Goal: Task Accomplishment & Management: Use online tool/utility

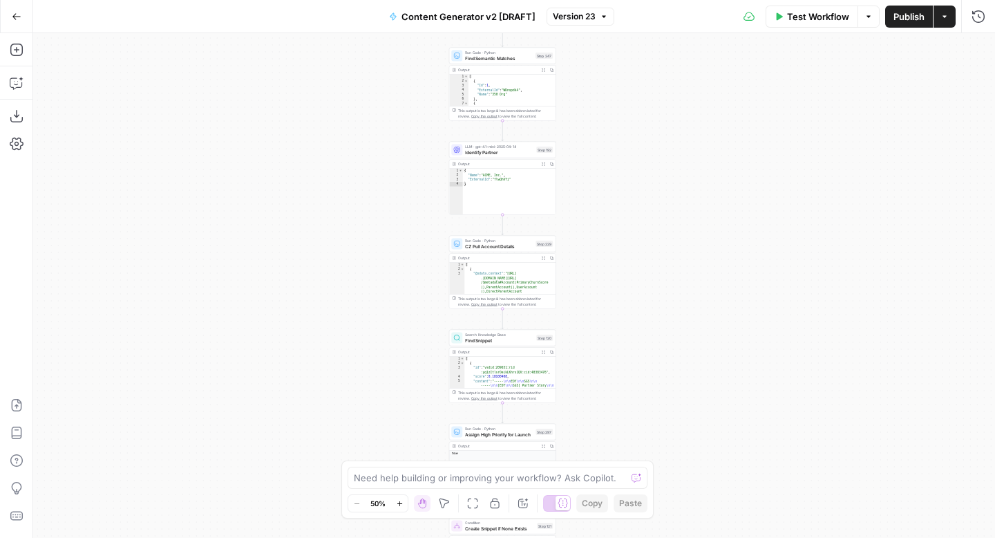
click at [583, 13] on span "Version 23" at bounding box center [574, 16] width 43 height 12
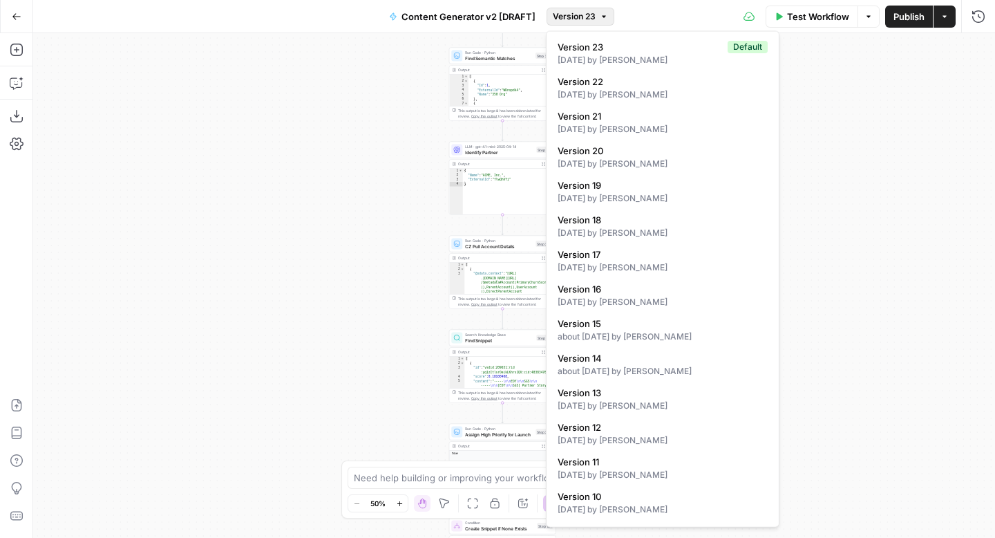
click at [12, 15] on icon "button" at bounding box center [17, 17] width 10 height 10
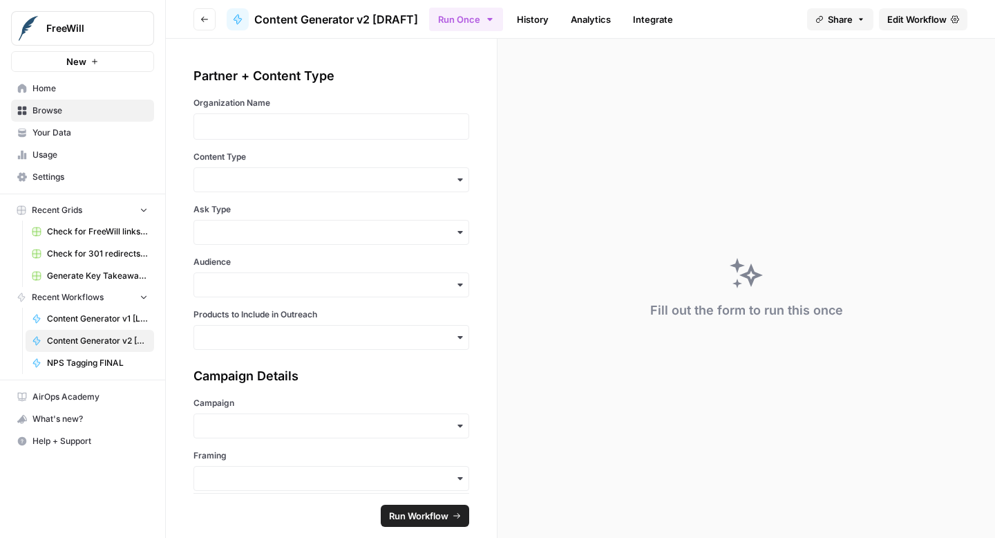
click at [86, 89] on span "Home" at bounding box center [89, 88] width 115 height 12
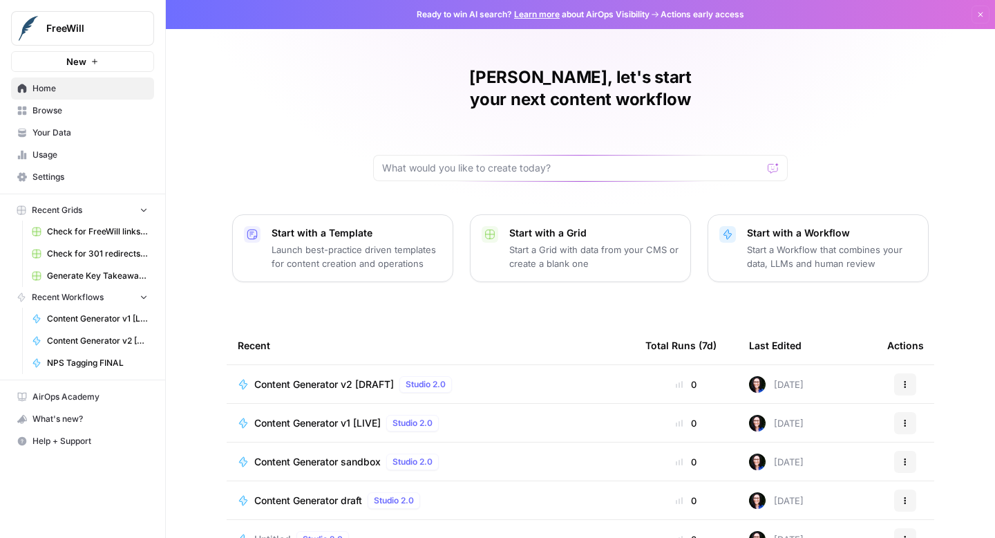
scroll to position [98, 0]
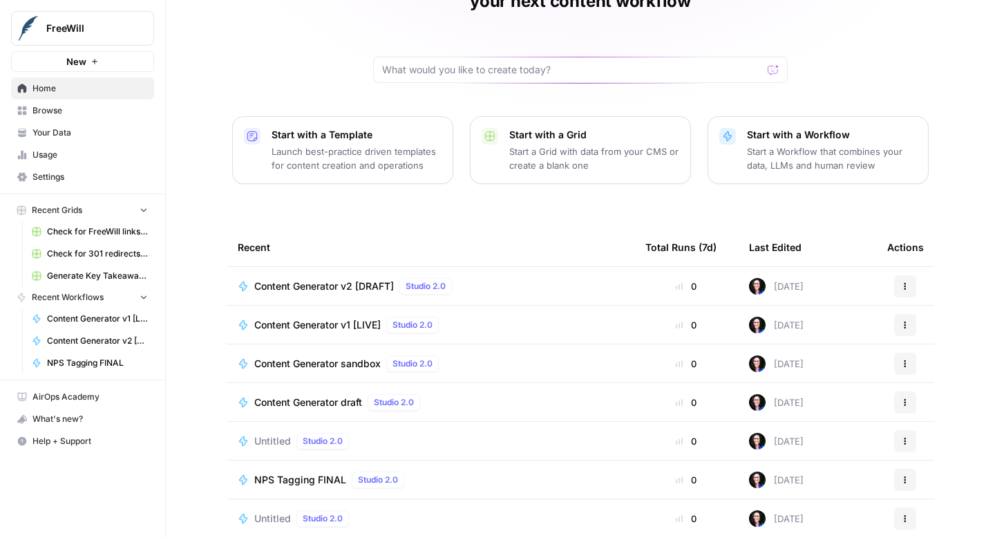
click at [94, 113] on span "Browse" at bounding box center [89, 110] width 115 height 12
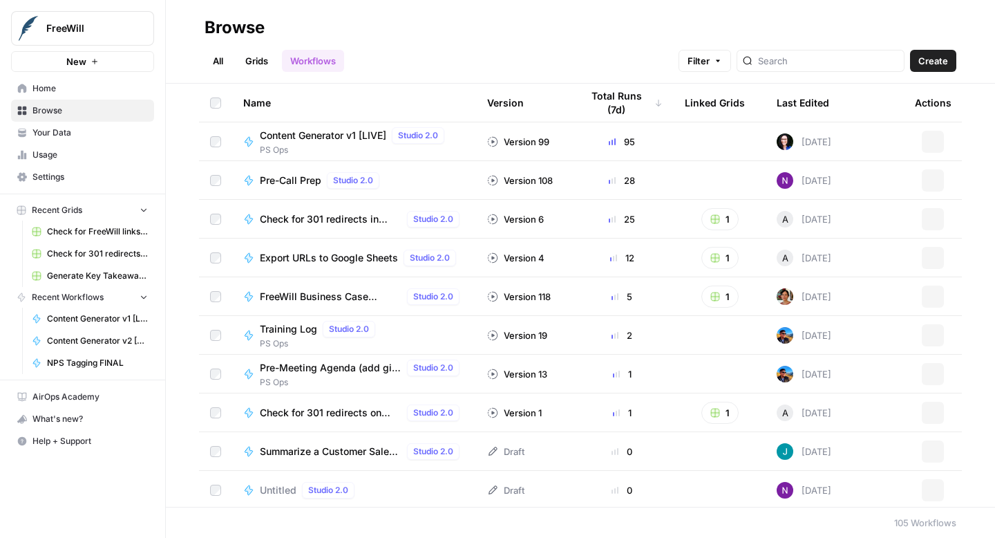
click at [217, 66] on link "All" at bounding box center [218, 61] width 27 height 22
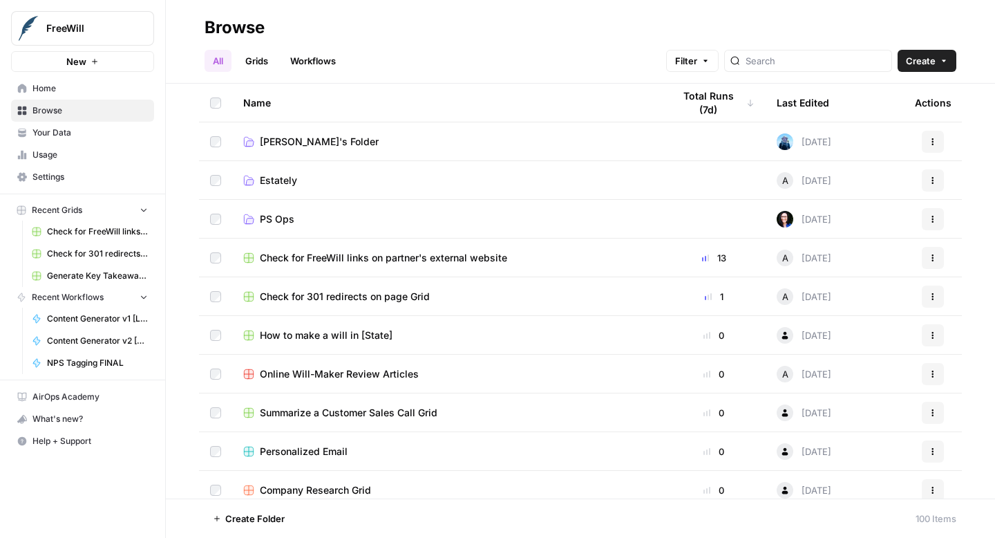
click at [274, 218] on span "PS Ops" at bounding box center [277, 219] width 35 height 14
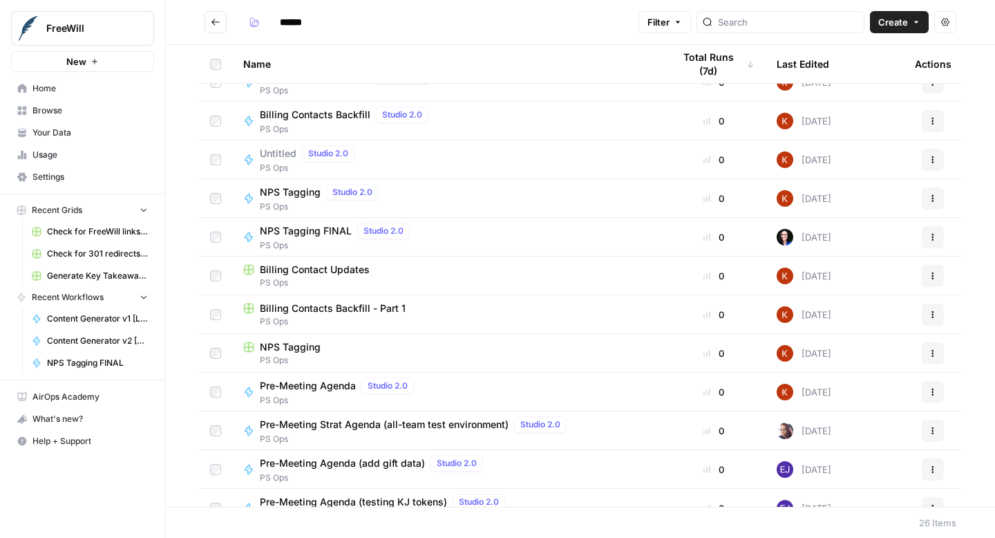
scroll to position [583, 0]
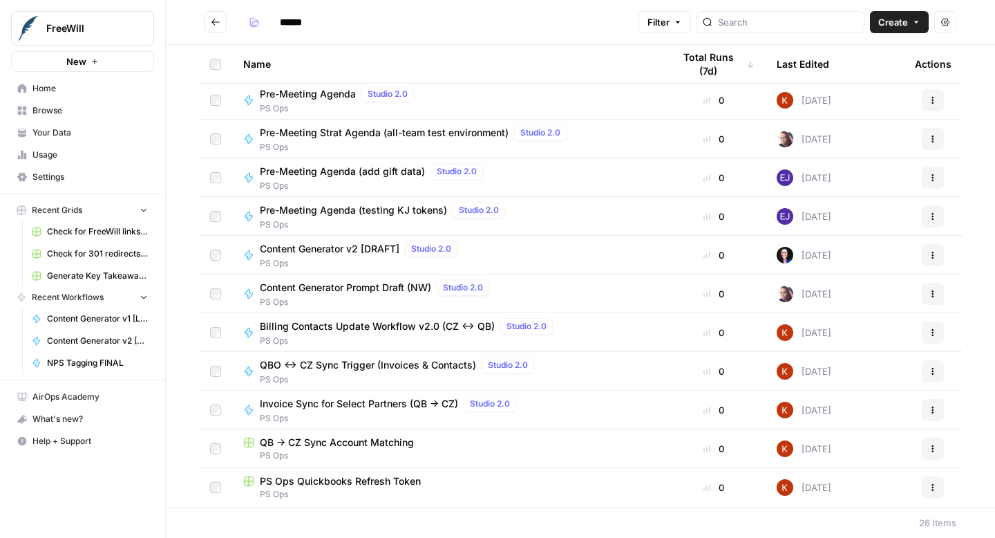
click at [306, 128] on span "Pre-Meeting Strat Agenda (all-team test environment)" at bounding box center [384, 133] width 249 height 14
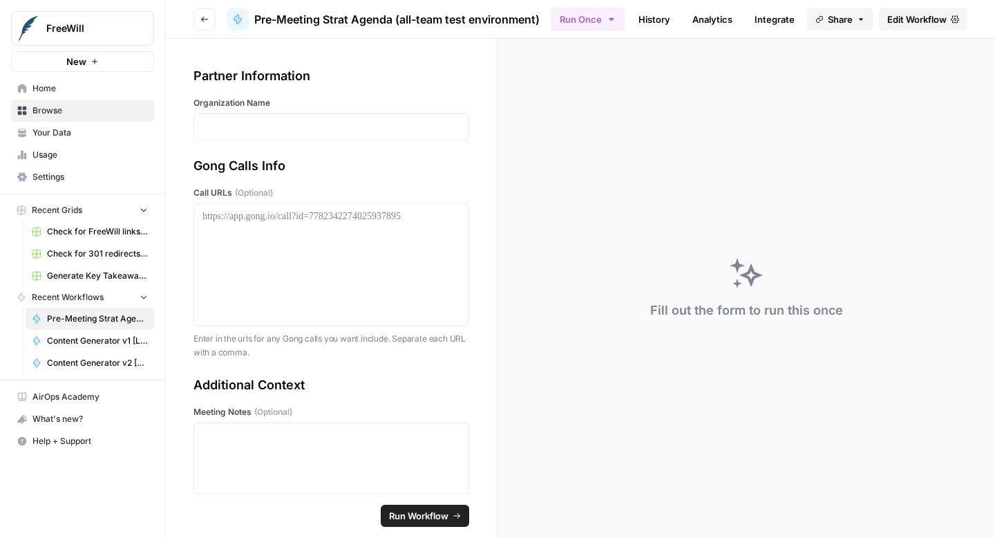
click at [920, 21] on span "Edit Workflow" at bounding box center [916, 19] width 59 height 14
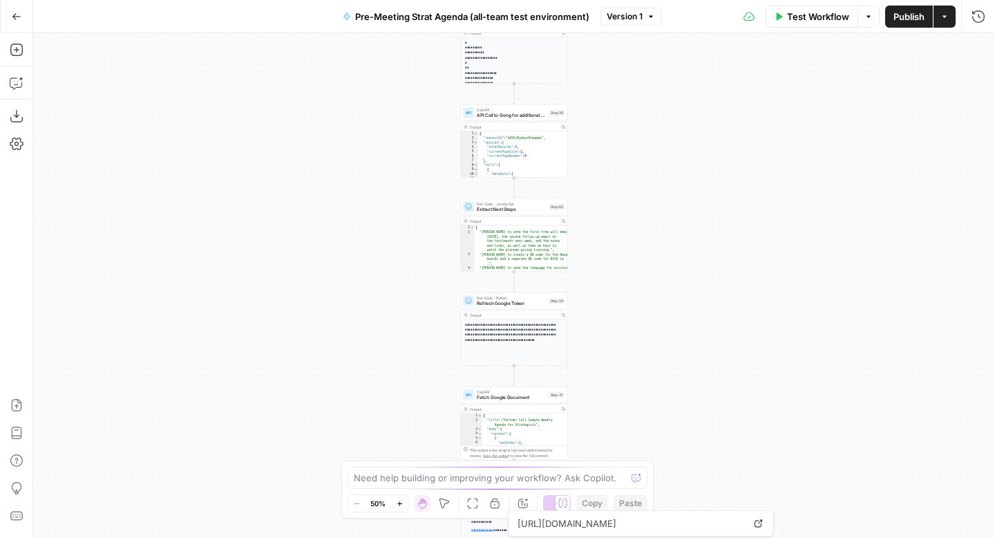
click at [401, 504] on icon "button" at bounding box center [400, 504] width 8 height 8
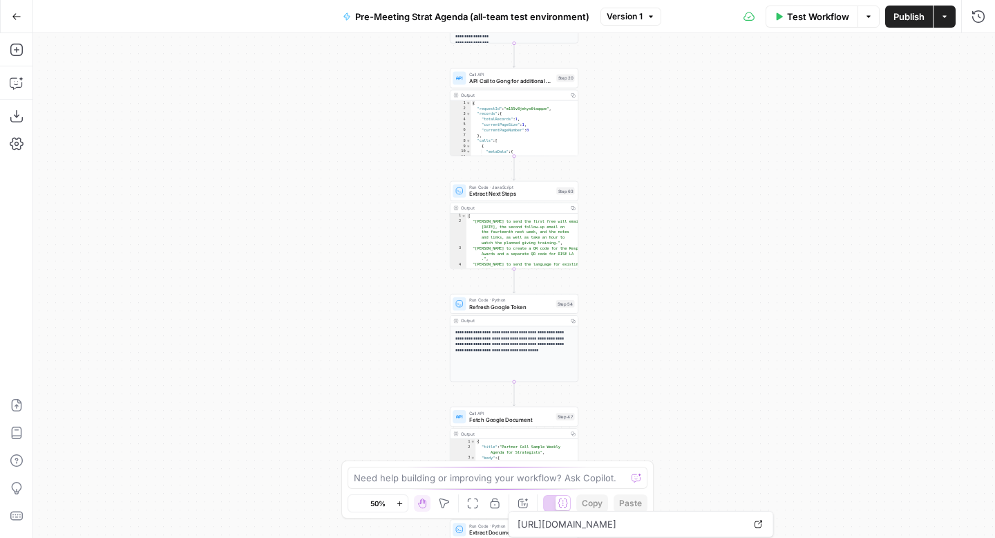
click at [401, 504] on icon "button" at bounding box center [400, 504] width 8 height 8
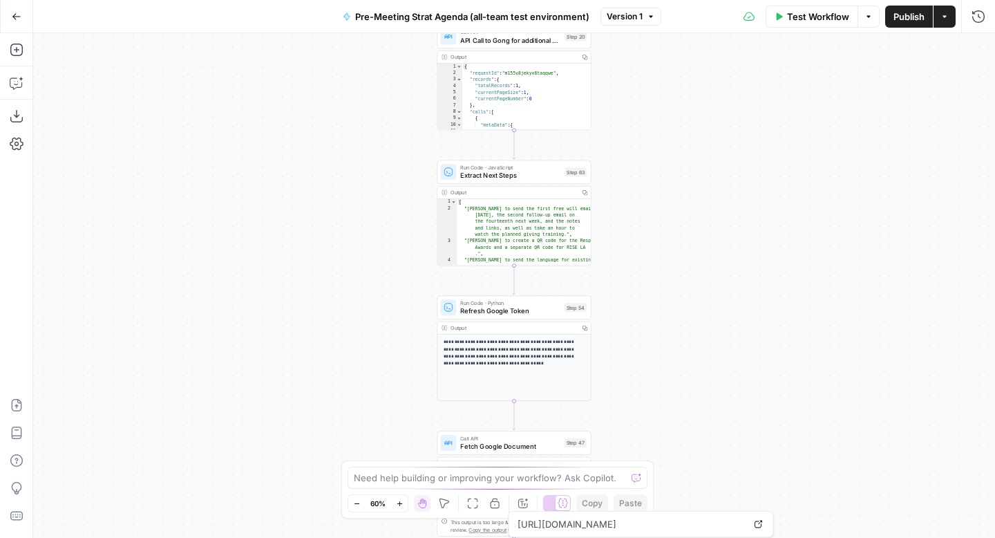
click at [401, 504] on icon "button" at bounding box center [400, 504] width 8 height 8
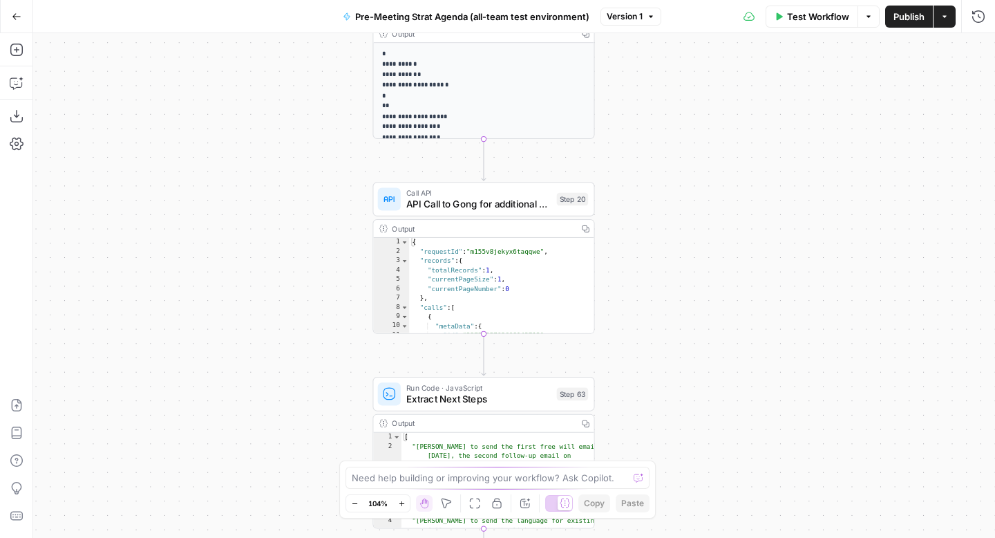
drag, startPoint x: 798, startPoint y: 196, endPoint x: 768, endPoint y: 466, distance: 271.9
click at [768, 469] on div "true false Workflow Set Inputs Inputs Run Code · Python CZ Get Accounts List St…" at bounding box center [514, 285] width 962 height 504
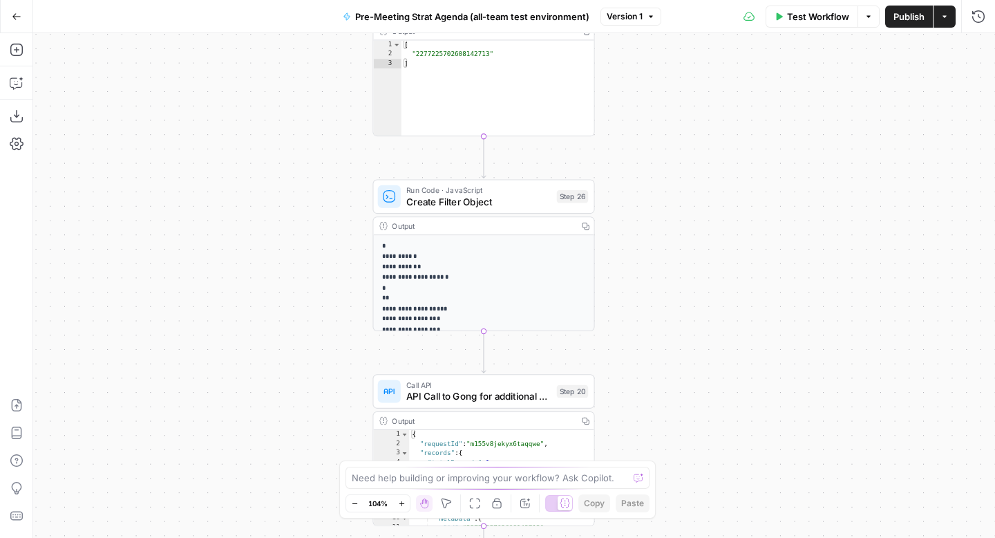
drag, startPoint x: 730, startPoint y: 263, endPoint x: 733, endPoint y: 519, distance: 255.7
click at [733, 520] on div "true false Workflow Set Inputs Inputs Run Code · Python CZ Get Accounts List St…" at bounding box center [514, 285] width 962 height 504
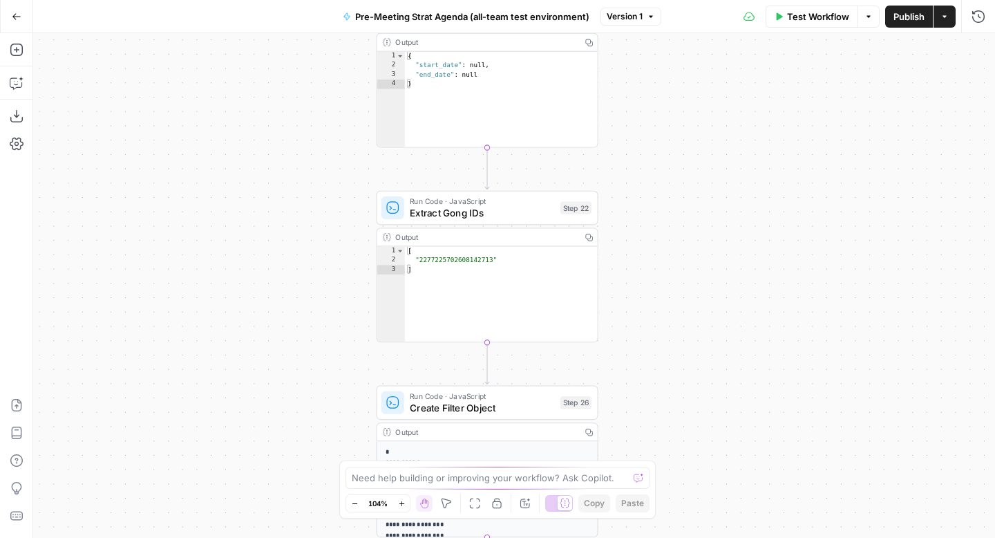
drag, startPoint x: 715, startPoint y: 258, endPoint x: 715, endPoint y: 399, distance: 141.0
click at [715, 399] on div "true false Workflow Set Inputs Inputs Run Code · Python CZ Get Accounts List St…" at bounding box center [514, 285] width 962 height 504
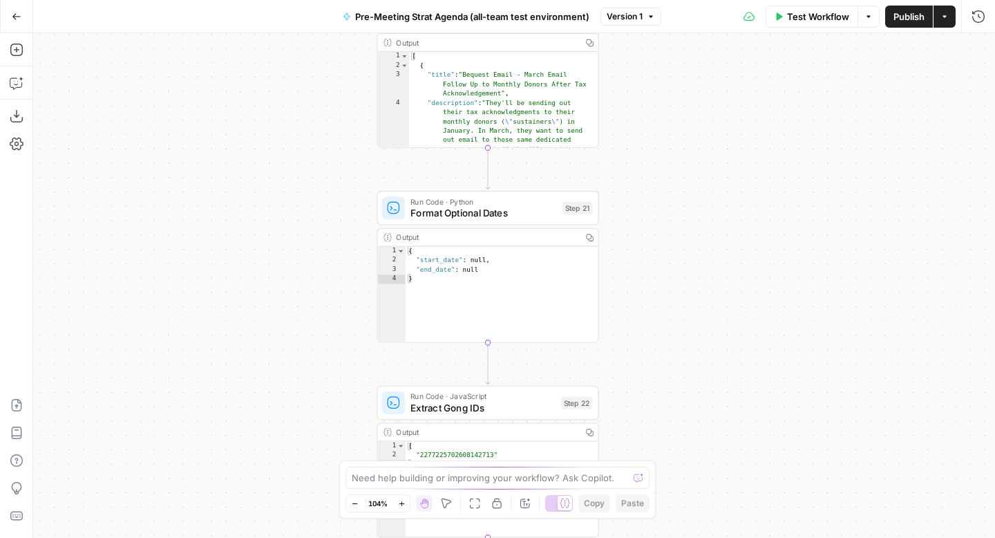
drag, startPoint x: 677, startPoint y: 167, endPoint x: 678, endPoint y: 370, distance: 203.2
click at [679, 371] on div "true false Workflow Set Inputs Inputs Run Code · Python CZ Get Accounts List St…" at bounding box center [514, 285] width 962 height 504
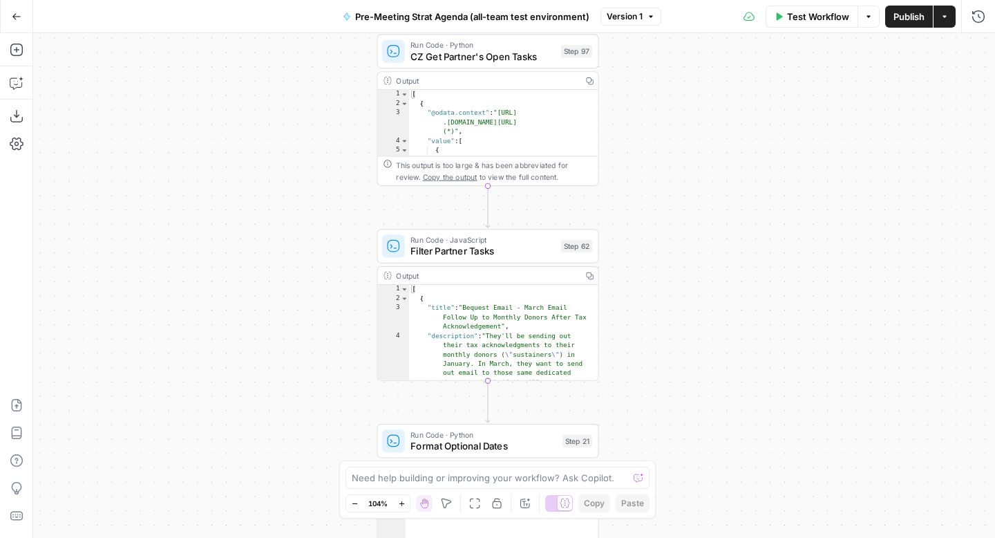
drag, startPoint x: 692, startPoint y: 160, endPoint x: 688, endPoint y: 424, distance: 264.0
click at [690, 427] on div "true false Workflow Set Inputs Inputs Run Code · Python CZ Get Accounts List St…" at bounding box center [514, 285] width 962 height 504
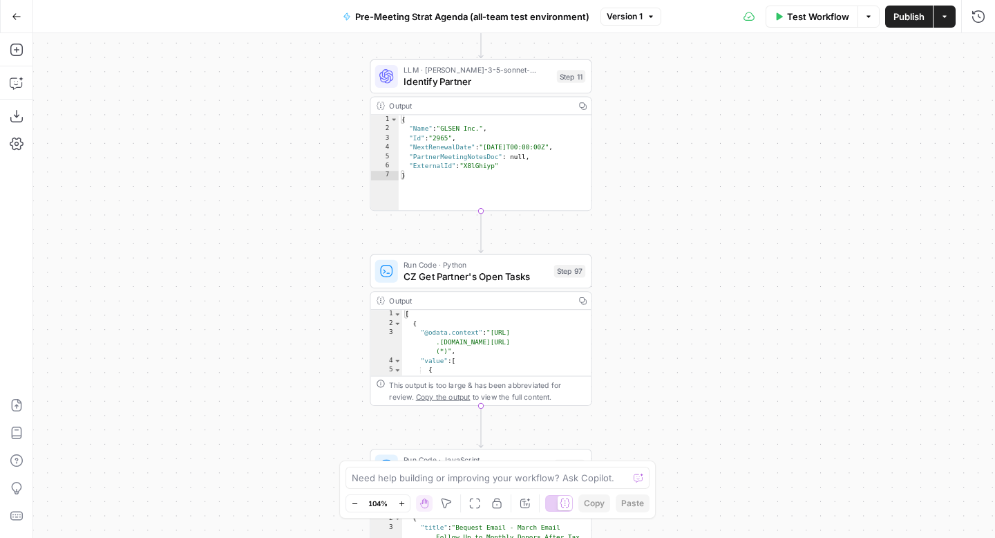
drag, startPoint x: 705, startPoint y: 225, endPoint x: 696, endPoint y: 478, distance: 252.4
click at [697, 478] on div "true false Workflow Set Inputs Inputs Run Code · Python CZ Get Accounts List St…" at bounding box center [514, 285] width 962 height 504
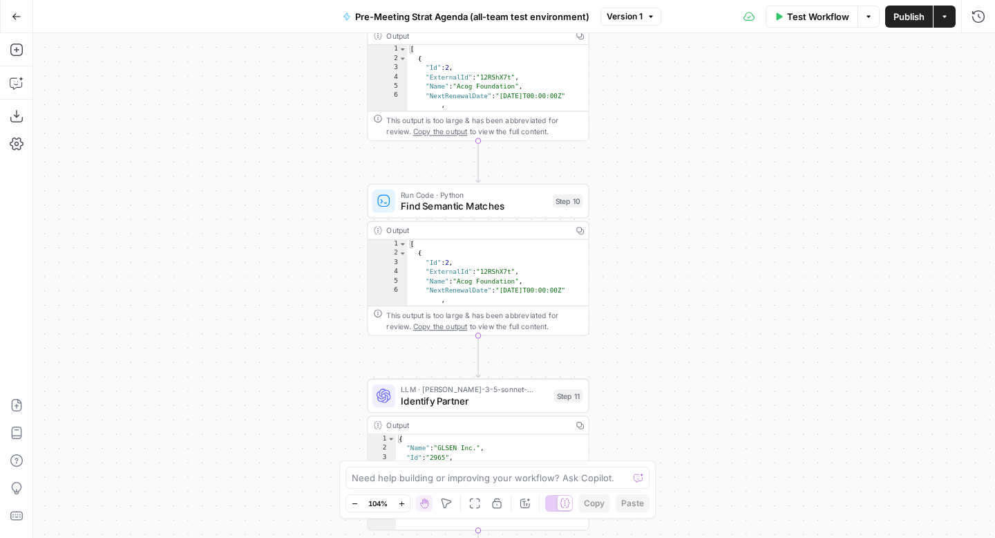
drag, startPoint x: 695, startPoint y: 201, endPoint x: 694, endPoint y: 444, distance: 242.6
click at [695, 444] on div "true false Workflow Set Inputs Inputs Run Code · Python CZ Get Accounts List St…" at bounding box center [514, 285] width 962 height 504
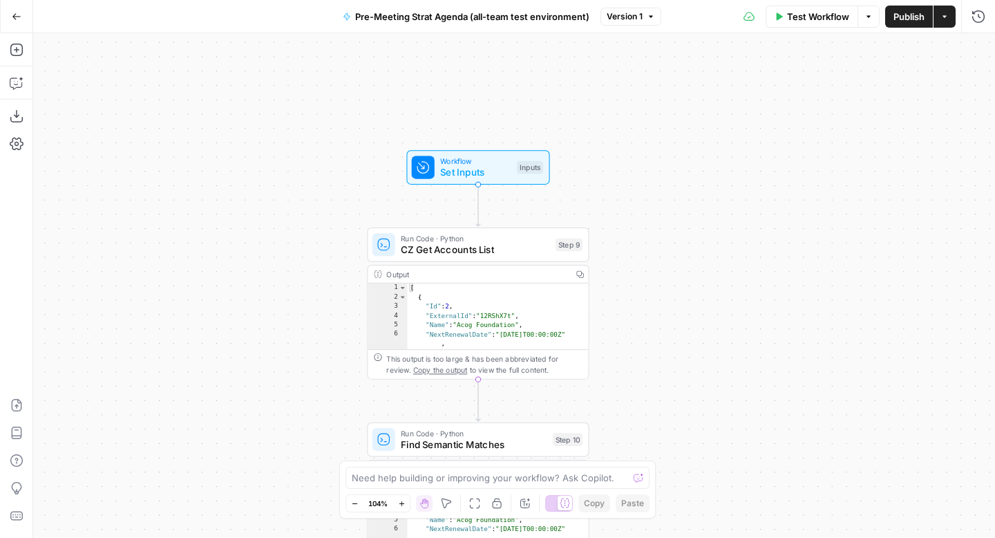
drag, startPoint x: 677, startPoint y: 188, endPoint x: 674, endPoint y: 424, distance: 236.4
click at [675, 426] on div "true false Workflow Set Inputs Inputs Run Code · Python CZ Get Accounts List St…" at bounding box center [514, 285] width 962 height 504
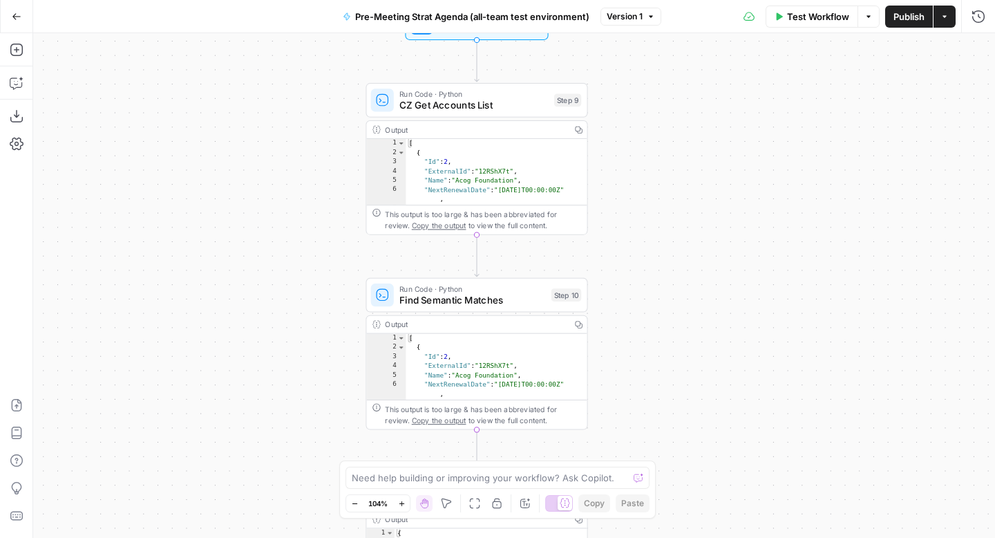
drag, startPoint x: 674, startPoint y: 414, endPoint x: 673, endPoint y: 270, distance: 143.7
click at [674, 270] on div "true false Workflow Set Inputs Inputs Run Code · Python CZ Get Accounts List St…" at bounding box center [514, 285] width 962 height 504
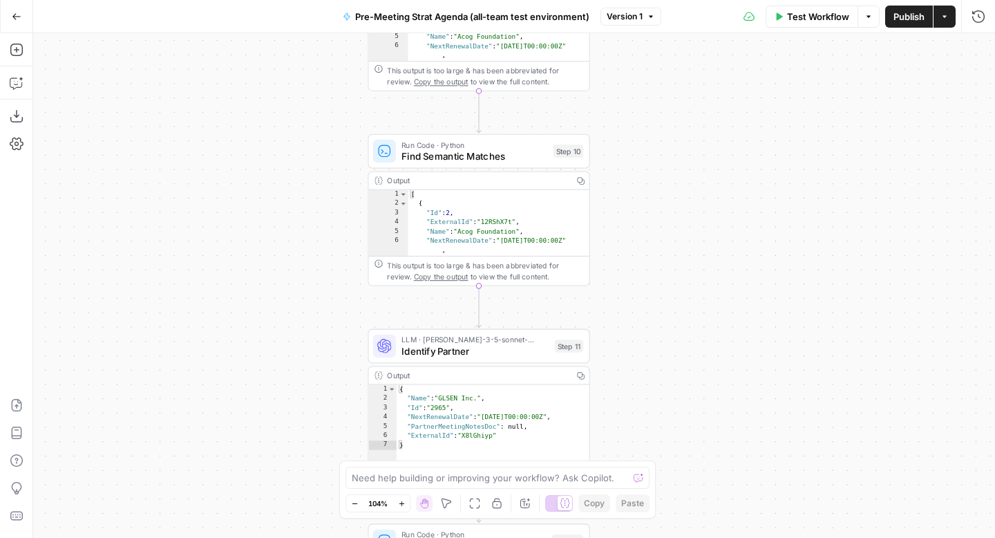
drag, startPoint x: 668, startPoint y: 348, endPoint x: 671, endPoint y: 204, distance: 143.8
click at [671, 204] on div "true false Workflow Set Inputs Inputs Run Code · Python CZ Get Accounts List St…" at bounding box center [514, 285] width 962 height 504
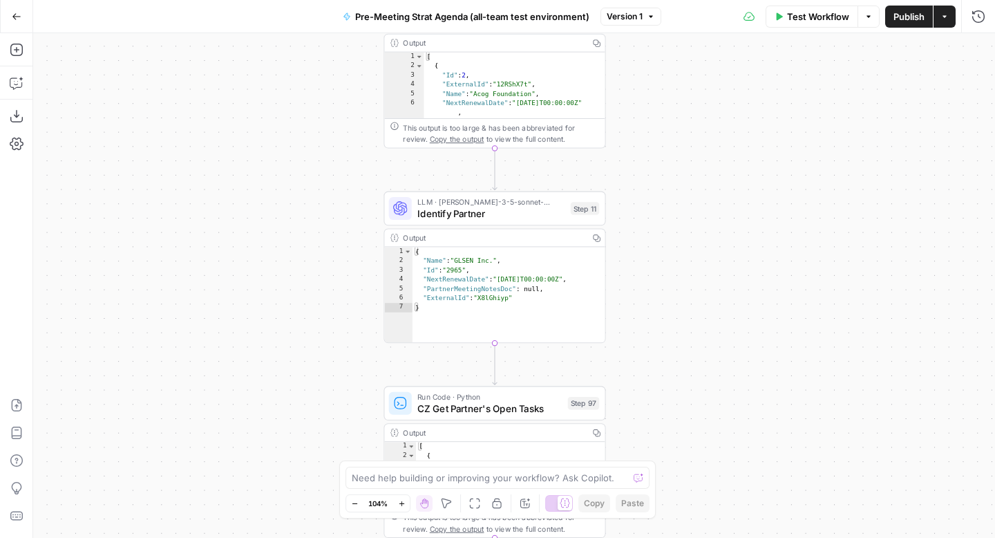
drag, startPoint x: 688, startPoint y: 291, endPoint x: 701, endPoint y: 147, distance: 144.3
click at [702, 147] on div "true false Workflow Set Inputs Inputs Run Code · Python CZ Get Accounts List St…" at bounding box center [514, 285] width 962 height 504
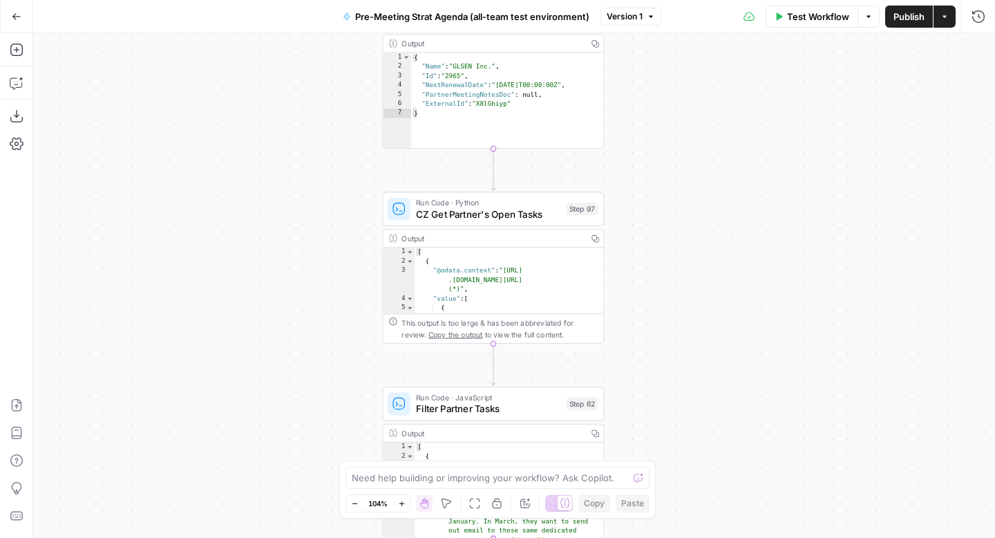
drag, startPoint x: 721, startPoint y: 334, endPoint x: 722, endPoint y: 145, distance: 189.4
click at [722, 145] on div "true false Workflow Set Inputs Inputs Run Code · Python CZ Get Accounts List St…" at bounding box center [514, 285] width 962 height 504
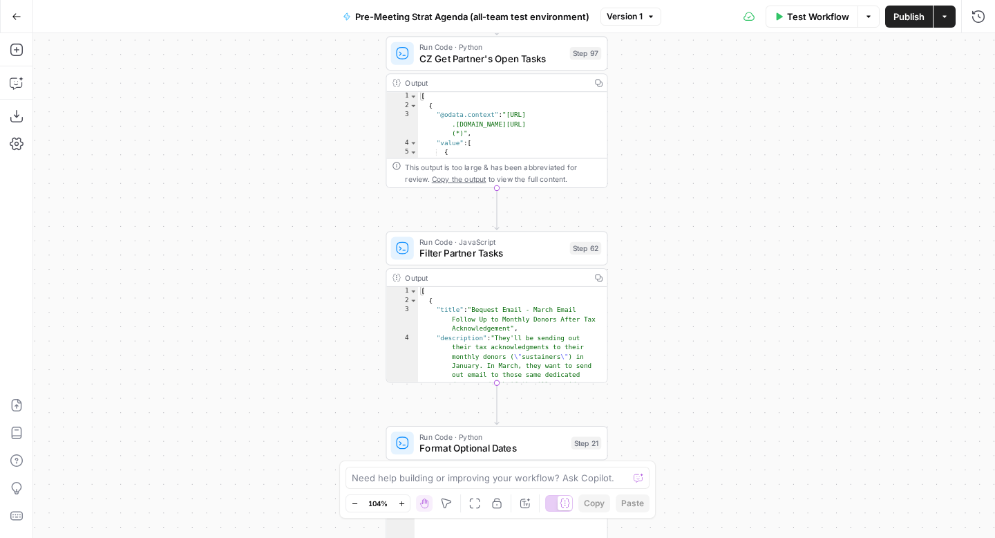
drag, startPoint x: 752, startPoint y: 303, endPoint x: 755, endPoint y: 149, distance: 154.8
click at [755, 149] on div "true false Workflow Set Inputs Inputs Run Code · Python CZ Get Accounts List St…" at bounding box center [514, 285] width 962 height 504
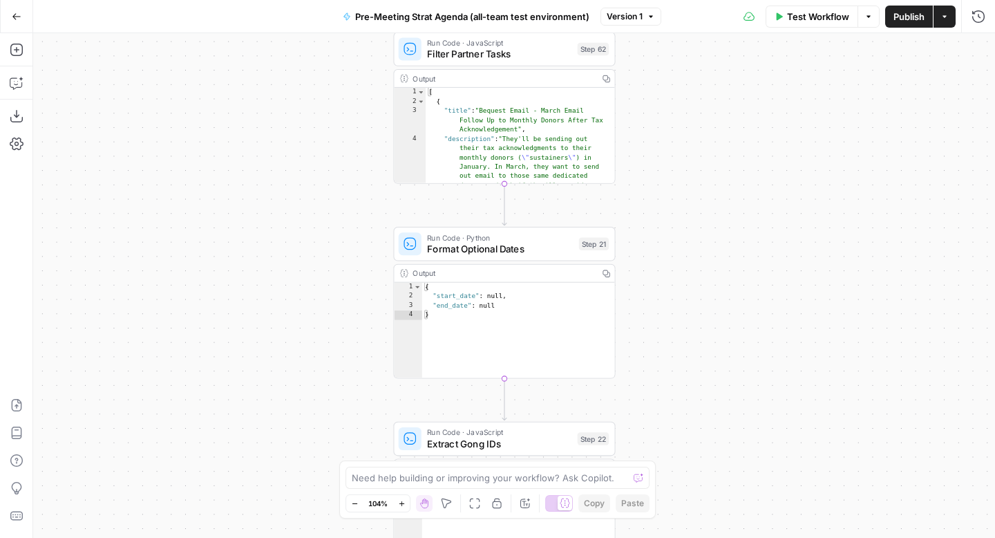
drag, startPoint x: 721, startPoint y: 337, endPoint x: 728, endPoint y: 138, distance: 199.8
click at [728, 138] on div "true false Workflow Set Inputs Inputs Run Code · Python CZ Get Accounts List St…" at bounding box center [514, 285] width 962 height 504
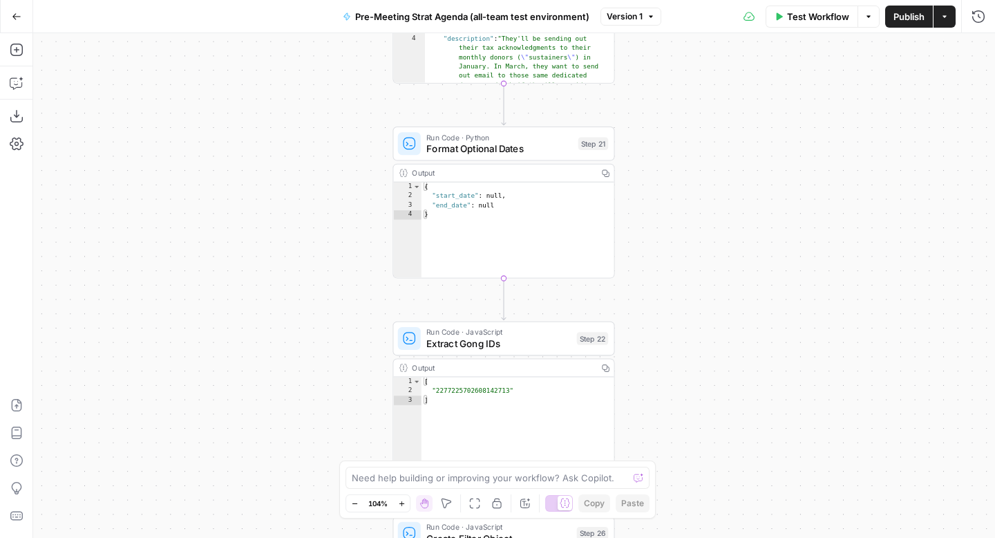
drag, startPoint x: 717, startPoint y: 319, endPoint x: 721, endPoint y: 111, distance: 207.4
click at [723, 111] on div "true false Workflow Set Inputs Inputs Run Code · Python CZ Get Accounts List St…" at bounding box center [514, 285] width 962 height 504
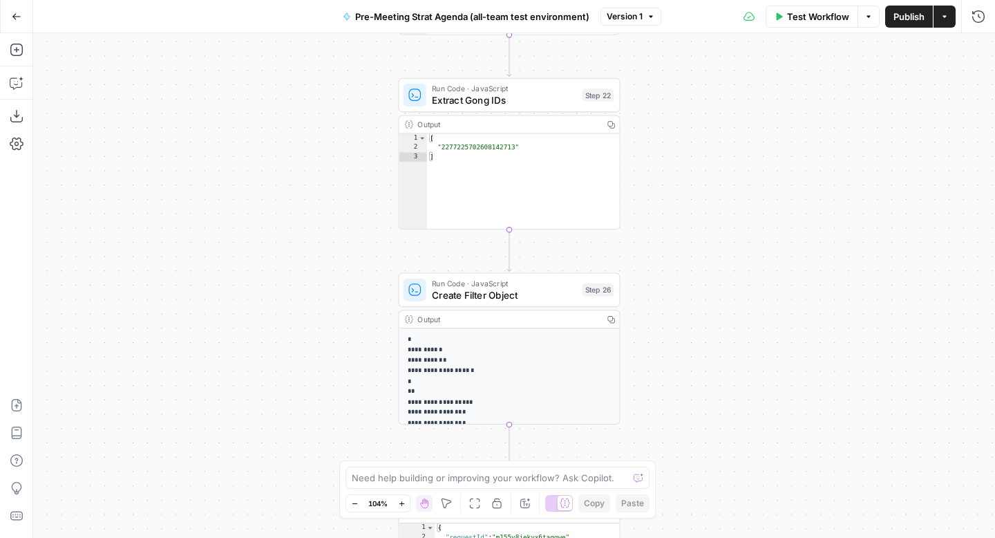
drag, startPoint x: 728, startPoint y: 274, endPoint x: 727, endPoint y: 97, distance: 176.9
click at [727, 97] on div "true false Workflow Set Inputs Inputs Run Code · Python CZ Get Accounts List St…" at bounding box center [514, 285] width 962 height 504
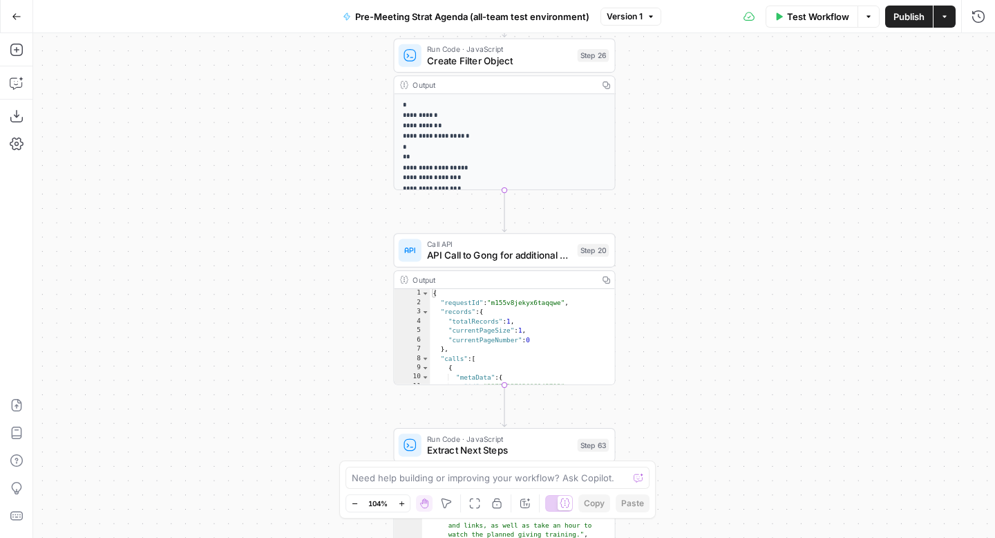
drag, startPoint x: 744, startPoint y: 312, endPoint x: 735, endPoint y: 110, distance: 202.7
click at [735, 111] on div "true false Workflow Set Inputs Inputs Run Code · Python CZ Get Accounts List St…" at bounding box center [514, 285] width 962 height 504
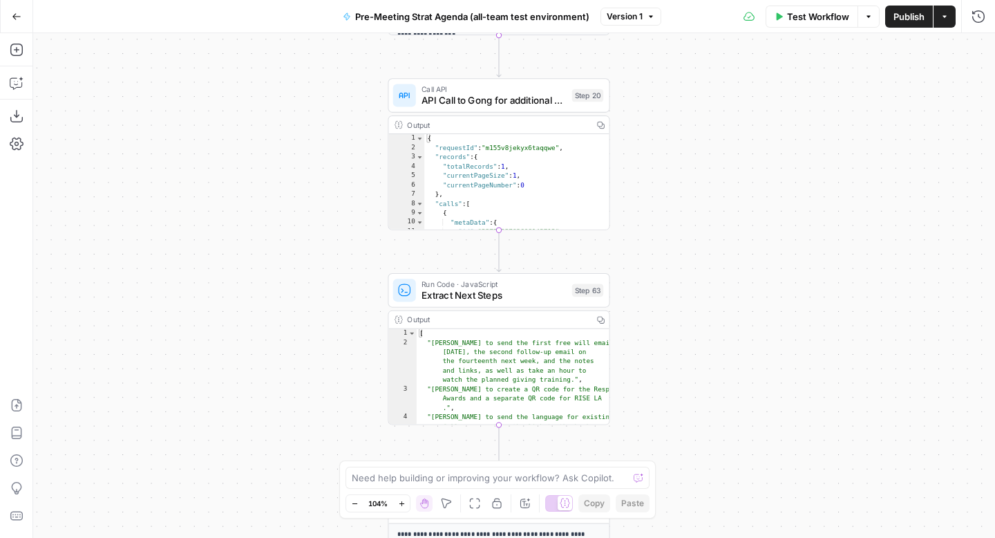
drag, startPoint x: 725, startPoint y: 301, endPoint x: 724, endPoint y: 159, distance: 142.4
click at [724, 159] on div "true false Workflow Set Inputs Inputs Run Code · Python CZ Get Accounts List St…" at bounding box center [514, 285] width 962 height 504
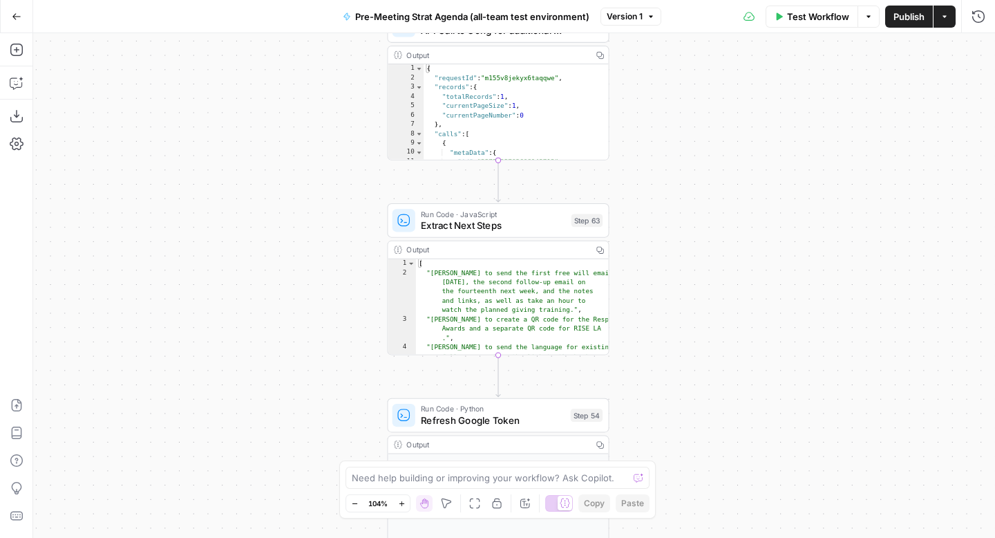
drag, startPoint x: 704, startPoint y: 361, endPoint x: 710, endPoint y: 169, distance: 192.9
click at [710, 169] on div "true false Workflow Set Inputs Inputs Run Code · Python CZ Get Accounts List St…" at bounding box center [514, 285] width 962 height 504
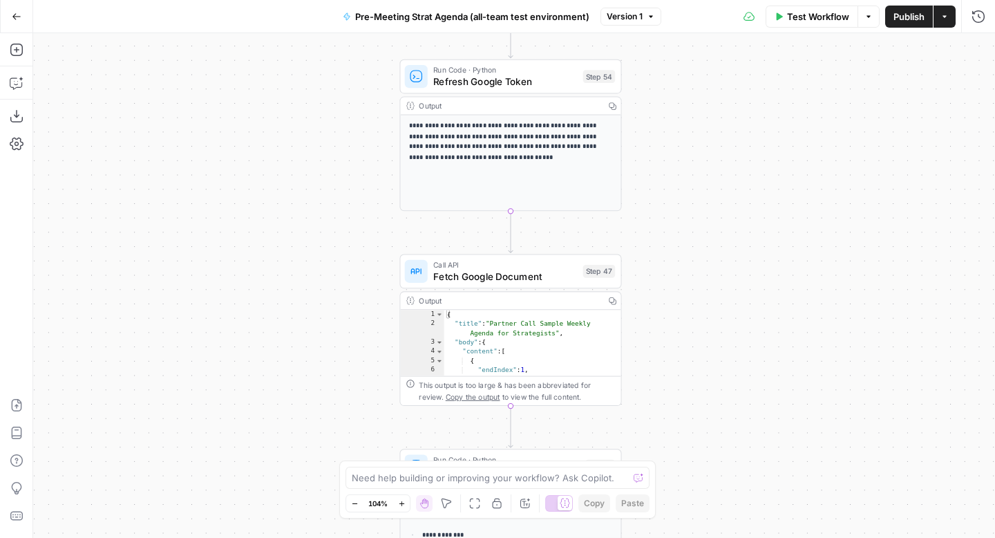
drag, startPoint x: 699, startPoint y: 313, endPoint x: 704, endPoint y: 103, distance: 210.1
click at [704, 104] on div "true false Workflow Set Inputs Inputs Run Code · Python CZ Get Accounts List St…" at bounding box center [514, 285] width 962 height 504
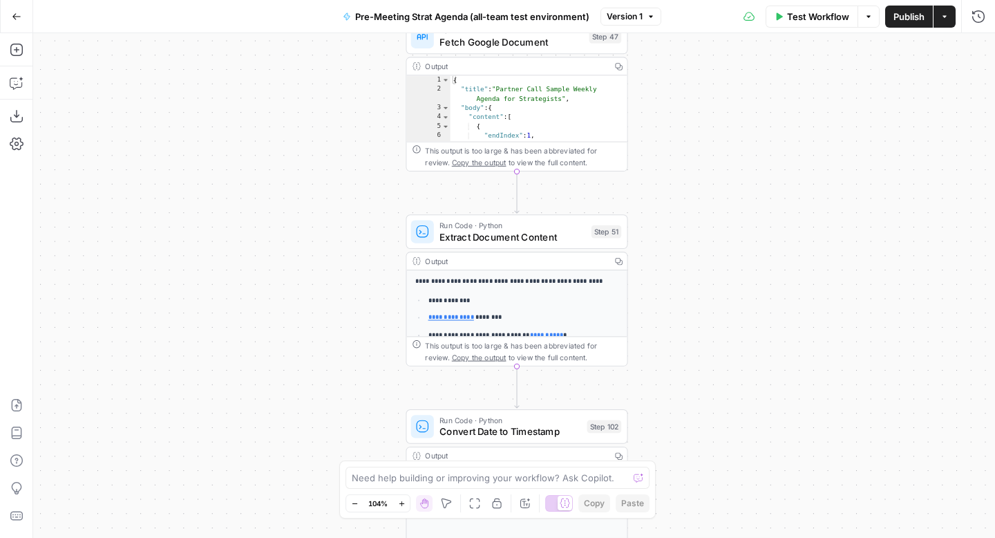
drag, startPoint x: 706, startPoint y: 287, endPoint x: 713, endPoint y: 53, distance: 234.4
click at [713, 53] on div "true false Workflow Set Inputs Inputs Run Code · Python CZ Get Accounts List St…" at bounding box center [514, 285] width 962 height 504
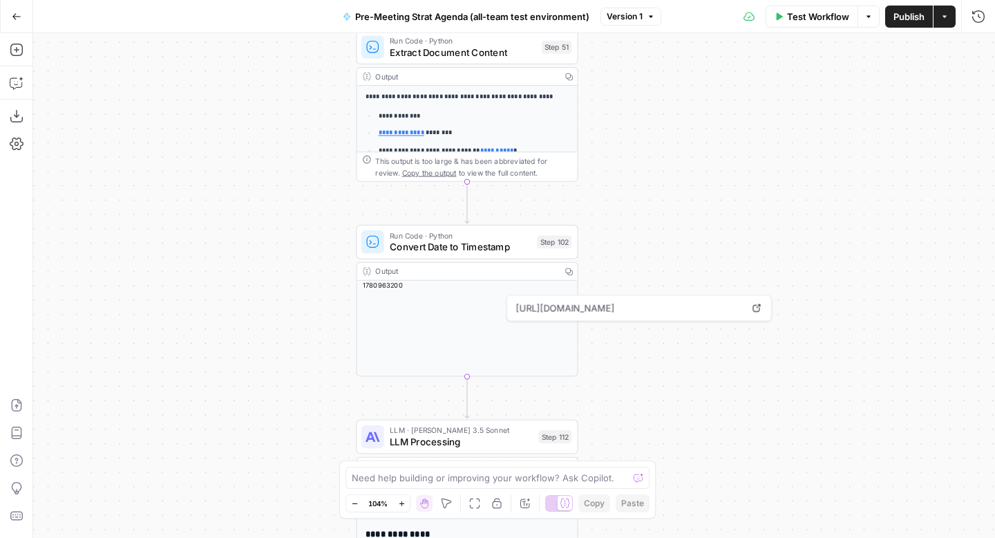
drag, startPoint x: 791, startPoint y: 245, endPoint x: 737, endPoint y: 53, distance: 199.5
click at [737, 53] on div "true false Workflow Set Inputs Inputs Run Code · Python CZ Get Accounts List St…" at bounding box center [514, 285] width 962 height 504
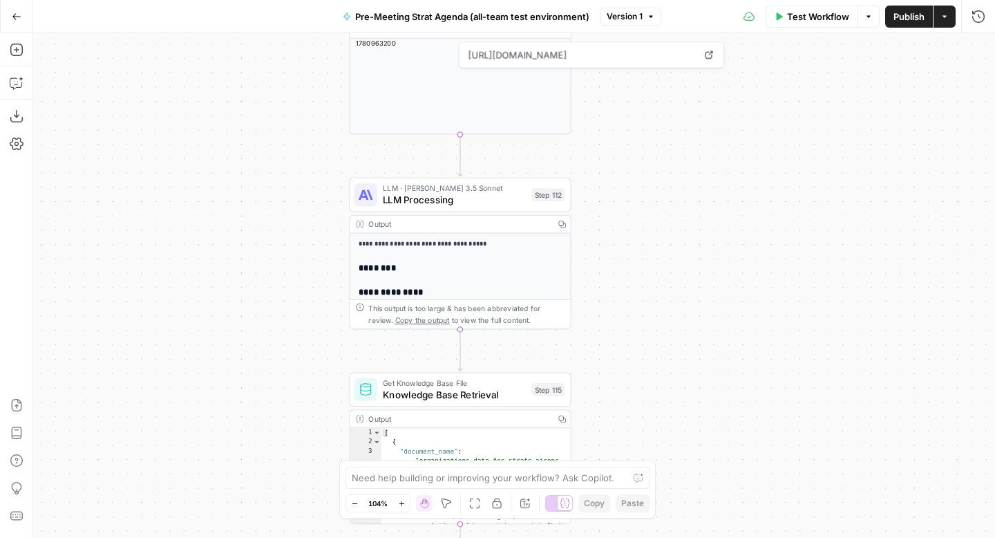
drag, startPoint x: 778, startPoint y: 311, endPoint x: 774, endPoint y: 75, distance: 235.7
click at [775, 75] on div "true false Workflow Set Inputs Inputs Run Code · Python CZ Get Accounts List St…" at bounding box center [514, 285] width 962 height 504
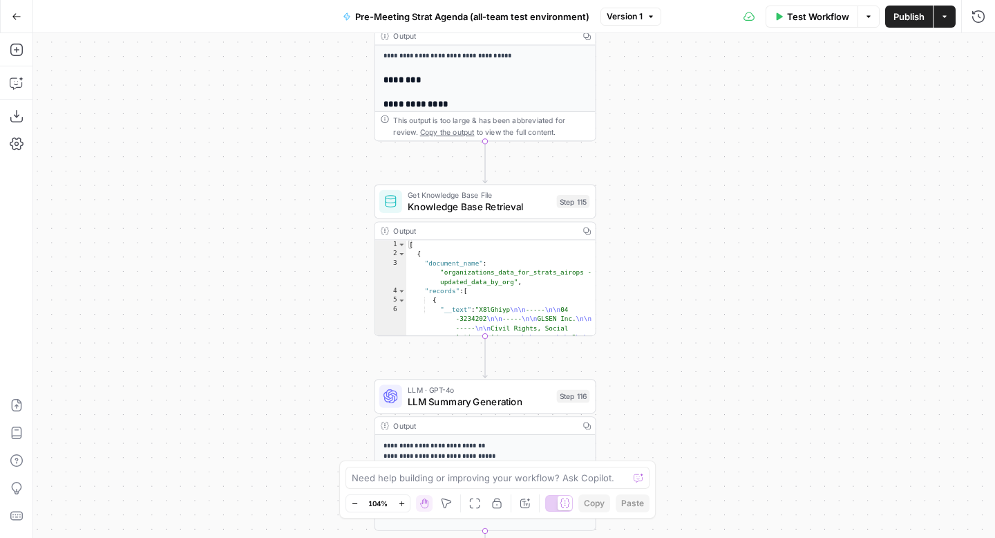
drag, startPoint x: 746, startPoint y: 339, endPoint x: 773, endPoint y: 153, distance: 187.7
click at [773, 153] on div "true false Workflow Set Inputs Inputs Run Code · Python CZ Get Accounts List St…" at bounding box center [514, 285] width 962 height 504
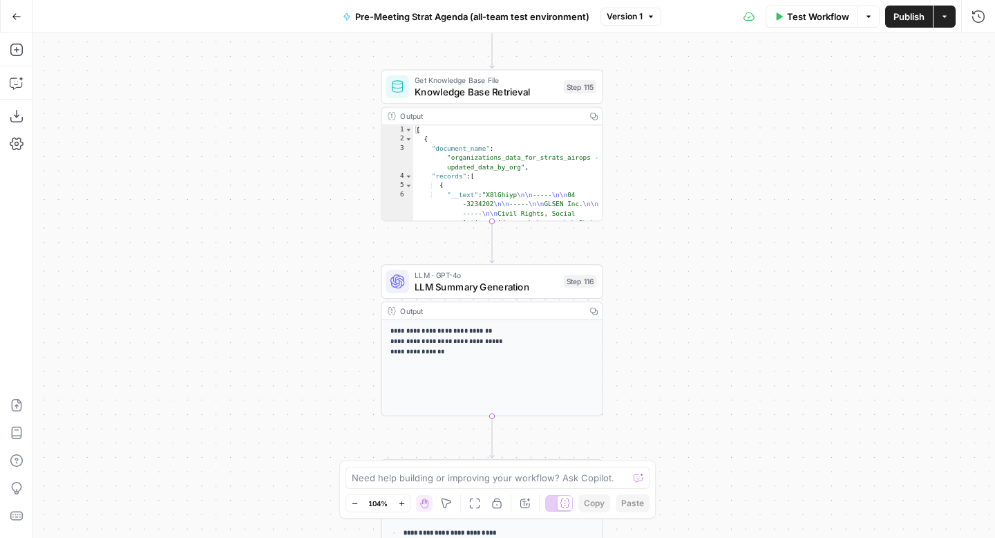
drag, startPoint x: 750, startPoint y: 343, endPoint x: 782, endPoint y: 142, distance: 203.6
click at [782, 142] on div "true false Workflow Set Inputs Inputs Run Code · Python CZ Get Accounts List St…" at bounding box center [514, 285] width 962 height 504
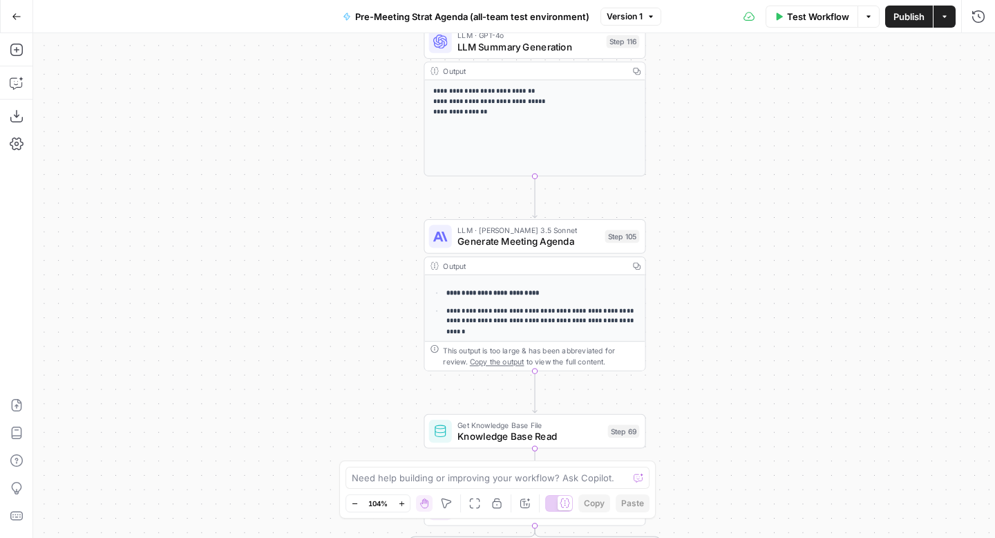
drag, startPoint x: 749, startPoint y: 348, endPoint x: 767, endPoint y: 196, distance: 153.1
click at [767, 196] on div "true false Workflow Set Inputs Inputs Run Code · Python CZ Get Accounts List St…" at bounding box center [514, 285] width 962 height 504
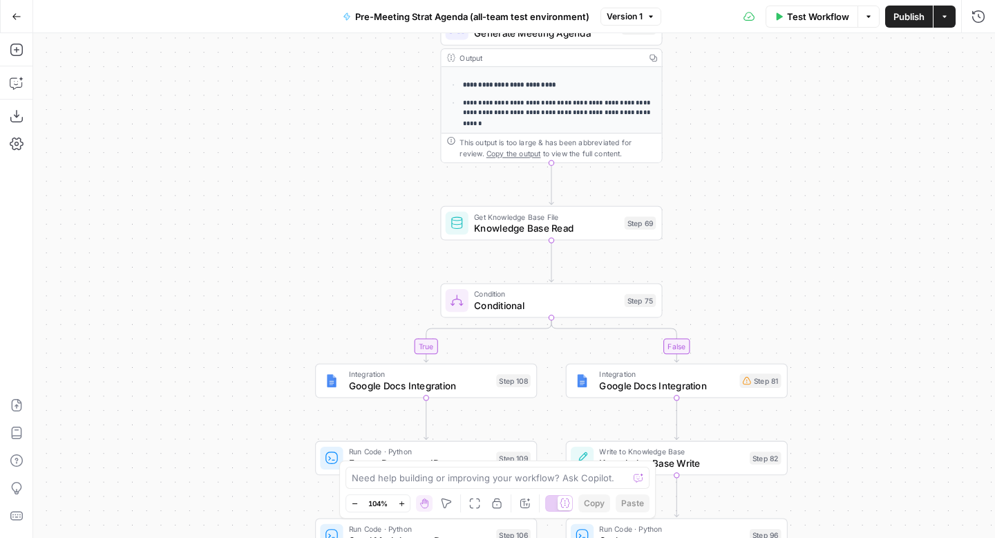
drag, startPoint x: 768, startPoint y: 347, endPoint x: 785, endPoint y: 139, distance: 208.7
click at [785, 139] on div "true false Workflow Set Inputs Inputs Run Code · Python CZ Get Accounts List St…" at bounding box center [514, 285] width 962 height 504
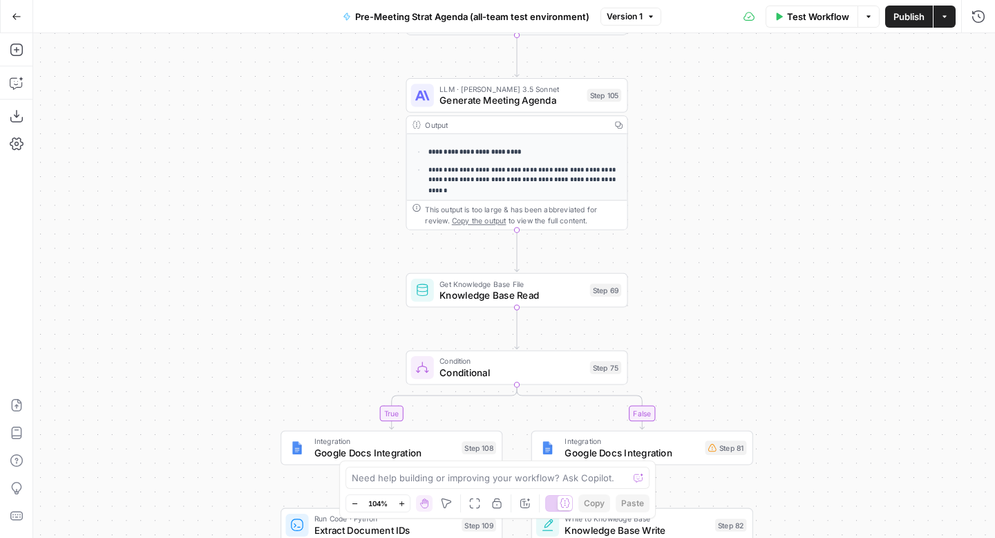
drag, startPoint x: 786, startPoint y: 215, endPoint x: 668, endPoint y: 536, distance: 342.4
click at [668, 536] on div "true false Workflow Set Inputs Inputs Run Code · Python CZ Get Accounts List St…" at bounding box center [514, 285] width 962 height 504
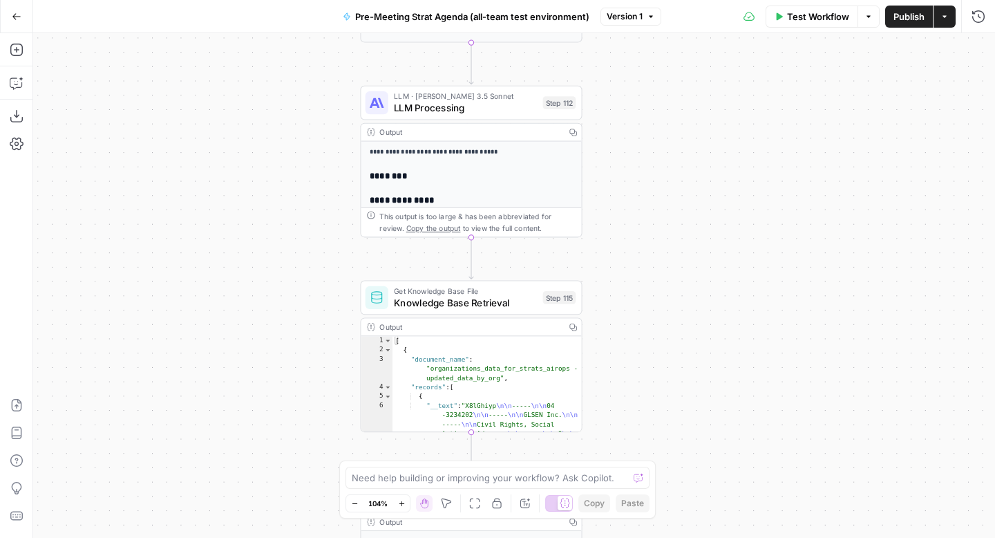
drag, startPoint x: 670, startPoint y: 171, endPoint x: 707, endPoint y: 503, distance: 334.4
click at [708, 509] on div "true false Workflow Set Inputs Inputs Run Code · Python CZ Get Accounts List St…" at bounding box center [514, 285] width 962 height 504
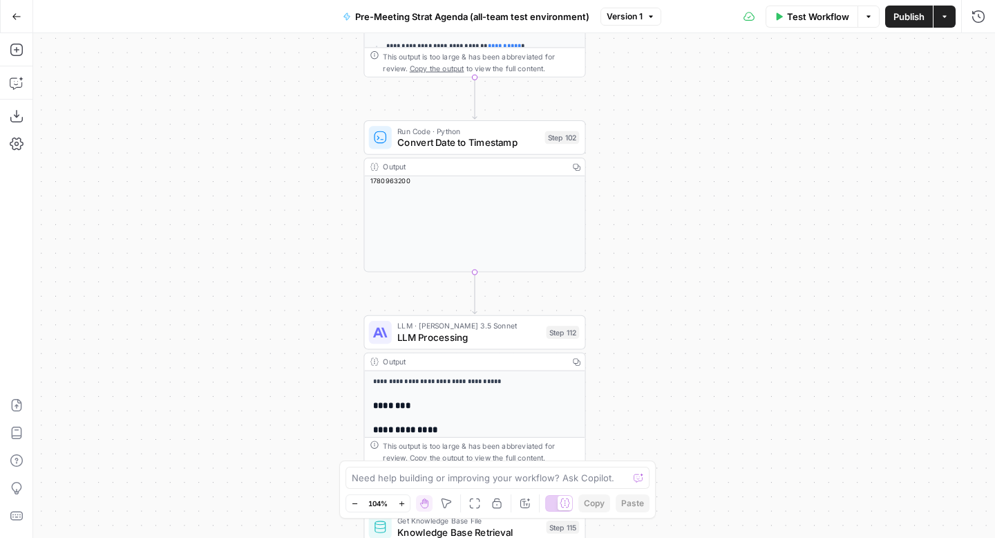
drag, startPoint x: 701, startPoint y: 152, endPoint x: 704, endPoint y: 387, distance: 235.0
click at [705, 387] on div "true false Workflow Set Inputs Inputs Run Code · Python CZ Get Accounts List St…" at bounding box center [514, 285] width 962 height 504
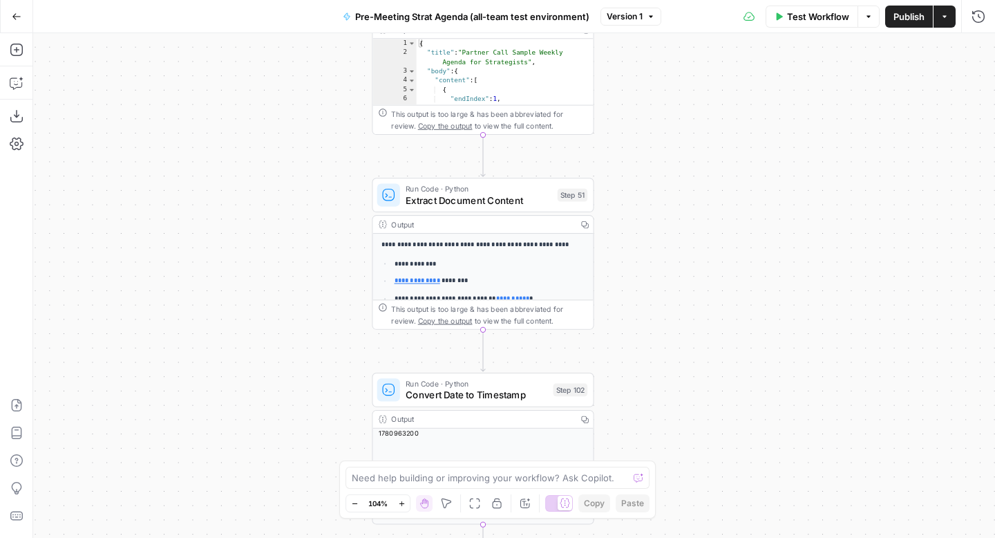
drag
click at [710, 346] on div "true false Workflow Set Inputs Inputs Run Code · Python CZ Get Accounts List St…" at bounding box center [514, 285] width 962 height 504
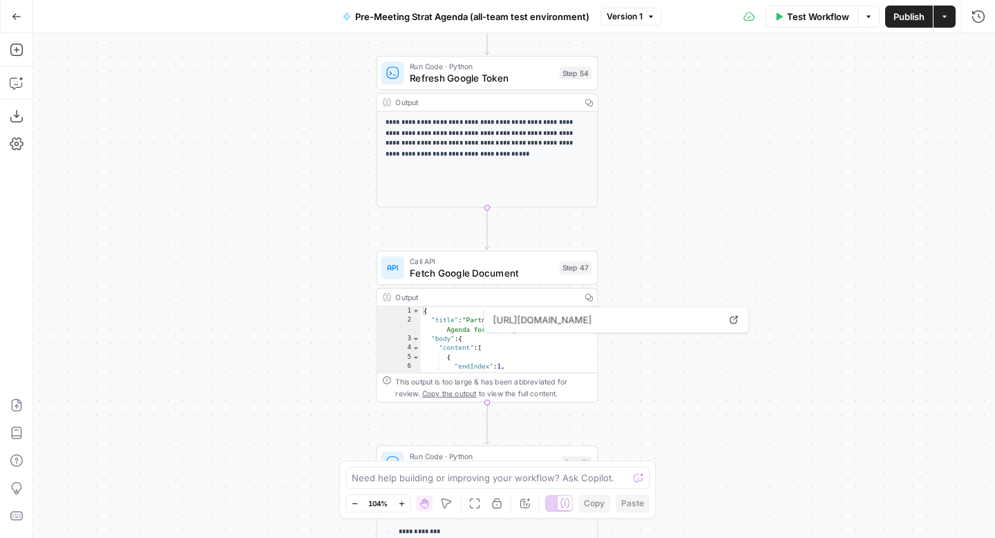
click at [708, 345] on div "true false Workflow Set Inputs Inputs Run Code · Python CZ Get Accounts List St…" at bounding box center [514, 285] width 962 height 504
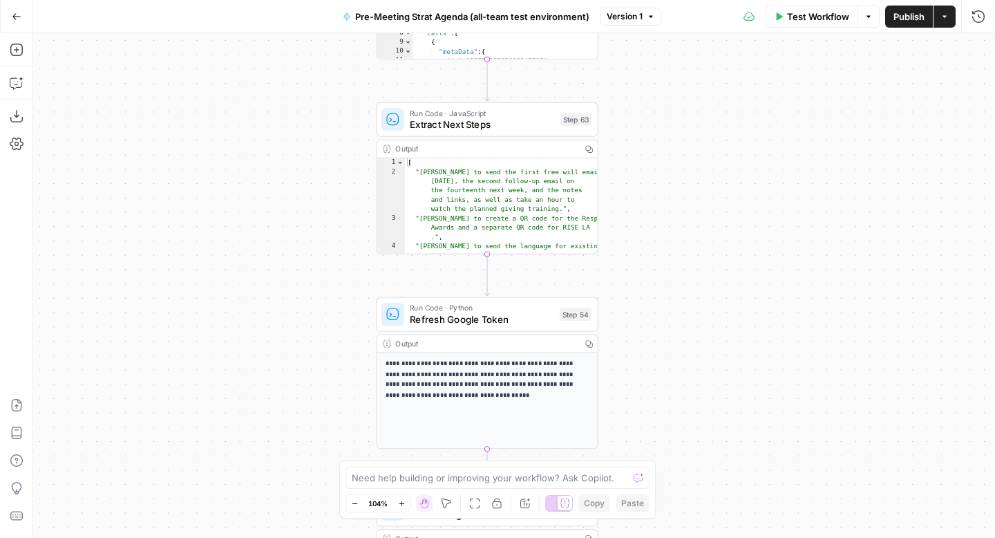
click at [713, 343] on div "true false Workflow Set Inputs Inputs Run Code · Python CZ Get Accounts List St…" at bounding box center [514, 285] width 962 height 504
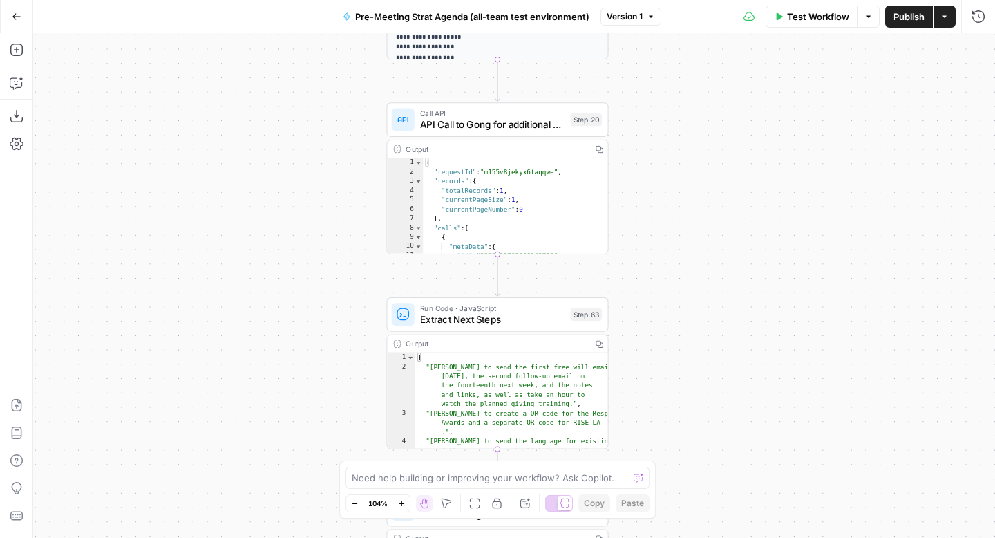
click at [726, 359] on div "true false Workflow Set Inputs Inputs Run Code · Python CZ Get Accounts List St…" at bounding box center [514, 285] width 962 height 504
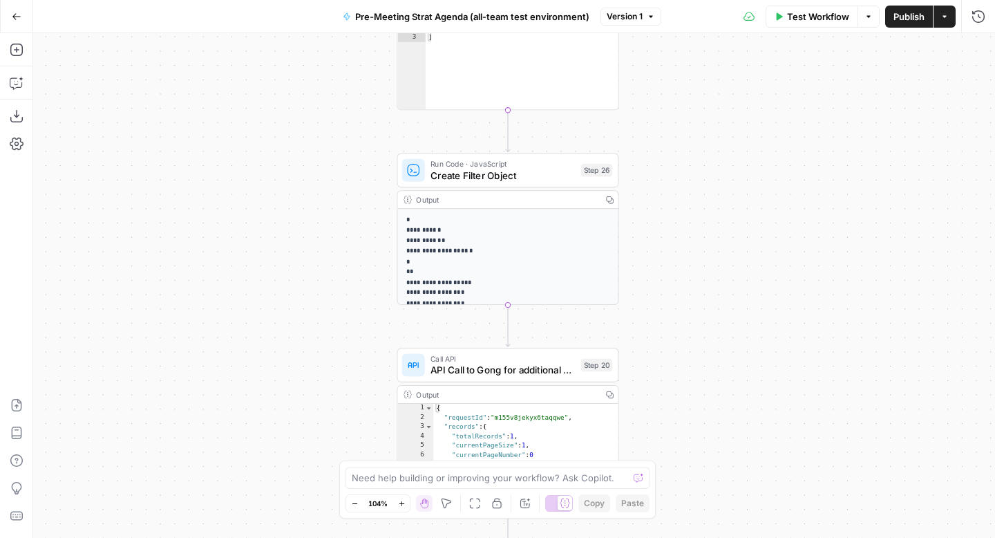
click at [736, 323] on div "true false Workflow Set Inputs Inputs Run Code · Python CZ Get Accounts List St…" at bounding box center [514, 285] width 962 height 504
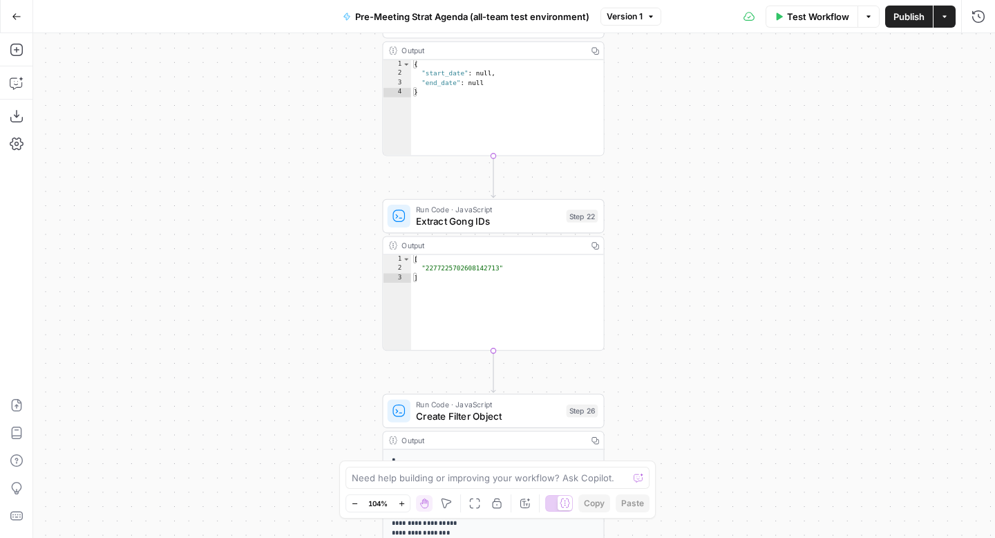
click at [722, 377] on div "true false Workflow Set Inputs Inputs Run Code · Python CZ Get Accounts List St…" at bounding box center [514, 285] width 962 height 504
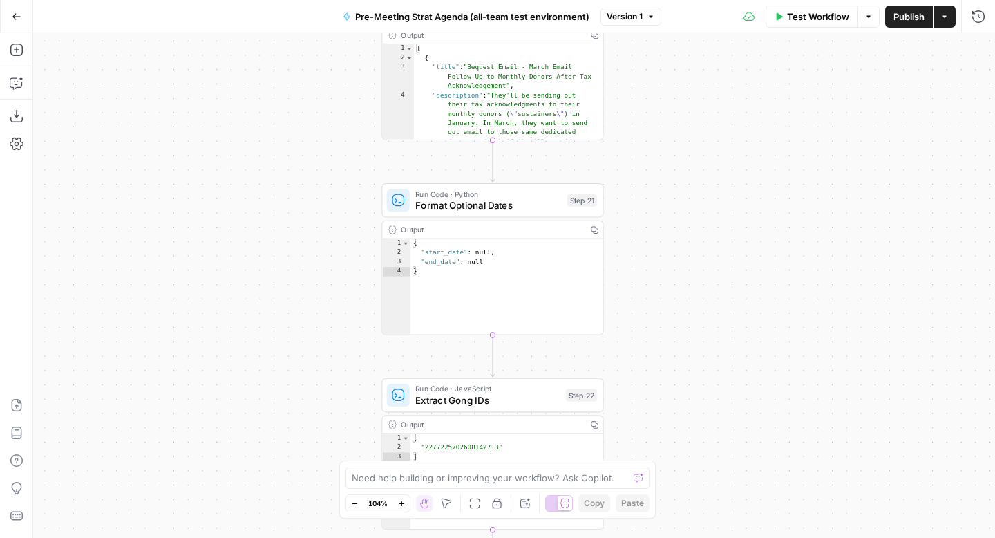
click at [717, 330] on div "true false Workflow Set Inputs Inputs Run Code · Python CZ Get Accounts List St…" at bounding box center [514, 285] width 962 height 504
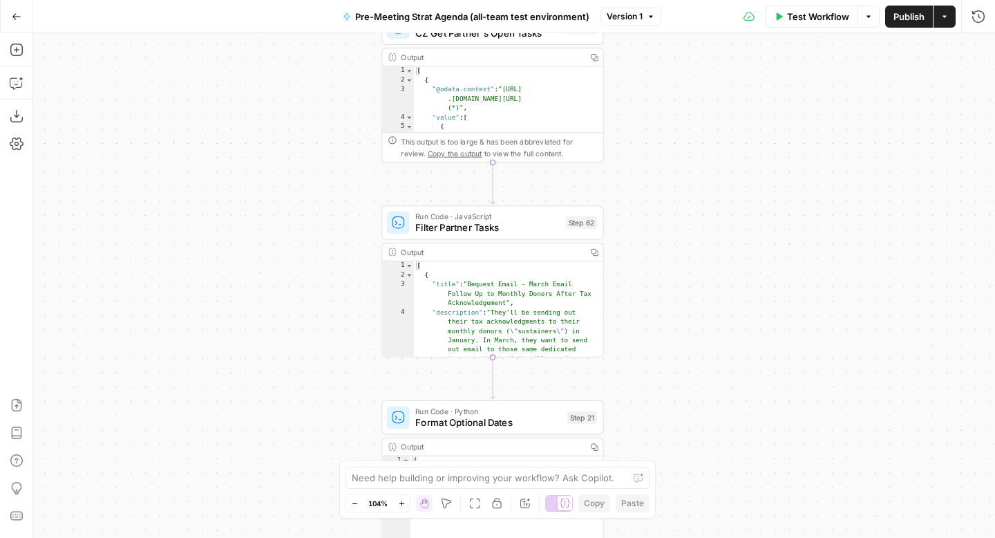
click at [716, 339] on div "true false Workflow Set Inputs Inputs Run Code · Python CZ Get Accounts List St…" at bounding box center [514, 285] width 962 height 504
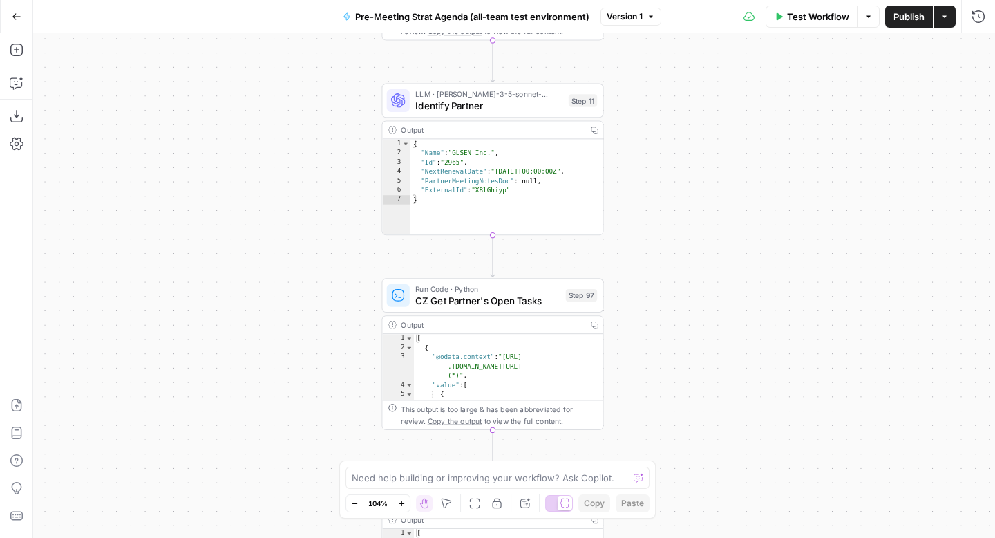
click at [715, 415] on div "true false Workflow Set Inputs Inputs Run Code · Python CZ Get Accounts List St…" at bounding box center [514, 285] width 962 height 504
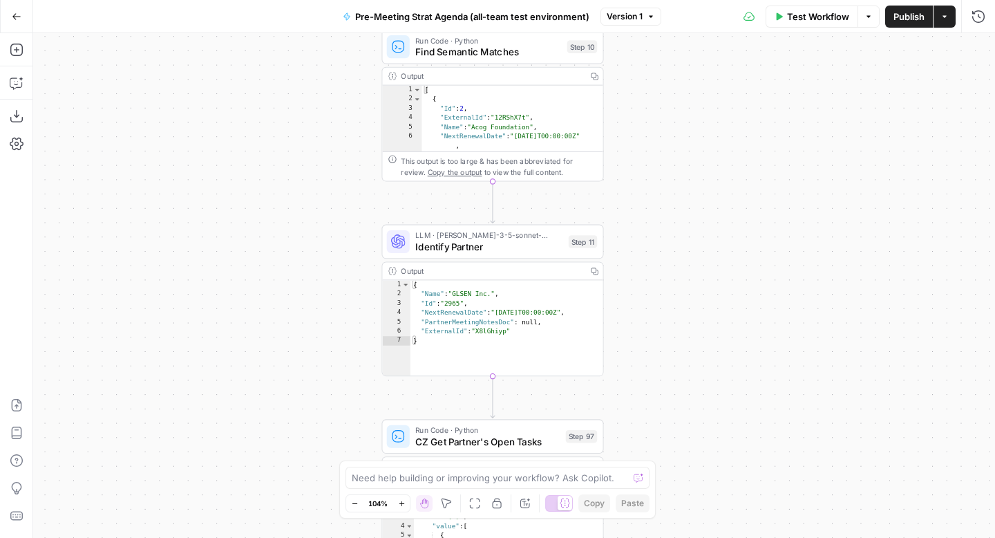
click at [699, 408] on div "true false Workflow Set Inputs Inputs Run Code · Python CZ Get Accounts List St…" at bounding box center [514, 285] width 962 height 504
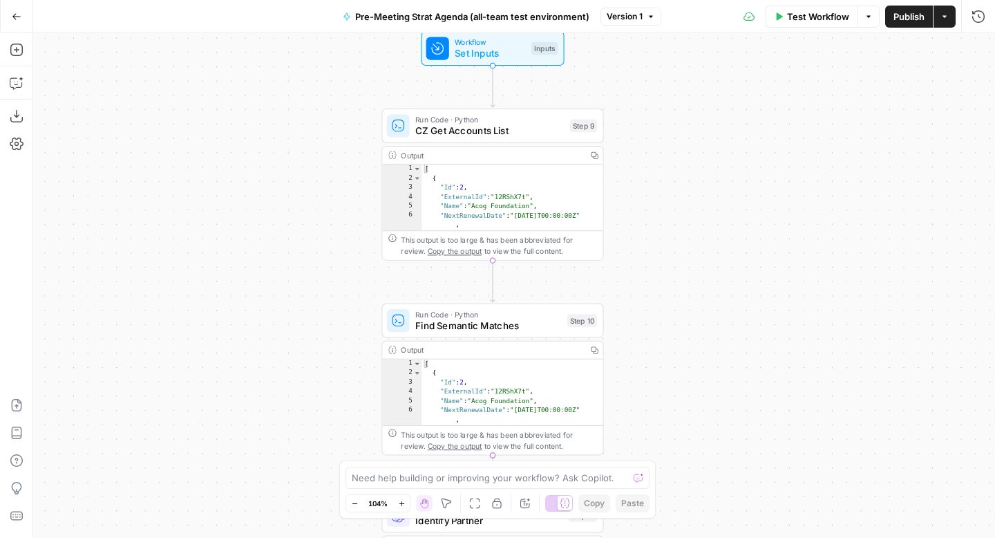
click at [700, 396] on div "true false Workflow Set Inputs Inputs Run Code · Python CZ Get Accounts List St…" at bounding box center [514, 285] width 962 height 504
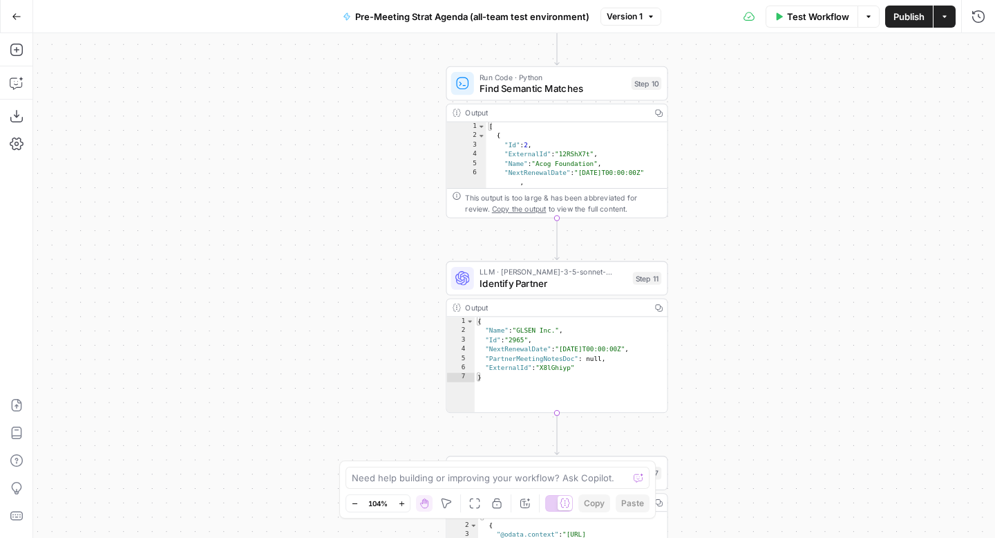
click at [783, 0] on html "FreeWill New Home Browse Your Data Usage Settings Recent Grids Check for FreeWi…" at bounding box center [497, 269] width 995 height 538
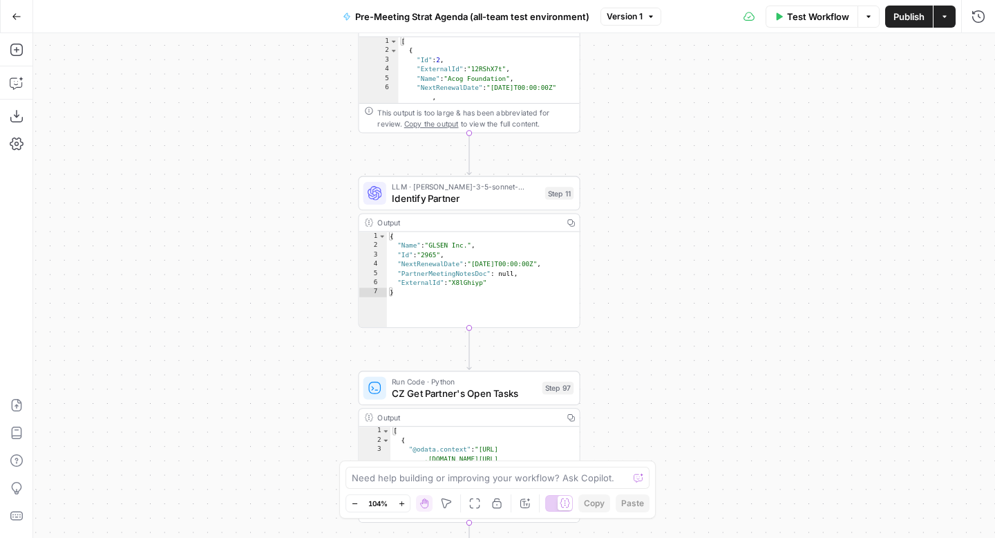
click at [703, 114] on div "true false Workflow Set Inputs Inputs Run Code · Python CZ Get Accounts List St…" at bounding box center [514, 285] width 962 height 504
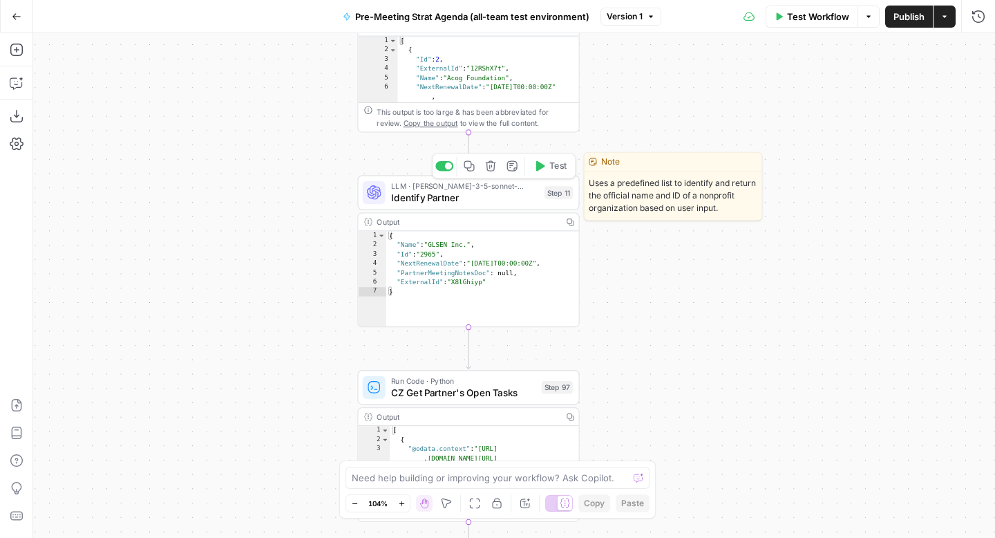
click at [490, 198] on span "Identify Partner" at bounding box center [464, 197] width 147 height 15
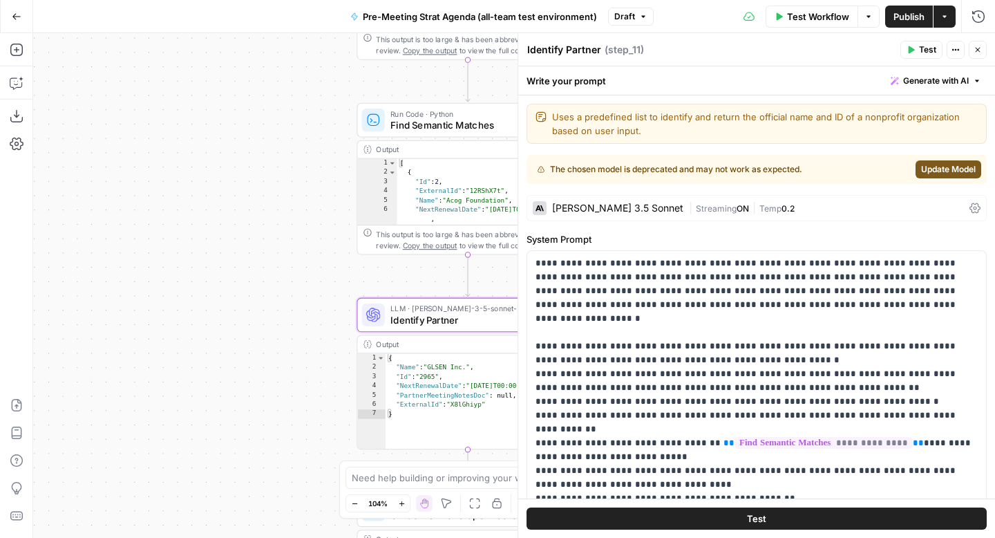
drag, startPoint x: 178, startPoint y: 297, endPoint x: 177, endPoint y: 420, distance: 123.0
click at [177, 420] on div "true false Workflow Set Inputs Inputs Run Code · Python CZ Get Accounts List St…" at bounding box center [514, 285] width 962 height 504
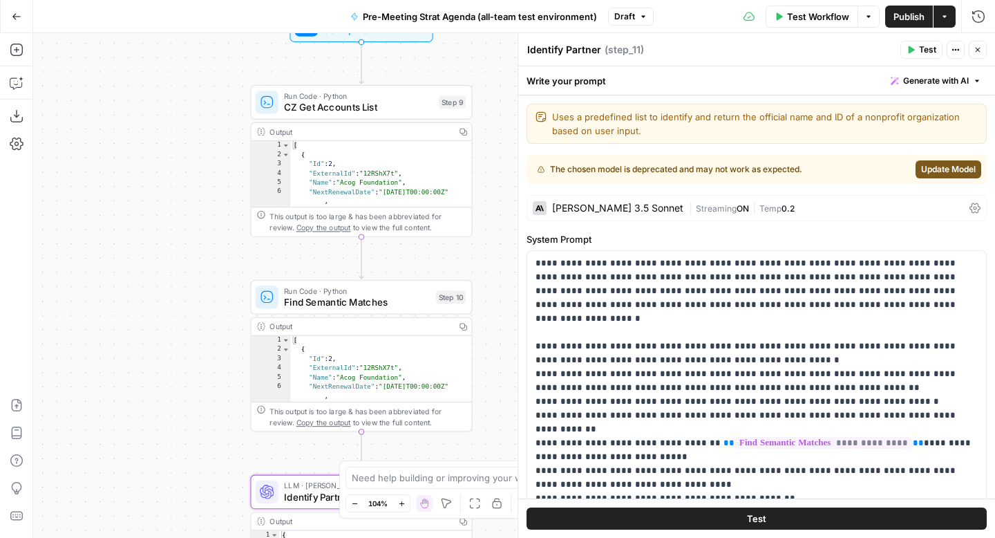
drag, startPoint x: 232, startPoint y: 276, endPoint x: 126, endPoint y: 453, distance: 205.5
click at [126, 453] on div "true false Workflow Set Inputs Inputs Run Code · Python CZ Get Accounts List St…" at bounding box center [514, 285] width 962 height 504
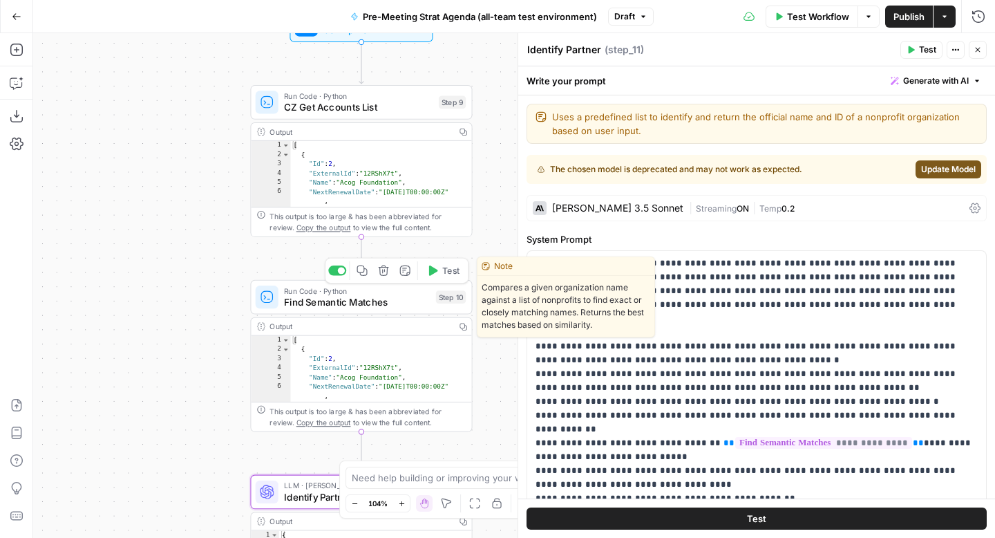
click at [313, 304] on span "Find Semantic Matches" at bounding box center [357, 302] width 146 height 15
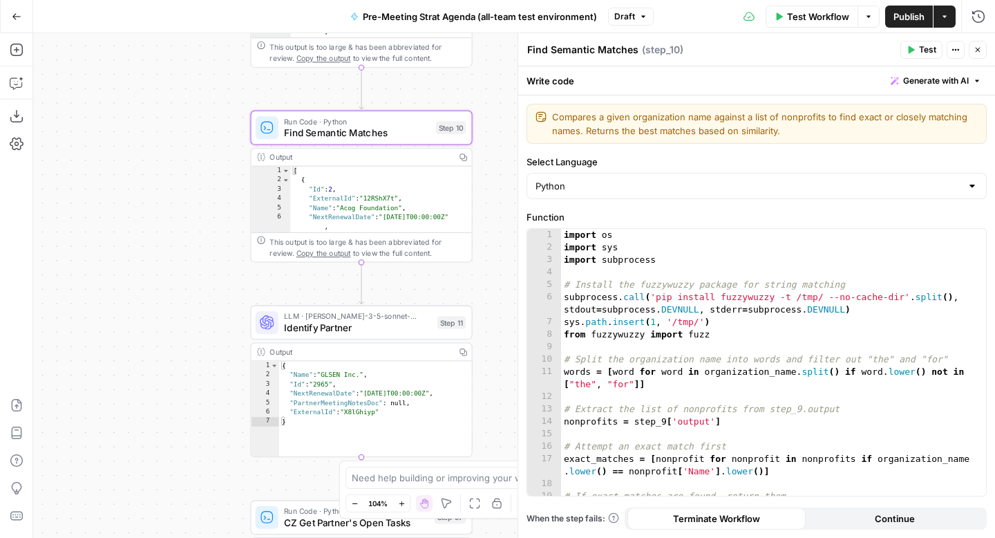
drag, startPoint x: 169, startPoint y: 299, endPoint x: 167, endPoint y: 117, distance: 182.5
click at [167, 117] on div "true false Workflow Set Inputs Inputs Run Code · Python CZ Get Accounts List St…" at bounding box center [514, 285] width 962 height 504
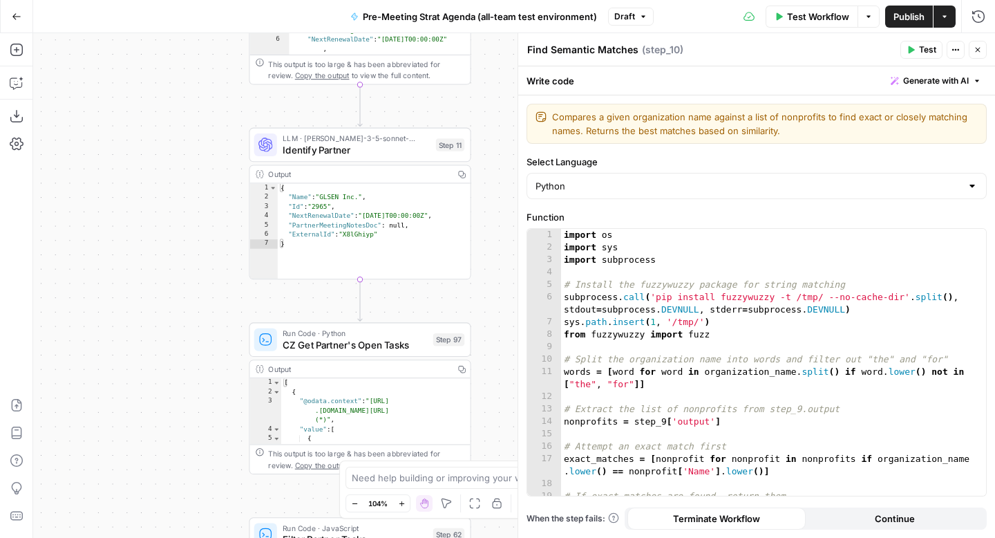
drag, startPoint x: 195, startPoint y: 314, endPoint x: 191, endPoint y: 143, distance: 171.4
click at [193, 141] on div "true false Workflow Set Inputs Inputs Run Code · Python CZ Get Accounts List St…" at bounding box center [514, 285] width 962 height 504
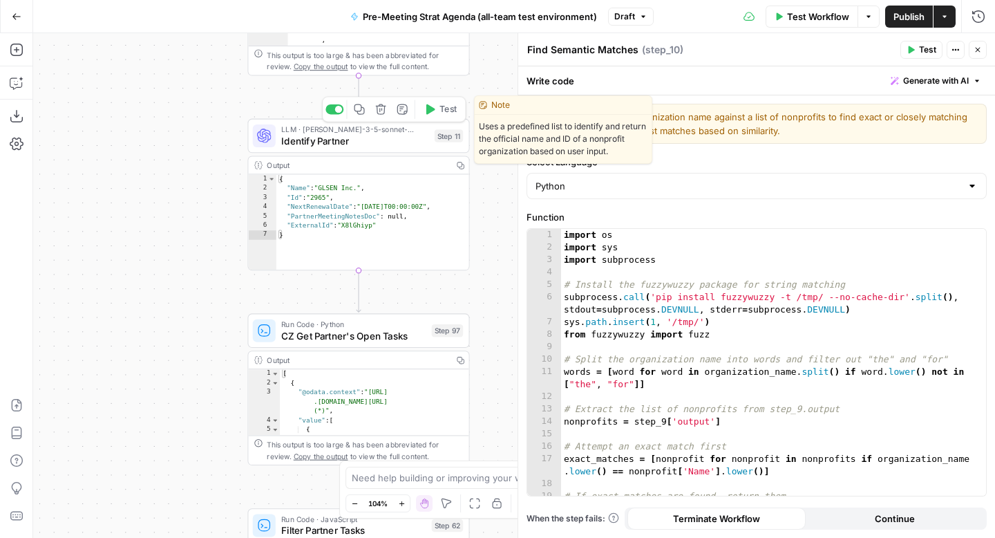
click at [312, 140] on span "Identify Partner" at bounding box center [354, 140] width 147 height 15
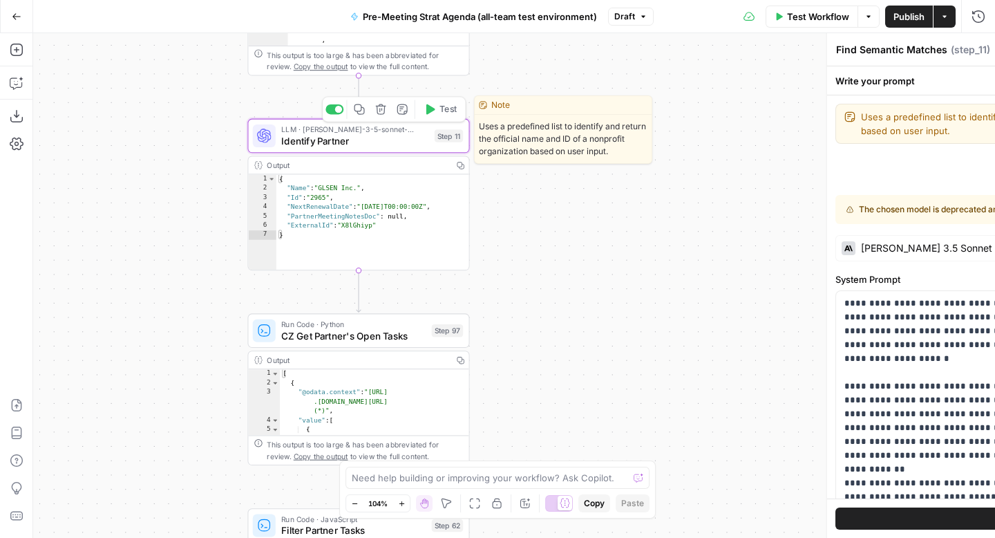
type textarea "Identify Partner"
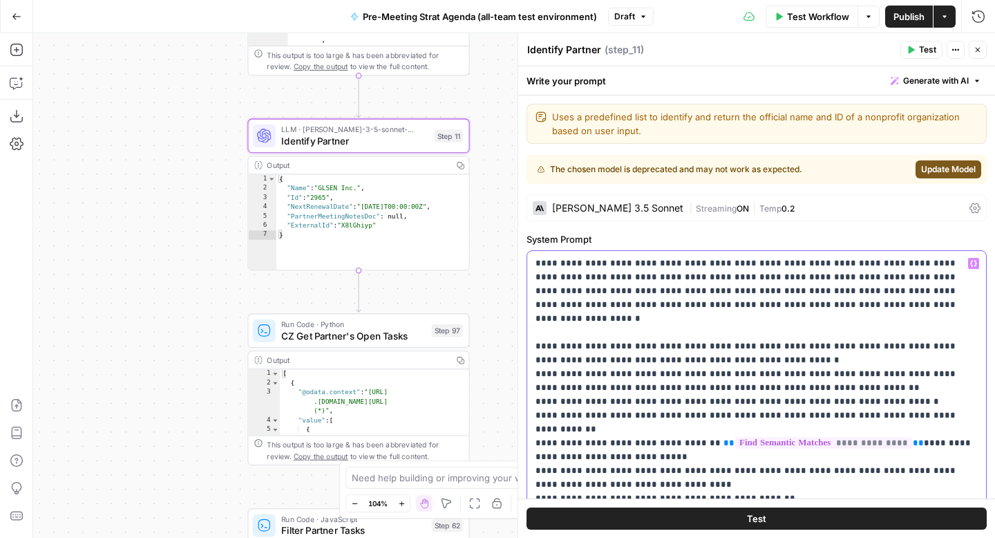
click at [748, 308] on p "**********" at bounding box center [757, 442] width 442 height 373
click at [614, 210] on div "Claude 3.5 Sonnet" at bounding box center [617, 208] width 131 height 10
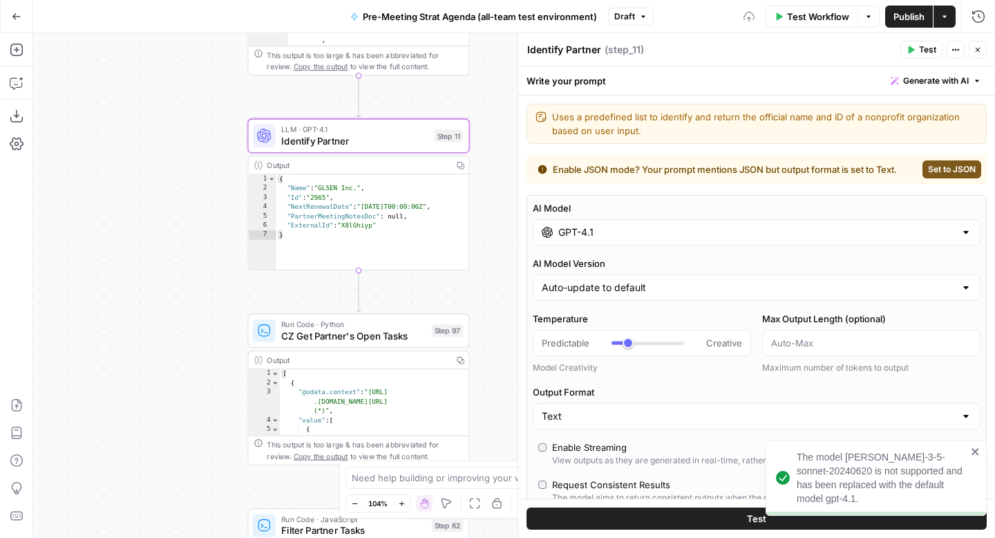
click at [613, 220] on div "GPT-4.1" at bounding box center [757, 232] width 448 height 26
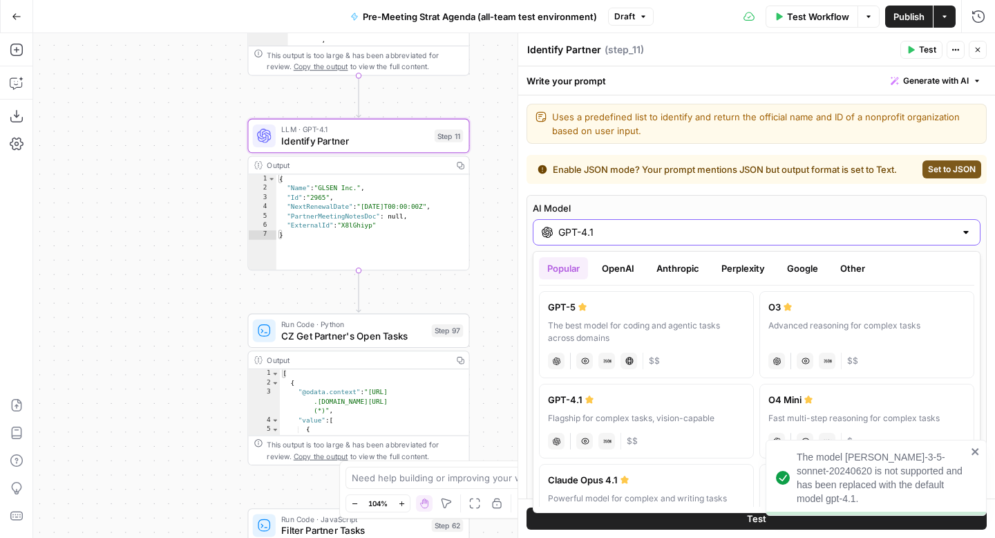
type input "***"
click at [617, 280] on div "Popular OpenAI Anthropic Perplexity Google Other" at bounding box center [756, 271] width 435 height 28
click at [619, 265] on button "OpenAI" at bounding box center [618, 268] width 49 height 22
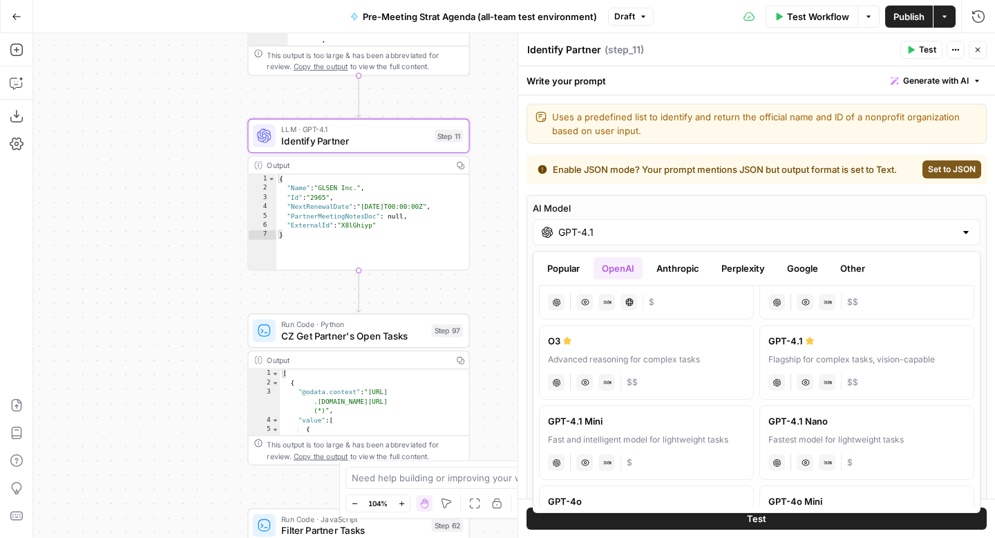
scroll to position [142, 0]
click at [674, 422] on div "GPT-4.1 Mini" at bounding box center [646, 417] width 197 height 14
type input "GPT-4.1 Mini"
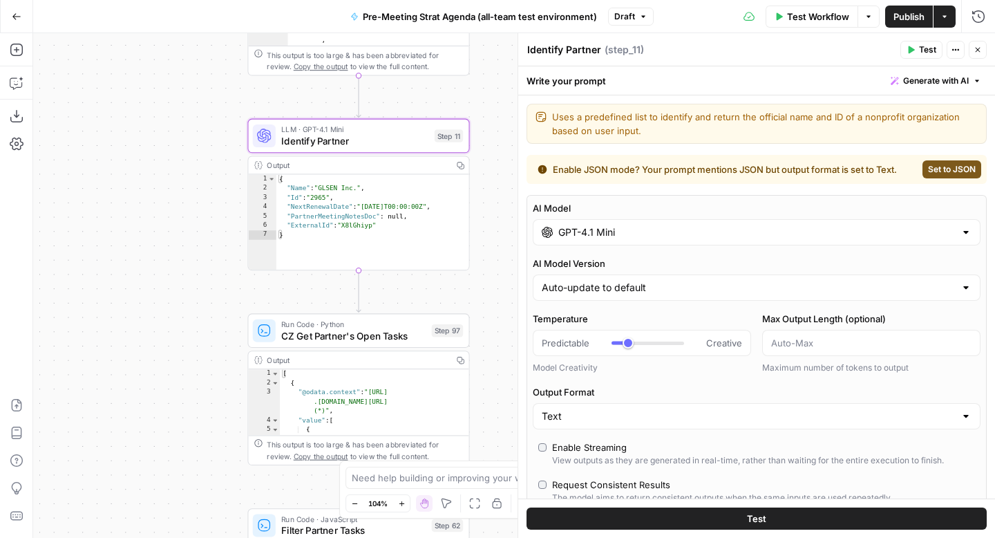
type input "***"
click at [668, 295] on div "Auto-update to default" at bounding box center [757, 287] width 448 height 26
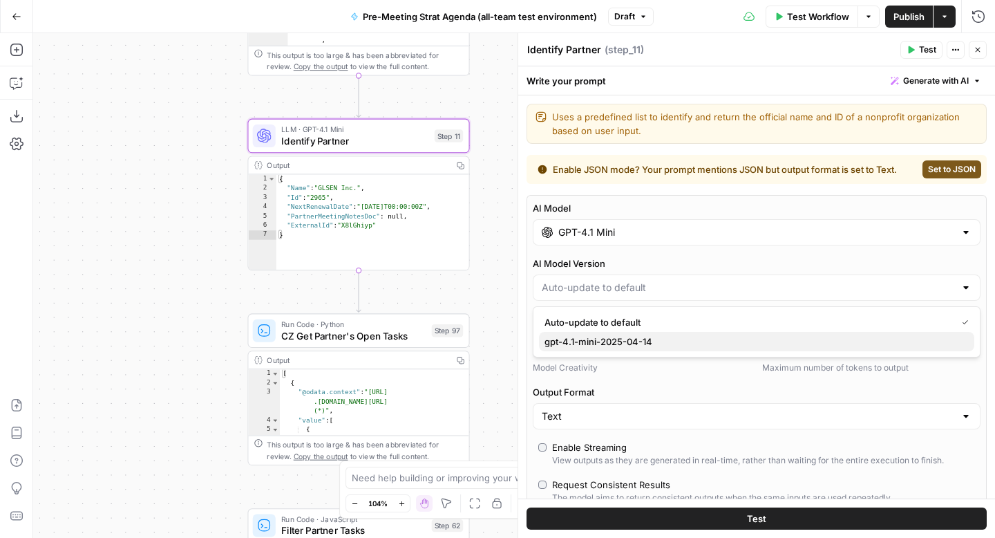
click at [665, 345] on span "gpt-4.1-mini-2025-04-14" at bounding box center [754, 341] width 419 height 14
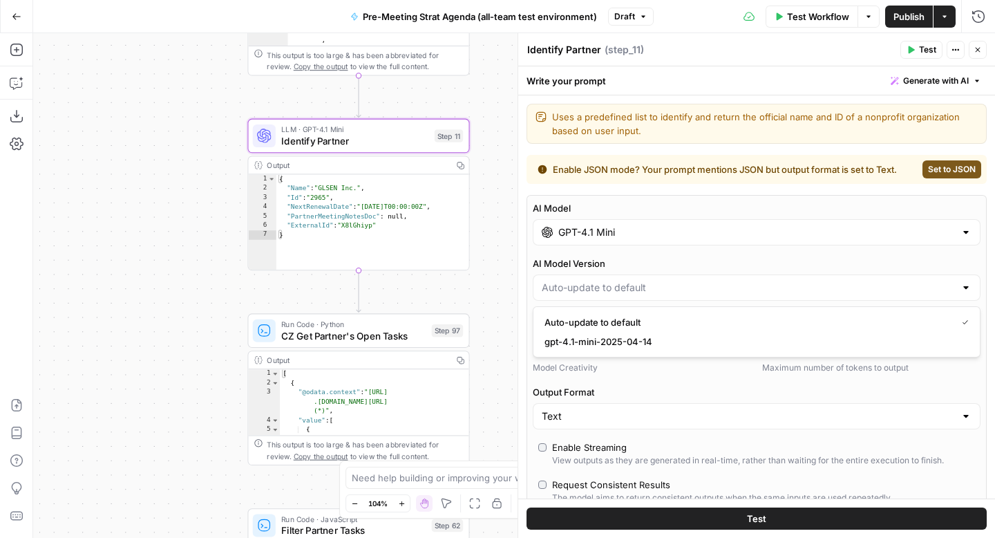
type input "gpt-4.1-mini-2025-04-14"
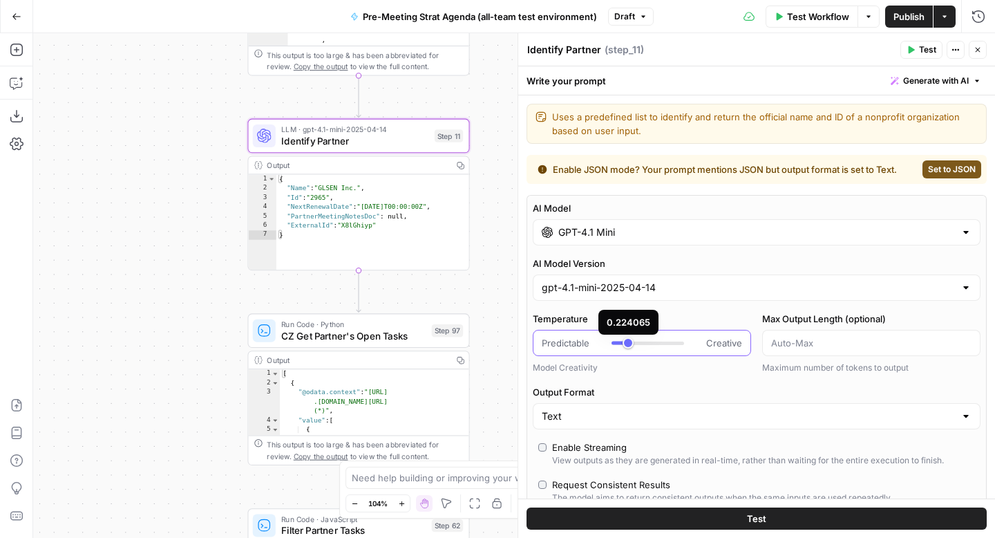
type input "*"
drag, startPoint x: 628, startPoint y: 343, endPoint x: 580, endPoint y: 352, distance: 48.4
click at [580, 352] on div "Predictable Creative" at bounding box center [642, 343] width 218 height 26
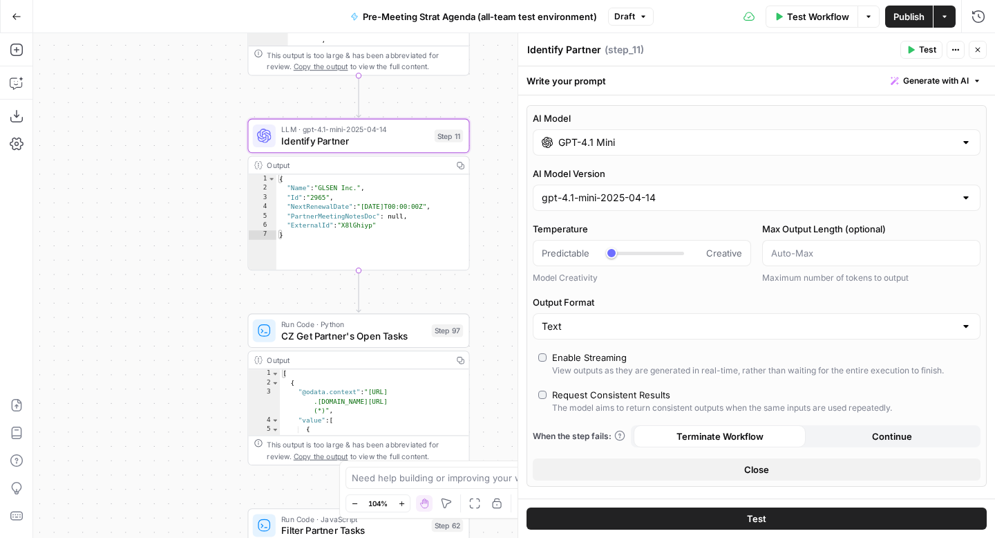
scroll to position [0, 0]
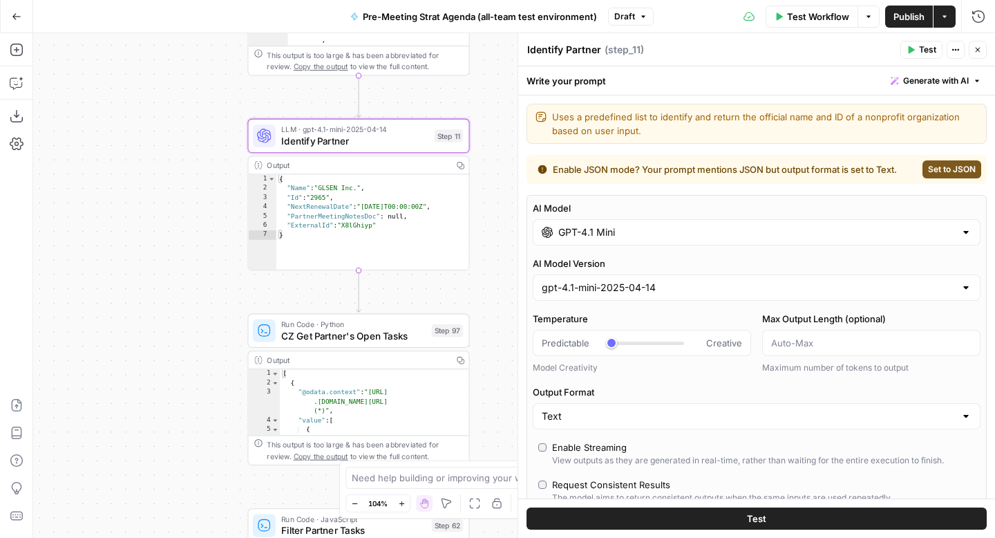
click at [953, 164] on span "Set to JSON" at bounding box center [952, 169] width 48 height 12
type input "JSON"
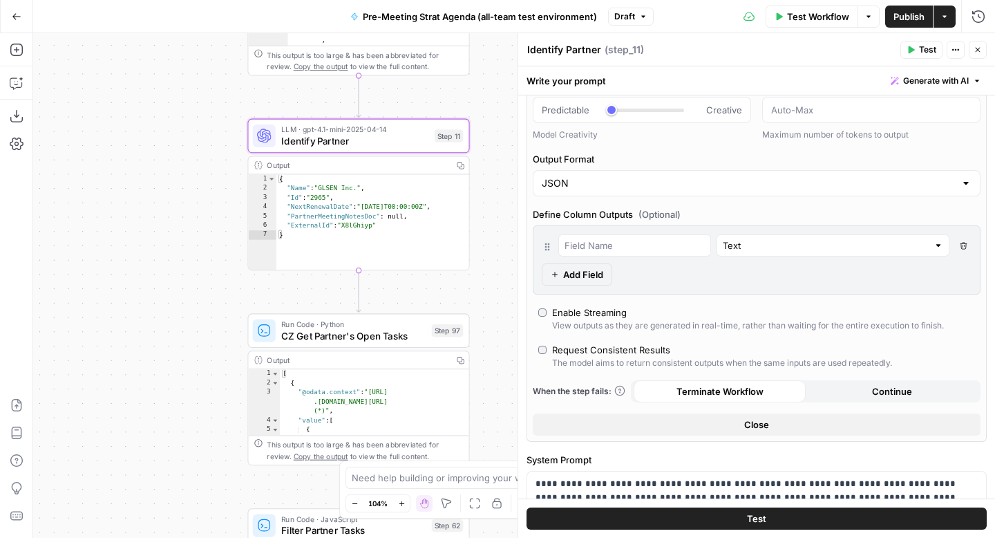
scroll to position [247, 0]
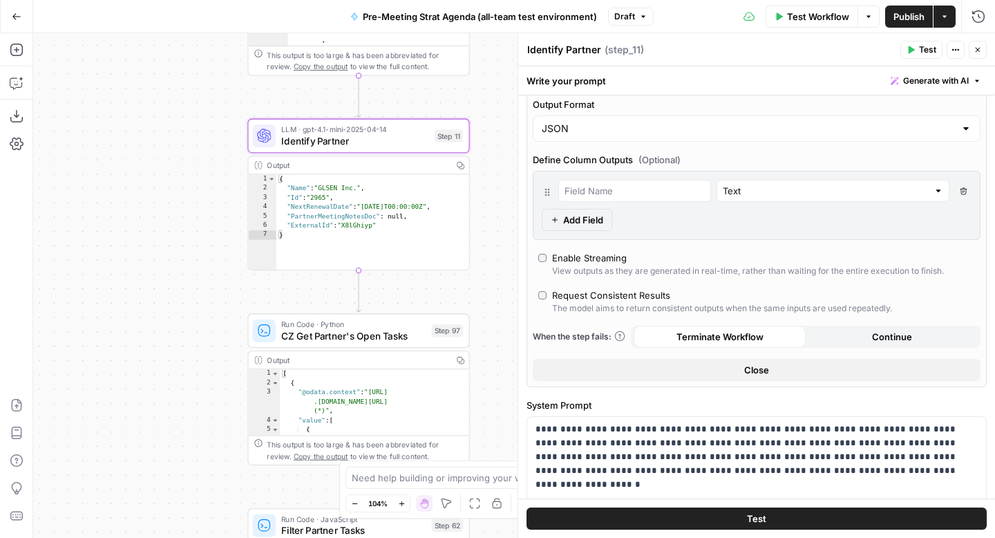
click at [689, 517] on button "Test" at bounding box center [757, 518] width 460 height 22
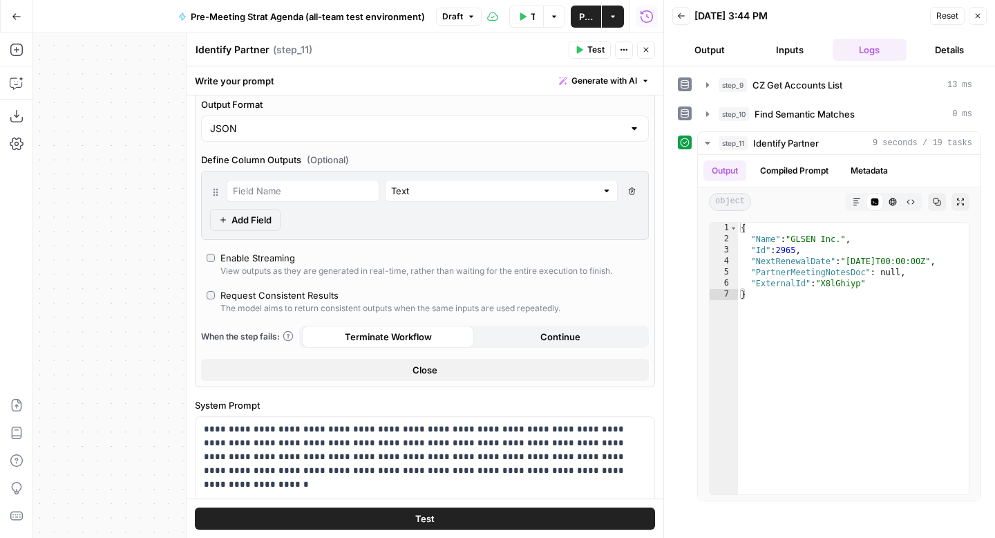
click at [976, 16] on icon "button" at bounding box center [978, 16] width 8 height 8
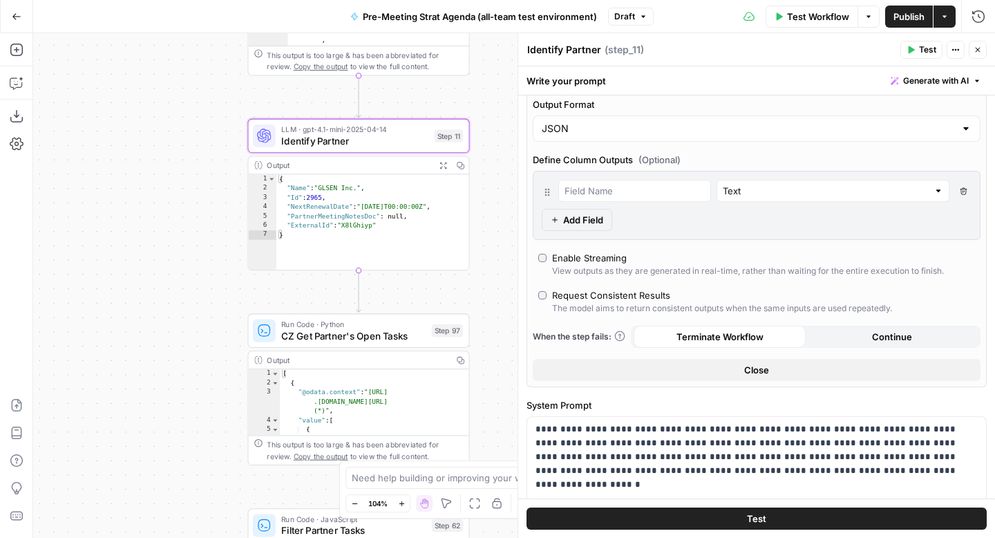
click at [979, 48] on icon "button" at bounding box center [978, 50] width 5 height 5
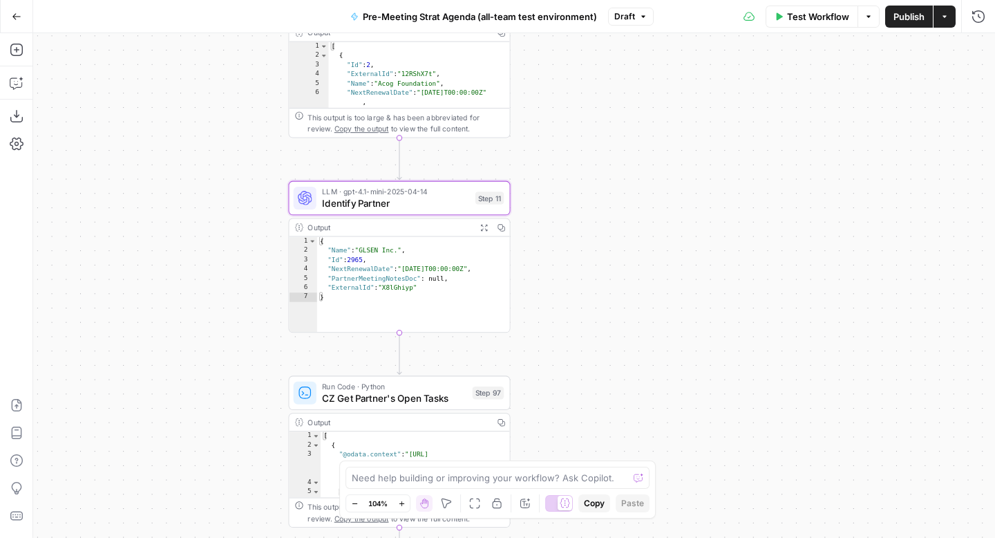
drag, startPoint x: 670, startPoint y: 256, endPoint x: 710, endPoint y: 319, distance: 74.6
click at [710, 319] on div "true false Workflow Set Inputs Inputs Run Code · Python CZ Get Accounts List St…" at bounding box center [514, 285] width 962 height 504
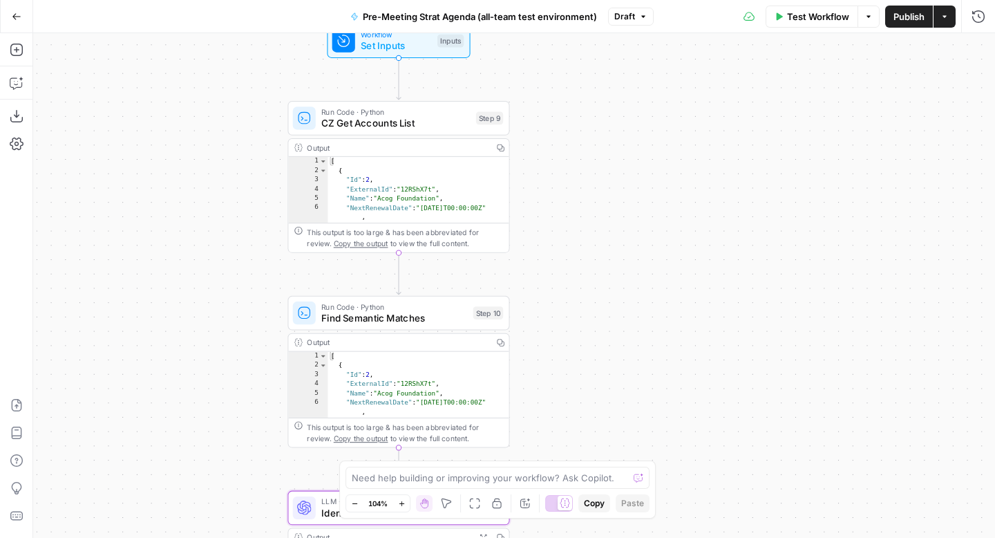
drag, startPoint x: 757, startPoint y: 79, endPoint x: 755, endPoint y: 388, distance: 308.9
click at [755, 388] on div "true false Workflow Set Inputs Inputs Run Code · Python CZ Get Accounts List St…" at bounding box center [514, 285] width 962 height 504
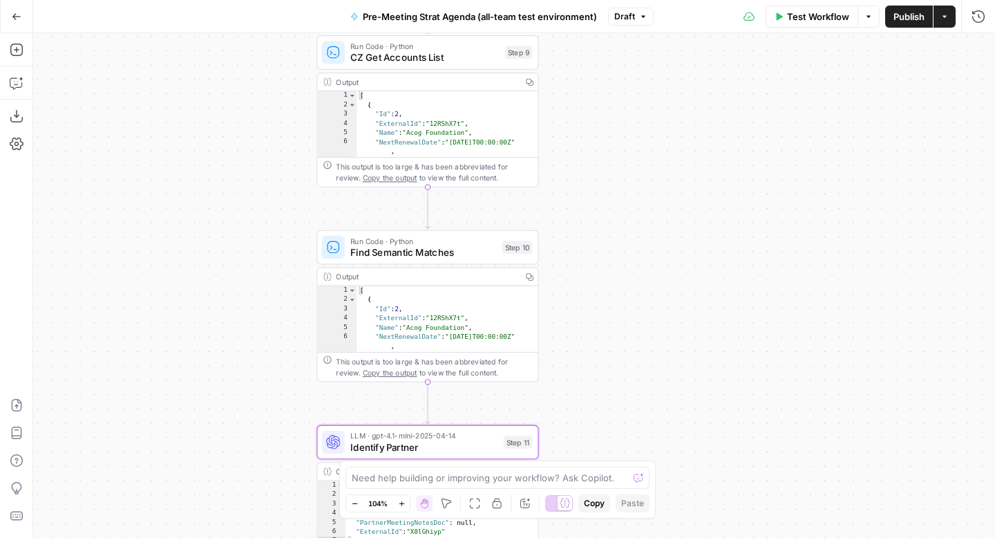
drag, startPoint x: 746, startPoint y: 175, endPoint x: 777, endPoint y: 104, distance: 77.7
click at [777, 104] on div "true false Workflow Set Inputs Inputs Run Code · Python CZ Get Accounts List St…" at bounding box center [514, 285] width 962 height 504
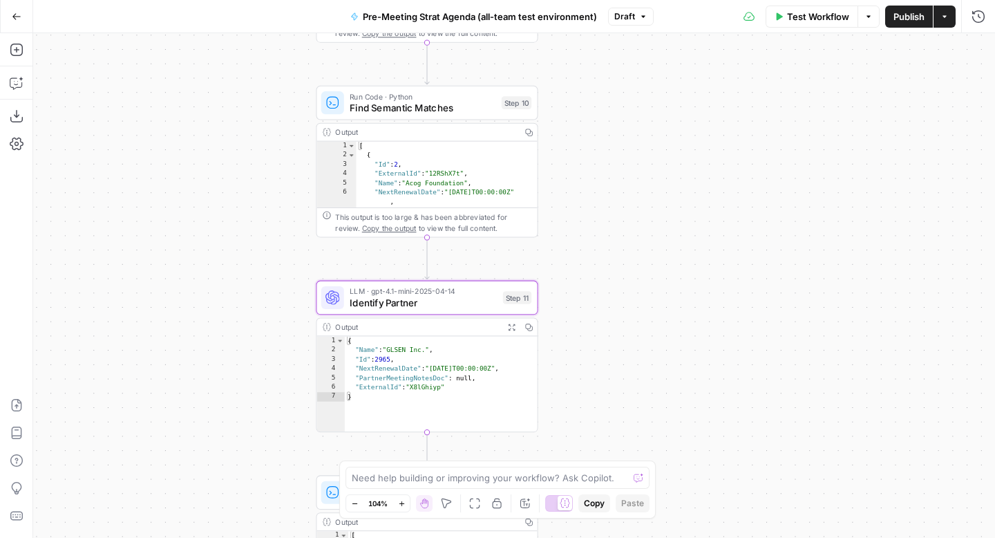
drag, startPoint x: 763, startPoint y: 237, endPoint x: 758, endPoint y: 88, distance: 148.7
click at [758, 88] on div "true false Workflow Set Inputs Inputs Run Code · Python CZ Get Accounts List St…" at bounding box center [514, 285] width 962 height 504
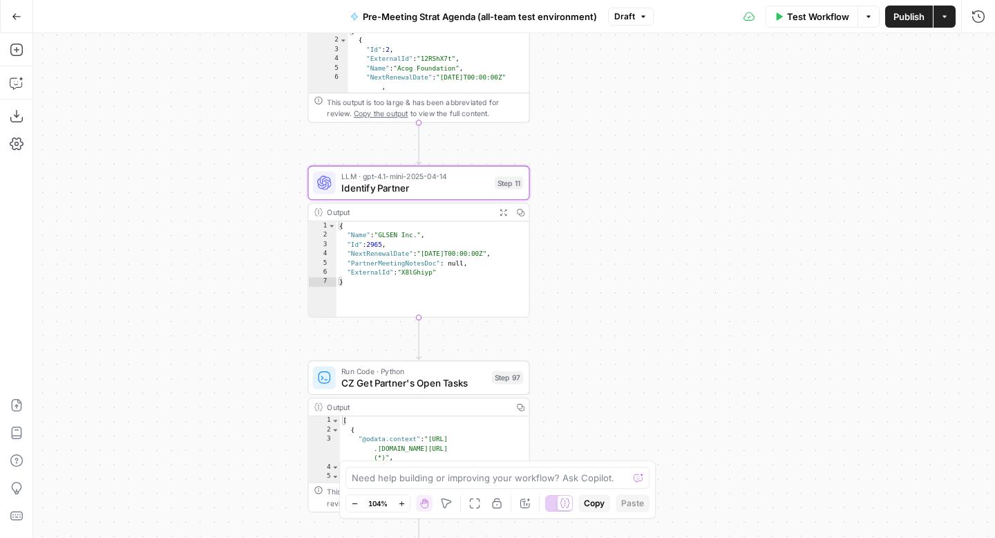
drag, startPoint x: 722, startPoint y: 243, endPoint x: 710, endPoint y: 126, distance: 118.1
click at [710, 124] on div "true false Workflow Set Inputs Inputs Run Code · Python CZ Get Accounts List St…" at bounding box center [514, 285] width 962 height 504
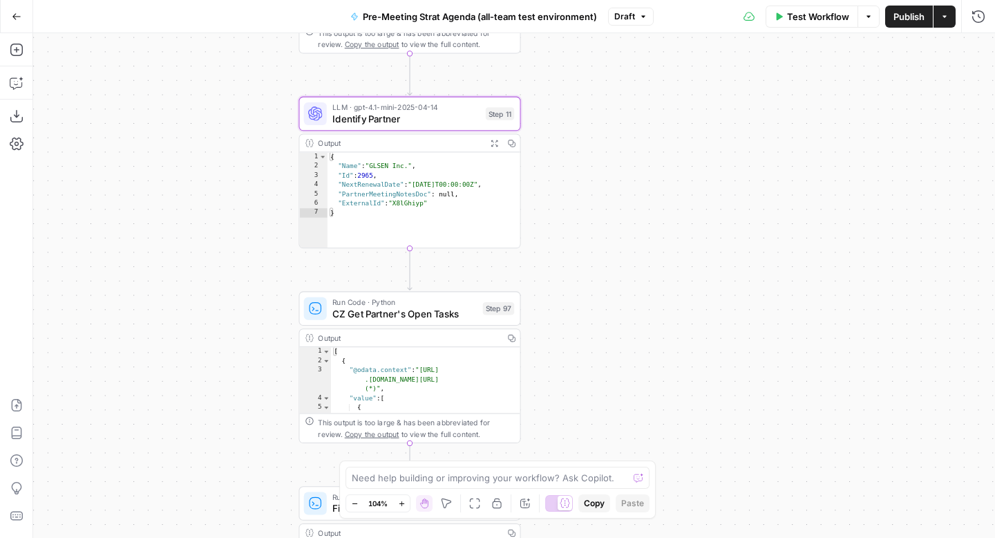
drag, startPoint x: 717, startPoint y: 180, endPoint x: 716, endPoint y: 124, distance: 55.3
click at [716, 124] on div "true false Workflow Set Inputs Inputs Run Code · Python CZ Get Accounts List St…" at bounding box center [514, 285] width 962 height 504
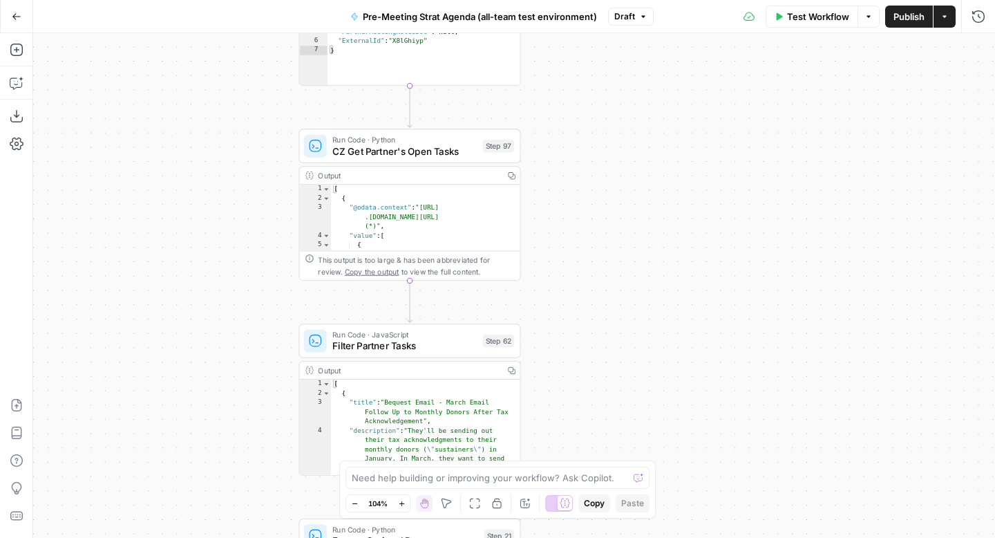
drag, startPoint x: 697, startPoint y: 220, endPoint x: 697, endPoint y: 46, distance: 174.8
click at [697, 46] on div "true false Workflow Set Inputs Inputs Run Code · Python CZ Get Accounts List St…" at bounding box center [514, 285] width 962 height 504
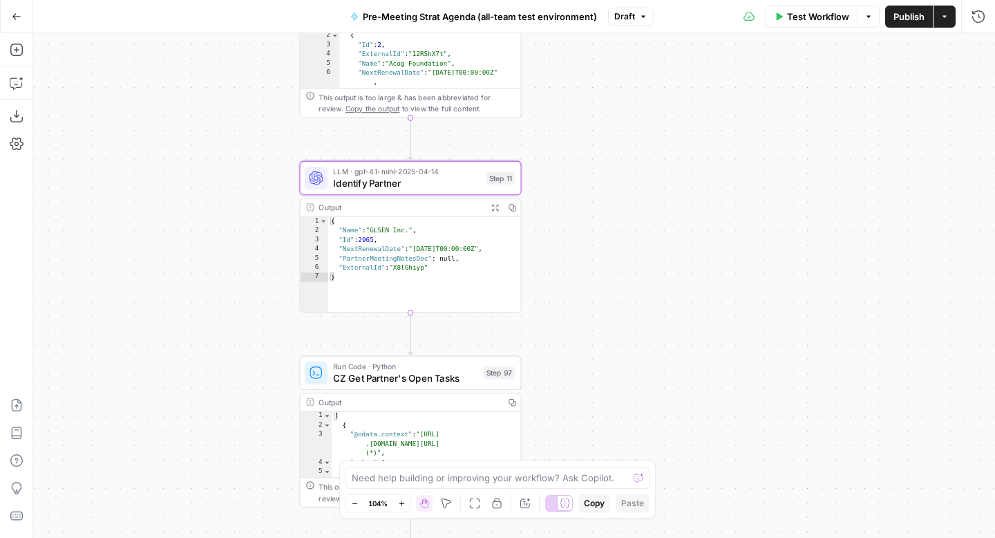
drag, startPoint x: 690, startPoint y: 66, endPoint x: 690, endPoint y: 308, distance: 241.2
click at [690, 308] on div "true false Workflow Set Inputs Inputs Run Code · Python CZ Get Accounts List St…" at bounding box center [514, 285] width 962 height 504
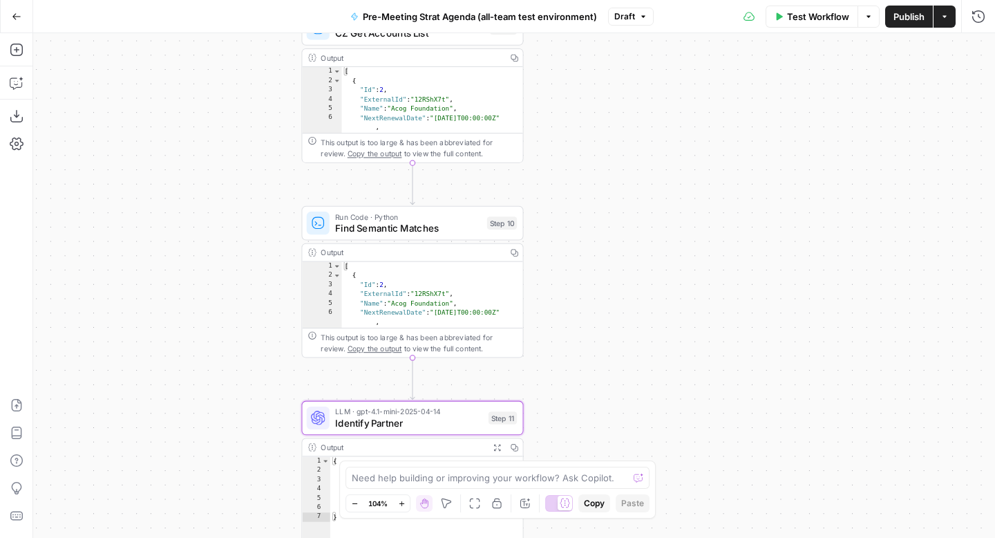
drag, startPoint x: 696, startPoint y: 154, endPoint x: 699, endPoint y: 391, distance: 237.1
click at [699, 391] on div "true false Workflow Set Inputs Inputs Run Code · Python CZ Get Accounts List St…" at bounding box center [514, 285] width 962 height 504
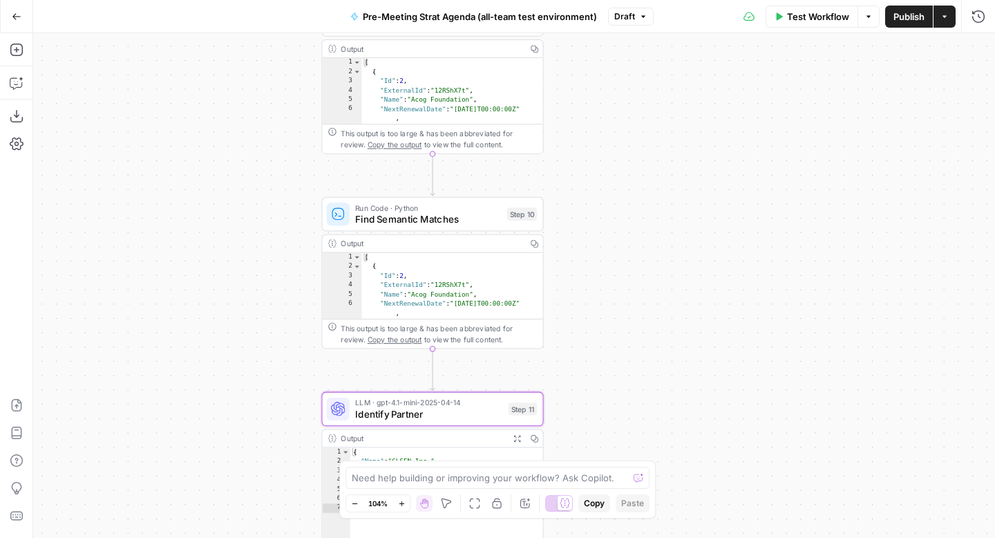
drag, startPoint x: 708, startPoint y: 158, endPoint x: 727, endPoint y: 149, distance: 21.3
click at [727, 149] on div "true false Workflow Set Inputs Inputs Run Code · Python CZ Get Accounts List St…" at bounding box center [514, 285] width 962 height 504
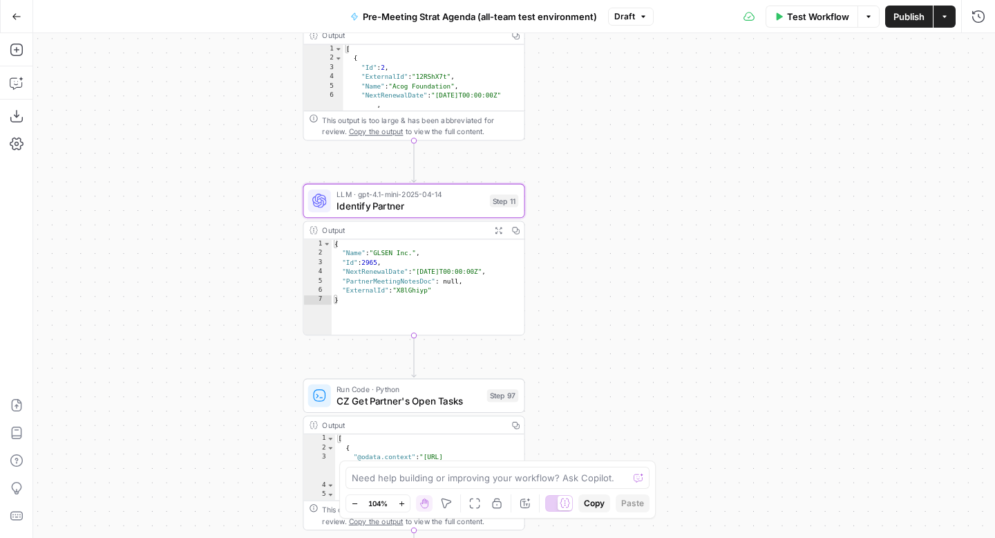
drag, startPoint x: 697, startPoint y: 333, endPoint x: 677, endPoint y: 121, distance: 213.1
click at [677, 121] on div "true false Workflow Set Inputs Inputs Run Code · Python CZ Get Accounts List St…" at bounding box center [514, 285] width 962 height 504
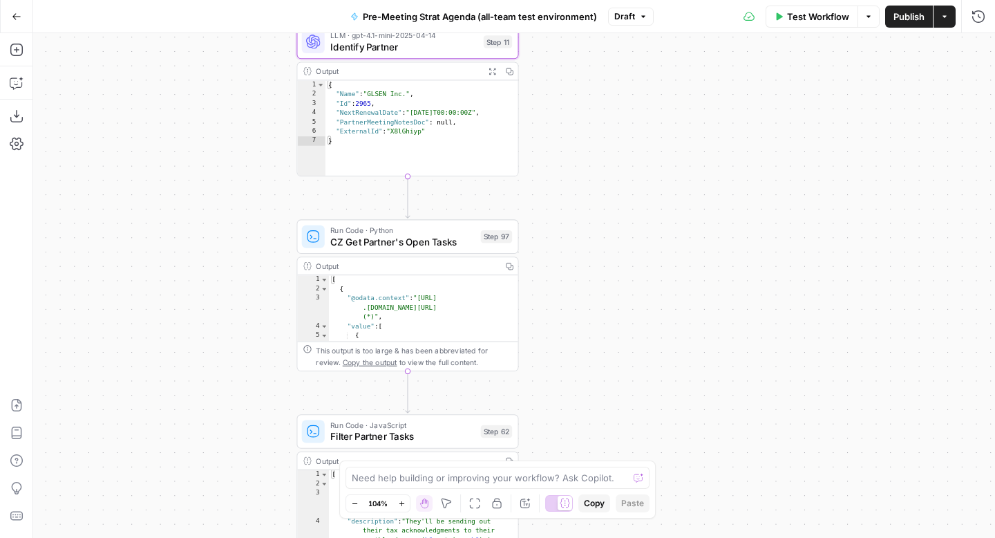
drag, startPoint x: 695, startPoint y: 245, endPoint x: 690, endPoint y: 84, distance: 161.1
click at [690, 84] on div "true false Workflow Set Inputs Inputs Run Code · Python CZ Get Accounts List St…" at bounding box center [514, 285] width 962 height 504
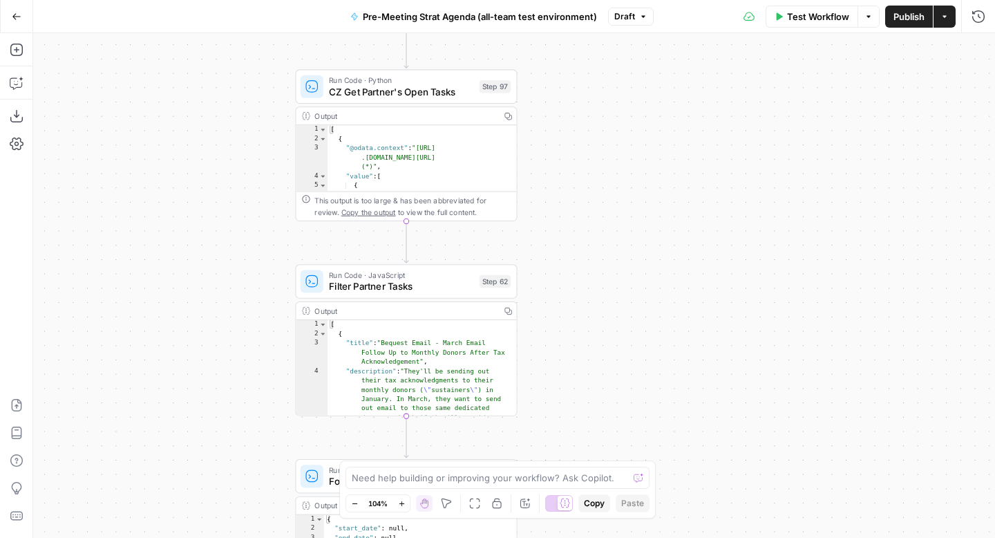
drag, startPoint x: 679, startPoint y: 287, endPoint x: 675, endPoint y: 142, distance: 144.5
click at [675, 142] on div "true false Workflow Set Inputs Inputs Run Code · Python CZ Get Accounts List St…" at bounding box center [514, 285] width 962 height 504
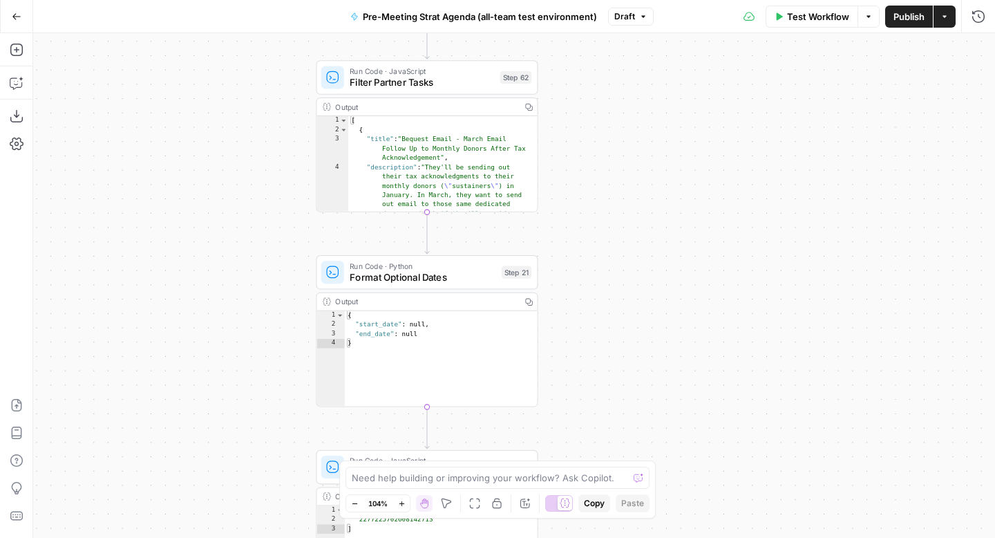
drag, startPoint x: 673, startPoint y: 223, endPoint x: 698, endPoint y: -10, distance: 233.5
click at [698, 0] on html "FreeWill New Home Browse Your Data Usage Settings Recent Grids Check for FreeWi…" at bounding box center [497, 269] width 995 height 538
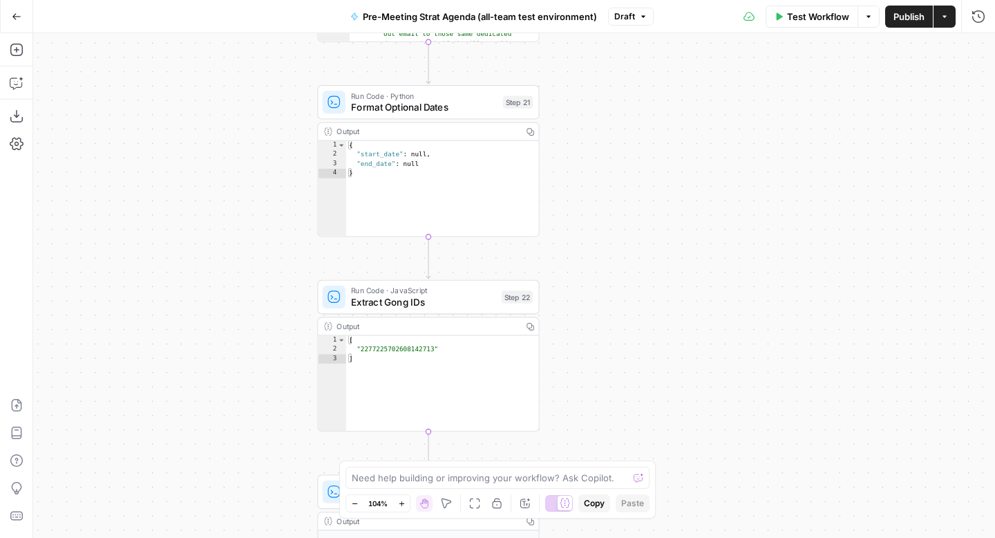
drag, startPoint x: 690, startPoint y: 279, endPoint x: 689, endPoint y: 135, distance: 144.4
click at [689, 135] on div "true false Workflow Set Inputs Inputs Run Code · Python CZ Get Accounts List St…" at bounding box center [514, 285] width 962 height 504
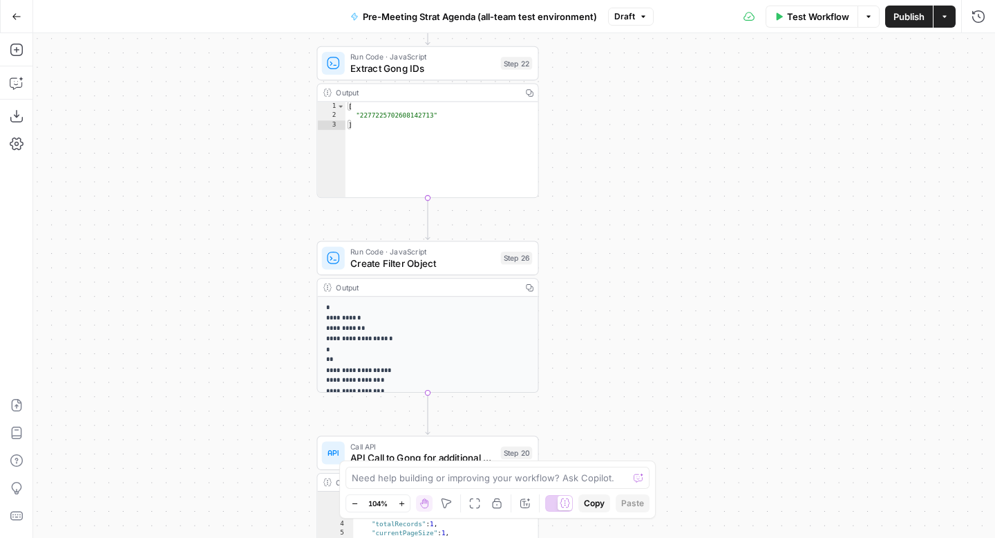
drag, startPoint x: 701, startPoint y: 314, endPoint x: 701, endPoint y: 84, distance: 229.4
click at [701, 84] on div "true false Workflow Set Inputs Inputs Run Code · Python CZ Get Accounts List St…" at bounding box center [514, 285] width 962 height 504
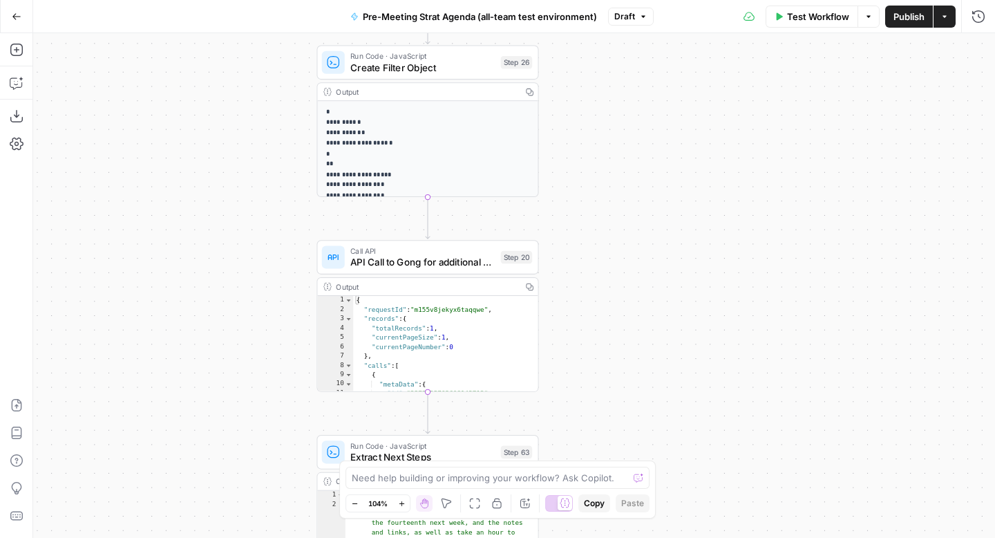
drag, startPoint x: 717, startPoint y: 310, endPoint x: 715, endPoint y: 104, distance: 206.6
click at [715, 103] on div "true false Workflow Set Inputs Inputs Run Code · Python CZ Get Accounts List St…" at bounding box center [514, 285] width 962 height 504
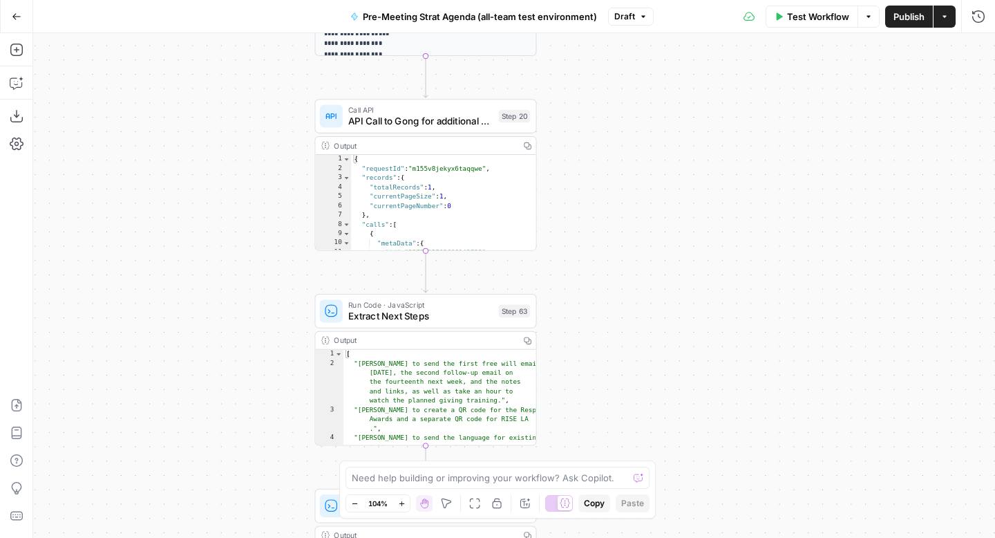
drag, startPoint x: 717, startPoint y: 336, endPoint x: 715, endPoint y: 106, distance: 230.1
click at [715, 106] on div "true false Workflow Set Inputs Inputs Run Code · Python CZ Get Accounts List St…" at bounding box center [514, 285] width 962 height 504
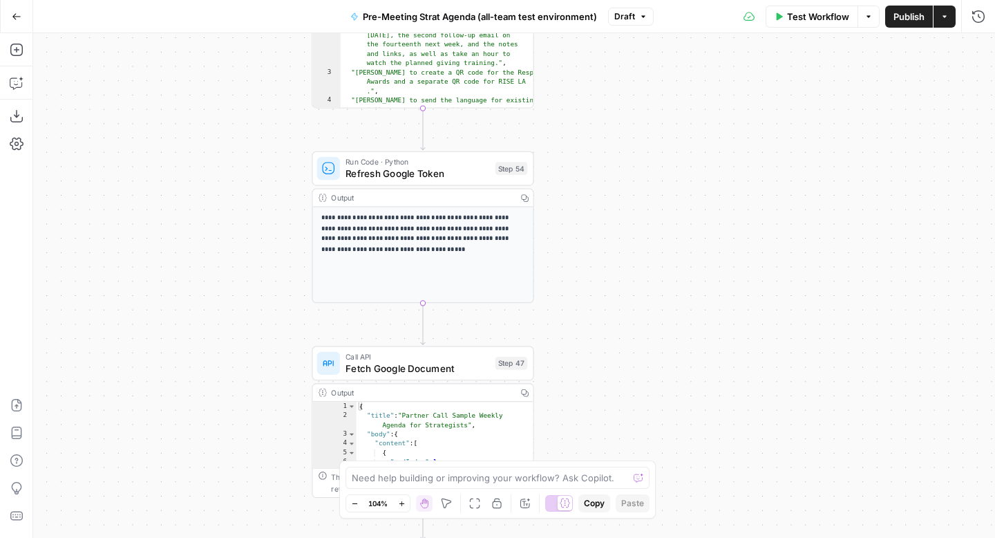
drag, startPoint x: 704, startPoint y: 324, endPoint x: 701, endPoint y: 68, distance: 256.4
click at [701, 68] on div "true false Workflow Set Inputs Inputs Run Code · Python CZ Get Accounts List St…" at bounding box center [514, 285] width 962 height 504
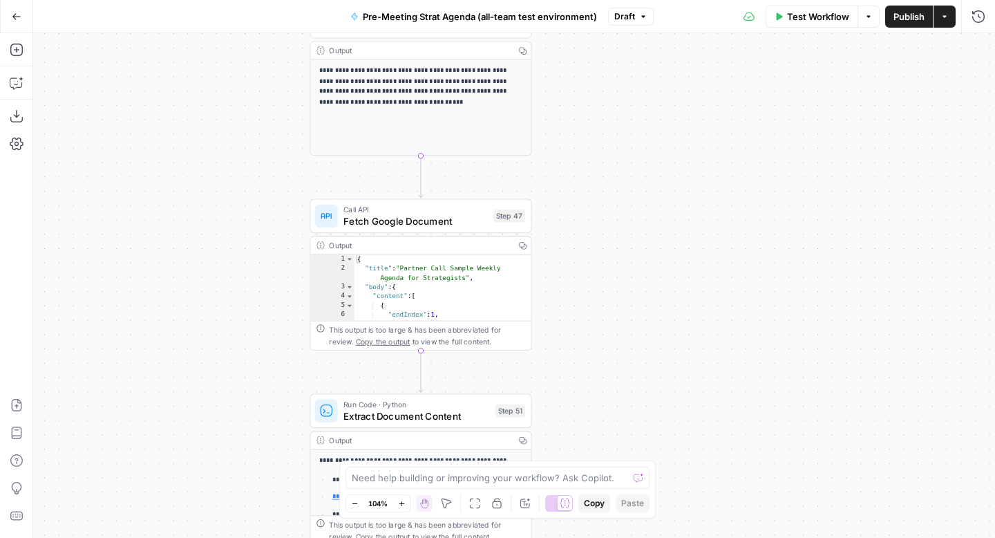
drag, startPoint x: 690, startPoint y: 298, endPoint x: 694, endPoint y: 48, distance: 249.5
click at [694, 48] on div "true false Workflow Set Inputs Inputs Run Code · Python CZ Get Accounts List St…" at bounding box center [514, 285] width 962 height 504
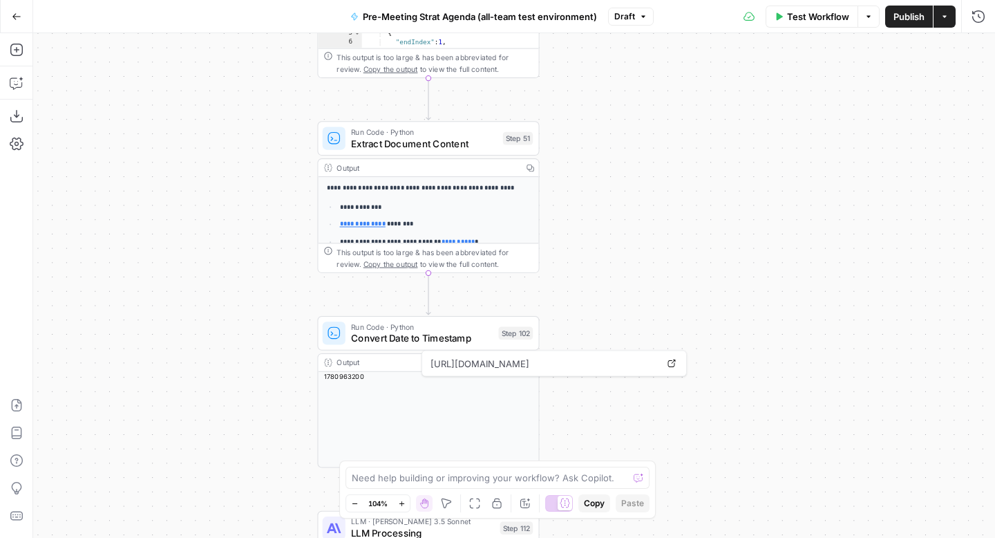
drag, startPoint x: 676, startPoint y: 275, endPoint x: 678, endPoint y: 126, distance: 148.6
click at [679, 125] on div "true false Workflow Set Inputs Inputs Run Code · Python CZ Get Accounts List St…" at bounding box center [514, 285] width 962 height 504
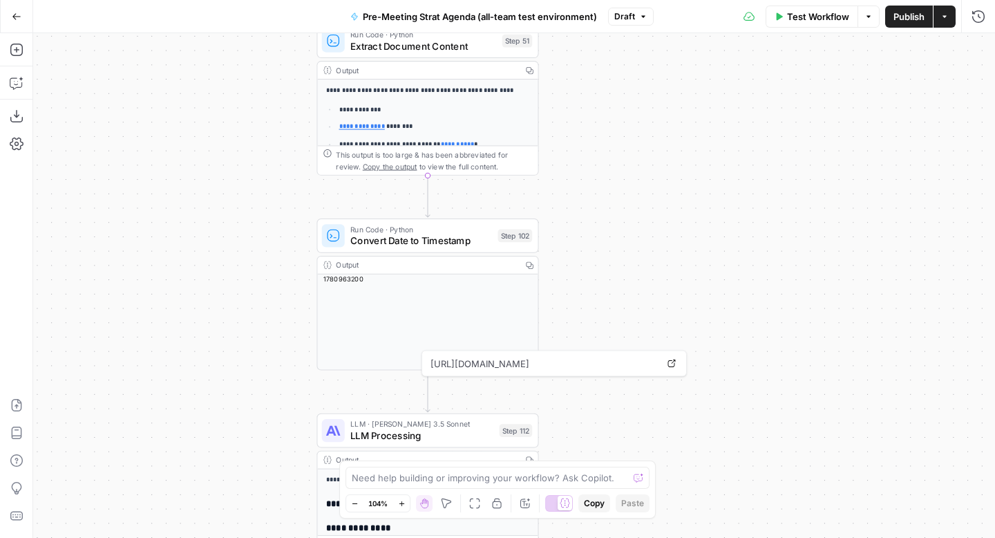
drag, startPoint x: 668, startPoint y: 292, endPoint x: 663, endPoint y: 66, distance: 225.3
click at [664, 66] on div "true false Workflow Set Inputs Inputs Run Code · Python CZ Get Accounts List St…" at bounding box center [514, 285] width 962 height 504
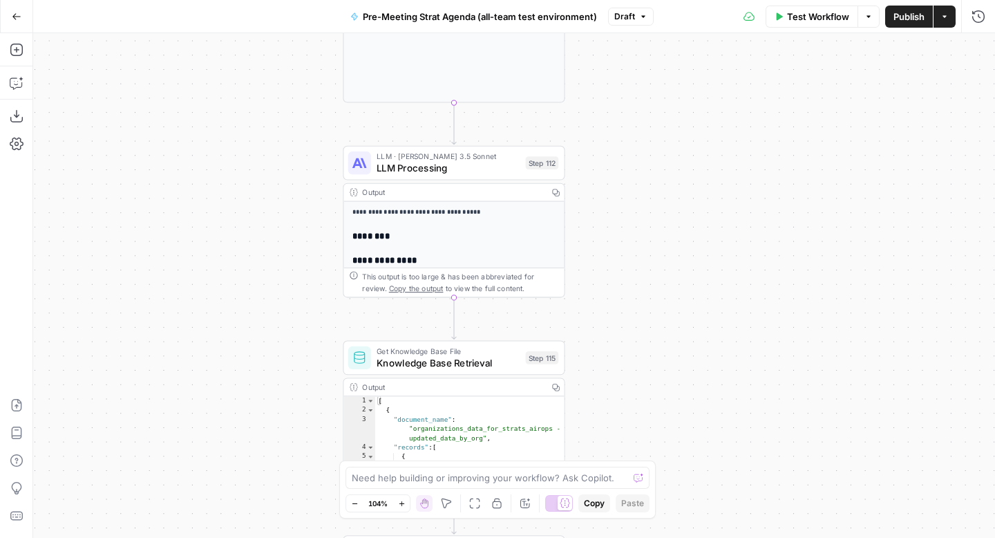
drag, startPoint x: 681, startPoint y: 285, endPoint x: 710, endPoint y: 145, distance: 142.6
click at [710, 145] on div "true false Workflow Set Inputs Inputs Run Code · Python CZ Get Accounts List St…" at bounding box center [514, 285] width 962 height 504
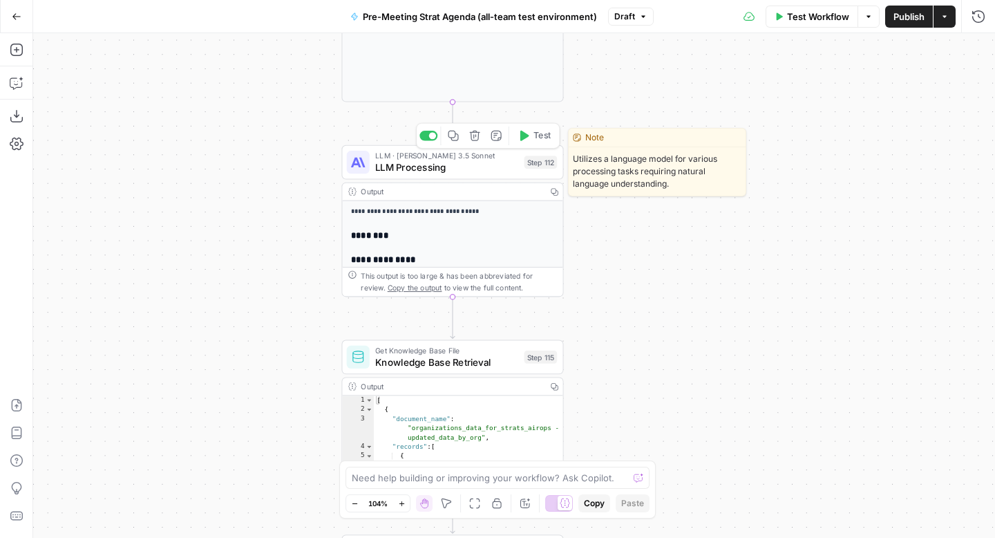
click at [453, 171] on span "LLM Processing" at bounding box center [446, 167] width 143 height 15
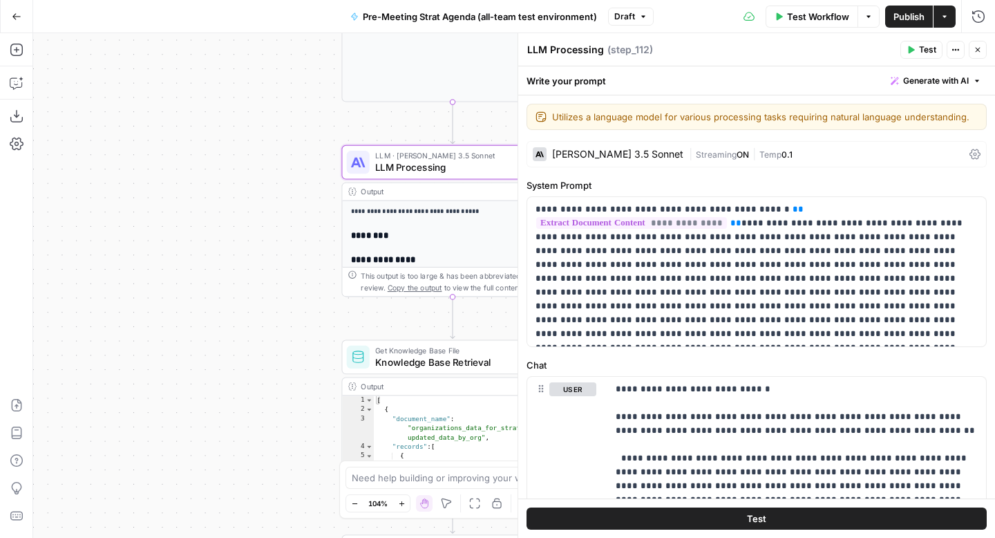
click at [980, 50] on icon "button" at bounding box center [978, 50] width 8 height 8
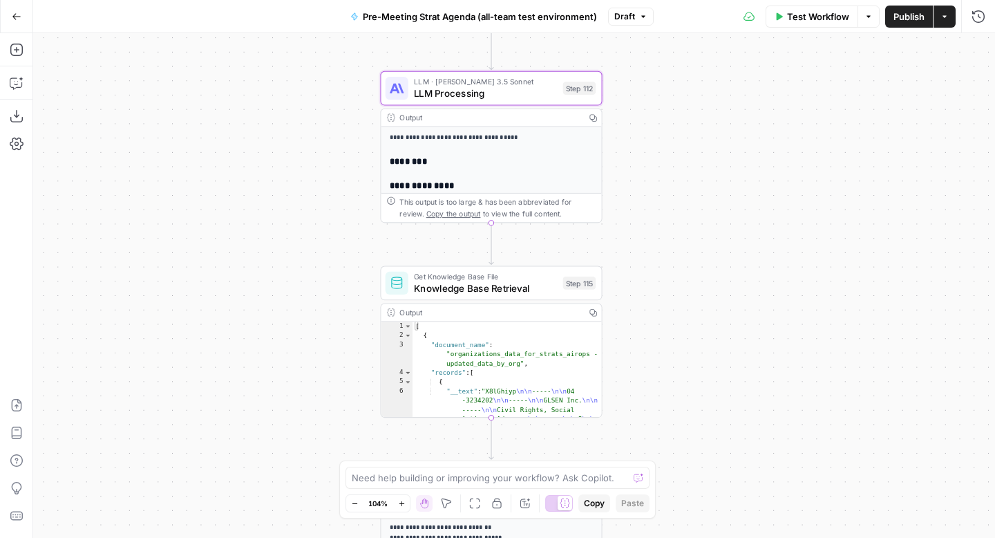
drag, startPoint x: 679, startPoint y: 224, endPoint x: 717, endPoint y: 150, distance: 83.5
click at [717, 150] on div "true false Workflow Set Inputs Inputs Run Code · Python CZ Get Accounts List St…" at bounding box center [514, 285] width 962 height 504
click at [17, 114] on icon "button" at bounding box center [17, 116] width 14 height 14
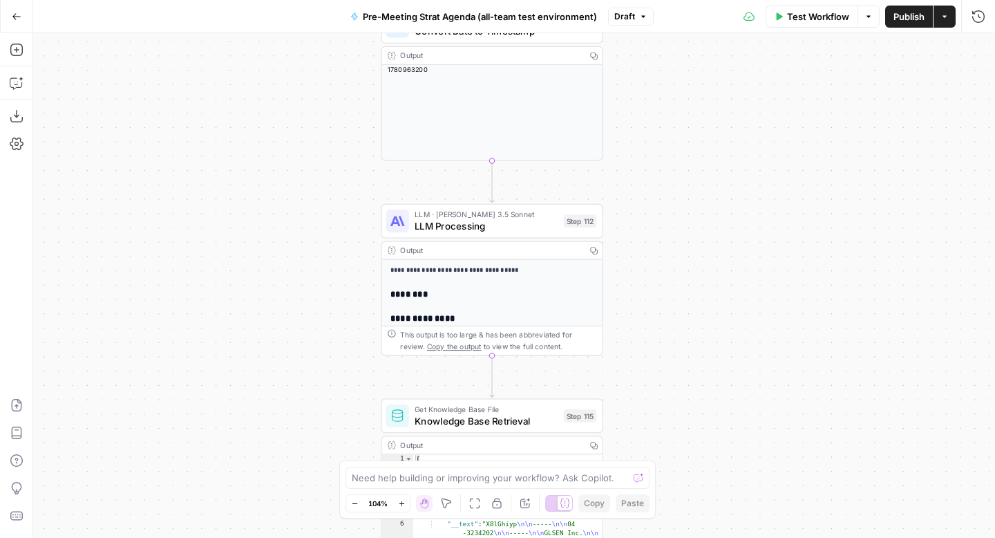
drag, startPoint x: 767, startPoint y: 108, endPoint x: 776, endPoint y: 302, distance: 193.7
click at [776, 302] on div "true false Workflow Set Inputs Inputs Run Code · Python CZ Get Accounts List St…" at bounding box center [514, 285] width 962 height 504
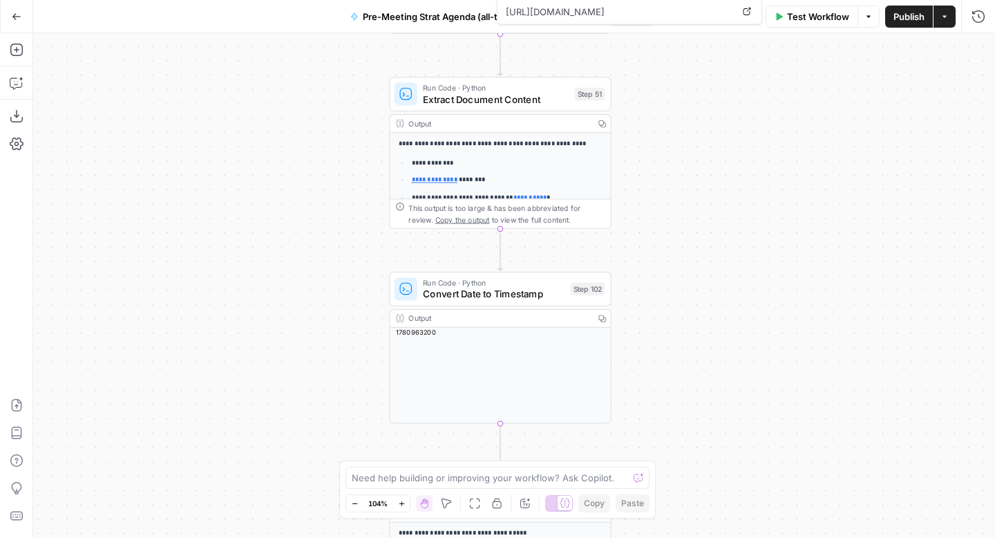
drag, startPoint x: 780, startPoint y: 150, endPoint x: 778, endPoint y: 397, distance: 247.4
click at [779, 397] on div "true false Workflow Set Inputs Inputs Run Code · Python CZ Get Accounts List St…" at bounding box center [514, 285] width 962 height 504
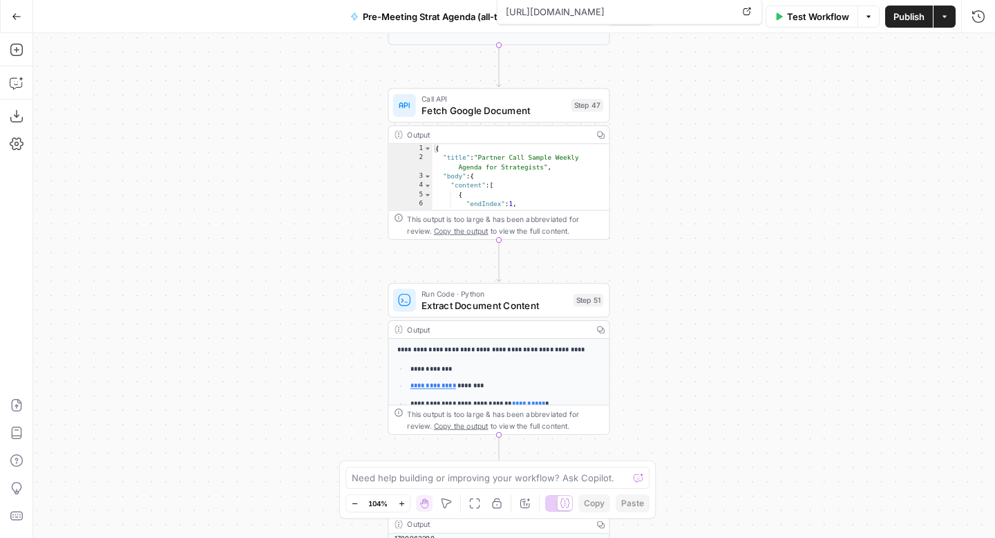
drag, startPoint x: 780, startPoint y: 178, endPoint x: 780, endPoint y: 424, distance: 246.0
click at [780, 424] on div "true false Workflow Set Inputs Inputs Run Code · Python CZ Get Accounts List St…" at bounding box center [514, 285] width 962 height 504
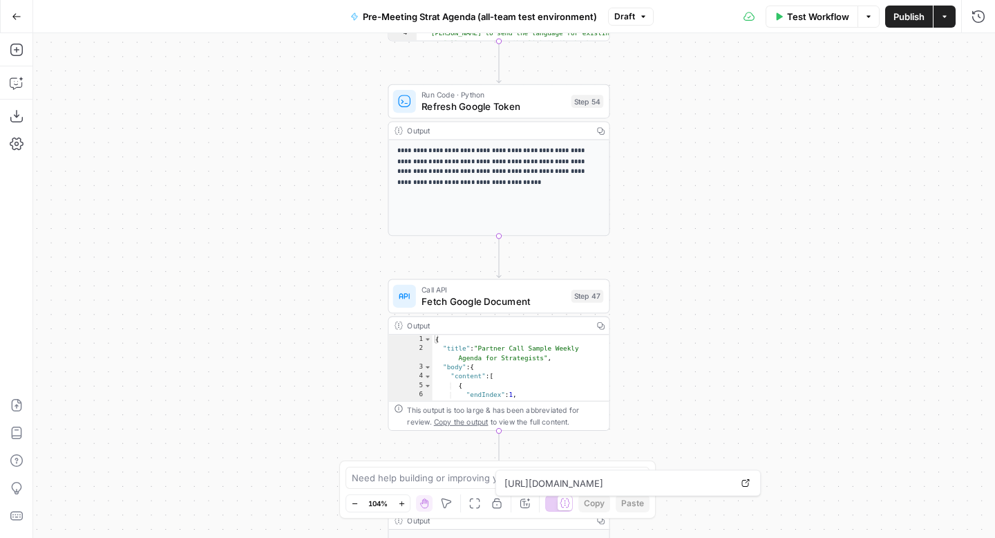
drag, startPoint x: 772, startPoint y: 173, endPoint x: 771, endPoint y: 381, distance: 208.0
click at [771, 381] on div "true false Workflow Set Inputs Inputs Run Code · Python CZ Get Accounts List St…" at bounding box center [514, 285] width 962 height 504
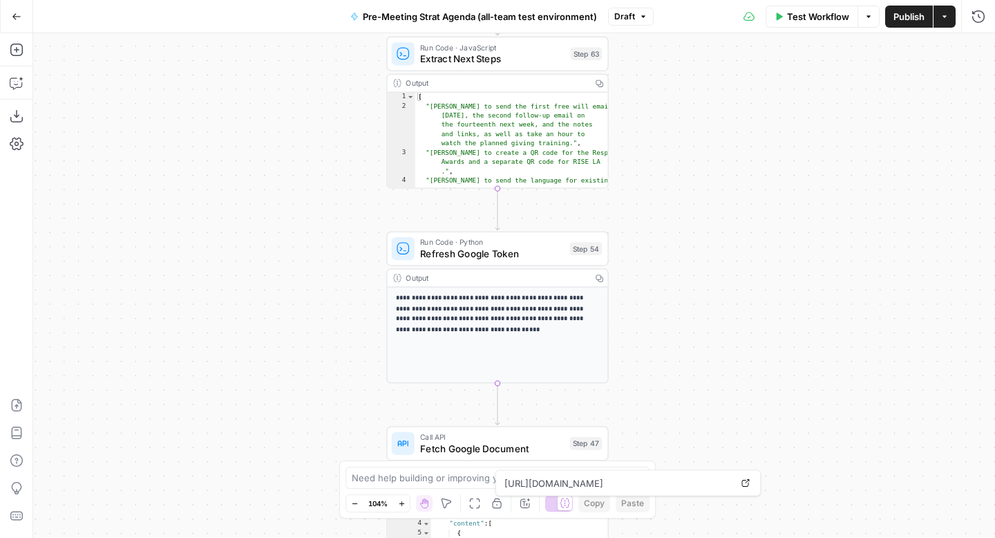
drag, startPoint x: 773, startPoint y: 126, endPoint x: 773, endPoint y: 395, distance: 268.1
click at [773, 395] on div "true false Workflow Set Inputs Inputs Run Code · Python CZ Get Accounts List St…" at bounding box center [514, 285] width 962 height 504
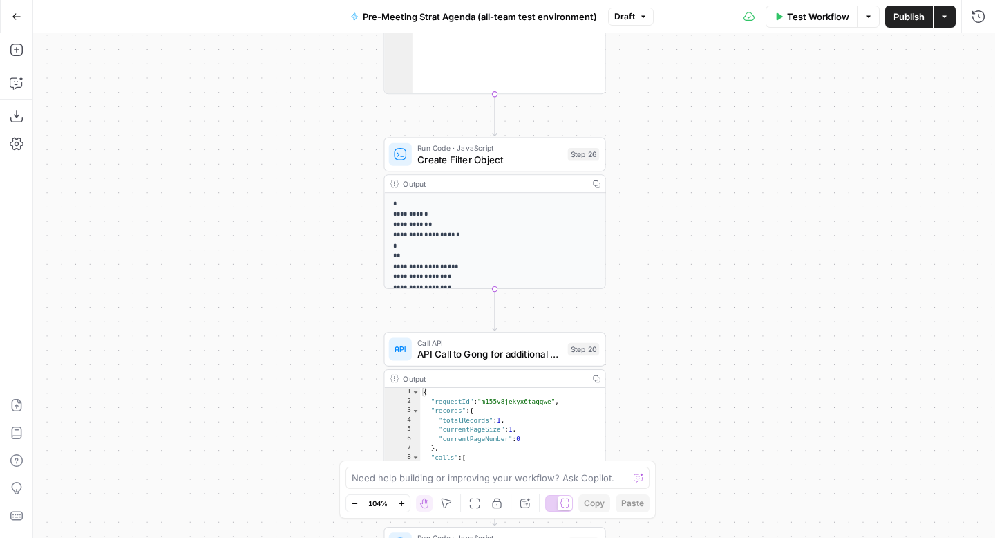
drag, startPoint x: 773, startPoint y: 199, endPoint x: 767, endPoint y: 463, distance: 264.0
click at [768, 463] on div "true false Workflow Set Inputs Inputs Run Code · Python CZ Get Accounts List St…" at bounding box center [514, 285] width 962 height 504
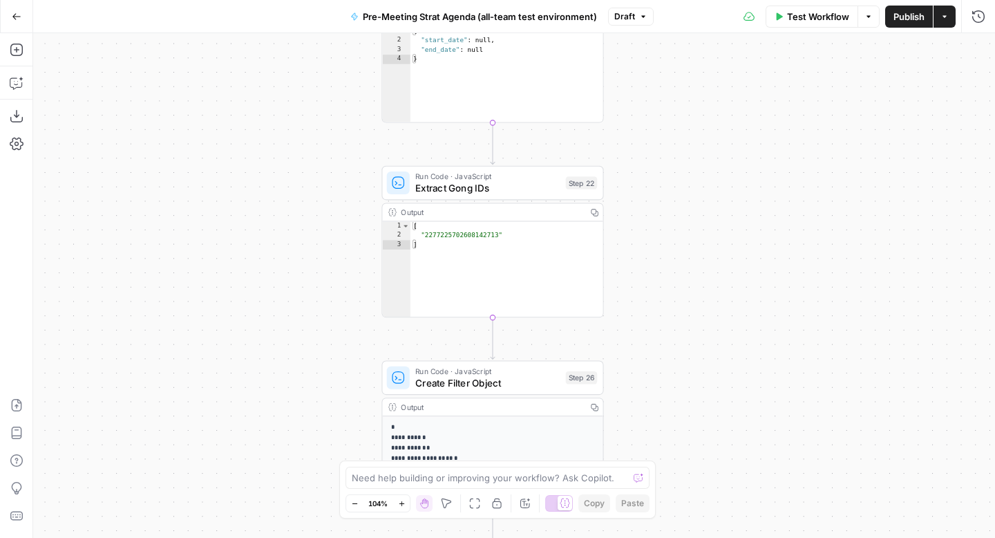
drag, startPoint x: 764, startPoint y: 189, endPoint x: 764, endPoint y: 414, distance: 224.6
click at [764, 414] on div "true false Workflow Set Inputs Inputs Run Code · Python CZ Get Accounts List St…" at bounding box center [514, 285] width 962 height 504
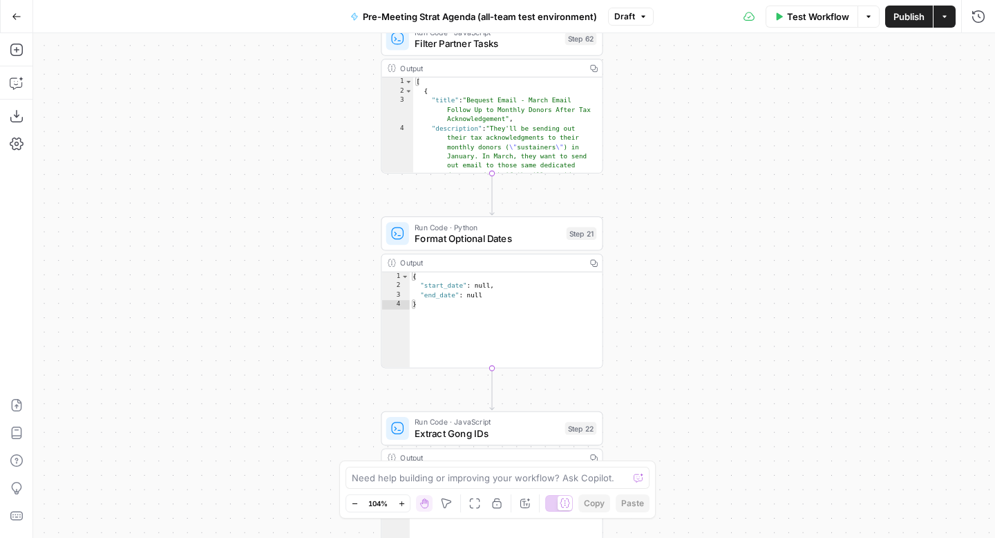
drag, startPoint x: 764, startPoint y: 111, endPoint x: 762, endPoint y: 363, distance: 252.9
click at [762, 363] on div "true false Workflow Set Inputs Inputs Run Code · Python CZ Get Accounts List St…" at bounding box center [514, 285] width 962 height 504
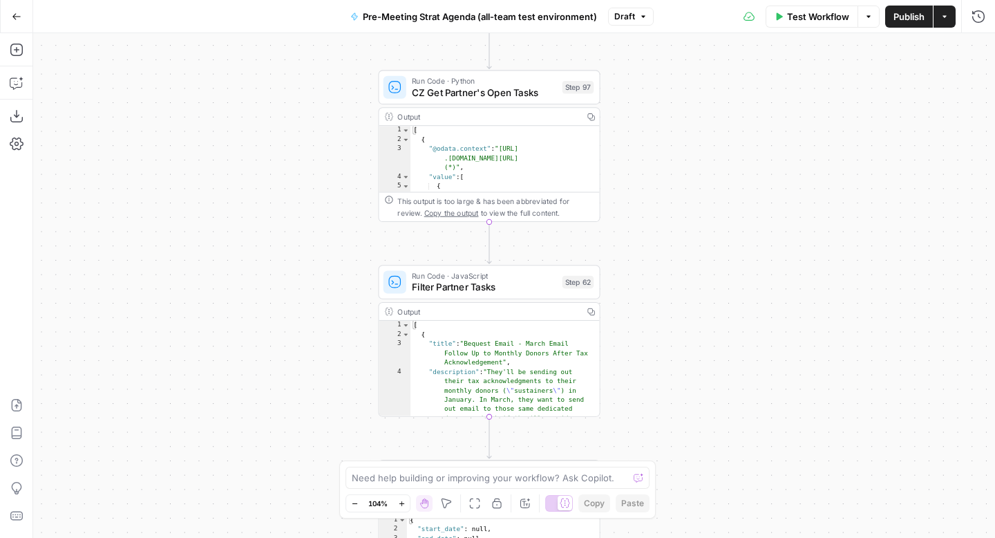
drag, startPoint x: 762, startPoint y: 156, endPoint x: 761, endPoint y: 402, distance: 246.0
click at [761, 402] on div "true false Workflow Set Inputs Inputs Run Code · Python CZ Get Accounts List St…" at bounding box center [514, 285] width 962 height 504
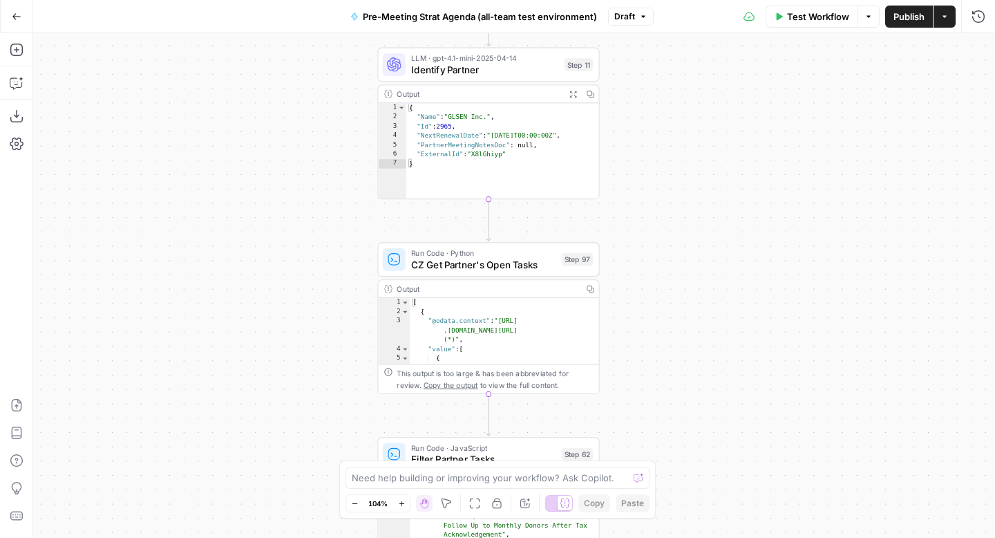
drag, startPoint x: 759, startPoint y: 196, endPoint x: 759, endPoint y: 392, distance: 195.6
click at [759, 392] on div "true false Workflow Set Inputs Inputs Run Code · Python CZ Get Accounts List St…" at bounding box center [514, 285] width 962 height 504
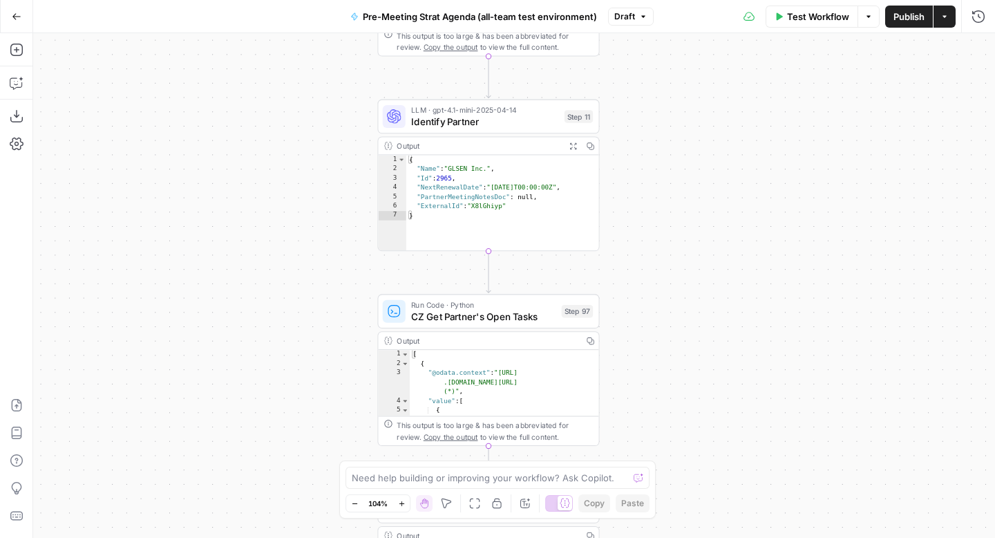
drag, startPoint x: 746, startPoint y: 186, endPoint x: 744, endPoint y: 388, distance: 201.8
click at [744, 388] on div "true false Workflow Set Inputs Inputs Run Code · Python CZ Get Accounts List St…" at bounding box center [514, 285] width 962 height 504
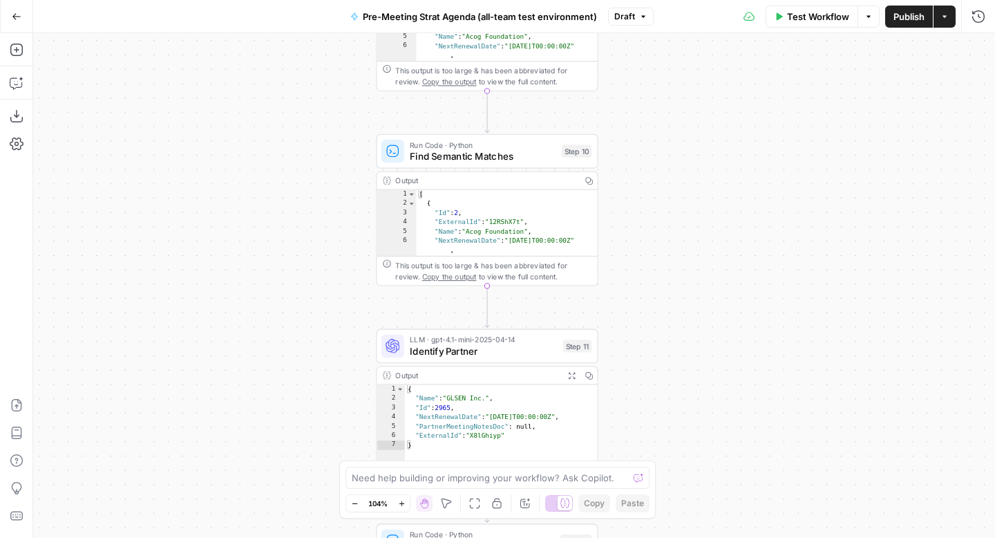
drag, startPoint x: 744, startPoint y: 133, endPoint x: 744, endPoint y: 364, distance: 230.8
click at [744, 364] on div "true false Workflow Set Inputs Inputs Run Code · Python CZ Get Accounts List St…" at bounding box center [514, 285] width 962 height 504
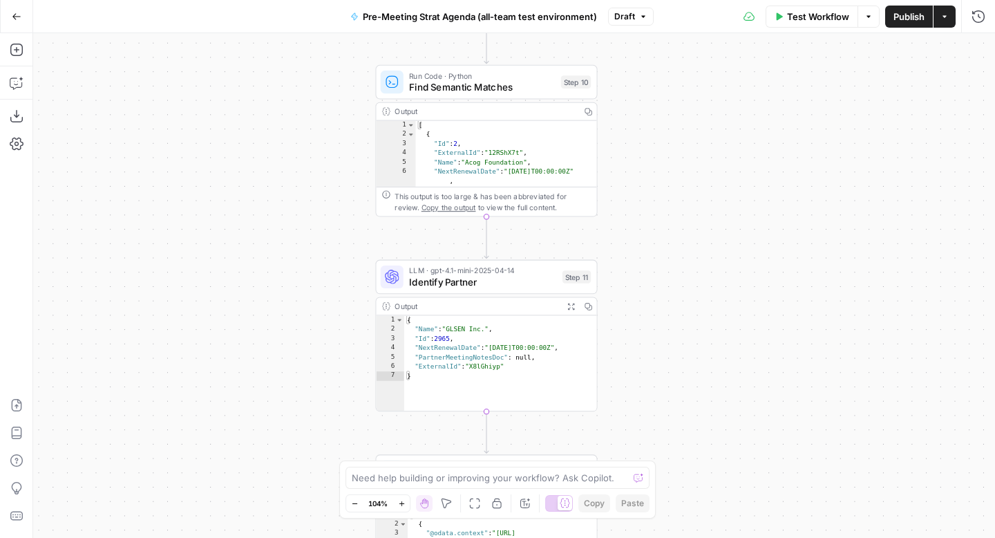
drag, startPoint x: 706, startPoint y: 329, endPoint x: 705, endPoint y: 80, distance: 248.8
click at [705, 62] on div "true false Workflow Set Inputs Inputs Run Code · Python CZ Get Accounts List St…" at bounding box center [514, 285] width 962 height 504
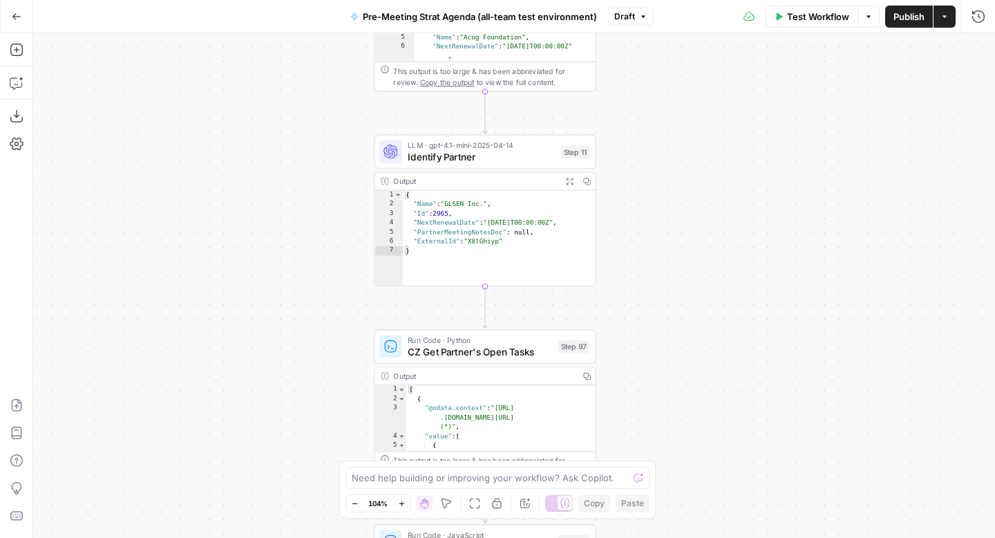
drag, startPoint x: 711, startPoint y: 261, endPoint x: 711, endPoint y: 138, distance: 123.0
click at [711, 138] on div "true false Workflow Set Inputs Inputs Run Code · Python CZ Get Accounts List St…" at bounding box center [514, 285] width 962 height 504
drag, startPoint x: 759, startPoint y: 79, endPoint x: 761, endPoint y: 43, distance: 36.0
click at [761, 43] on div "true false Workflow Set Inputs Inputs Run Code · Python CZ Get Accounts List St…" at bounding box center [514, 285] width 962 height 504
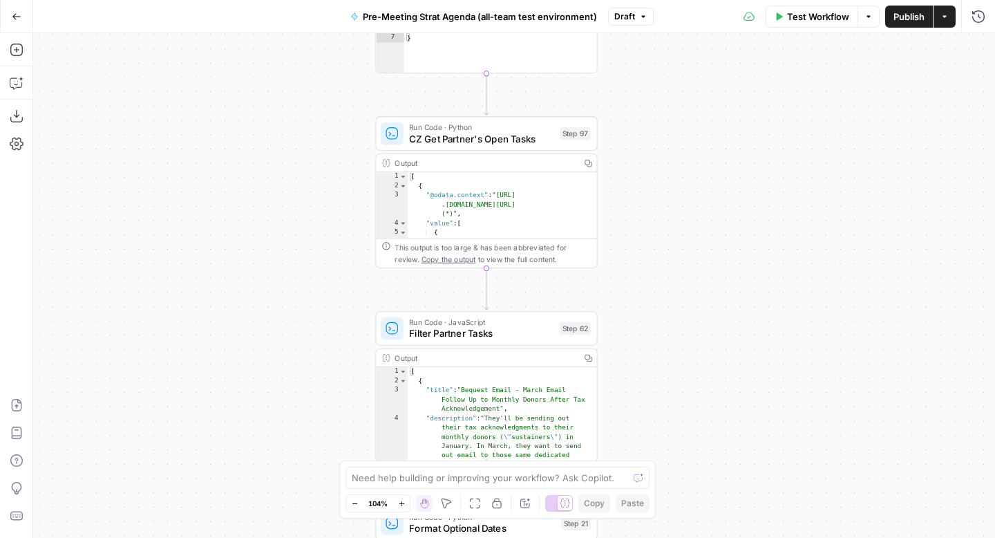
drag, startPoint x: 758, startPoint y: 263, endPoint x: 758, endPoint y: 73, distance: 189.4
click at [758, 73] on div "true false Workflow Set Inputs Inputs Run Code · Python CZ Get Accounts List St…" at bounding box center [514, 285] width 962 height 504
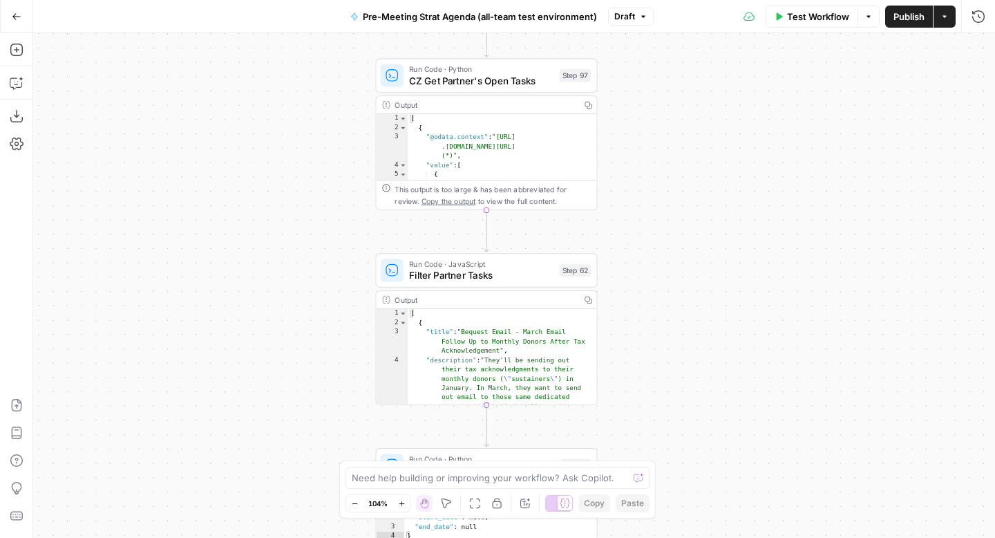
drag, startPoint x: 768, startPoint y: 317, endPoint x: 784, endPoint y: 115, distance: 203.1
click at [784, 115] on div "true false Workflow Set Inputs Inputs Run Code · Python CZ Get Accounts List St…" at bounding box center [514, 285] width 962 height 504
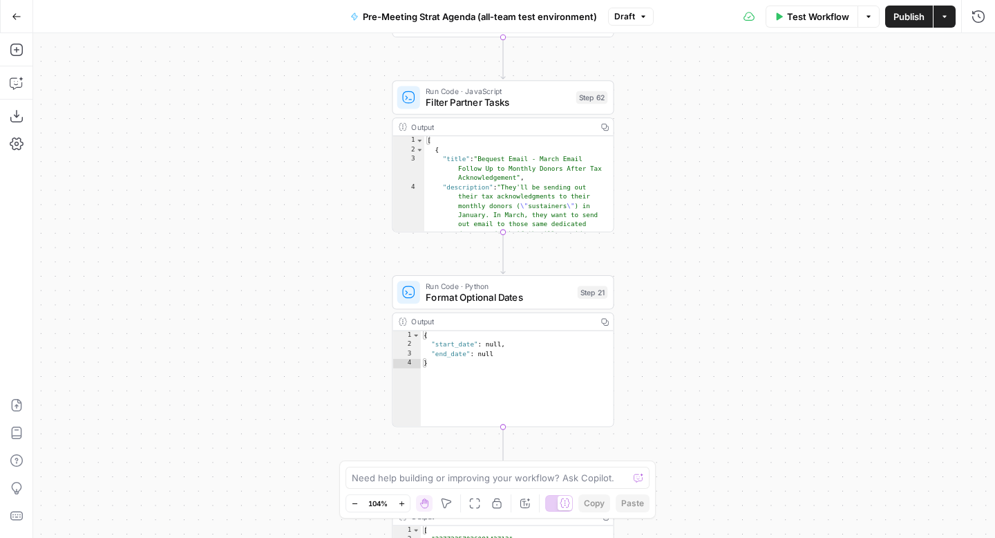
drag, startPoint x: 768, startPoint y: 339, endPoint x: 768, endPoint y: 104, distance: 235.0
click at [768, 104] on div "true false Workflow Set Inputs Inputs Run Code · Python CZ Get Accounts List St…" at bounding box center [514, 285] width 962 height 504
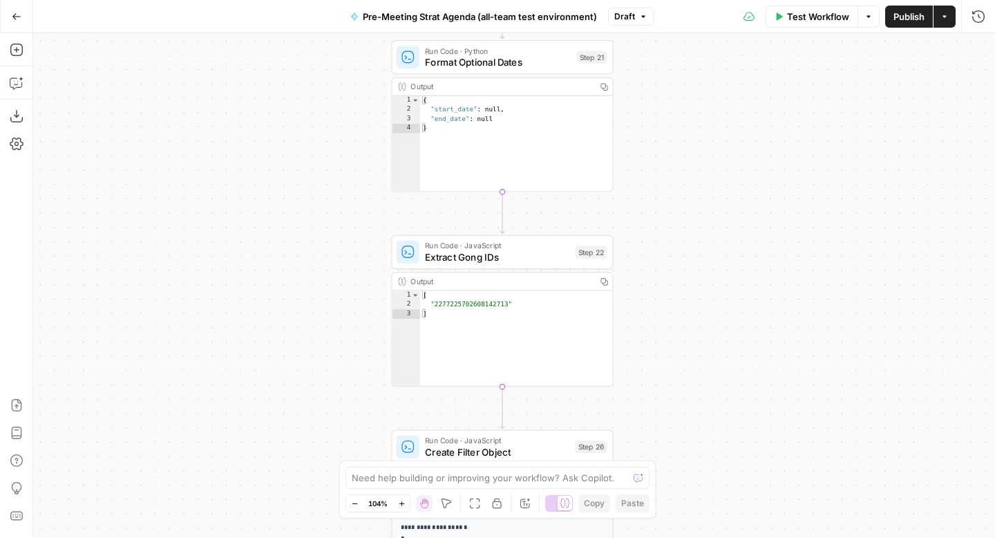
drag, startPoint x: 765, startPoint y: 379, endPoint x: 763, endPoint y: 175, distance: 203.9
click at [764, 175] on div "true false Workflow Set Inputs Inputs Run Code · Python CZ Get Accounts List St…" at bounding box center [514, 285] width 962 height 504
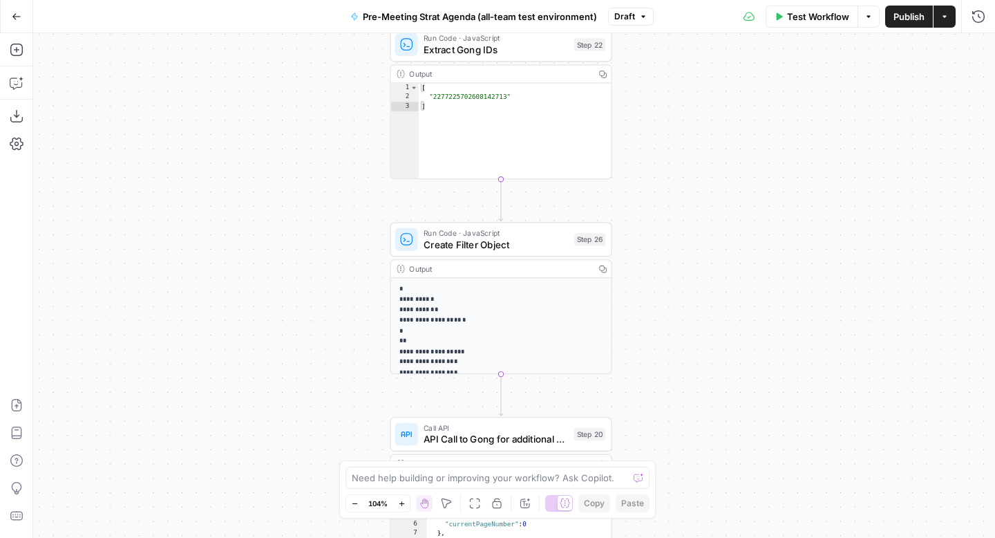
drag, startPoint x: 773, startPoint y: 321, endPoint x: 771, endPoint y: 82, distance: 239.8
click at [772, 82] on div "true false Workflow Set Inputs Inputs Run Code · Python CZ Get Accounts List St…" at bounding box center [514, 285] width 962 height 504
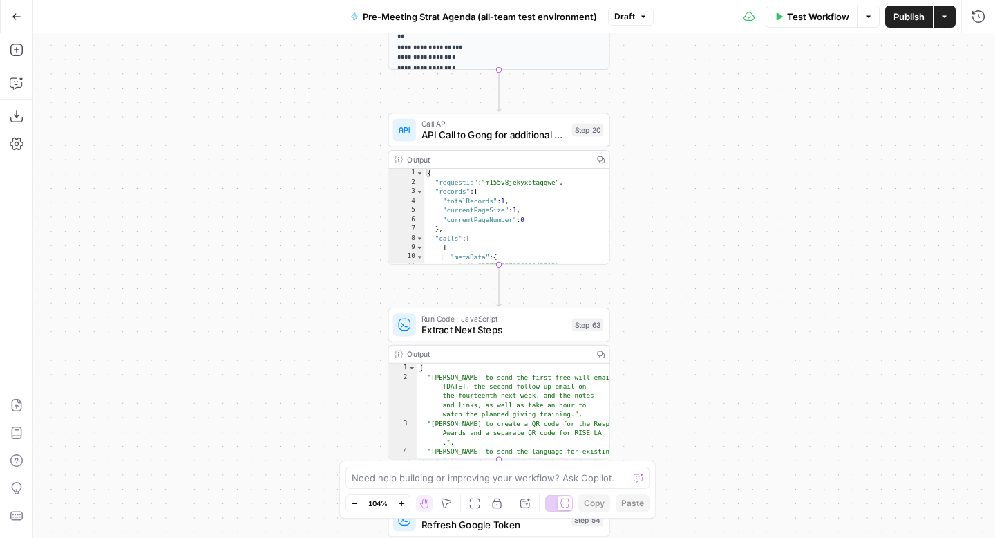
drag, startPoint x: 801, startPoint y: 294, endPoint x: 802, endPoint y: 146, distance: 147.9
click at [803, 146] on div "true false Workflow Set Inputs Inputs Run Code · Python CZ Get Accounts List St…" at bounding box center [514, 285] width 962 height 504
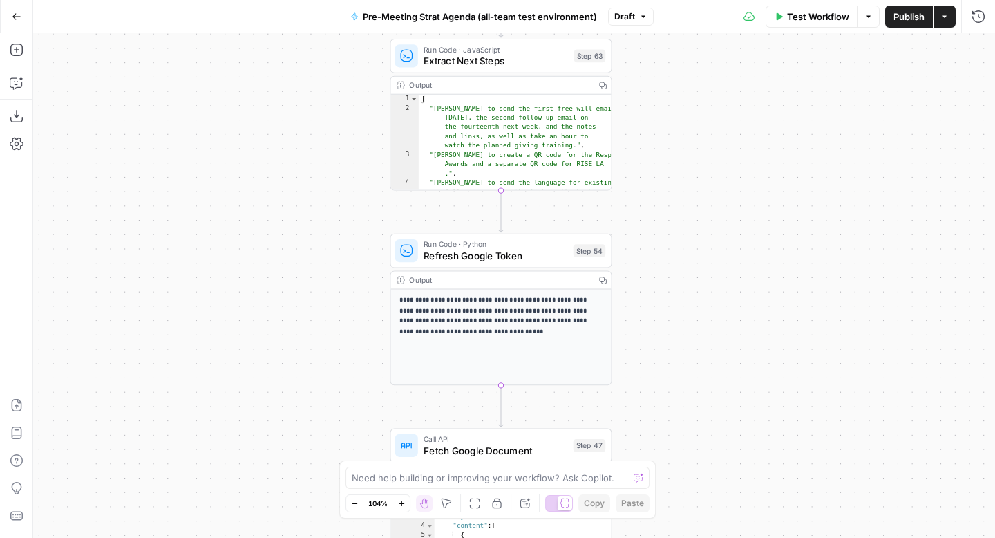
drag, startPoint x: 824, startPoint y: 411, endPoint x: 822, endPoint y: 220, distance: 190.7
click at [822, 220] on div "true false Workflow Set Inputs Inputs Run Code · Python CZ Get Accounts List St…" at bounding box center [514, 285] width 962 height 504
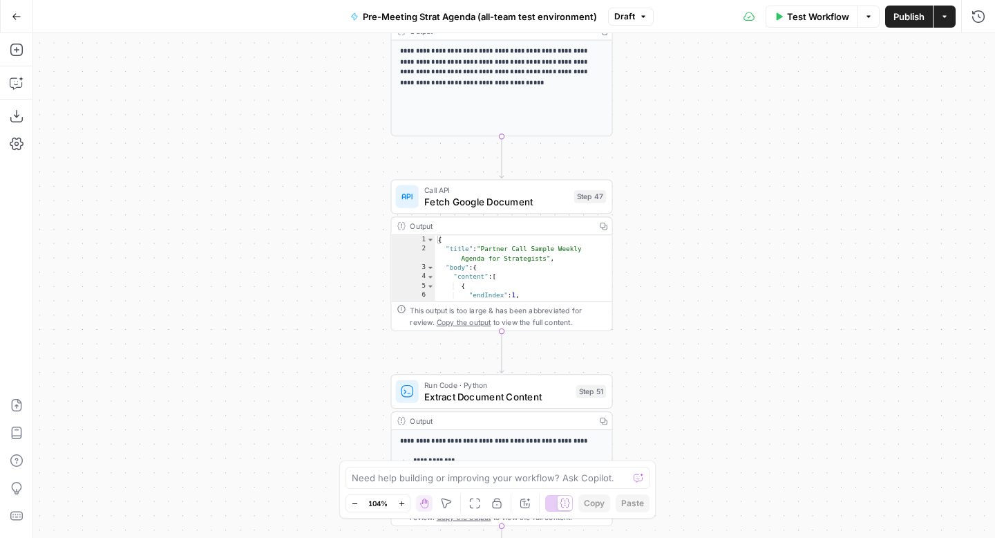
drag, startPoint x: 811, startPoint y: 399, endPoint x: 813, endPoint y: 152, distance: 246.7
click at [813, 152] on div "true false Workflow Set Inputs Inputs Run Code · Python CZ Get Accounts List St…" at bounding box center [514, 285] width 962 height 504
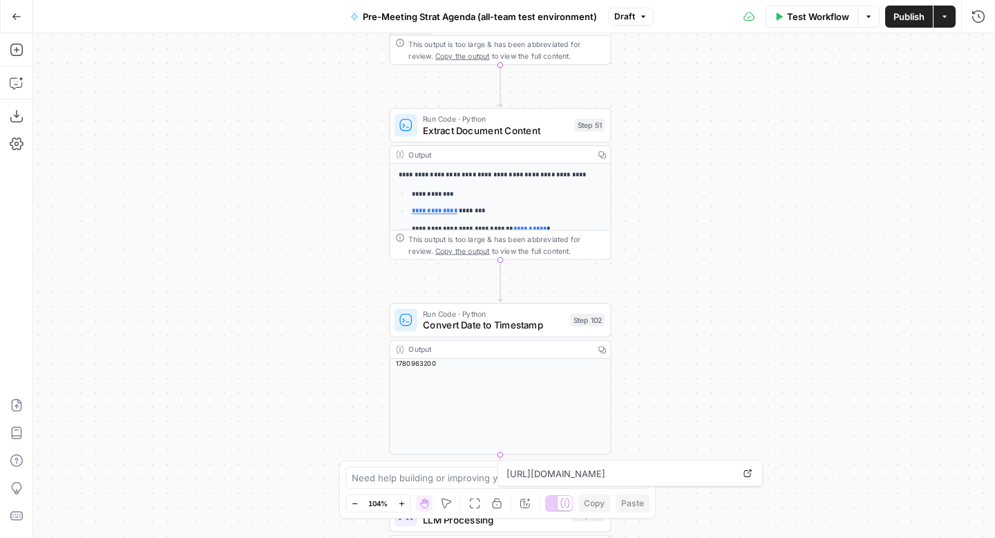
drag, startPoint x: 823, startPoint y: 383, endPoint x: 822, endPoint y: 116, distance: 266.8
click at [822, 116] on div "true false Workflow Set Inputs Inputs Run Code · Python CZ Get Accounts List St…" at bounding box center [514, 285] width 962 height 504
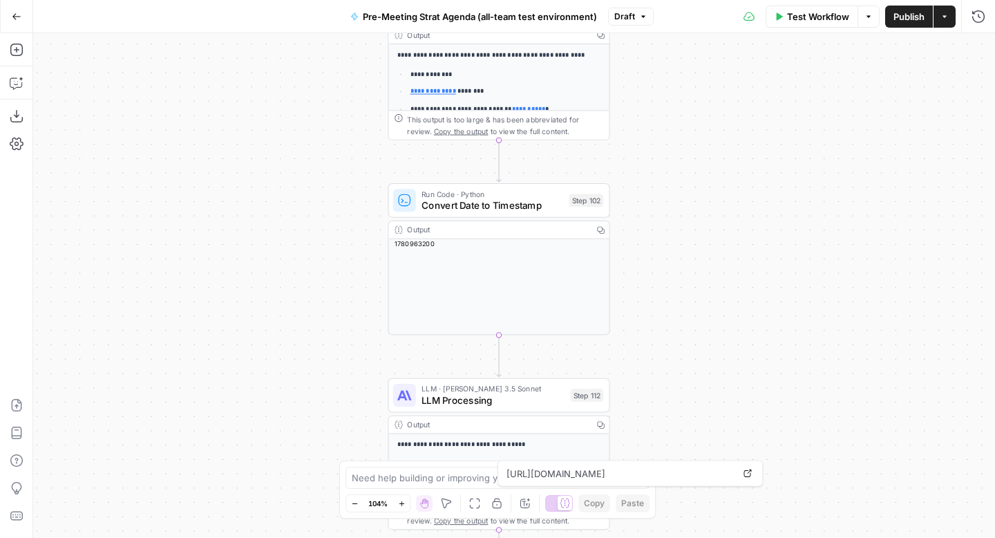
drag, startPoint x: 804, startPoint y: 326, endPoint x: 802, endPoint y: 102, distance: 224.6
click at [802, 102] on div "true false Workflow Set Inputs Inputs Run Code · Python CZ Get Accounts List St…" at bounding box center [514, 285] width 962 height 504
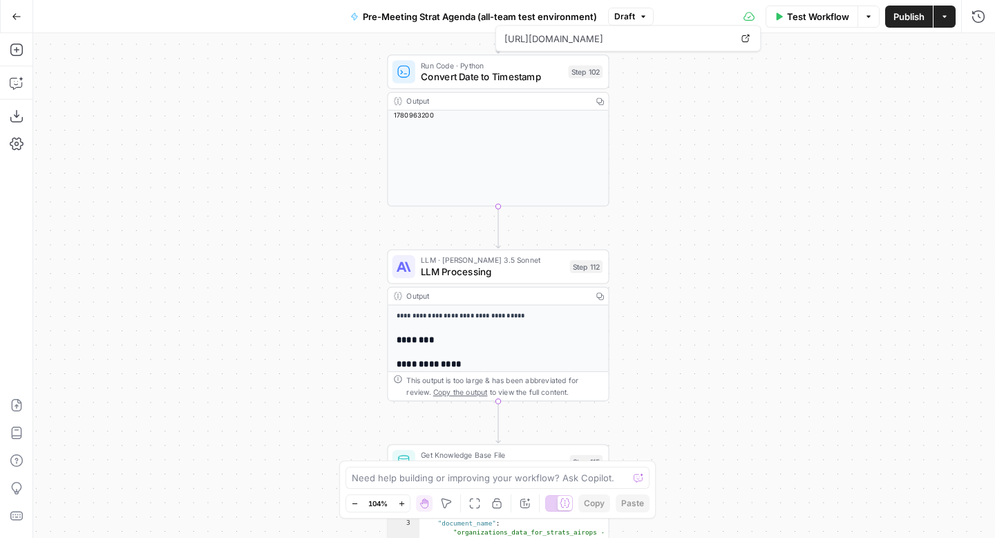
drag, startPoint x: 774, startPoint y: 309, endPoint x: 773, endPoint y: 241, distance: 67.7
click at [773, 241] on div "true false Workflow Set Inputs Inputs Run Code · Python CZ Get Accounts List St…" at bounding box center [514, 285] width 962 height 504
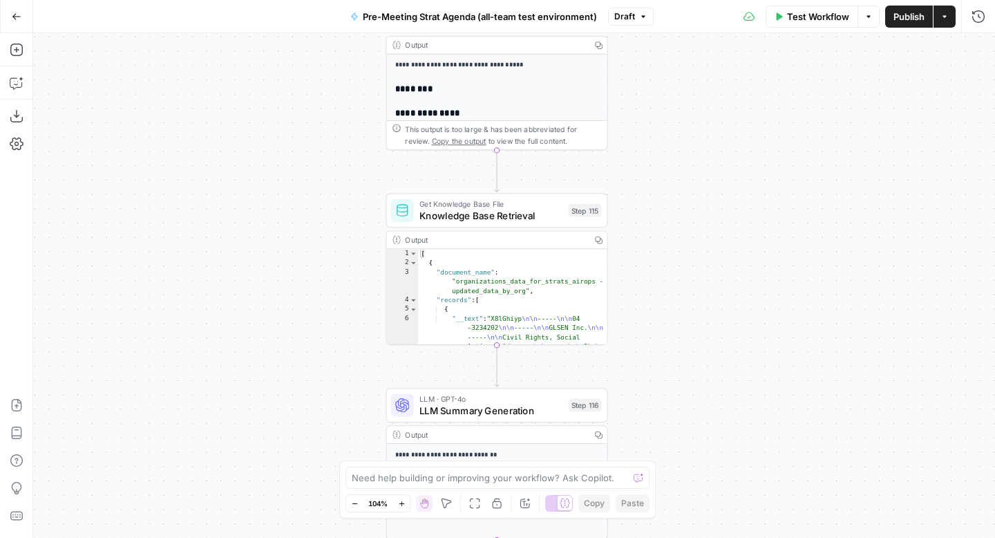
drag, startPoint x: 738, startPoint y: 294, endPoint x: 736, endPoint y: 106, distance: 188.7
click at [736, 106] on div "true false Workflow Set Inputs Inputs Run Code · Python CZ Get Accounts List St…" at bounding box center [514, 285] width 962 height 504
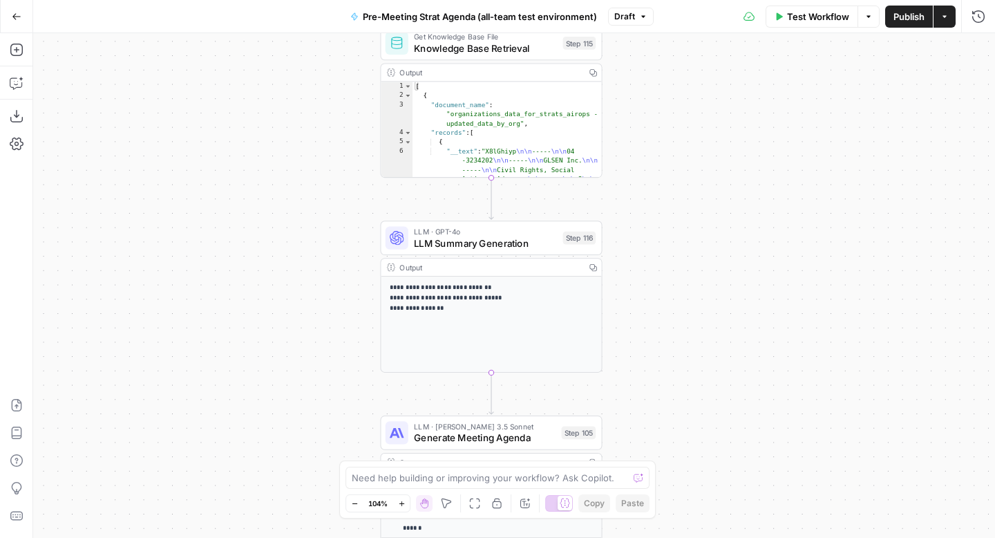
drag, startPoint x: 759, startPoint y: 307, endPoint x: 753, endPoint y: 144, distance: 163.2
click at [753, 144] on div "true false Workflow Set Inputs Inputs Run Code · Python CZ Get Accounts List St…" at bounding box center [514, 285] width 962 height 504
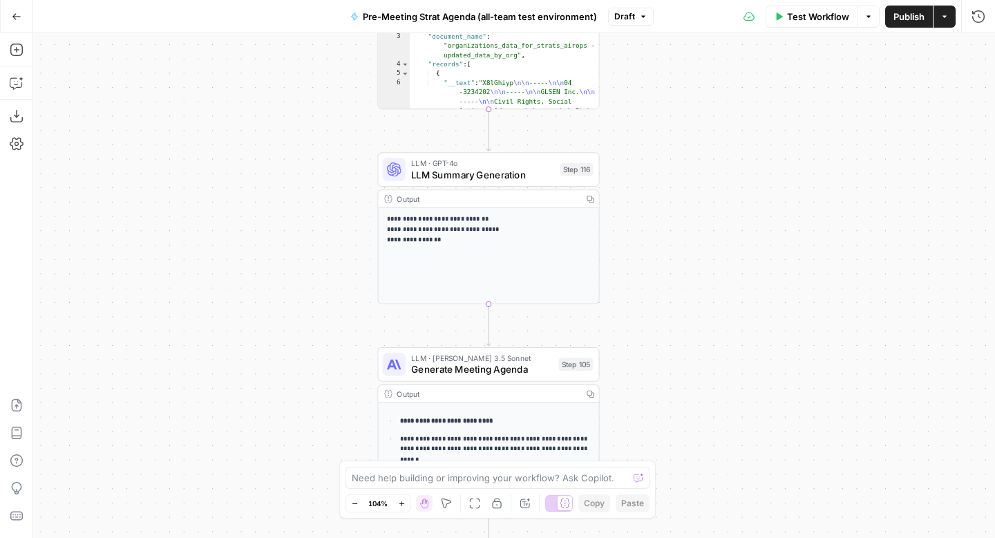
drag, startPoint x: 755, startPoint y: 289, endPoint x: 755, endPoint y: 216, distance: 72.6
click at [755, 216] on div "true false Workflow Set Inputs Inputs Run Code · Python CZ Get Accounts List St…" at bounding box center [514, 285] width 962 height 504
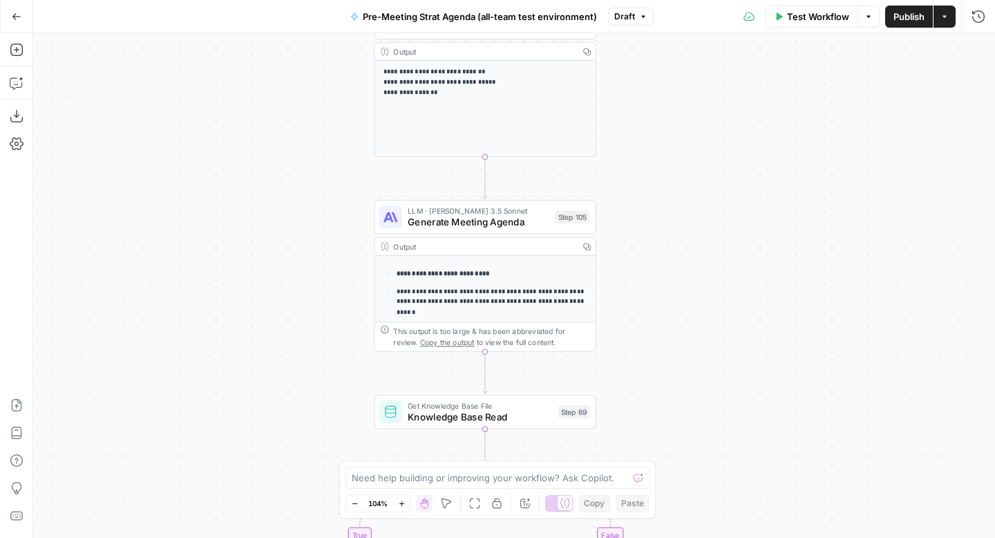
drag, startPoint x: 763, startPoint y: 404, endPoint x: 757, endPoint y: 262, distance: 142.5
click at [757, 262] on div "true false Workflow Set Inputs Inputs Run Code · Python CZ Get Accounts List St…" at bounding box center [514, 285] width 962 height 504
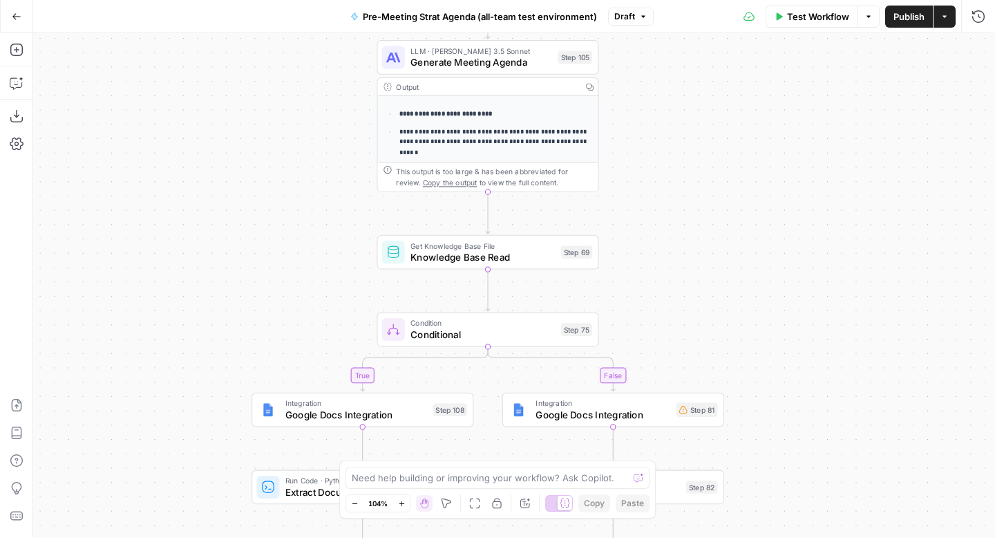
drag, startPoint x: 679, startPoint y: 378, endPoint x: 683, endPoint y: 211, distance: 166.6
click at [683, 211] on div "true false Workflow Set Inputs Inputs Run Code · Python CZ Get Accounts List St…" at bounding box center [514, 285] width 962 height 504
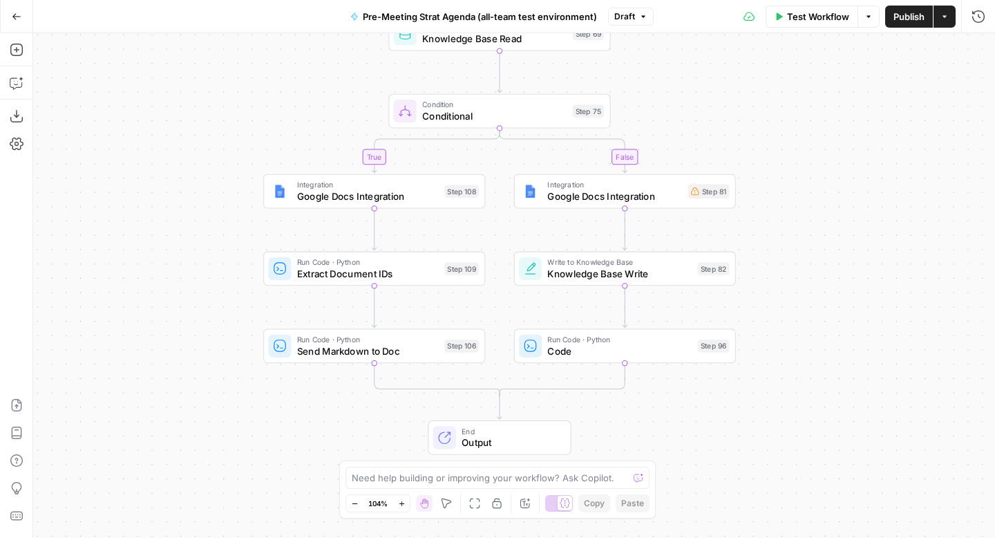
drag, startPoint x: 869, startPoint y: 370, endPoint x: 882, endPoint y: 159, distance: 211.2
click at [882, 160] on div "true false Workflow Set Inputs Inputs Run Code · Python CZ Get Accounts List St…" at bounding box center [514, 285] width 962 height 504
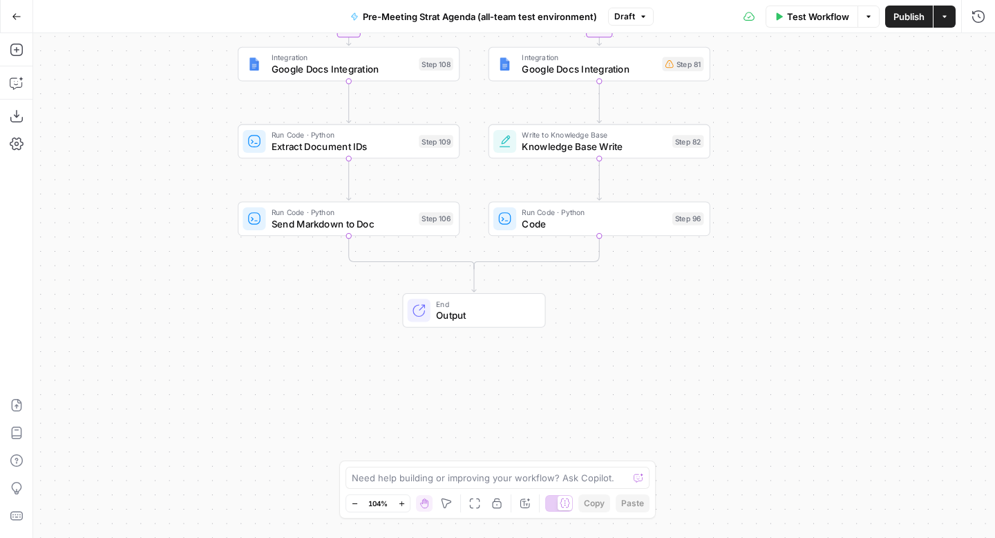
drag, startPoint x: 889, startPoint y: 314, endPoint x: 864, endPoint y: 187, distance: 129.6
click at [864, 187] on div "true false Workflow Set Inputs Inputs Run Code · Python CZ Get Accounts List St…" at bounding box center [514, 285] width 962 height 504
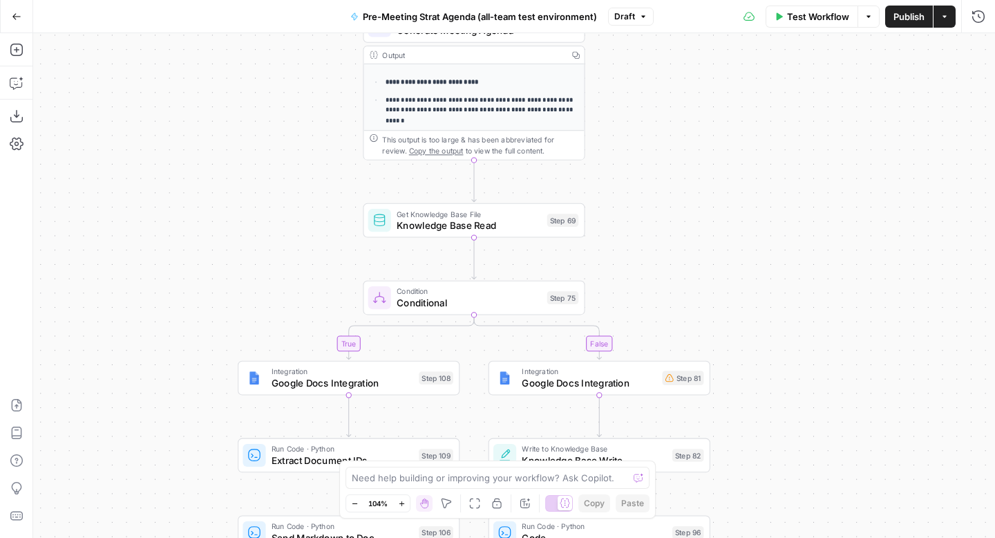
drag, startPoint x: 824, startPoint y: 116, endPoint x: 822, endPoint y: 431, distance: 315.1
click at [822, 431] on div "true false Workflow Set Inputs Inputs Run Code · Python CZ Get Accounts List St…" at bounding box center [514, 285] width 962 height 504
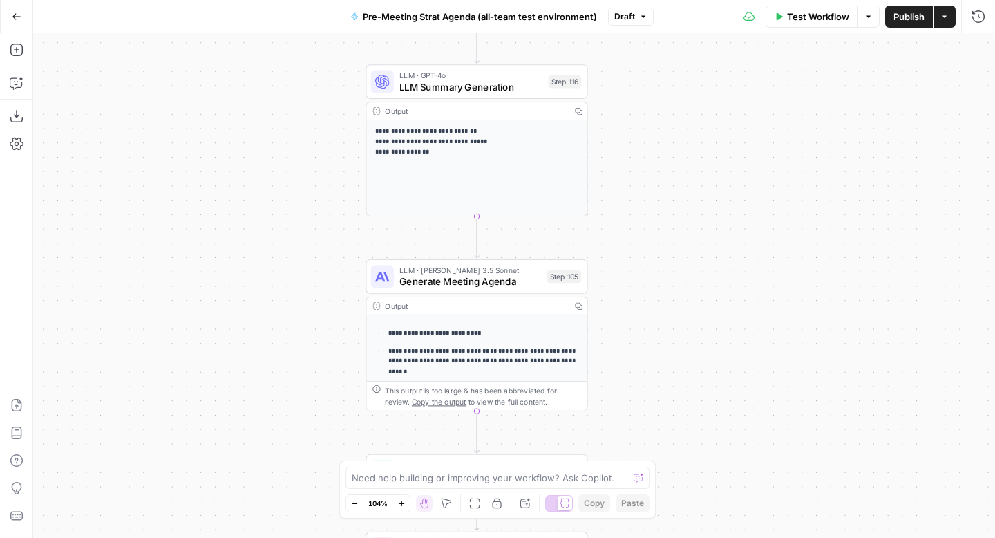
drag, startPoint x: 792, startPoint y: 216, endPoint x: 795, endPoint y: 469, distance: 252.9
click at [795, 469] on div "true false Workflow Set Inputs Inputs Run Code · Python CZ Get Accounts List St…" at bounding box center [514, 285] width 962 height 504
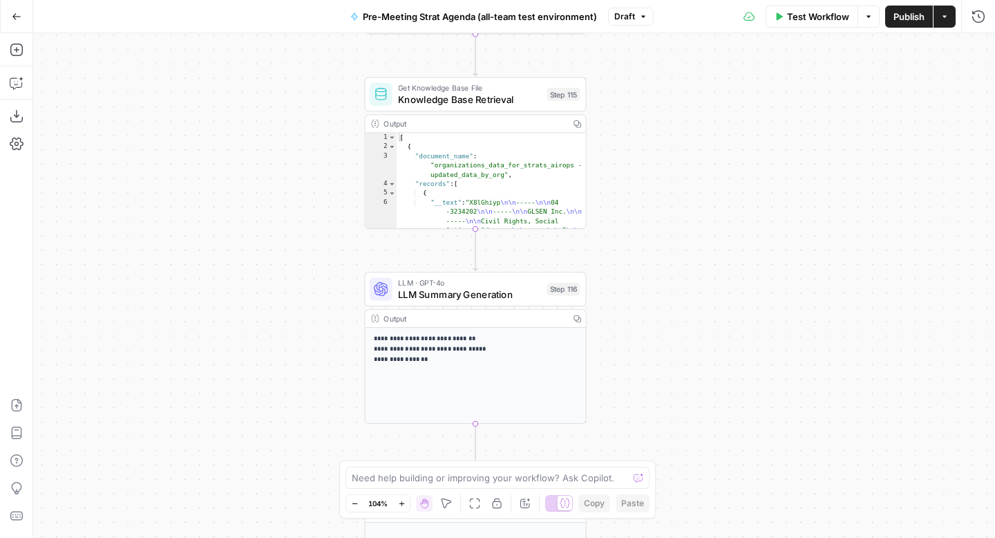
drag, startPoint x: 775, startPoint y: 200, endPoint x: 775, endPoint y: 404, distance: 203.9
click at [775, 404] on div "true false Workflow Set Inputs Inputs Run Code · Python CZ Get Accounts List St…" at bounding box center [514, 285] width 962 height 504
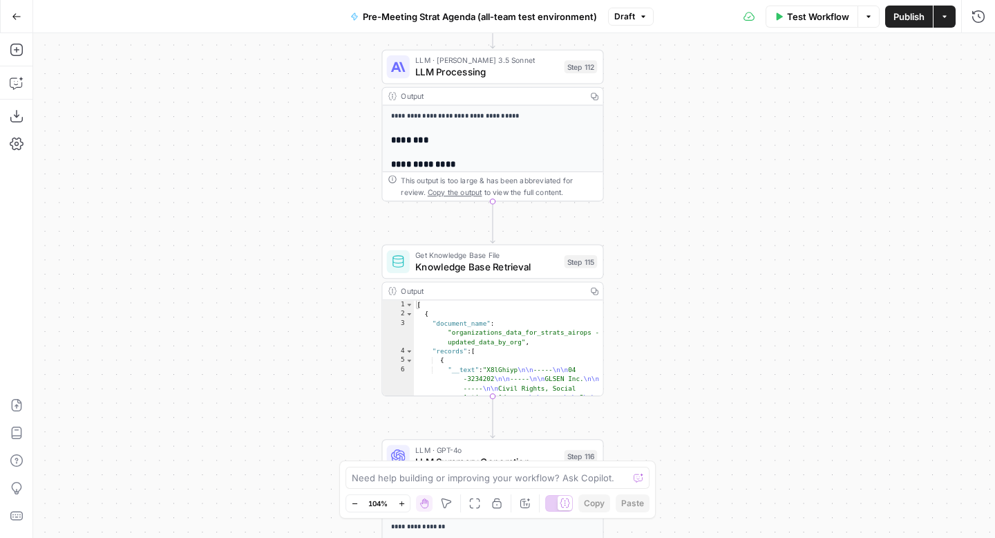
drag, startPoint x: 766, startPoint y: 192, endPoint x: 780, endPoint y: 393, distance: 200.8
click at [780, 393] on div "true false Workflow Set Inputs Inputs Run Code · Python CZ Get Accounts List St…" at bounding box center [514, 285] width 962 height 504
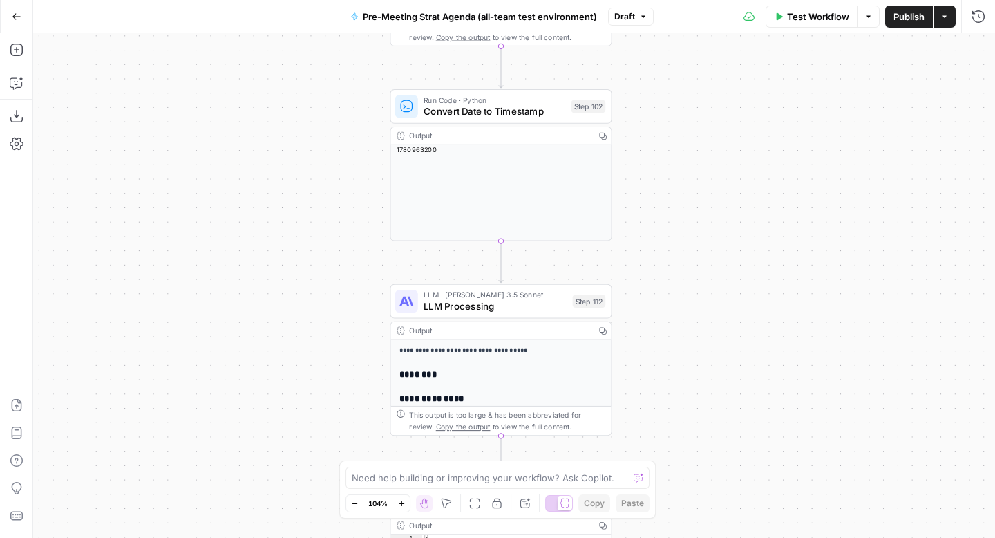
drag, startPoint x: 778, startPoint y: 227, endPoint x: 786, endPoint y: 485, distance: 258.6
click at [786, 485] on div "true false Workflow Set Inputs Inputs Run Code · Python CZ Get Accounts List St…" at bounding box center [514, 285] width 962 height 504
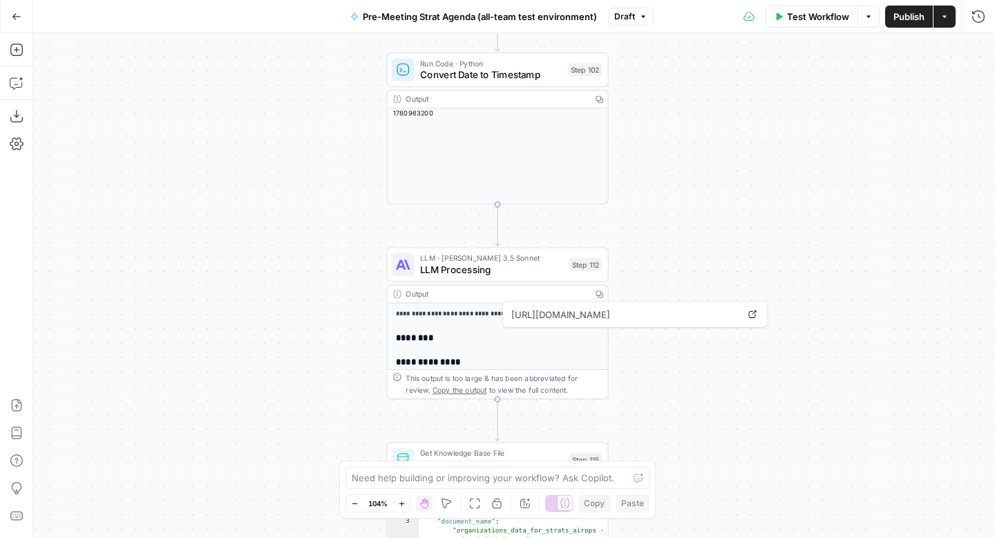
drag, startPoint x: 764, startPoint y: 232, endPoint x: 759, endPoint y: 89, distance: 143.1
click at [759, 89] on div "true false Workflow Set Inputs Inputs Run Code · Python CZ Get Accounts List St…" at bounding box center [514, 285] width 962 height 504
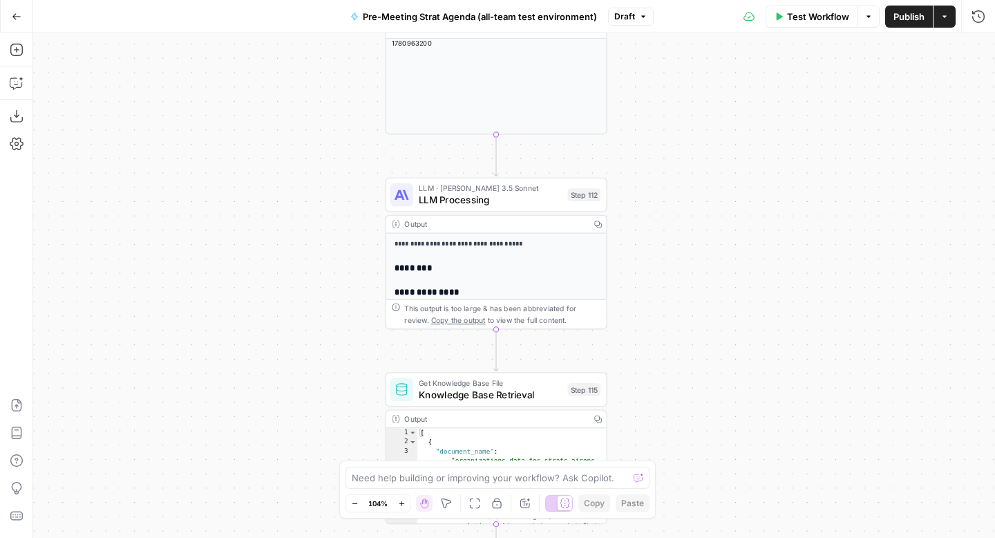
drag, startPoint x: 740, startPoint y: 277, endPoint x: 740, endPoint y: 184, distance: 93.3
click at [740, 184] on div "true false Workflow Set Inputs Inputs Run Code · Python CZ Get Accounts List St…" at bounding box center [514, 285] width 962 height 504
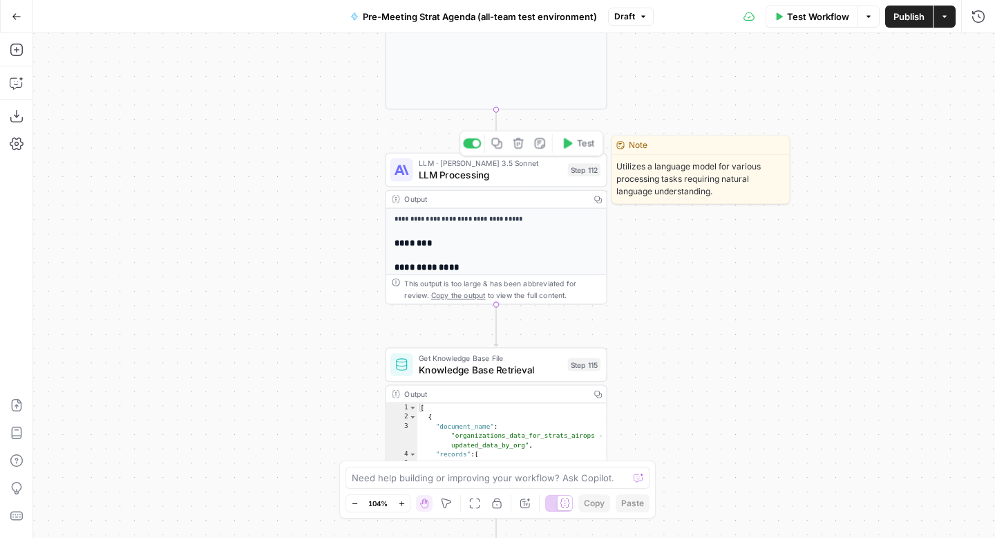
click at [479, 175] on span "LLM Processing" at bounding box center [490, 175] width 143 height 15
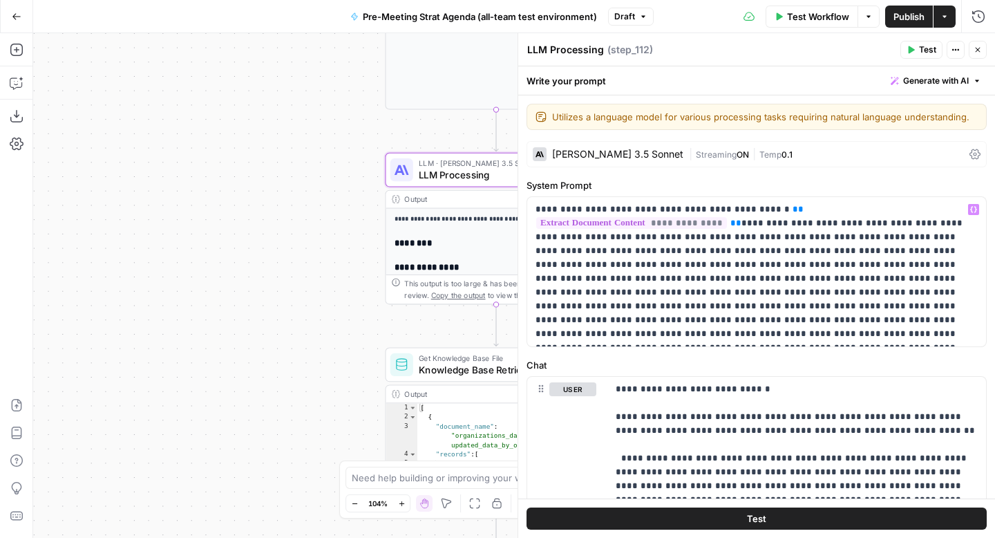
click at [585, 153] on div "Claude 3.5 Sonnet" at bounding box center [617, 154] width 131 height 10
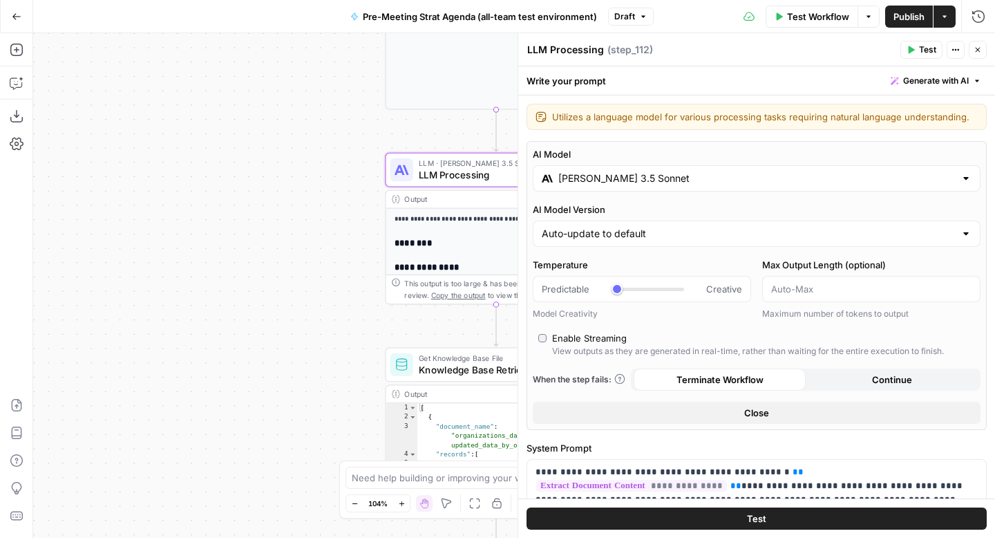
click at [592, 179] on input "Claude 3.5 Sonnet" at bounding box center [756, 178] width 397 height 14
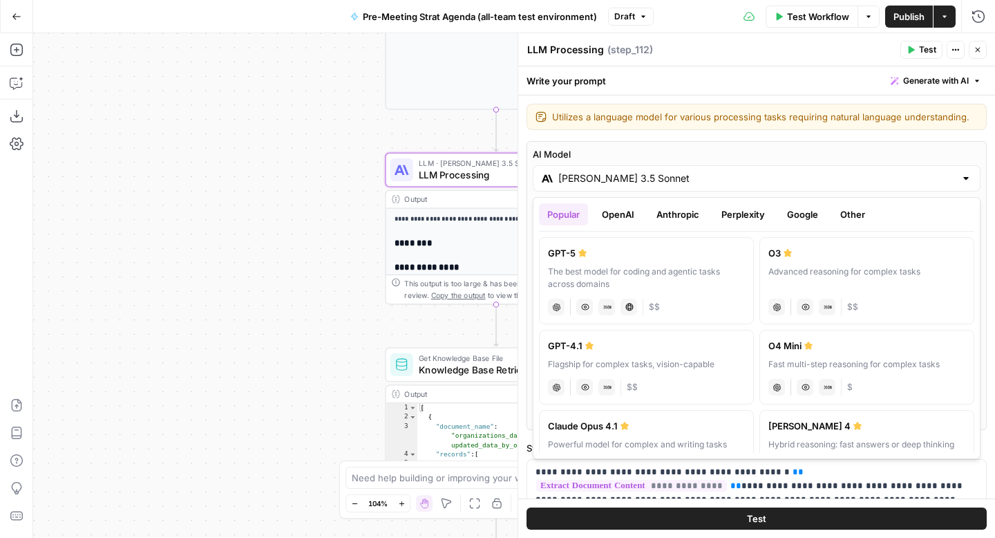
click at [685, 211] on button "Anthropic" at bounding box center [677, 214] width 59 height 22
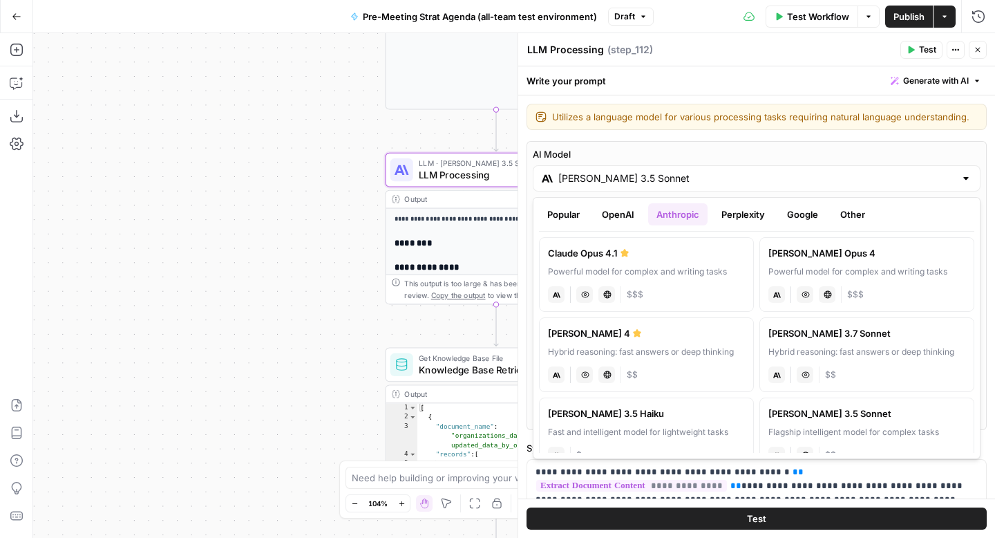
click at [696, 354] on div "Hybrid reasoning: fast answers or deep thinking" at bounding box center [646, 352] width 197 height 12
type input "Claude Sonnet 4"
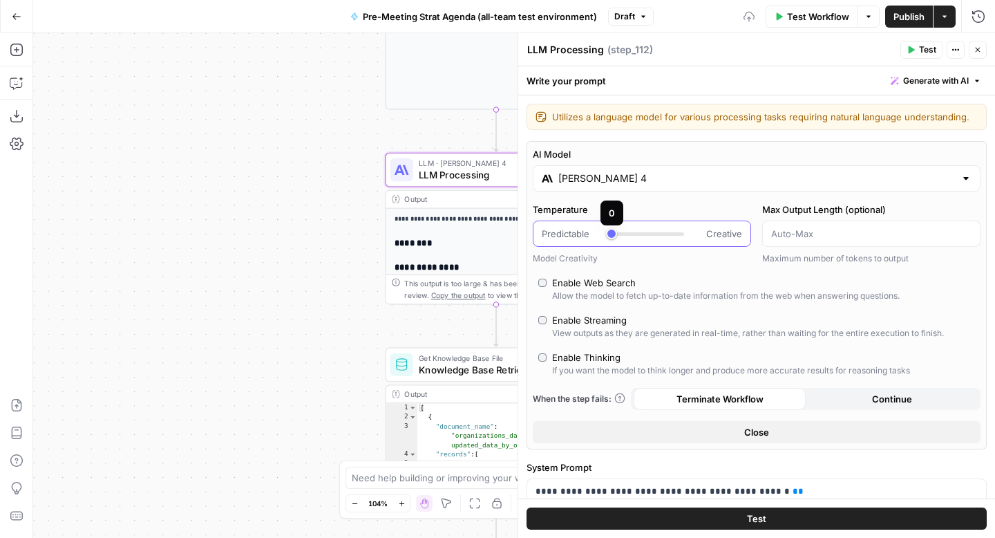
type input "***"
click at [617, 236] on div at bounding box center [648, 234] width 73 height 14
click at [981, 50] on span "Close" at bounding box center [981, 50] width 1 height 1
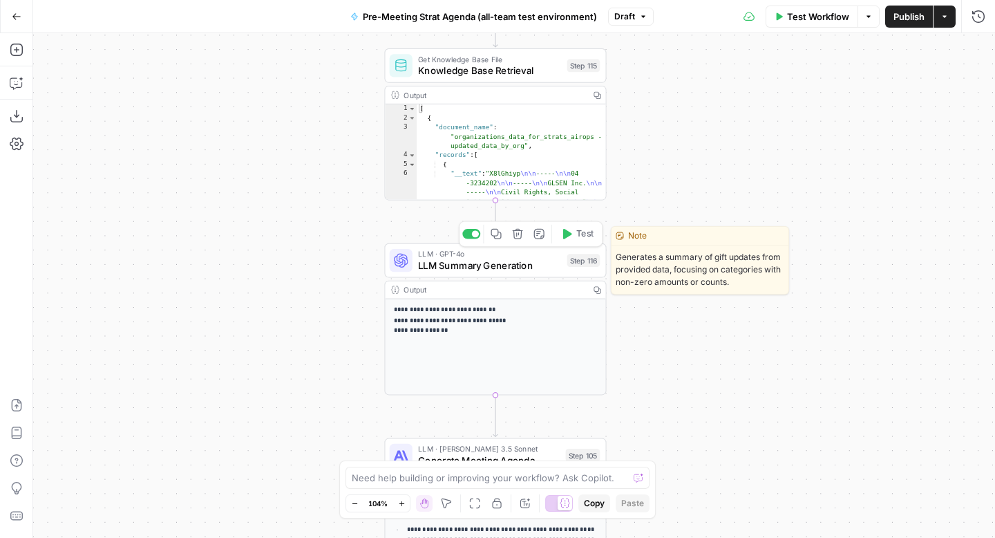
click at [511, 269] on span "LLM Summary Generation" at bounding box center [489, 265] width 143 height 15
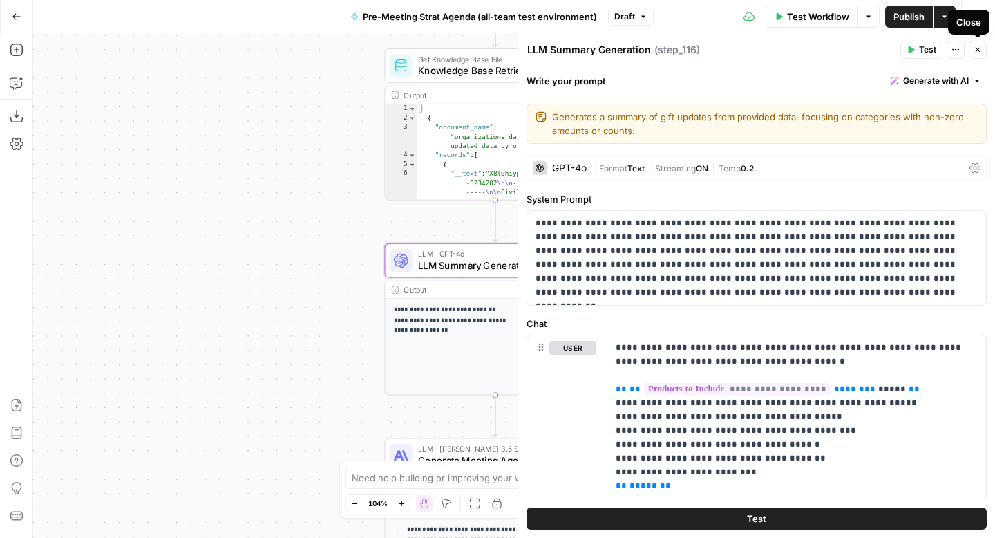
click at [983, 51] on button "Close" at bounding box center [978, 50] width 18 height 18
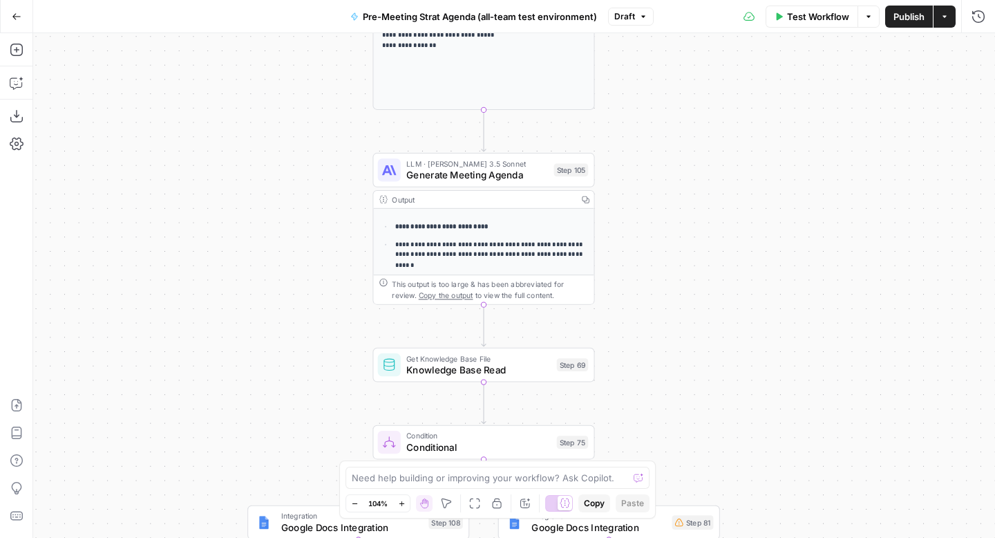
click at [500, 176] on span "Generate Meeting Agenda" at bounding box center [477, 175] width 142 height 15
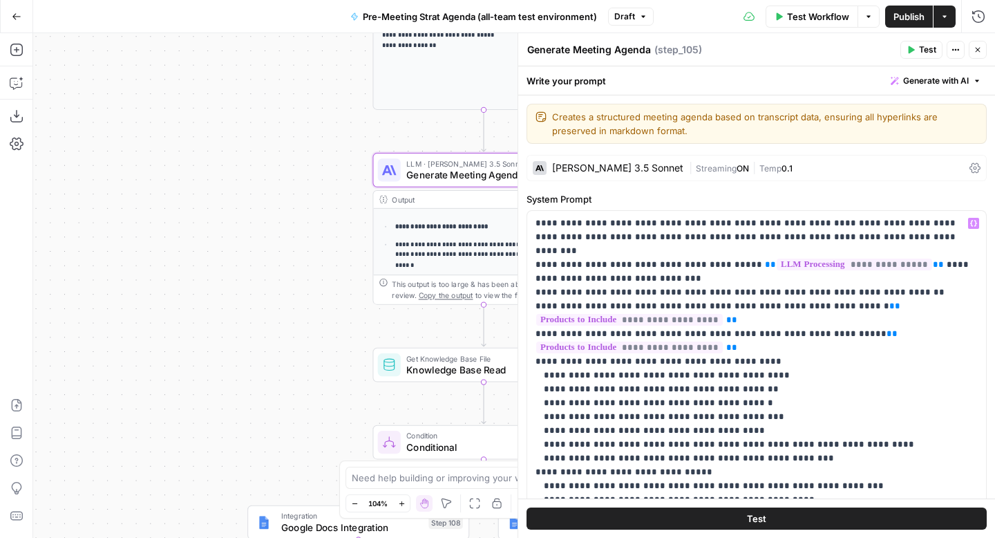
click at [612, 164] on div "Claude 3.5 Sonnet" at bounding box center [617, 168] width 131 height 10
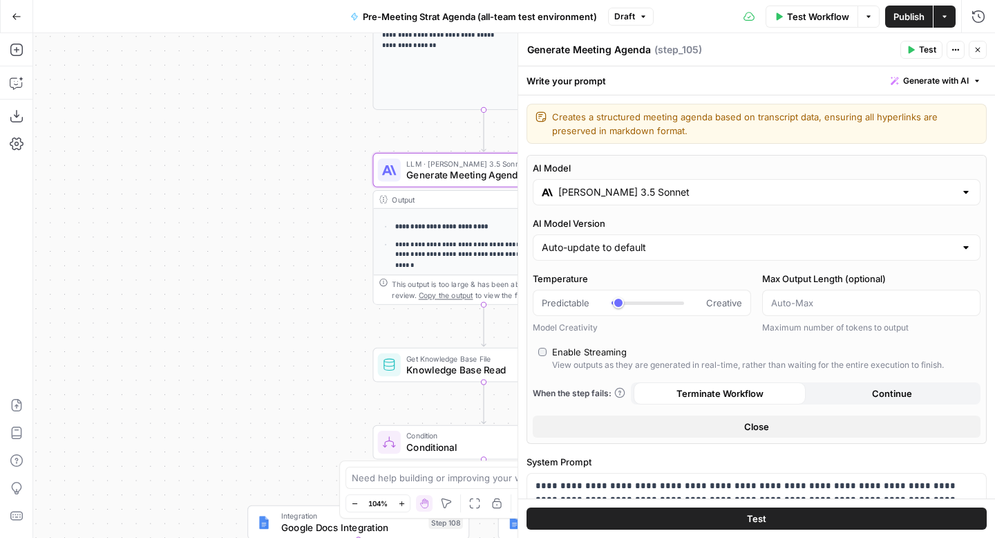
click at [610, 198] on input "Claude 3.5 Sonnet" at bounding box center [756, 192] width 397 height 14
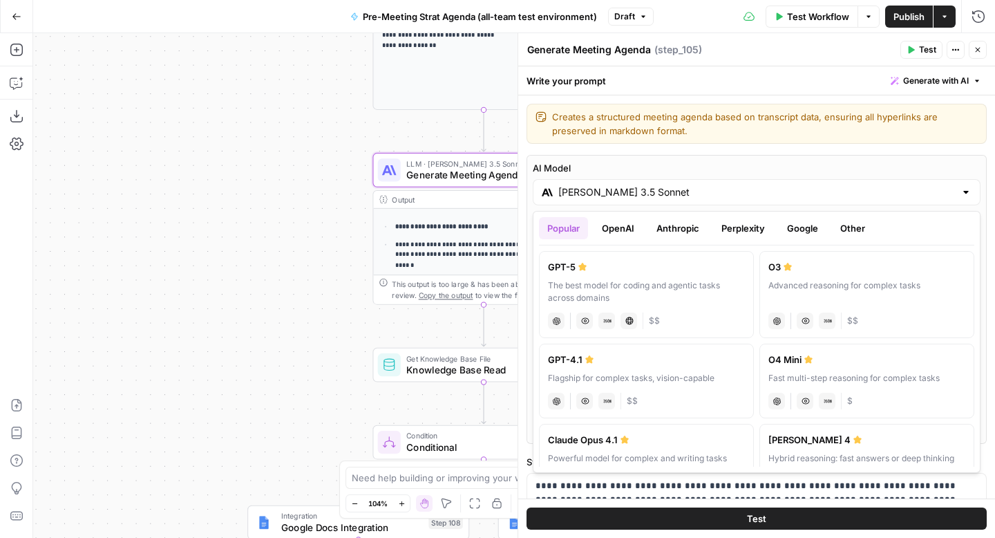
click at [677, 230] on button "Anthropic" at bounding box center [677, 228] width 59 height 22
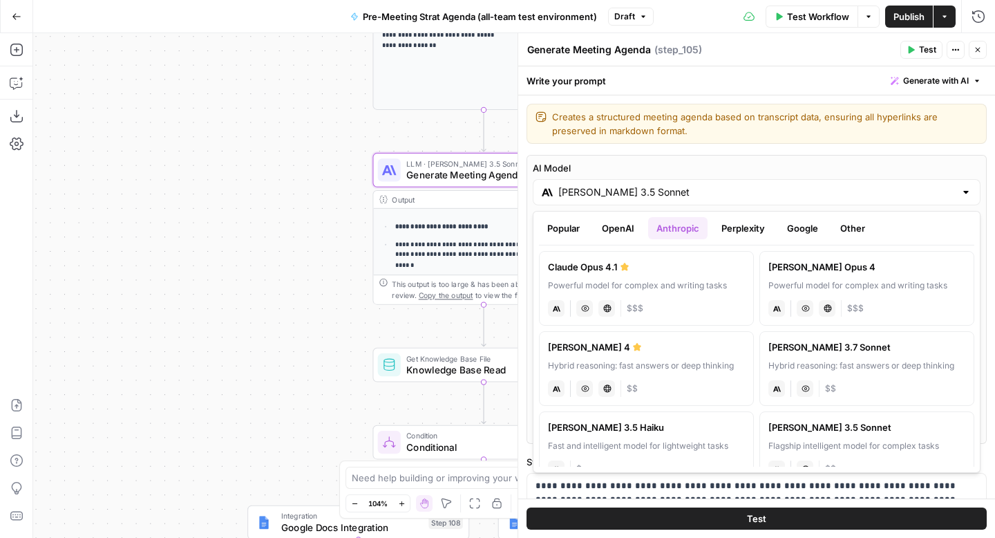
click at [681, 359] on div "Hybrid reasoning: fast answers or deep thinking" at bounding box center [646, 365] width 197 height 12
type input "Claude Sonnet 4"
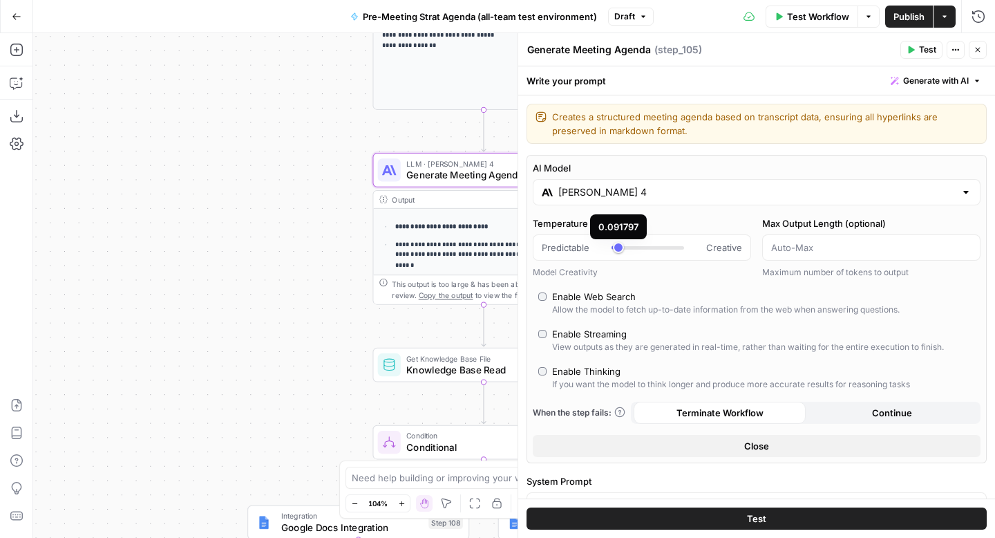
type input "***"
click at [621, 248] on div at bounding box center [648, 247] width 73 height 3
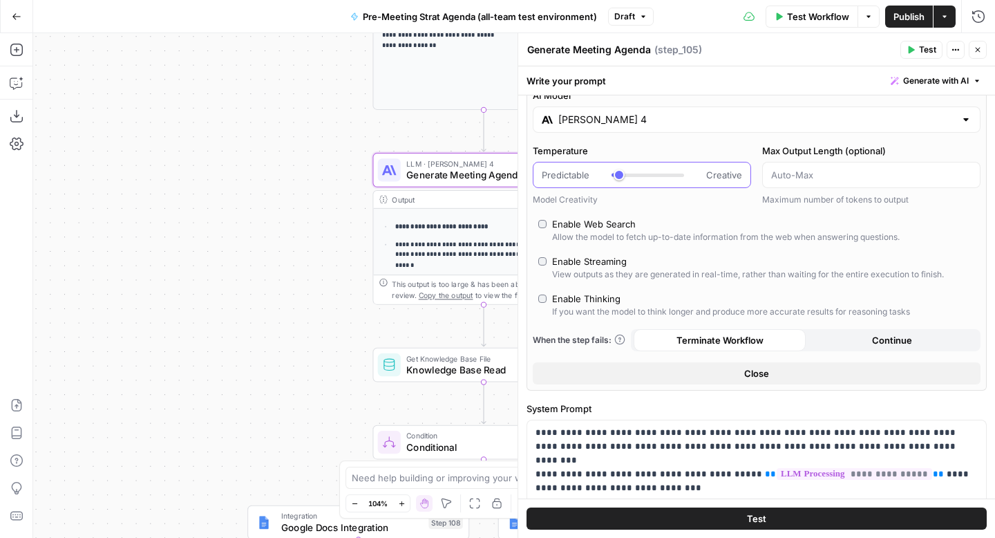
scroll to position [77, 0]
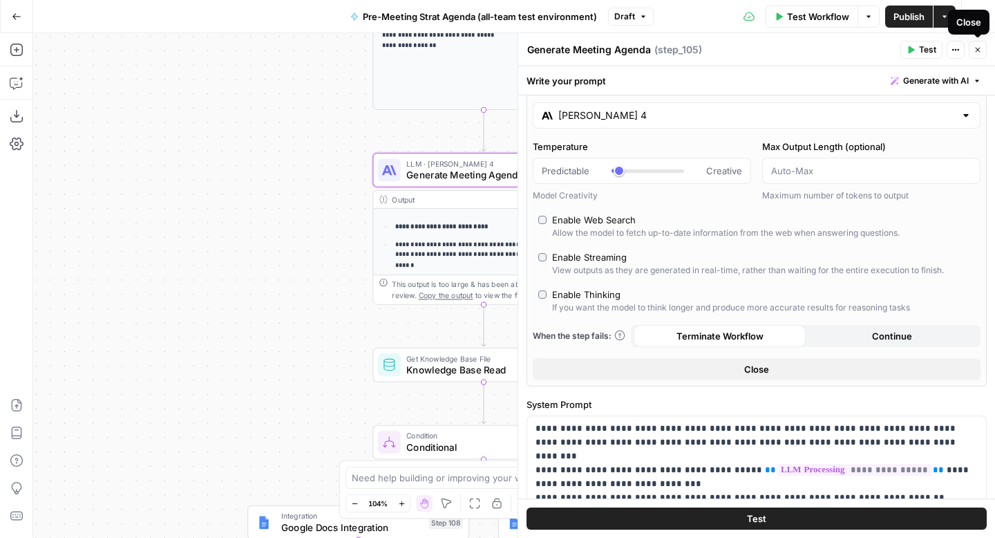
click at [985, 54] on button "Close" at bounding box center [978, 50] width 18 height 18
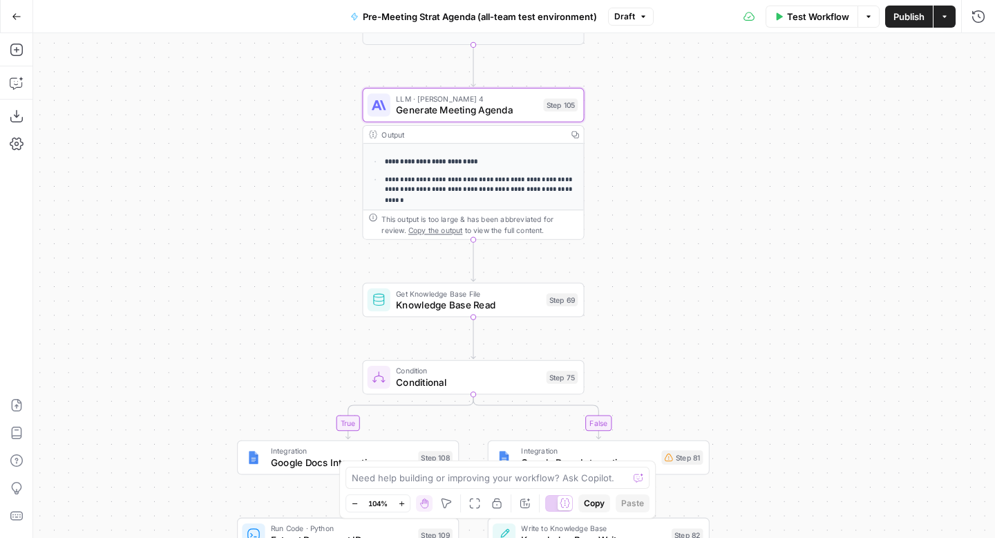
drag, startPoint x: 809, startPoint y: 265, endPoint x: 797, endPoint y: 200, distance: 65.2
click at [797, 200] on div "true false Workflow Set Inputs Inputs Run Code · Python CZ Get Accounts List St…" at bounding box center [514, 285] width 962 height 504
click at [899, 22] on span "Publish" at bounding box center [909, 17] width 31 height 14
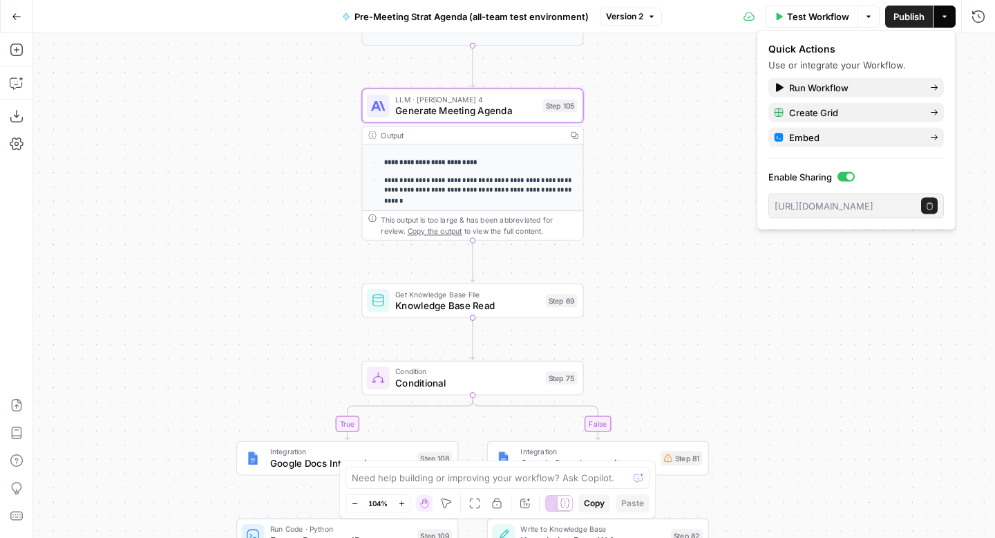
click at [745, 282] on div "true false Workflow Set Inputs Inputs Run Code · Python CZ Get Accounts List St…" at bounding box center [514, 285] width 962 height 504
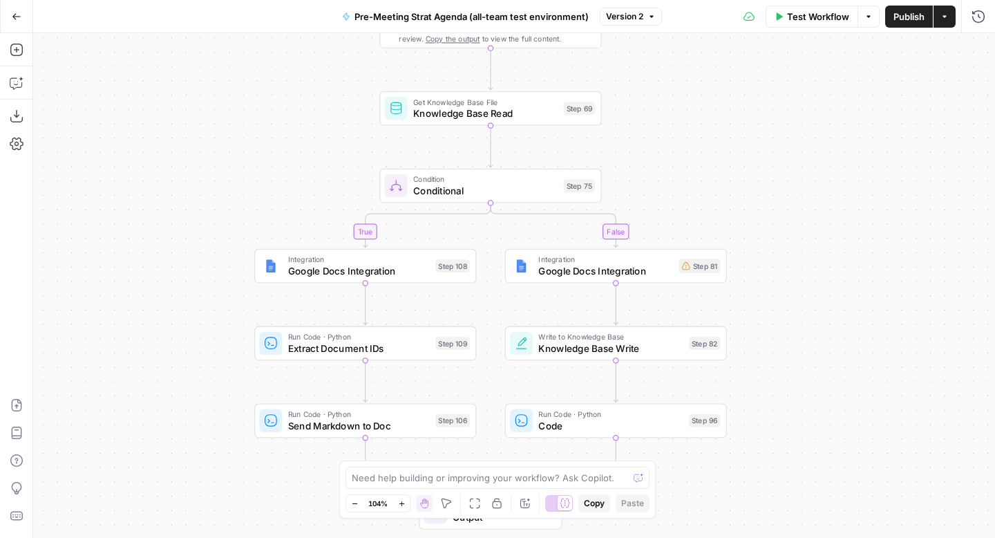
drag, startPoint x: 744, startPoint y: 305, endPoint x: 760, endPoint y: 115, distance: 191.4
click at [762, 113] on div "true false Workflow Set Inputs Inputs Run Code · Python CZ Get Accounts List St…" at bounding box center [514, 285] width 962 height 504
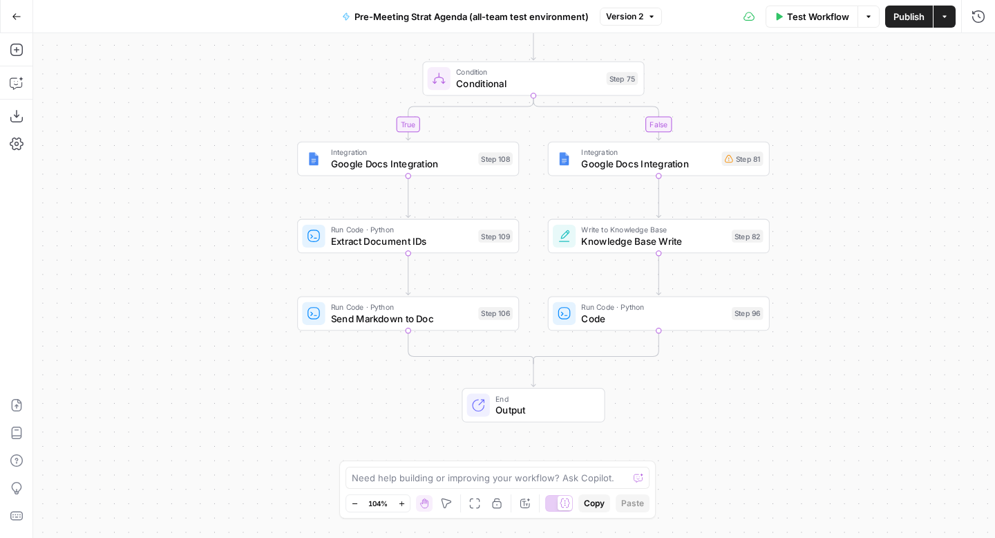
drag, startPoint x: 800, startPoint y: 207, endPoint x: 841, endPoint y: 100, distance: 114.9
click at [842, 100] on div "true false Workflow Set Inputs Inputs Run Code · Python CZ Get Accounts List St…" at bounding box center [514, 285] width 962 height 504
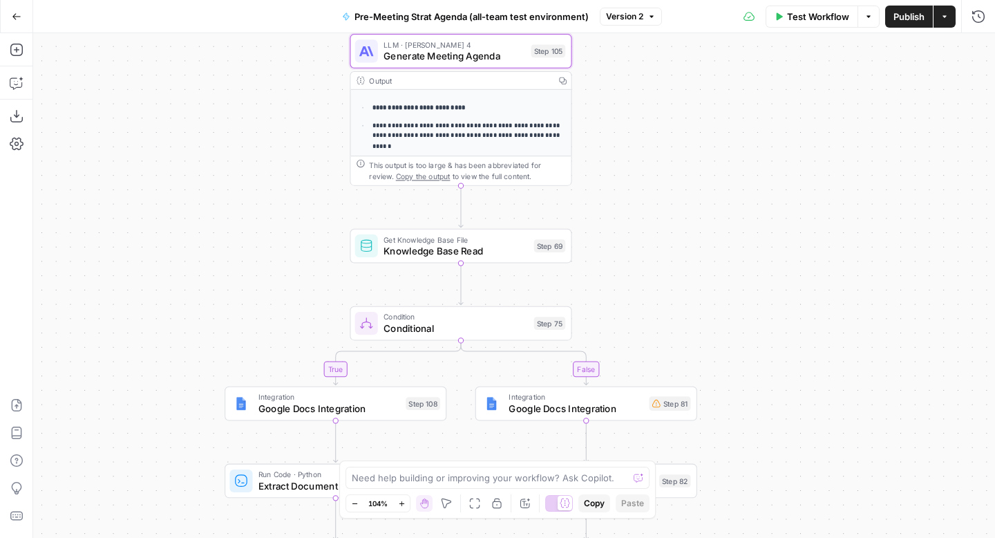
drag, startPoint x: 856, startPoint y: 204, endPoint x: 784, endPoint y: 451, distance: 257.2
click at [784, 450] on div "true false Workflow Set Inputs Inputs Run Code · Python CZ Get Accounts List St…" at bounding box center [514, 285] width 962 height 504
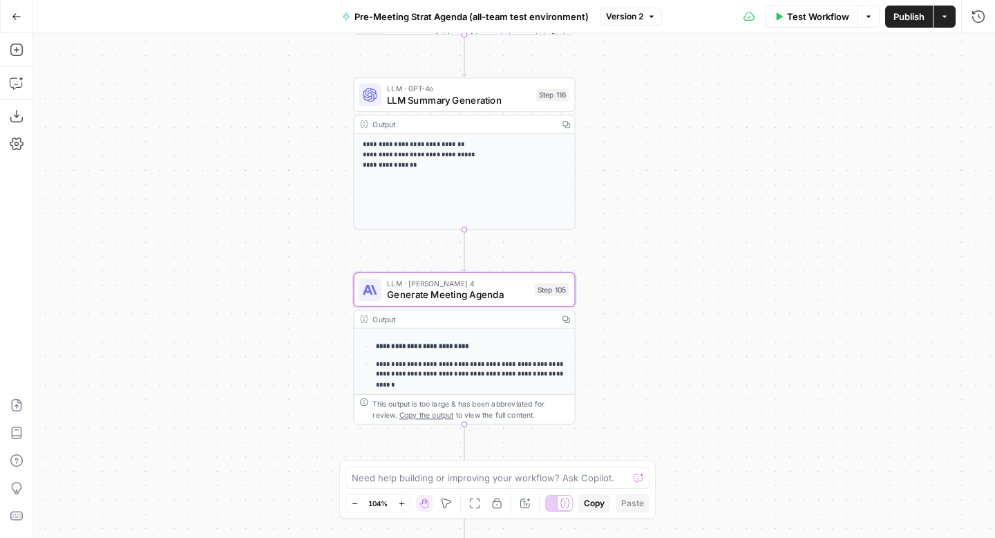
drag, startPoint x: 791, startPoint y: 214, endPoint x: 794, endPoint y: 460, distance: 245.4
click at [794, 460] on div "true false Workflow Set Inputs Inputs Run Code · Python CZ Get Accounts List St…" at bounding box center [514, 285] width 962 height 504
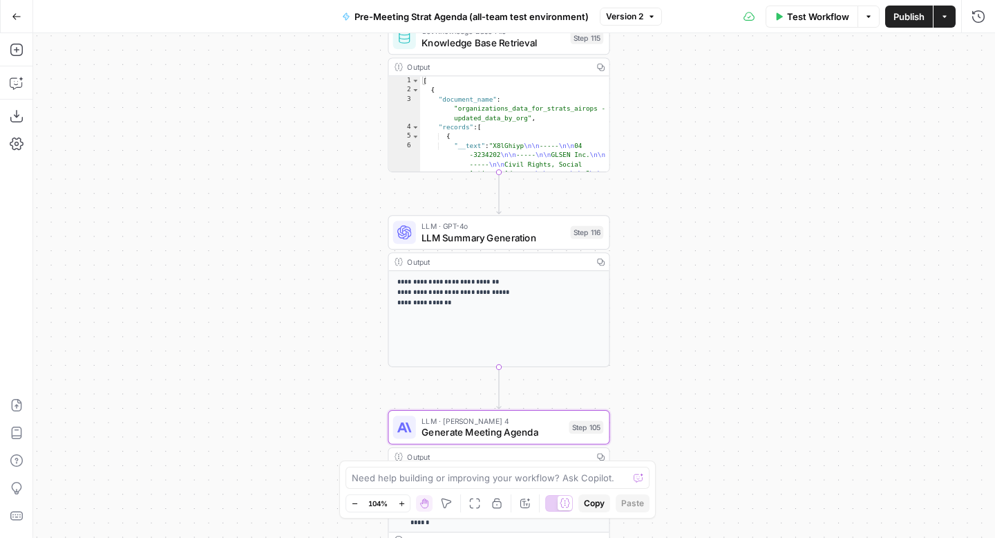
drag, startPoint x: 775, startPoint y: 228, endPoint x: 807, endPoint y: 357, distance: 133.1
click at [809, 357] on div "true false Workflow Set Inputs Inputs Run Code · Python CZ Get Accounts List St…" at bounding box center [514, 285] width 962 height 504
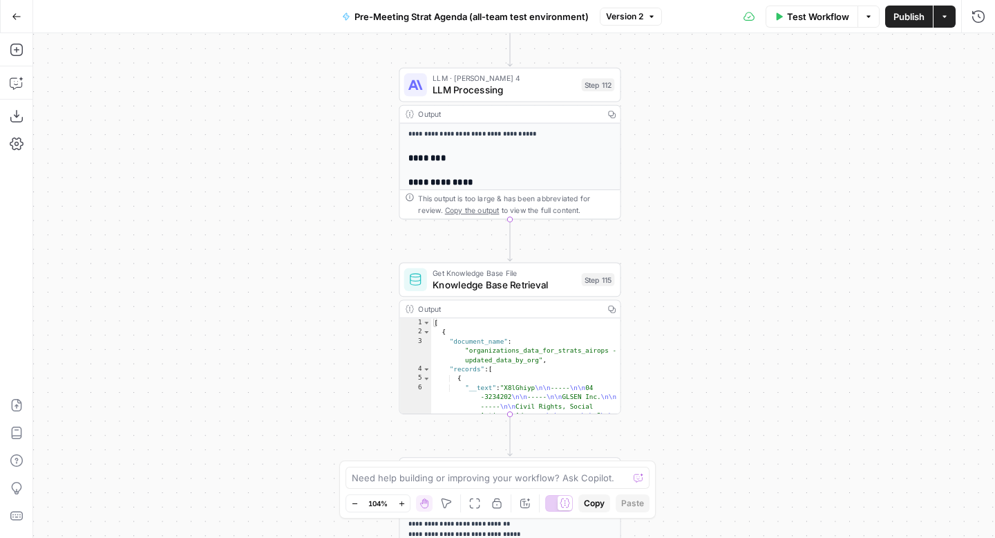
drag, startPoint x: 793, startPoint y: 138, endPoint x: 803, endPoint y: 372, distance: 234.5
click at [804, 372] on div "true false Workflow Set Inputs Inputs Run Code · Python CZ Get Accounts List St…" at bounding box center [514, 285] width 962 height 504
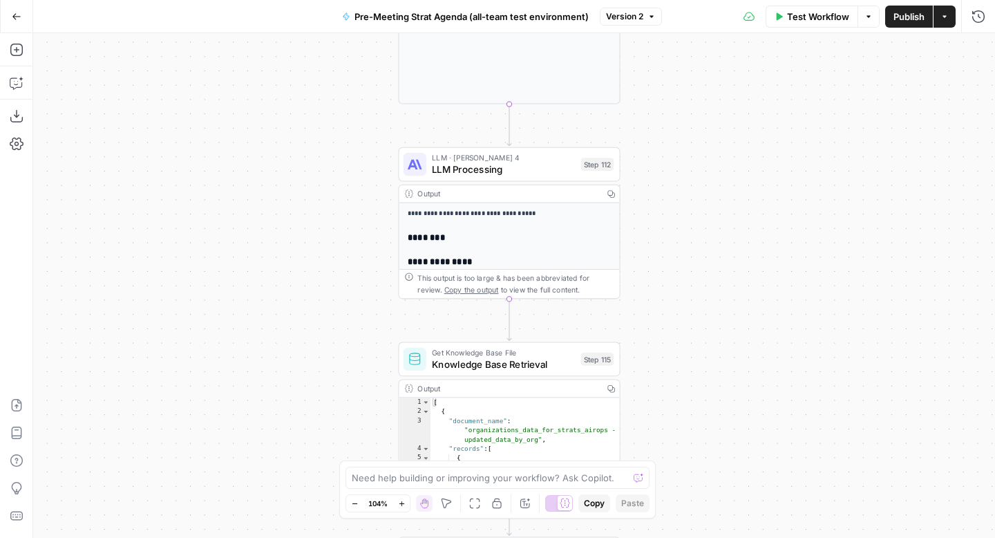
drag, startPoint x: 792, startPoint y: 201, endPoint x: 788, endPoint y: 396, distance: 194.9
click at [790, 396] on div "true false Workflow Set Inputs Inputs Run Code · Python CZ Get Accounts List St…" at bounding box center [514, 285] width 962 height 504
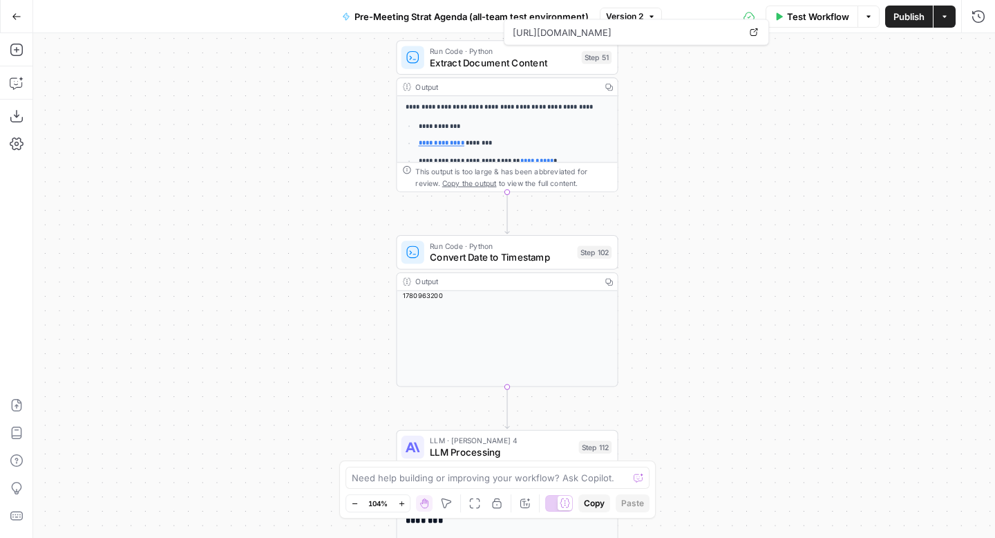
drag, startPoint x: 782, startPoint y: 178, endPoint x: 781, endPoint y: 400, distance: 221.8
click at [782, 401] on div "true false Workflow Set Inputs Inputs Run Code · Python CZ Get Accounts List St…" at bounding box center [514, 285] width 962 height 504
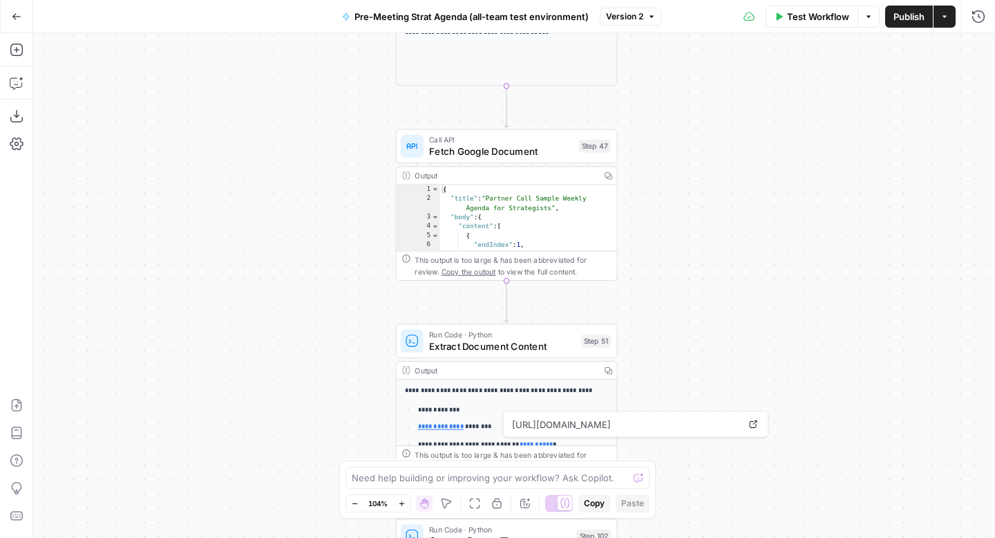
drag, startPoint x: 751, startPoint y: 286, endPoint x: 748, endPoint y: 384, distance: 98.2
click at [750, 384] on div "true false Workflow Set Inputs Inputs Run Code · Python CZ Get Accounts List St…" at bounding box center [514, 285] width 962 height 504
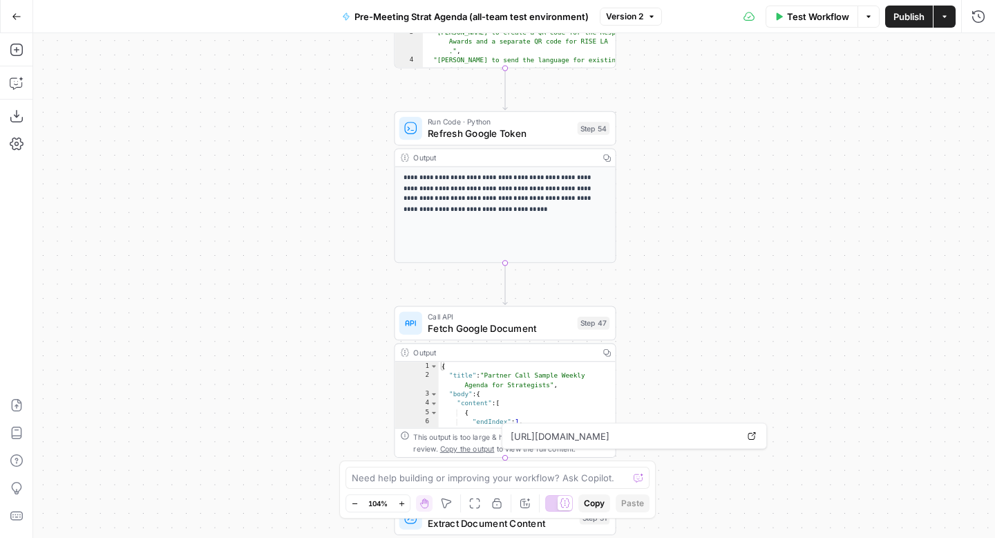
drag, startPoint x: 726, startPoint y: 160, endPoint x: 724, endPoint y: 348, distance: 188.0
click at [726, 348] on div "true false Workflow Set Inputs Inputs Run Code · Python CZ Get Accounts List St…" at bounding box center [514, 285] width 962 height 504
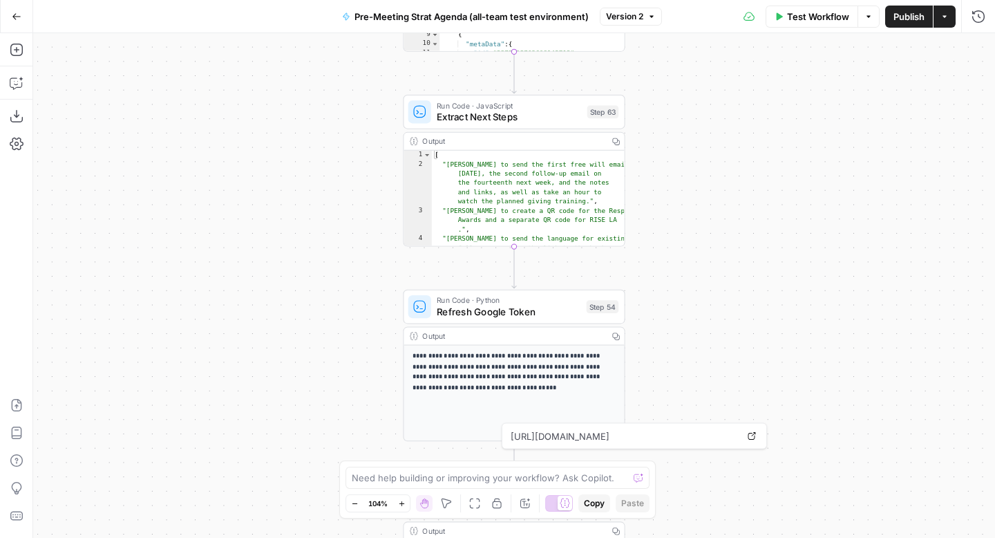
drag, startPoint x: 699, startPoint y: 120, endPoint x: 706, endPoint y: 306, distance: 186.1
click at [706, 306] on div "true false Workflow Set Inputs Inputs Run Code · Python CZ Get Accounts List St…" at bounding box center [514, 285] width 962 height 504
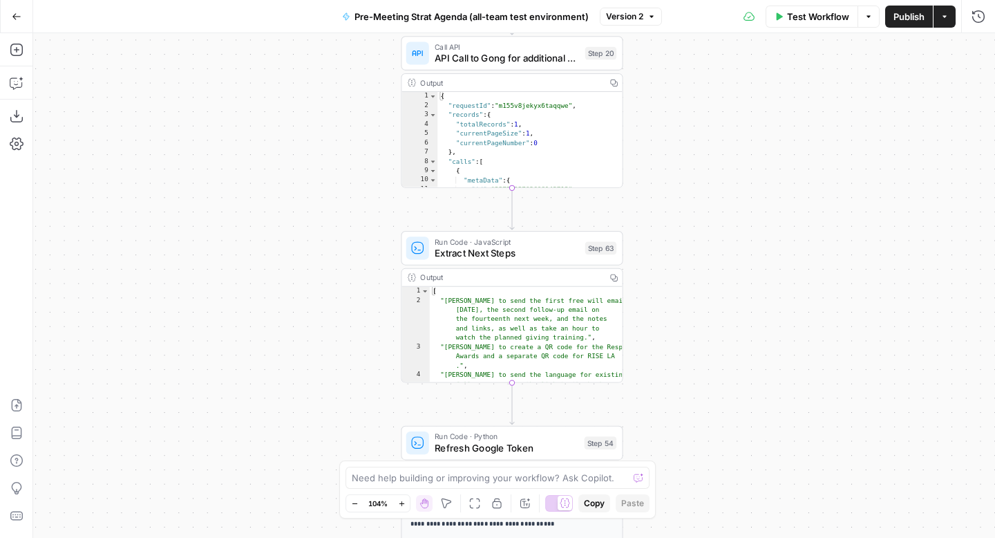
drag, startPoint x: 731, startPoint y: 108, endPoint x: 727, endPoint y: 290, distance: 181.8
click at [730, 290] on div "true false Workflow Set Inputs Inputs Run Code · Python CZ Get Accounts List St…" at bounding box center [514, 285] width 962 height 504
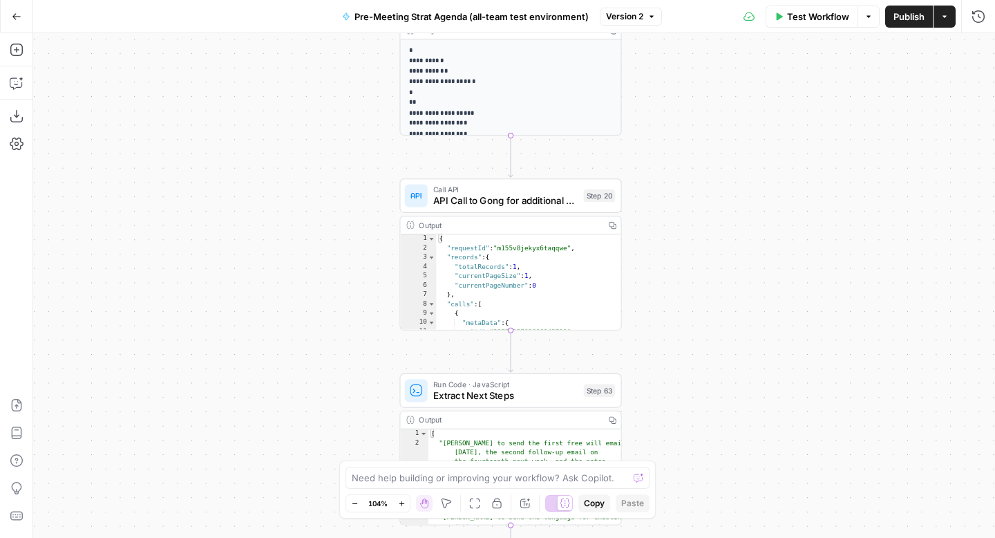
drag, startPoint x: 727, startPoint y: 114, endPoint x: 724, endPoint y: 274, distance: 159.7
click at [726, 274] on div "true false Workflow Set Inputs Inputs Run Code · Python CZ Get Accounts List St…" at bounding box center [514, 285] width 962 height 504
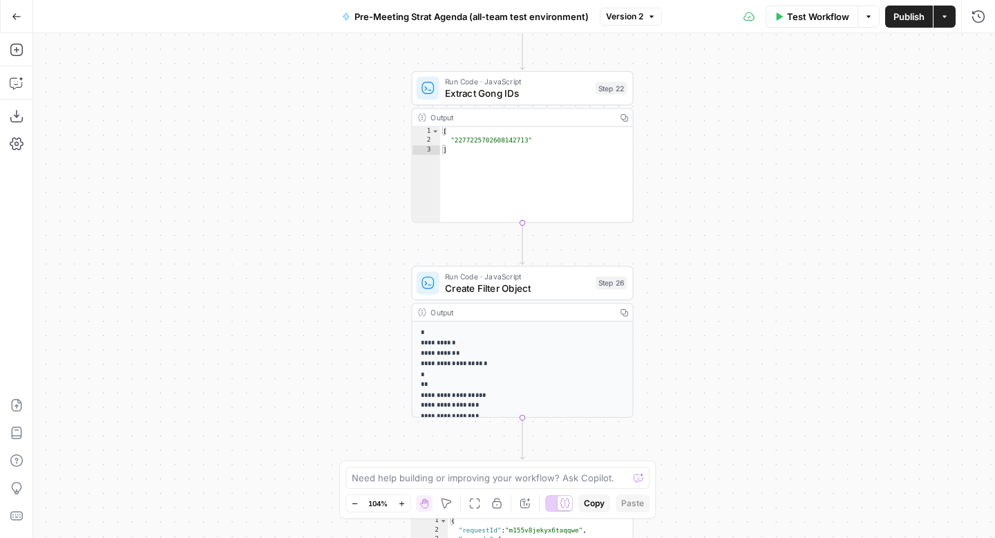
drag, startPoint x: 734, startPoint y: 150, endPoint x: 745, endPoint y: 314, distance: 164.2
click at [746, 314] on div "true false Workflow Set Inputs Inputs Run Code · Python CZ Get Accounts List St…" at bounding box center [514, 285] width 962 height 504
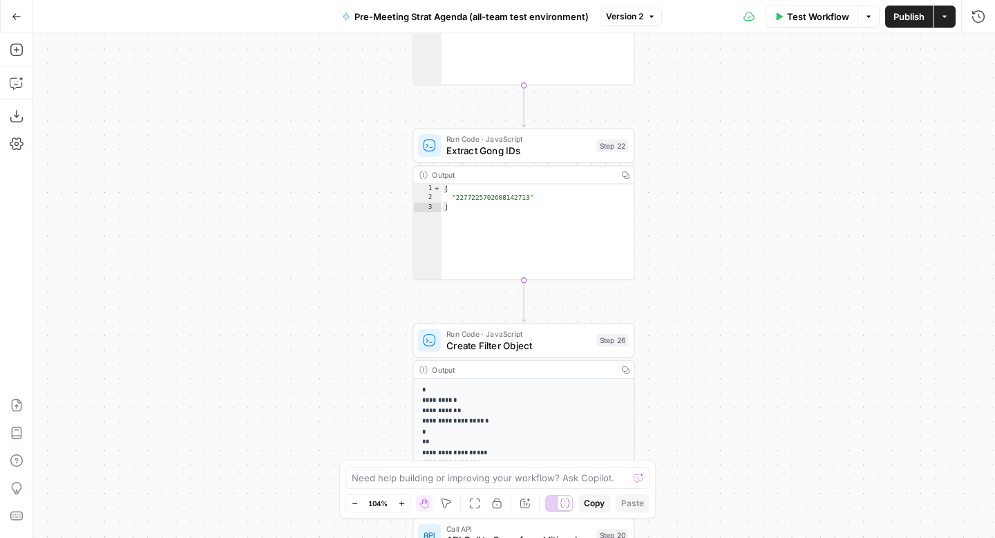
drag, startPoint x: 750, startPoint y: 245, endPoint x: 750, endPoint y: 274, distance: 28.3
click at [750, 274] on div "true false Workflow Set Inputs Inputs Run Code · Python CZ Get Accounts List St…" at bounding box center [514, 285] width 962 height 504
click at [15, 17] on icon "button" at bounding box center [17, 17] width 10 height 10
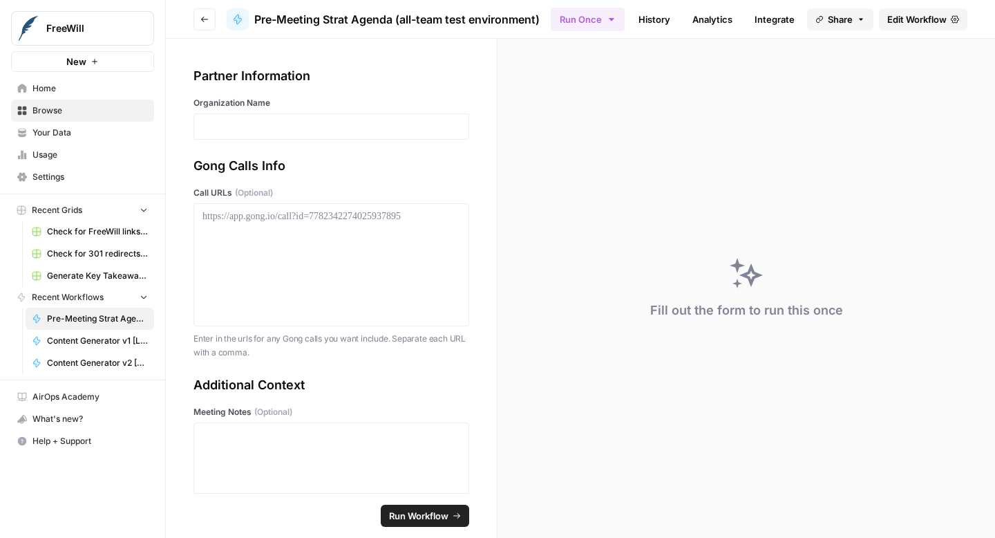
click at [72, 135] on span "Your Data" at bounding box center [89, 132] width 115 height 12
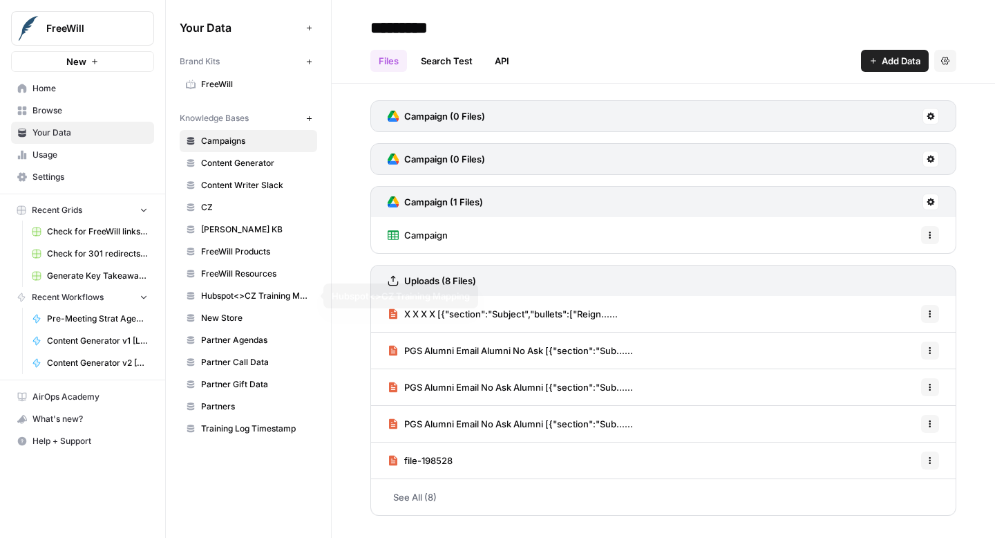
click at [264, 161] on span "Content Generator" at bounding box center [256, 163] width 110 height 12
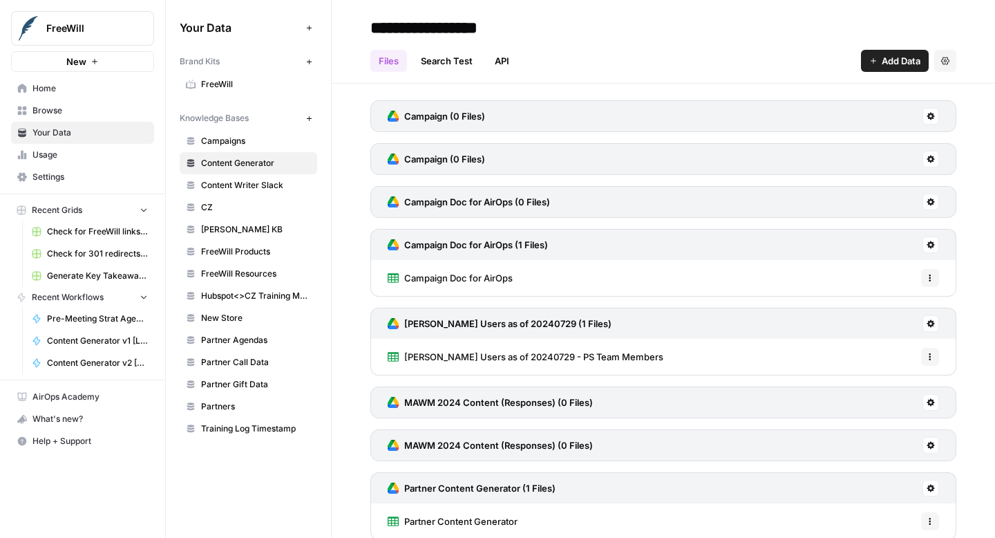
click at [938, 115] on button at bounding box center [931, 116] width 17 height 17
click at [477, 115] on h3 "Campaign (0 Files)" at bounding box center [444, 116] width 81 height 14
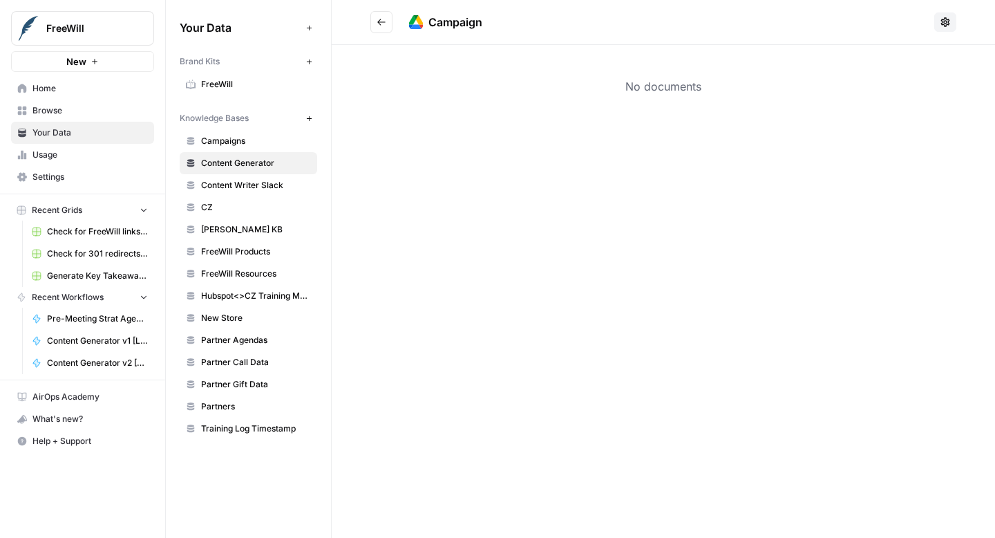
click at [377, 17] on icon "Go back" at bounding box center [382, 22] width 10 height 10
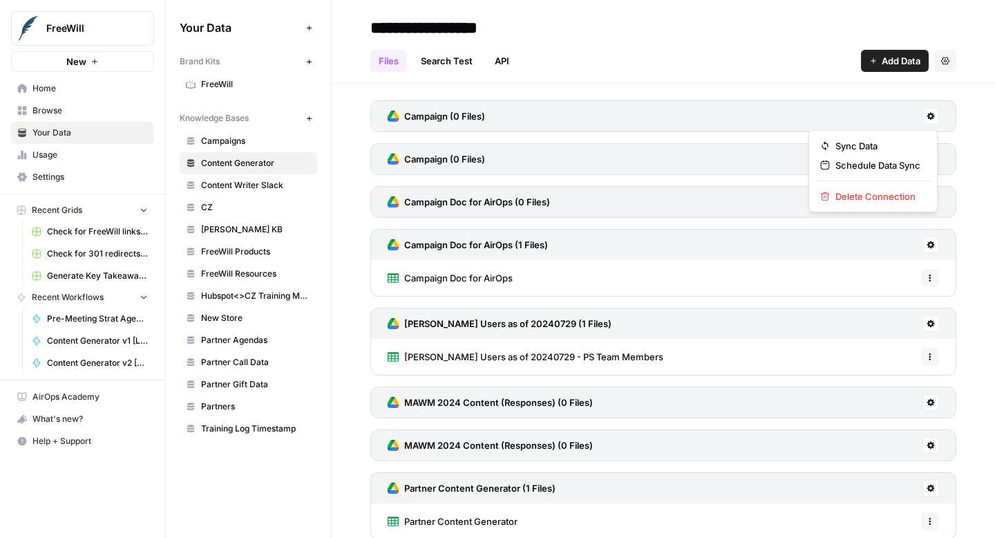
click at [930, 110] on button at bounding box center [931, 116] width 17 height 17
click at [876, 198] on span "Delete Connection" at bounding box center [877, 196] width 85 height 14
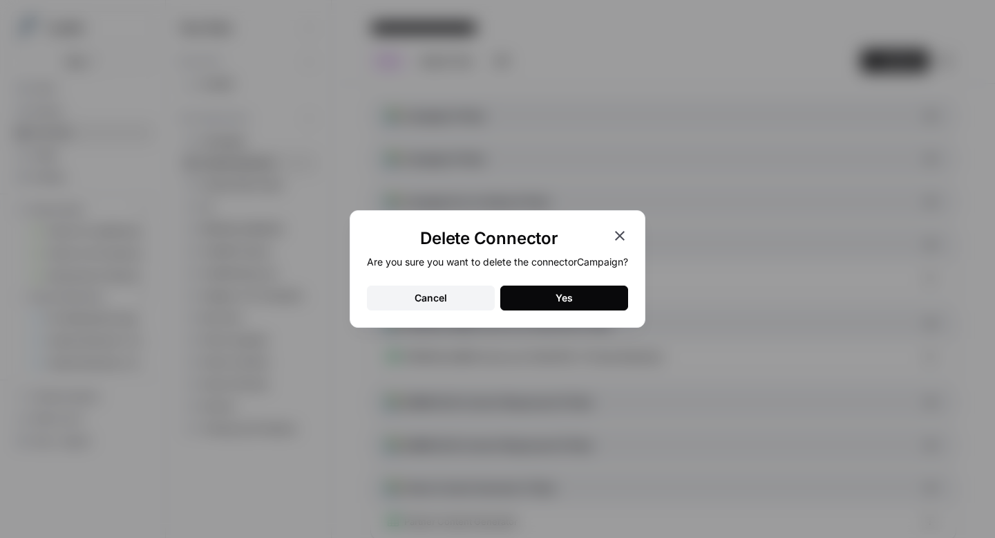
click at [551, 301] on button "Yes" at bounding box center [564, 297] width 128 height 25
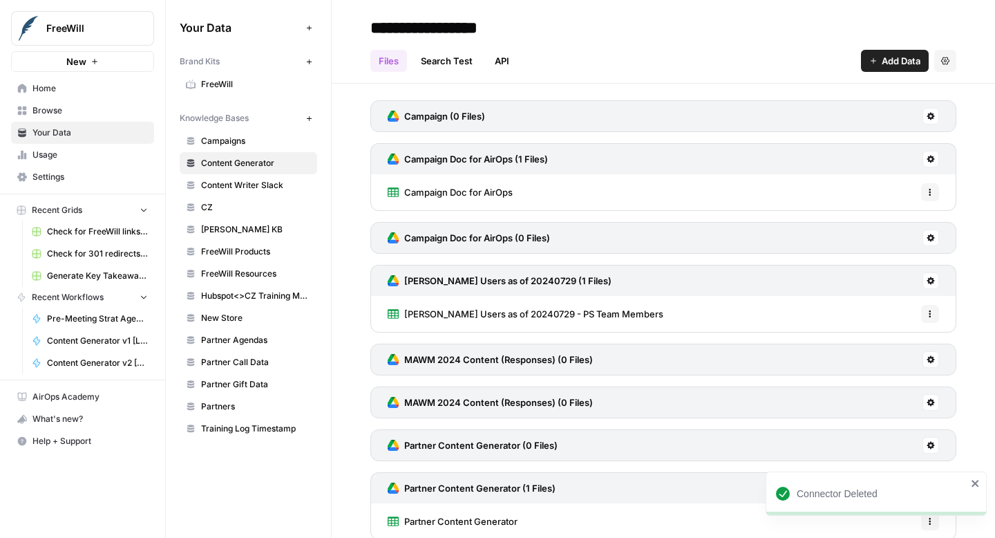
click at [930, 115] on icon at bounding box center [931, 116] width 8 height 8
click at [857, 196] on span "Delete Connection" at bounding box center [877, 196] width 85 height 14
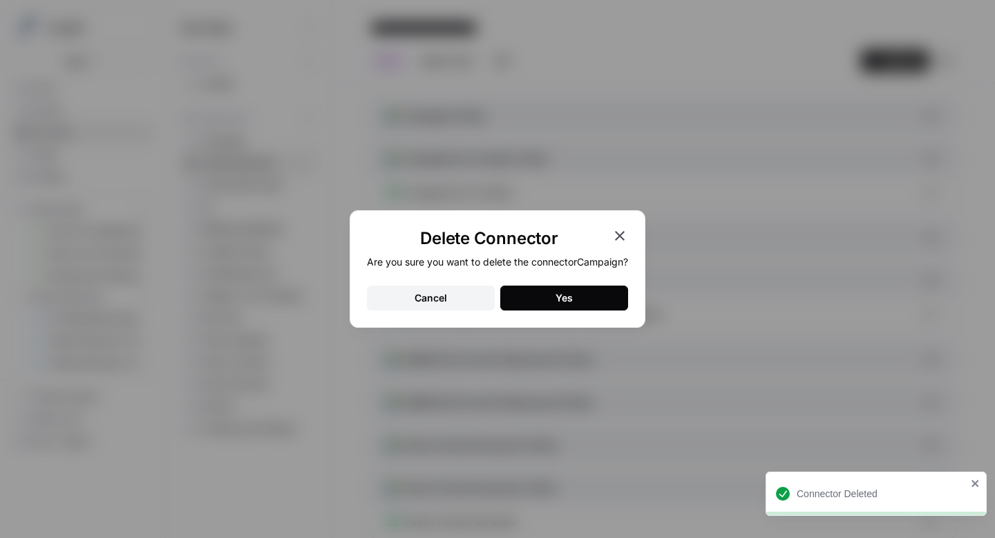
click at [563, 296] on div "Yes" at bounding box center [564, 298] width 17 height 14
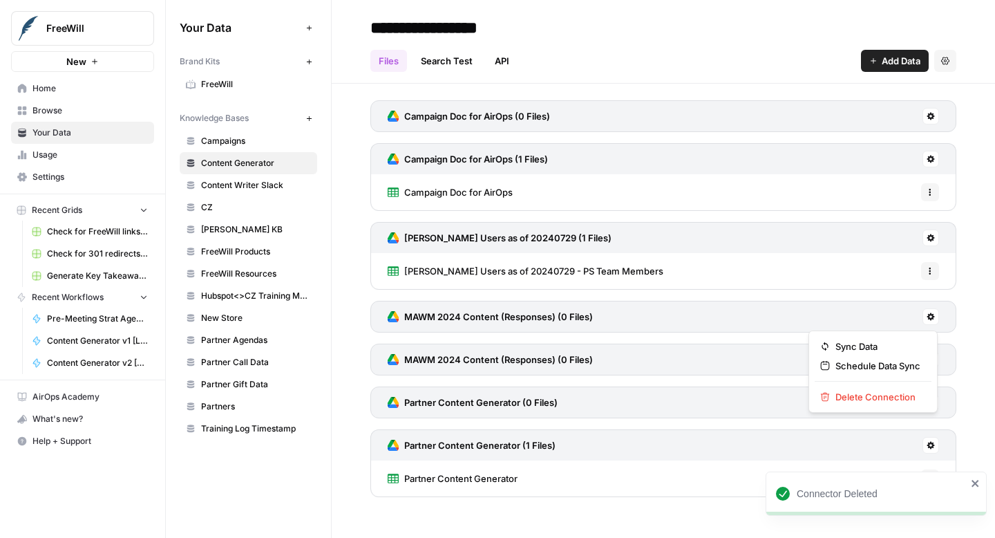
click at [931, 317] on icon at bounding box center [931, 316] width 8 height 8
click at [855, 394] on span "Delete Connection" at bounding box center [877, 397] width 85 height 14
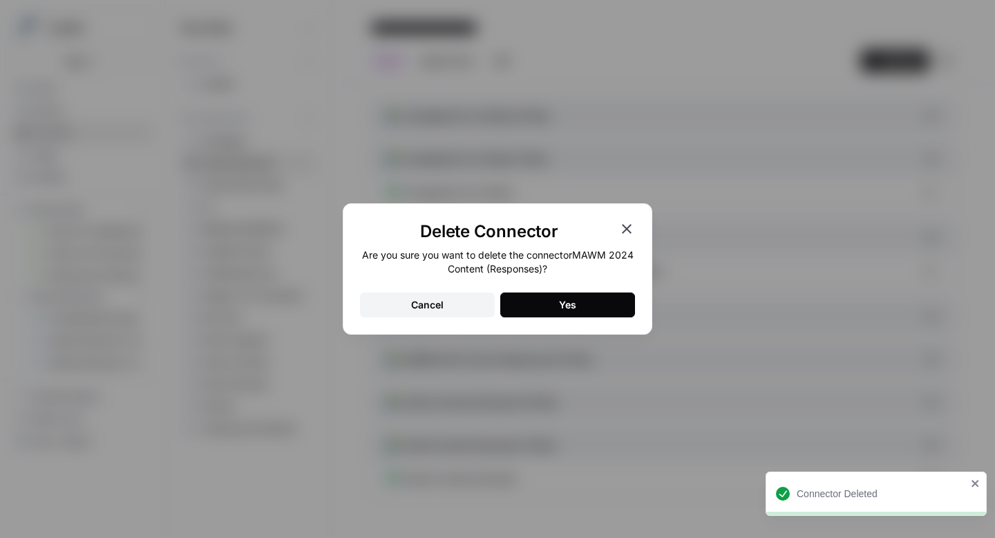
click at [614, 305] on button "Yes" at bounding box center [567, 304] width 135 height 25
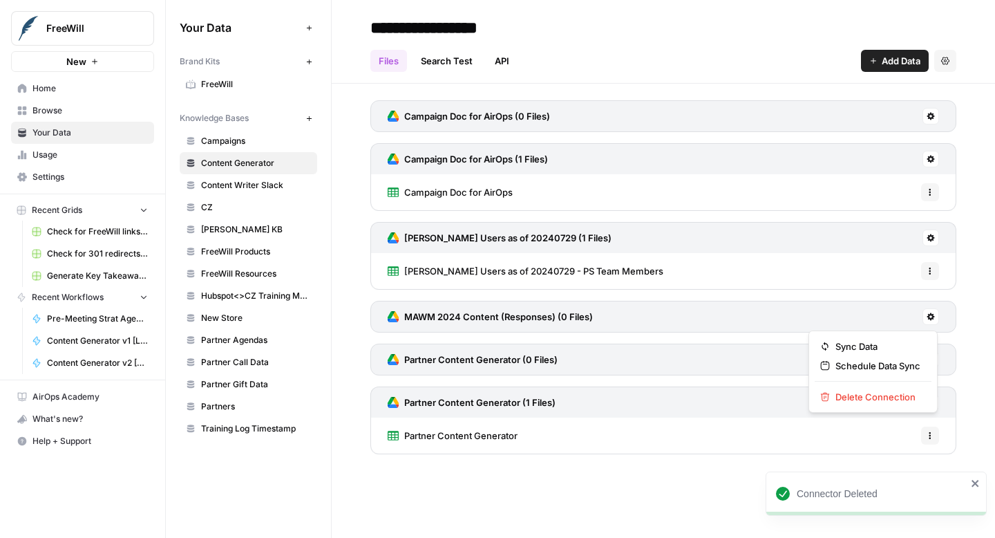
click at [927, 314] on icon at bounding box center [931, 316] width 8 height 8
click at [855, 393] on span "Delete Connection" at bounding box center [877, 397] width 85 height 14
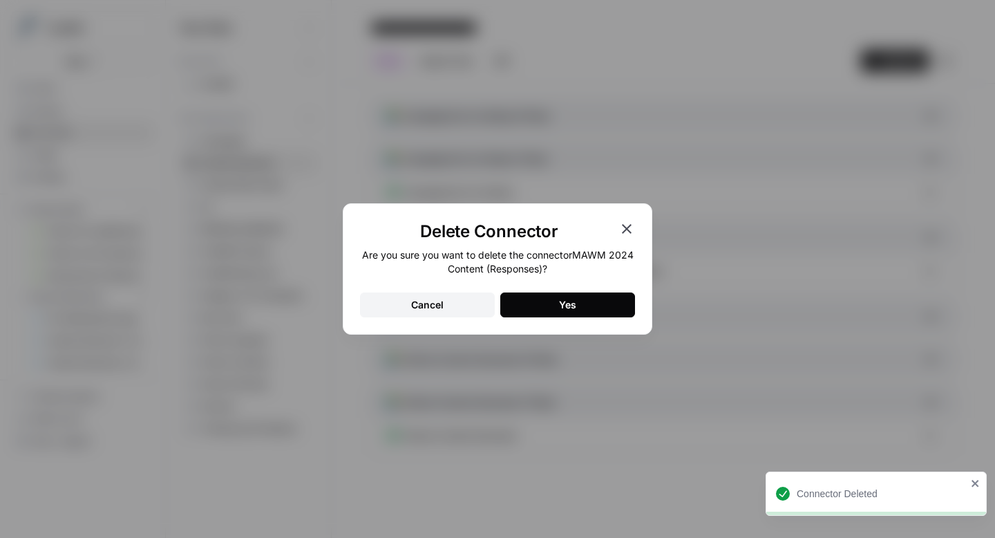
click at [601, 305] on button "Yes" at bounding box center [567, 304] width 135 height 25
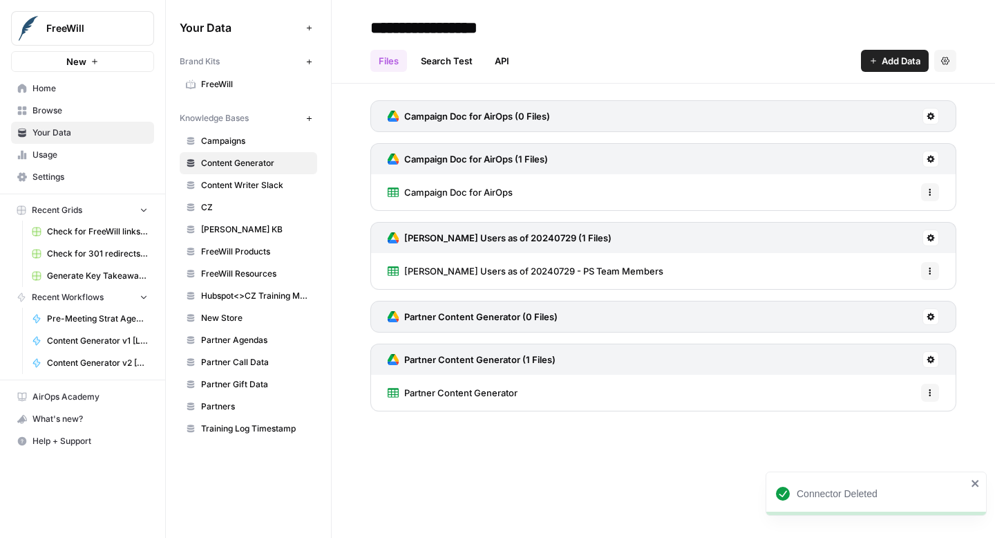
click at [931, 319] on icon at bounding box center [931, 317] width 8 height 8
click at [887, 390] on span "Delete Connection" at bounding box center [877, 397] width 85 height 14
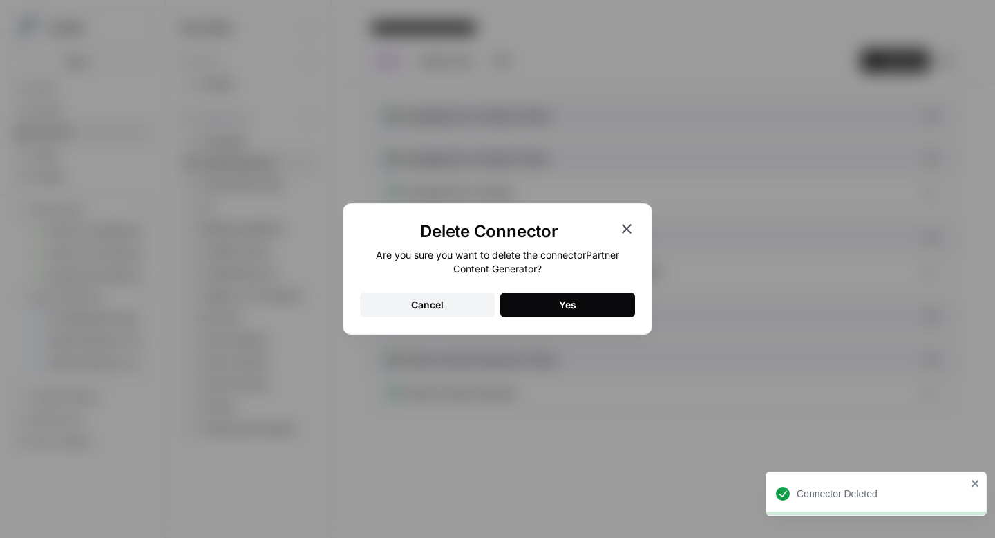
click at [582, 308] on button "Yes" at bounding box center [567, 304] width 135 height 25
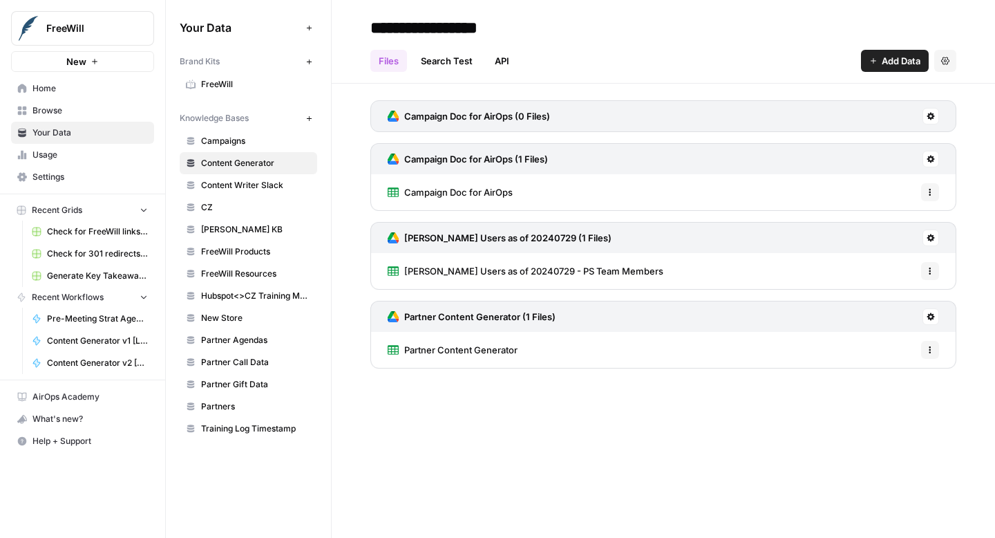
click at [934, 121] on button at bounding box center [931, 116] width 17 height 17
click at [878, 199] on span "Delete Connection" at bounding box center [877, 196] width 85 height 14
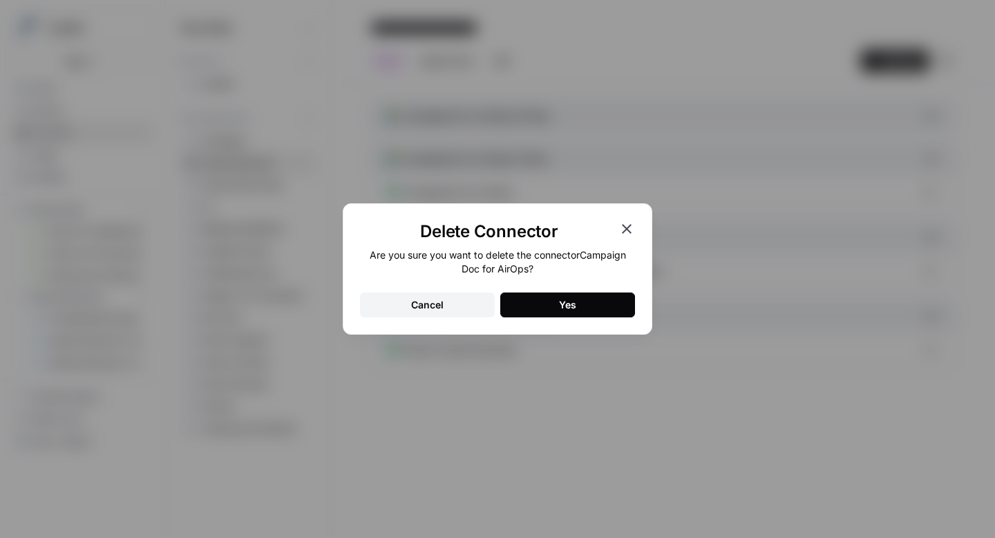
click at [540, 310] on button "Yes" at bounding box center [567, 304] width 135 height 25
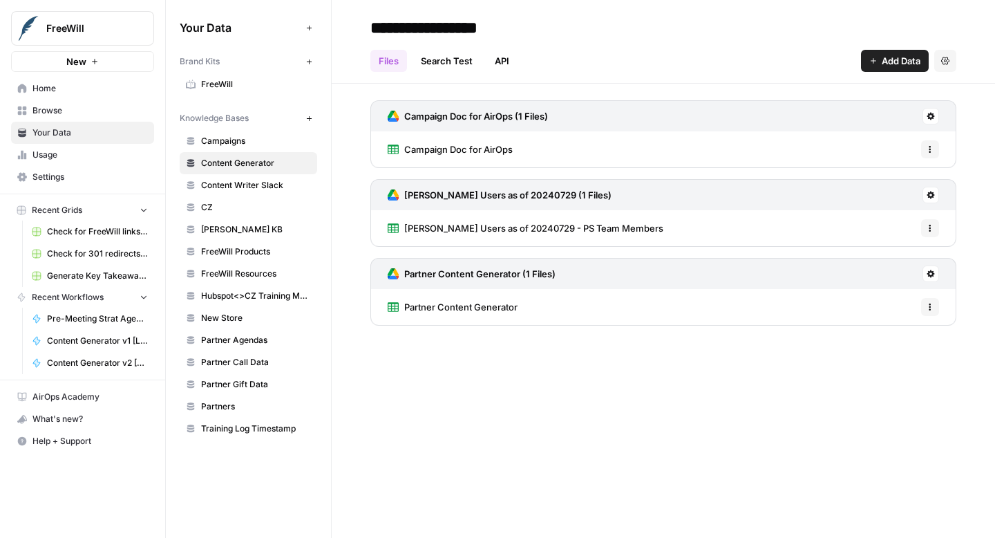
click at [276, 190] on span "Content Writer Slack" at bounding box center [256, 185] width 110 height 12
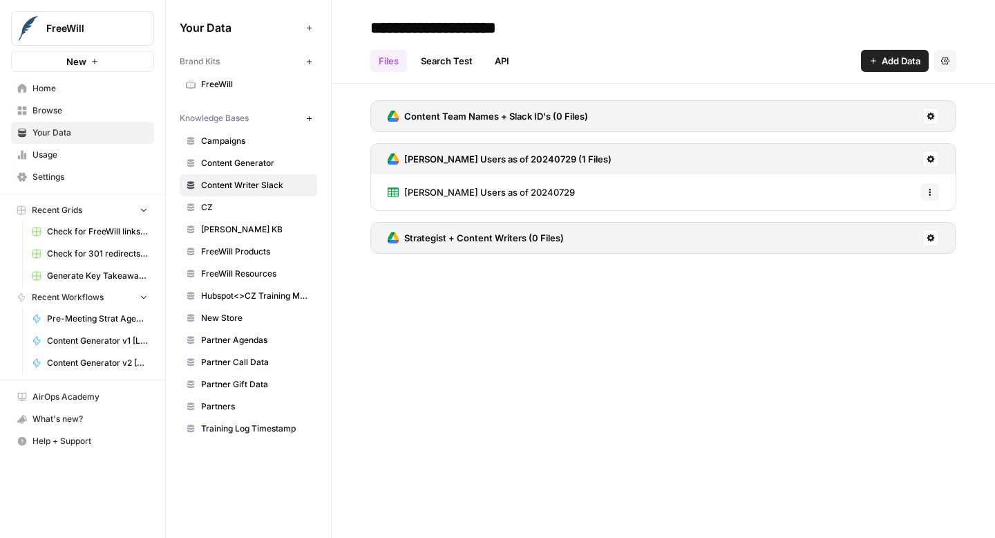
click at [261, 208] on span "CZ" at bounding box center [256, 207] width 110 height 12
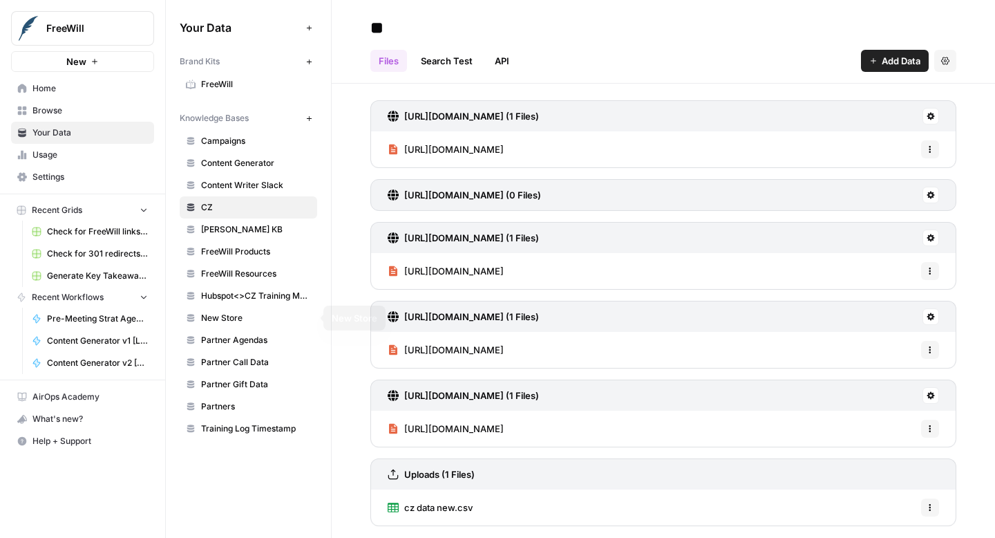
click at [249, 230] on span "[PERSON_NAME] KB" at bounding box center [256, 229] width 110 height 12
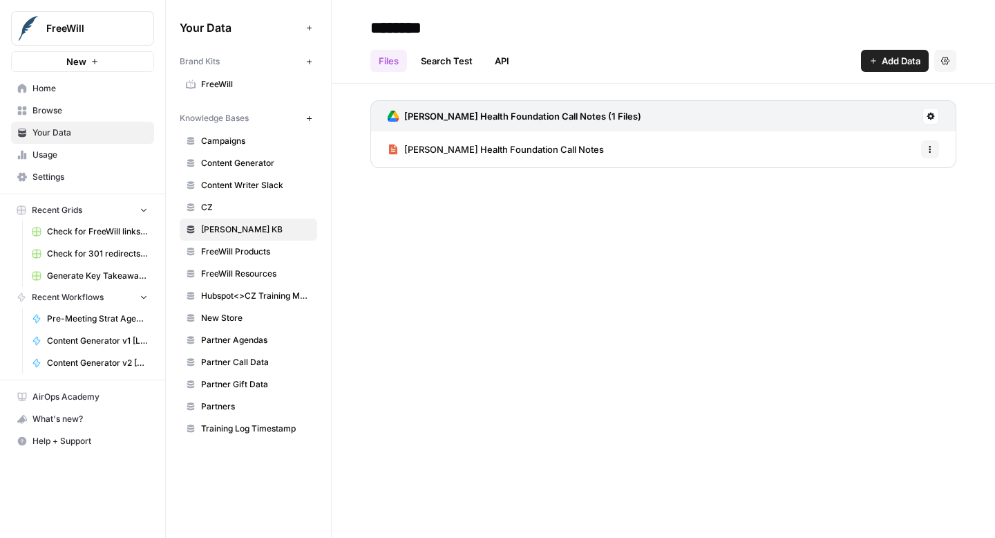
click at [252, 251] on span "FreeWill Products" at bounding box center [256, 251] width 110 height 12
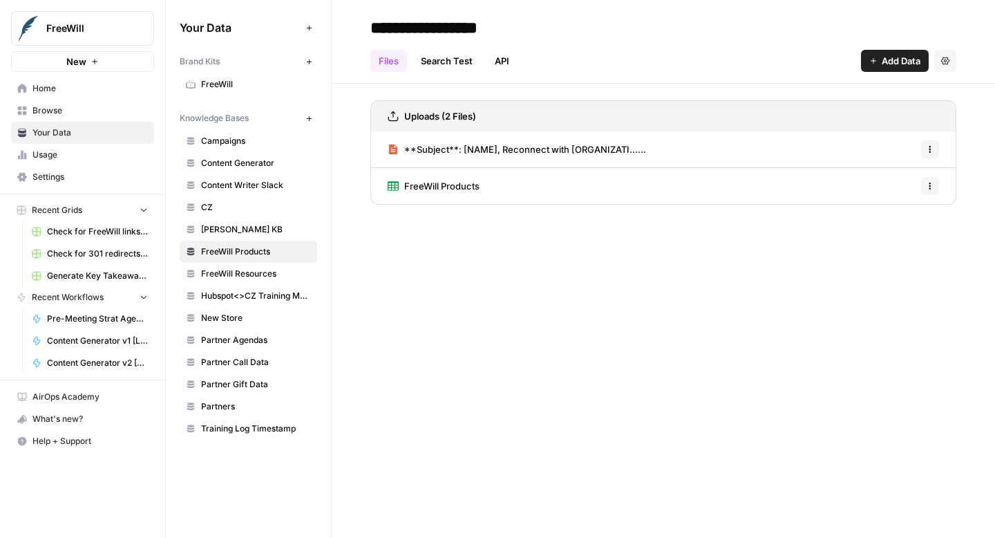
click at [255, 270] on span "FreeWill Resources" at bounding box center [256, 273] width 110 height 12
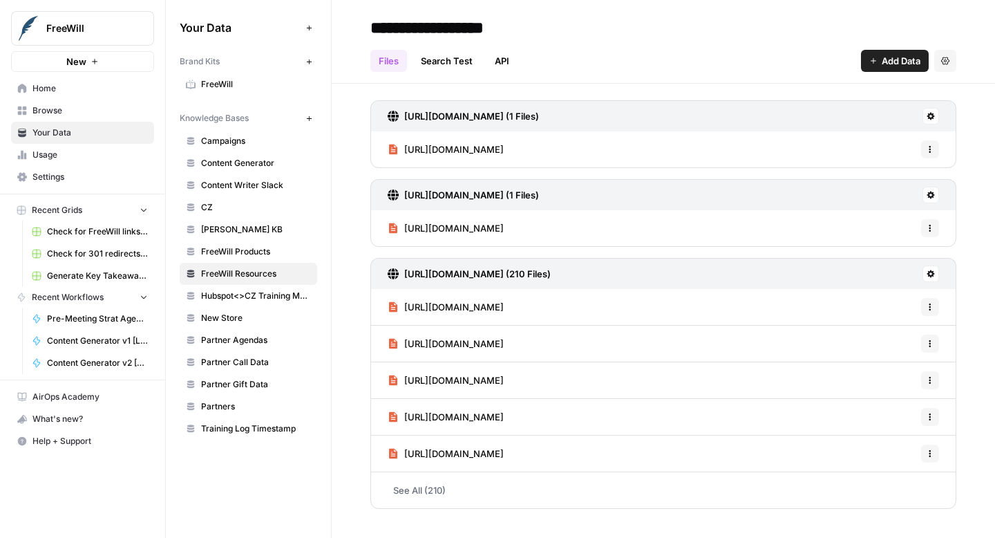
click at [254, 293] on span "Hubspot<>CZ Training Mapping" at bounding box center [256, 296] width 110 height 12
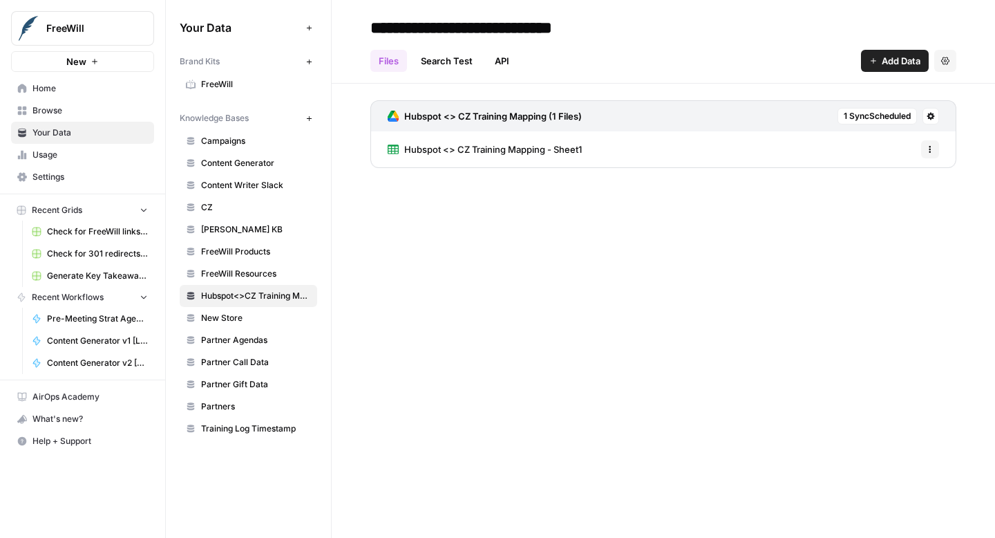
click at [236, 318] on span "New Store" at bounding box center [256, 318] width 110 height 12
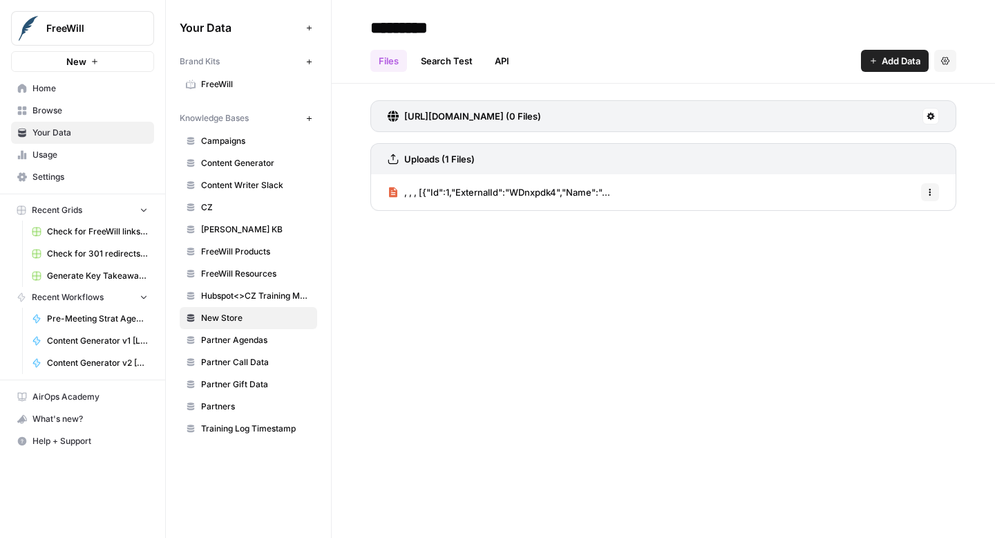
click at [238, 332] on link "Partner Agendas" at bounding box center [249, 340] width 138 height 22
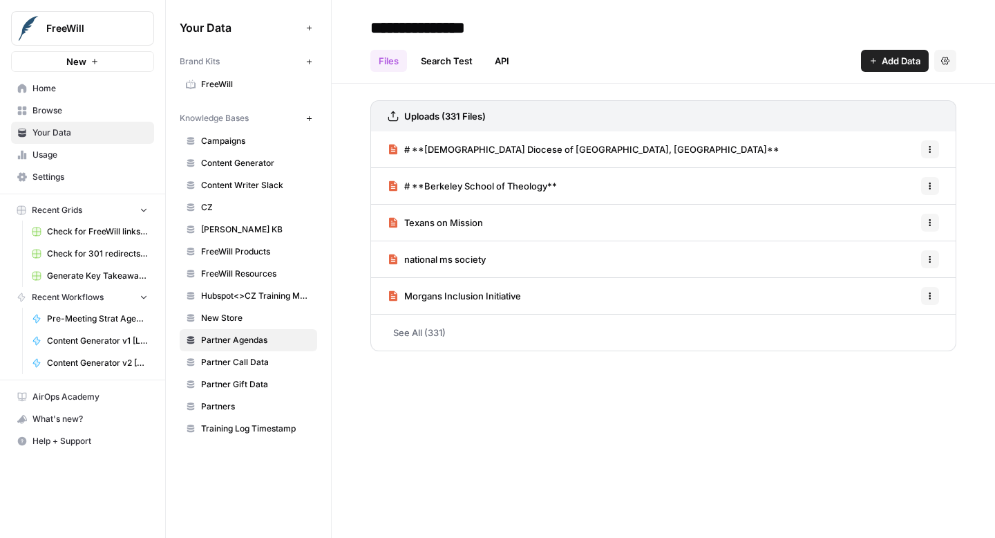
click at [238, 368] on span "Partner Call Data" at bounding box center [256, 362] width 110 height 12
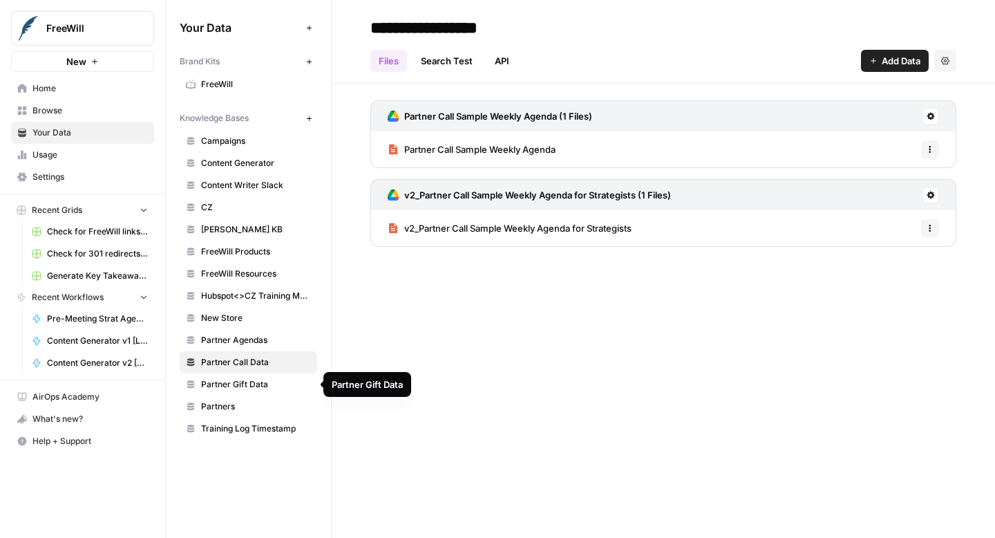
click at [239, 382] on span "Partner Gift Data" at bounding box center [256, 384] width 110 height 12
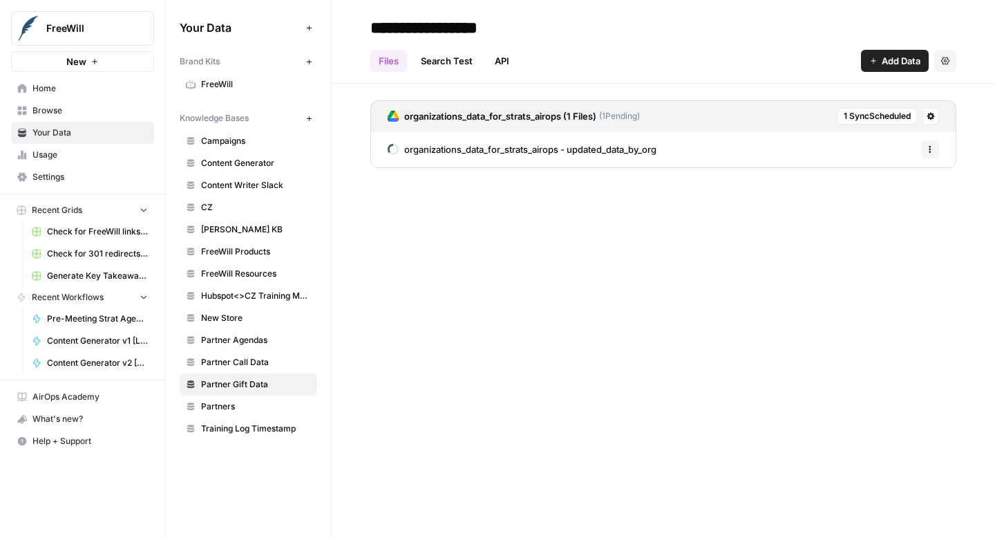
click at [228, 405] on span "Partners" at bounding box center [256, 406] width 110 height 12
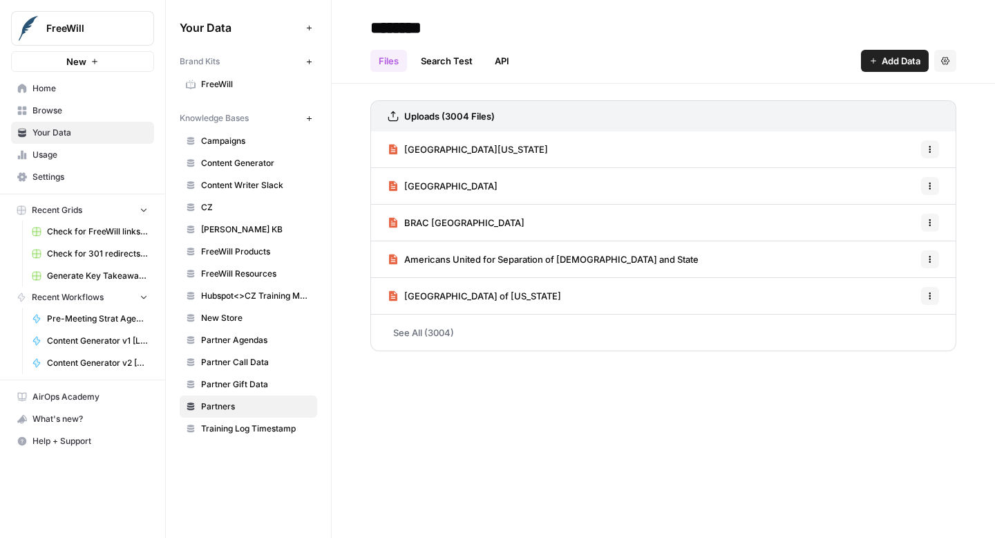
click at [234, 428] on span "Training Log Timestamp" at bounding box center [256, 428] width 110 height 12
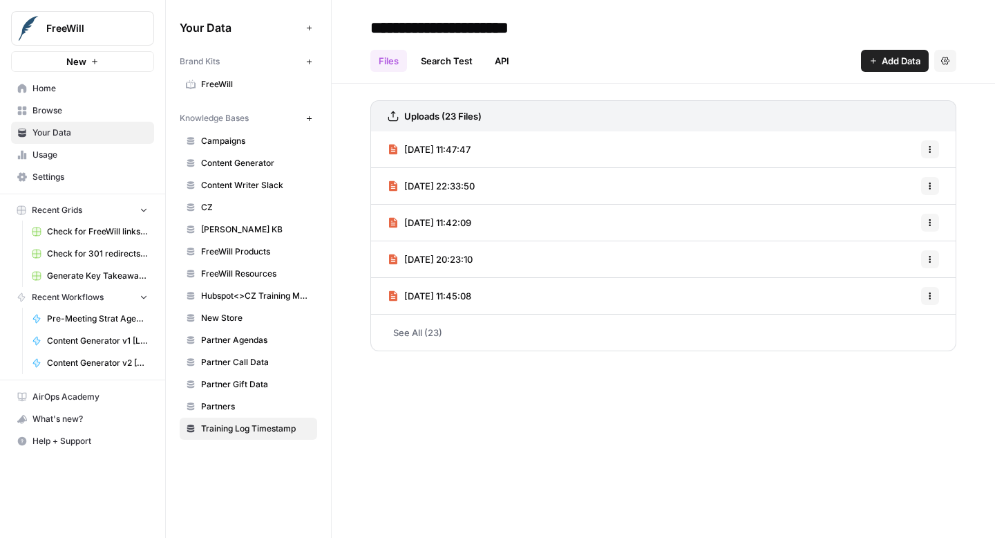
click at [267, 167] on span "Content Generator" at bounding box center [256, 163] width 110 height 12
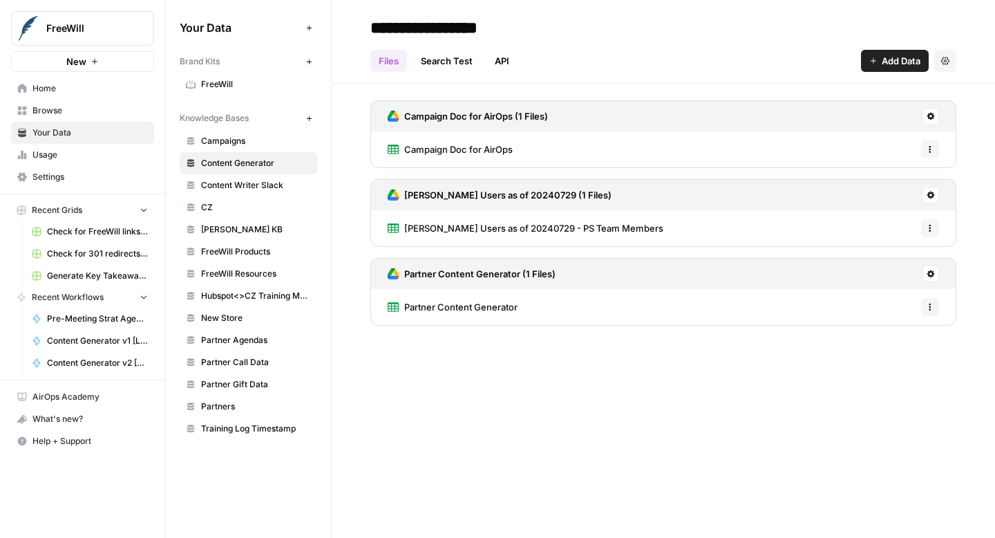
click at [462, 57] on link "Search Test" at bounding box center [447, 61] width 68 height 22
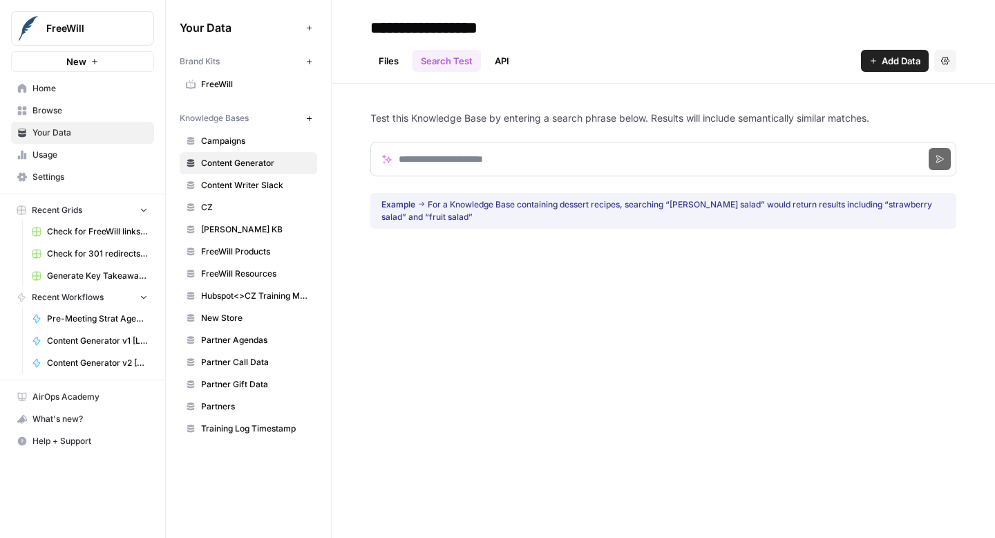
click at [501, 62] on link "API" at bounding box center [502, 61] width 31 height 22
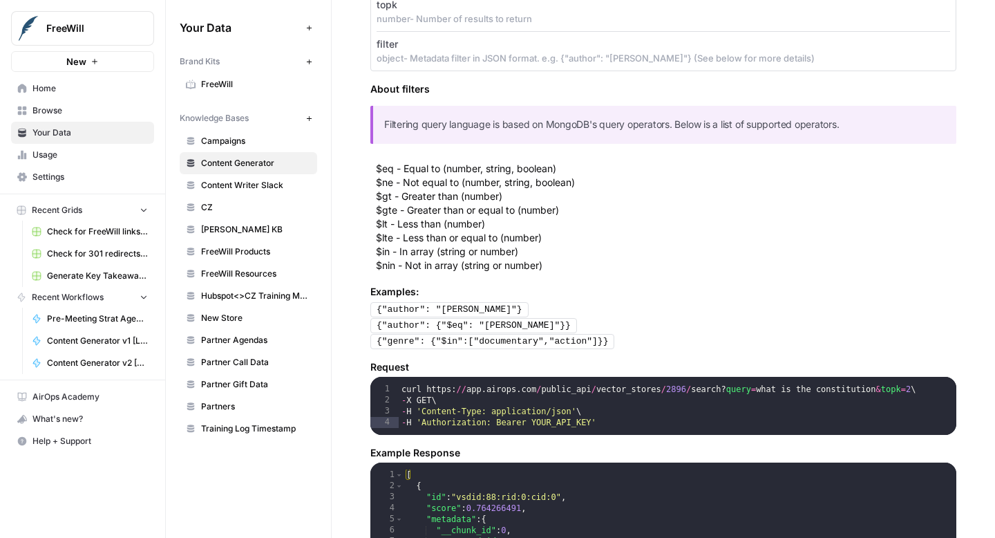
scroll to position [472, 0]
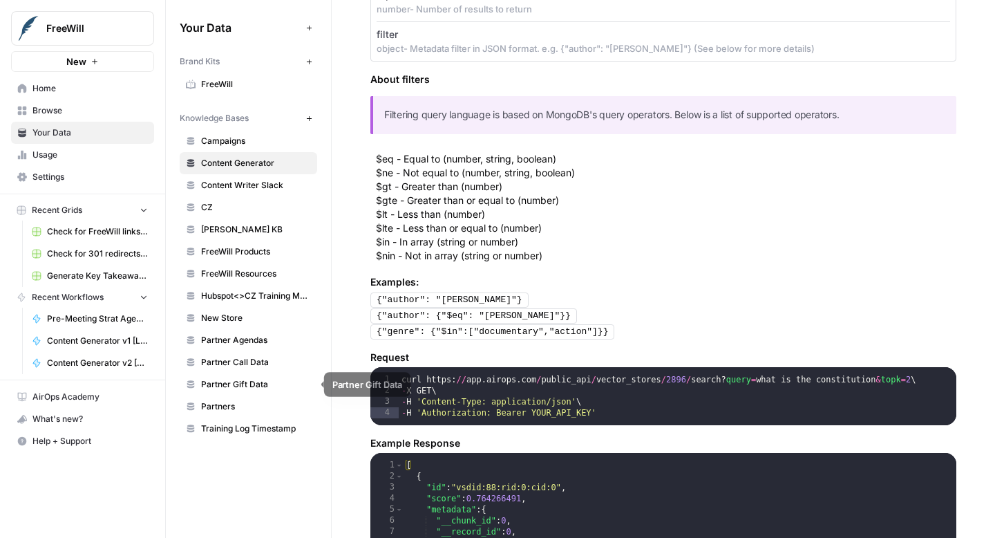
click at [254, 385] on span "Partner Gift Data" at bounding box center [256, 384] width 110 height 12
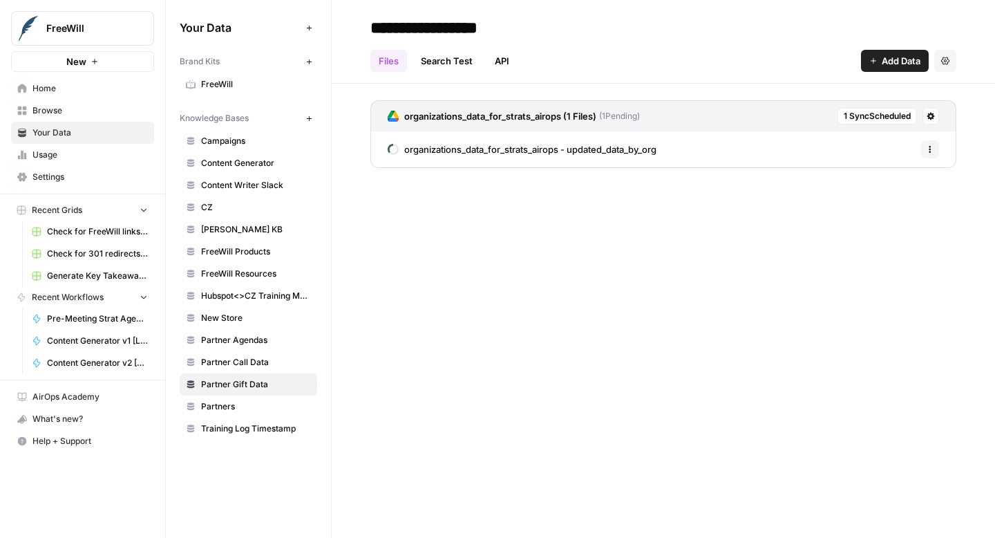
click at [854, 115] on span "1 Sync Scheduled" at bounding box center [877, 116] width 67 height 12
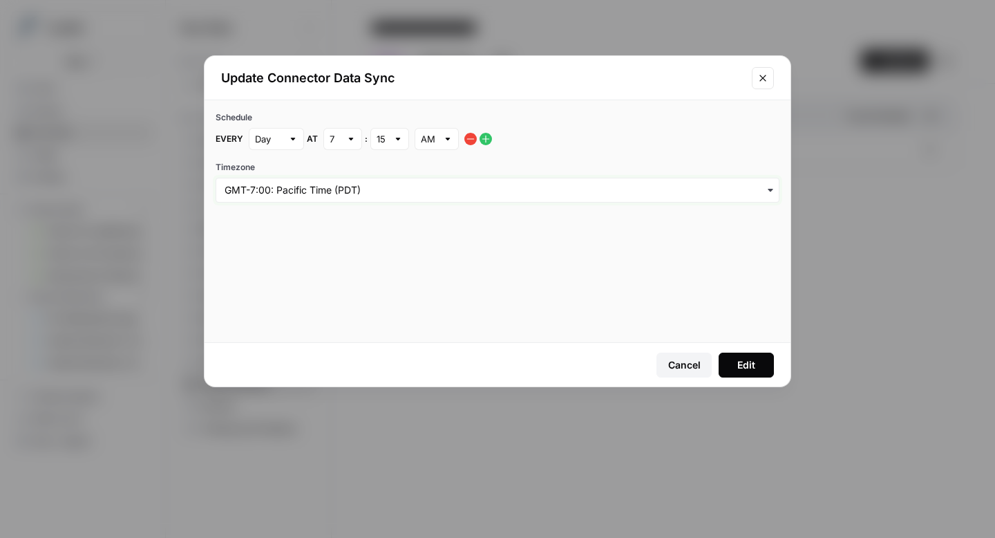
click at [396, 193] on input "Timezone" at bounding box center [498, 190] width 546 height 14
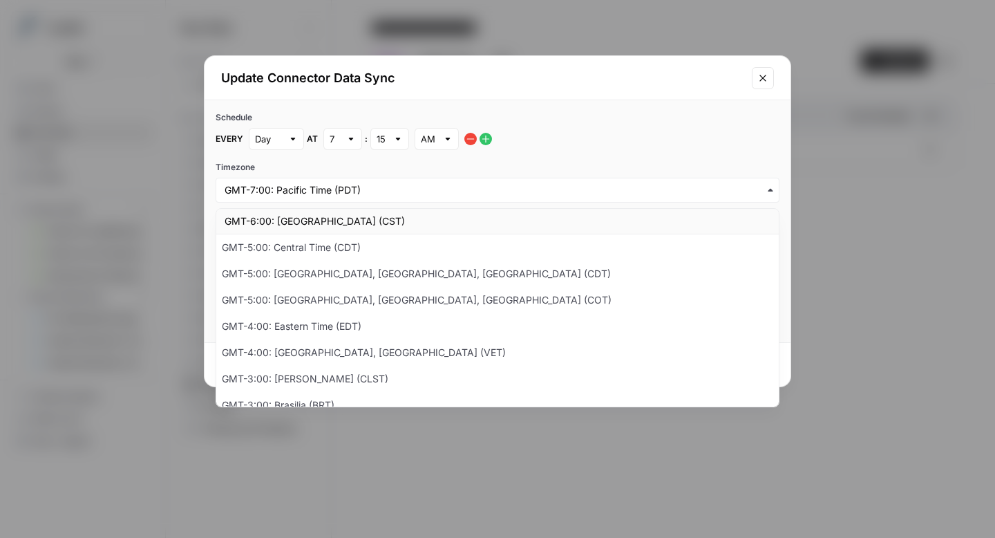
scroll to position [277, 0]
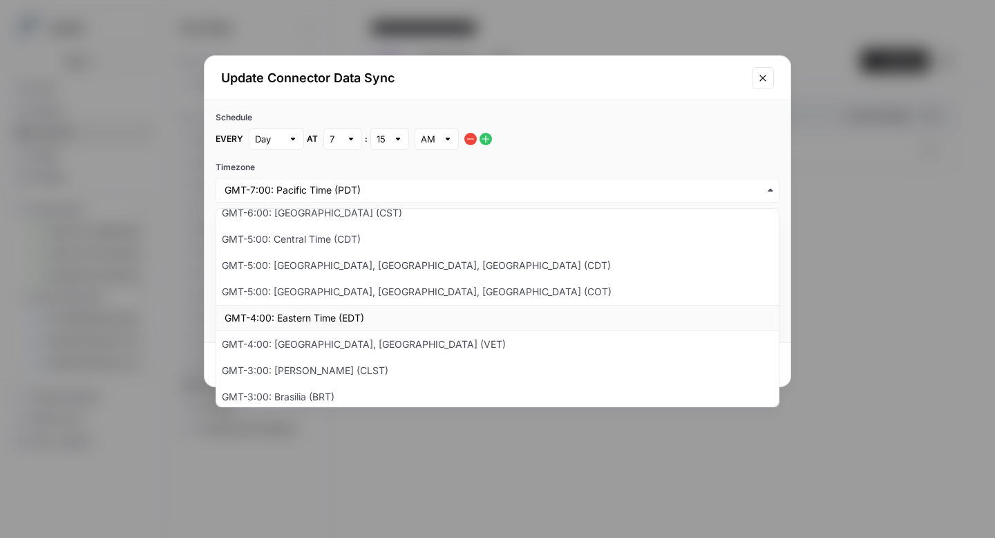
click at [435, 317] on div "GMT-4:00: Eastern Time (EDT)" at bounding box center [497, 318] width 563 height 26
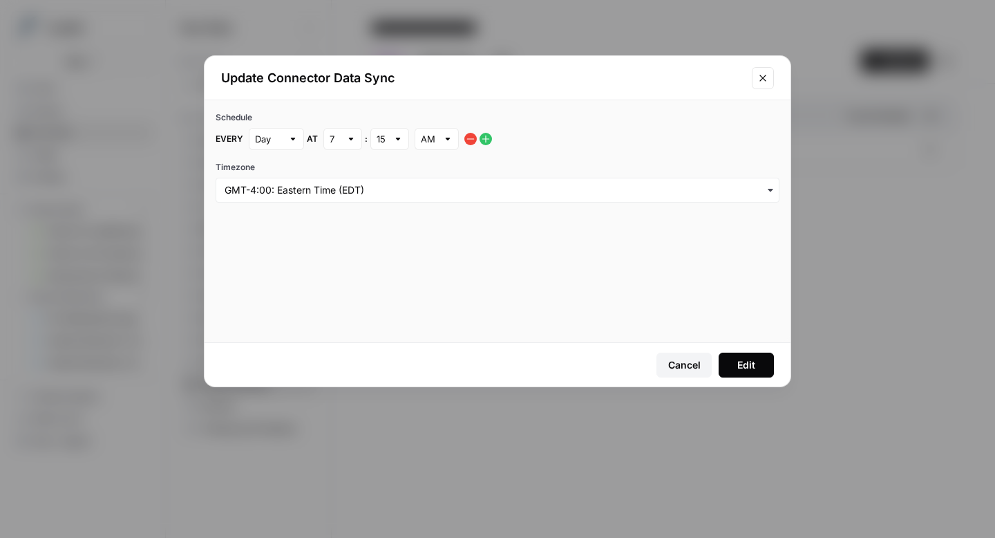
click at [343, 142] on div "7" at bounding box center [342, 139] width 39 height 22
type input "7"
click at [426, 300] on div "Schedule Every Day at 7 : 15 AM Timezone" at bounding box center [498, 221] width 586 height 242
click at [681, 365] on div "Cancel" at bounding box center [684, 365] width 32 height 14
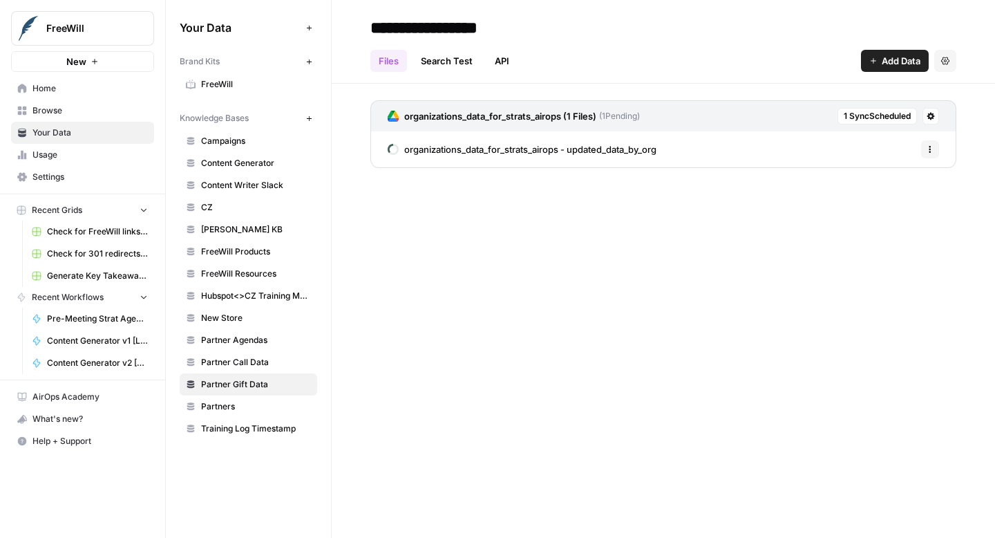
click at [68, 90] on span "Home" at bounding box center [89, 88] width 115 height 12
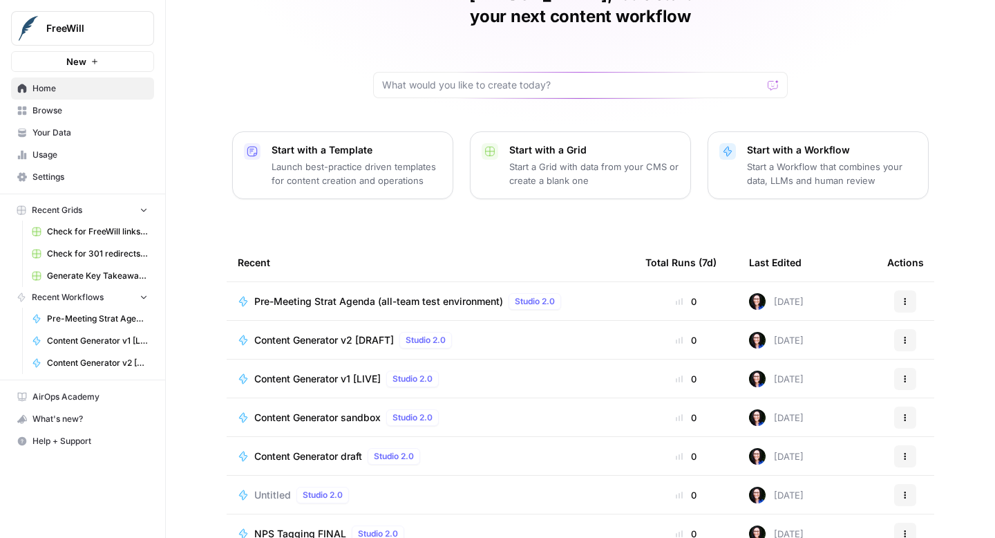
scroll to position [98, 0]
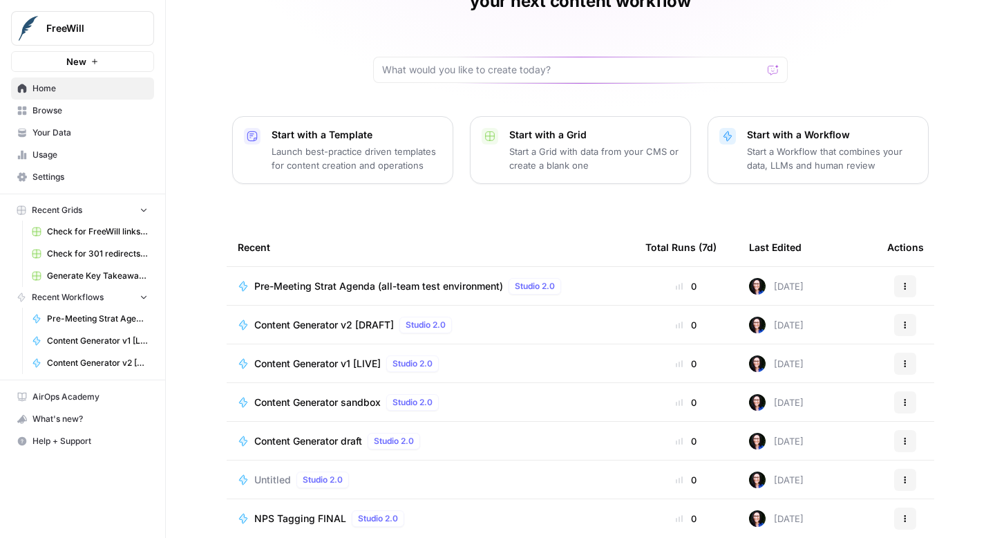
click at [91, 90] on span "Home" at bounding box center [89, 88] width 115 height 12
click at [88, 108] on span "Browse" at bounding box center [89, 110] width 115 height 12
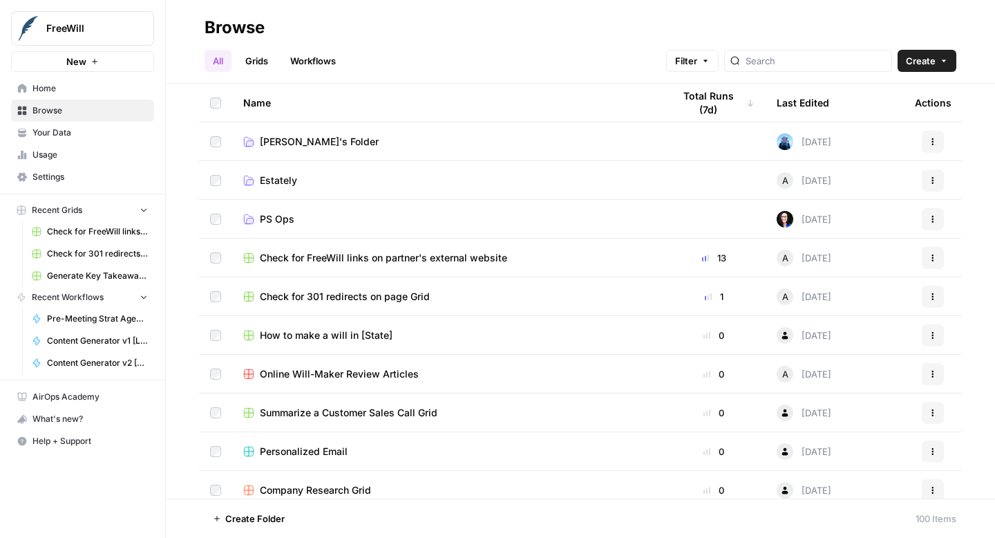
click at [290, 216] on span "PS Ops" at bounding box center [277, 219] width 35 height 14
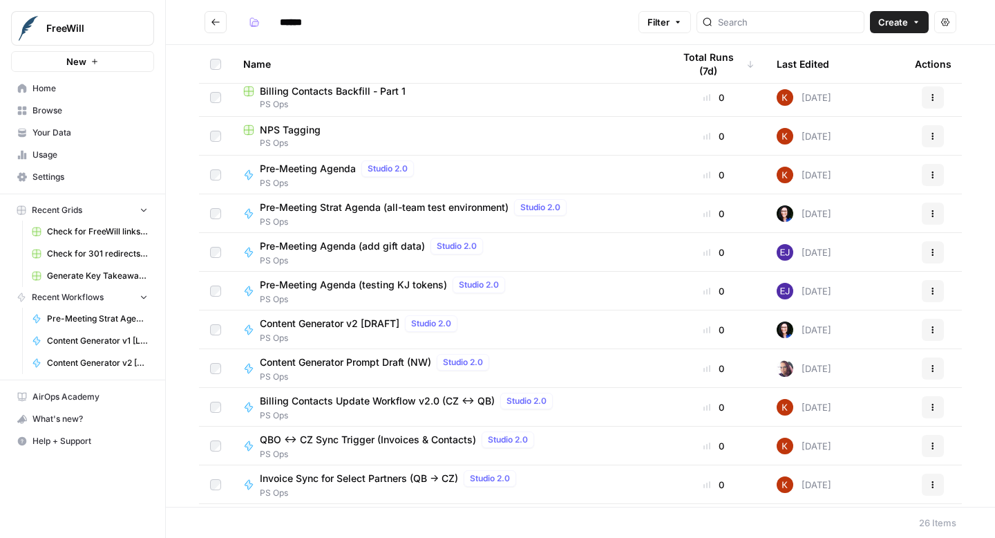
scroll to position [507, 0]
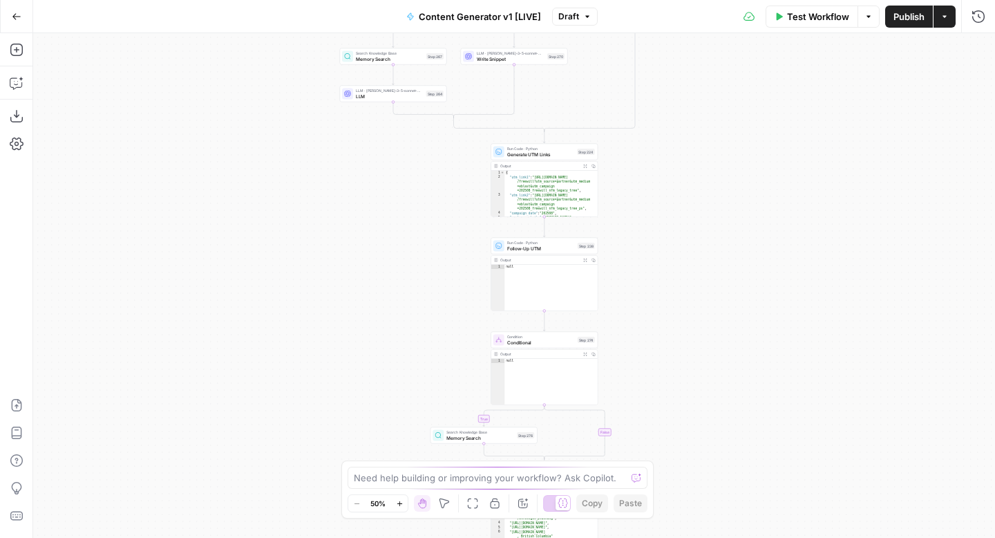
click at [17, 17] on icon "button" at bounding box center [17, 17] width 10 height 10
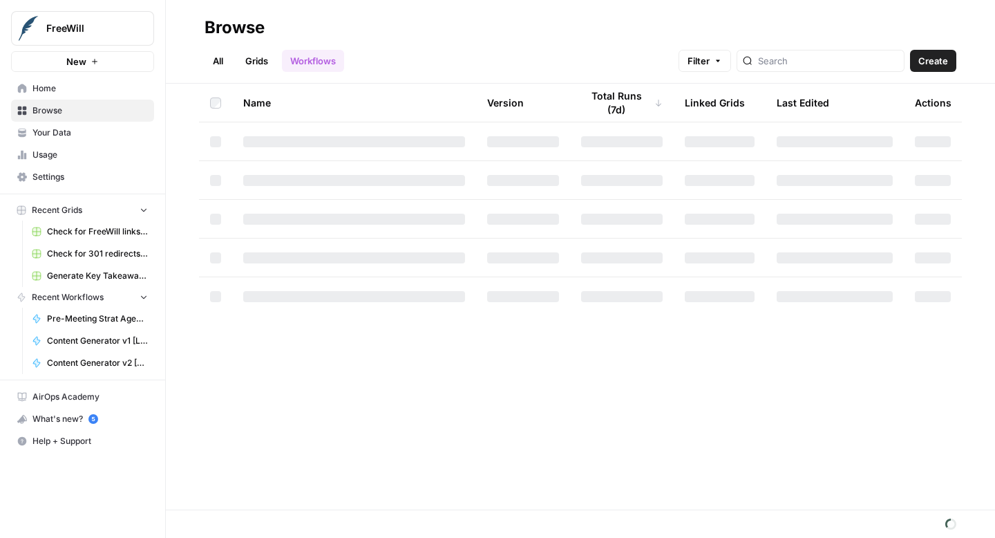
click at [55, 91] on span "Home" at bounding box center [89, 88] width 115 height 12
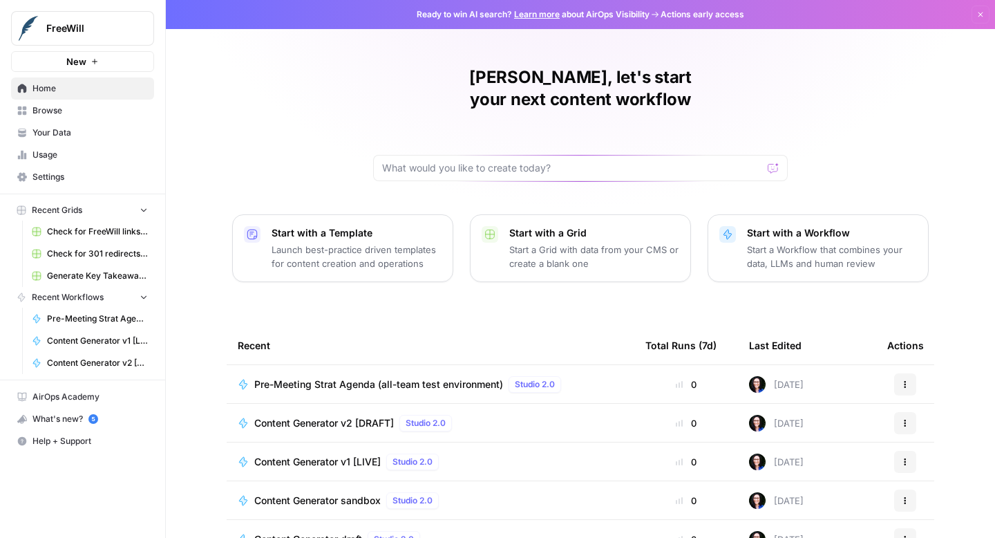
scroll to position [41, 0]
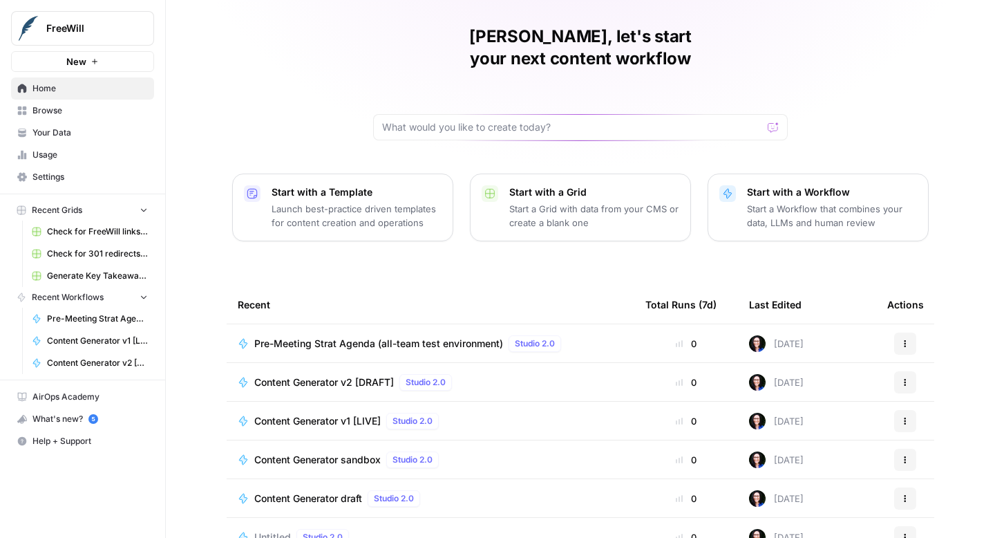
click at [305, 375] on span "Content Generator v2 [DRAFT]" at bounding box center [324, 382] width 140 height 14
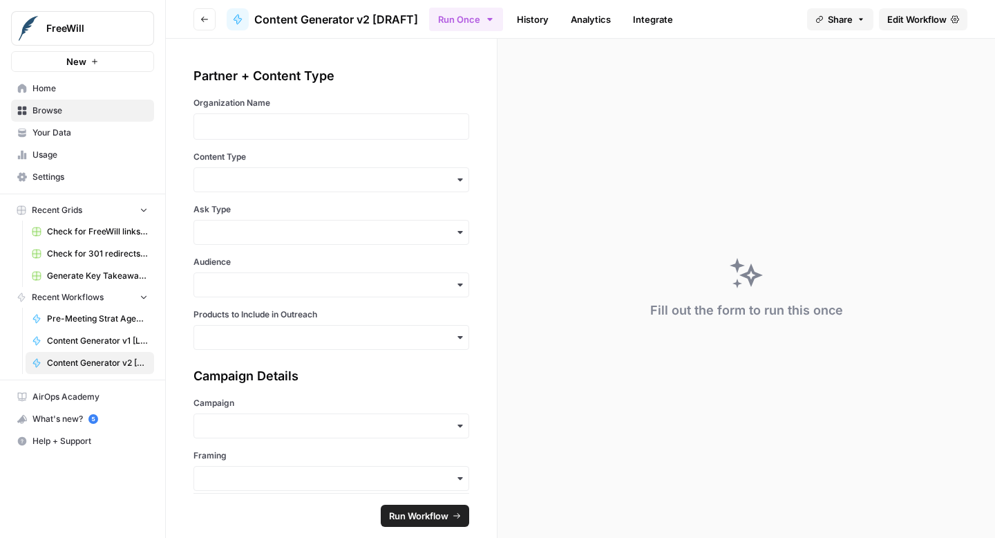
click at [910, 24] on span "Edit Workflow" at bounding box center [916, 19] width 59 height 14
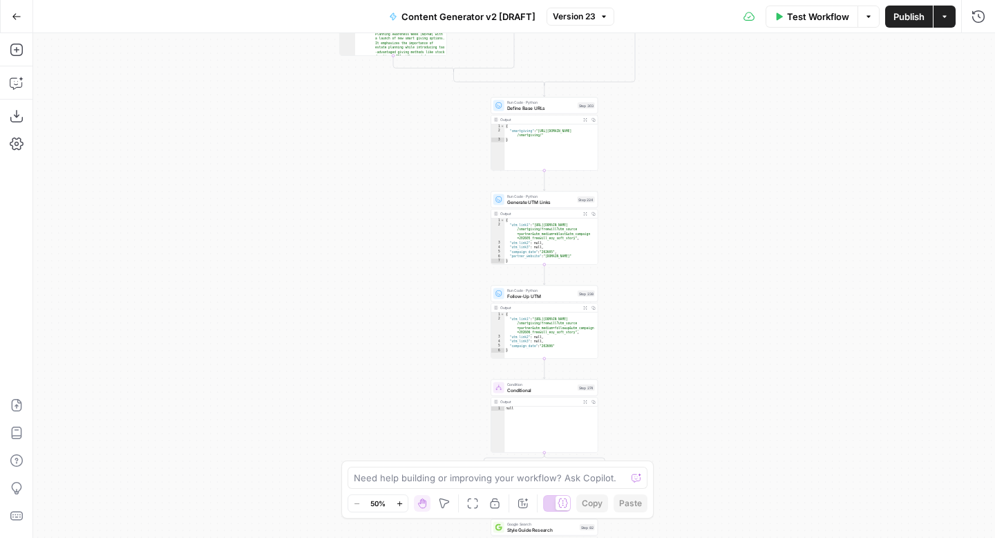
click at [399, 503] on icon "button" at bounding box center [399, 502] width 5 height 5
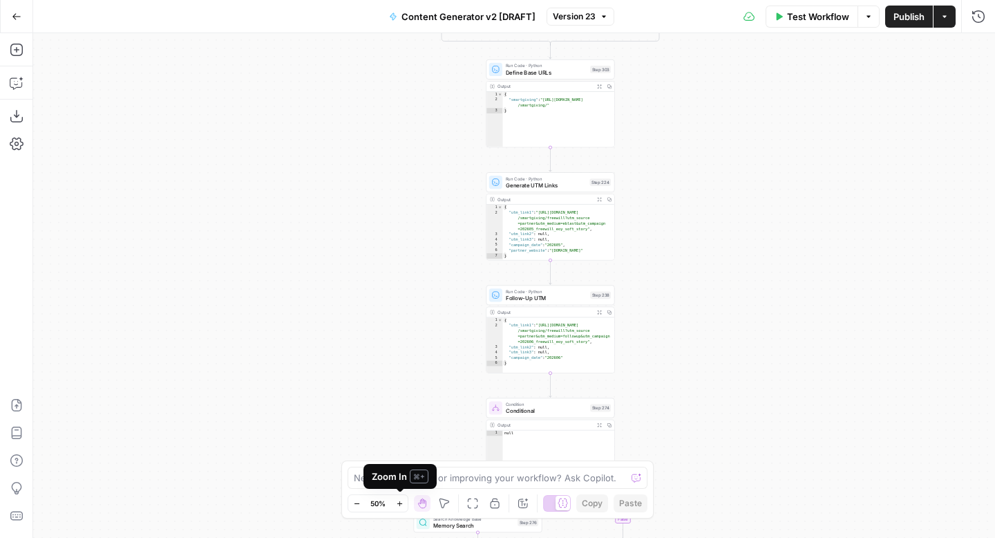
click at [399, 503] on icon "button" at bounding box center [399, 502] width 5 height 5
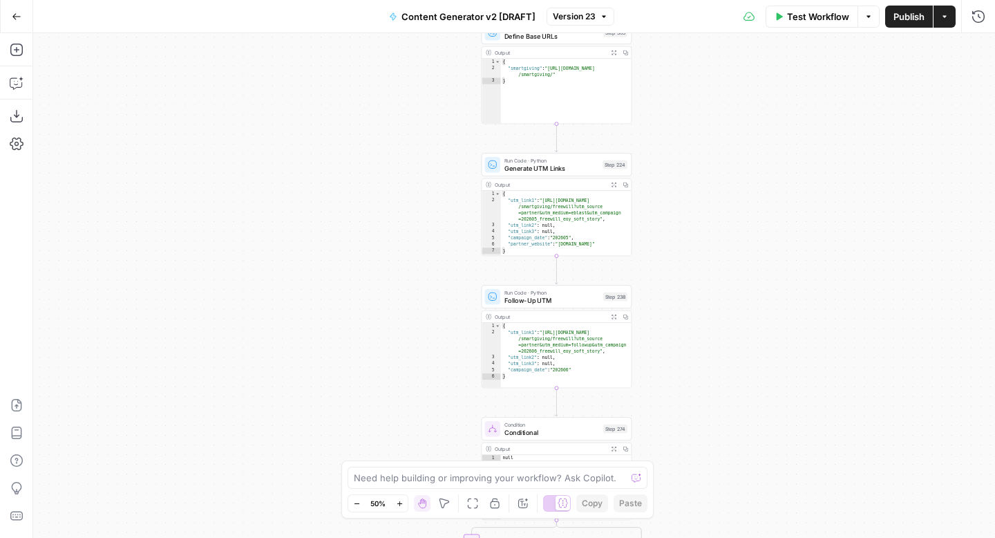
click at [399, 503] on icon "button" at bounding box center [399, 502] width 5 height 5
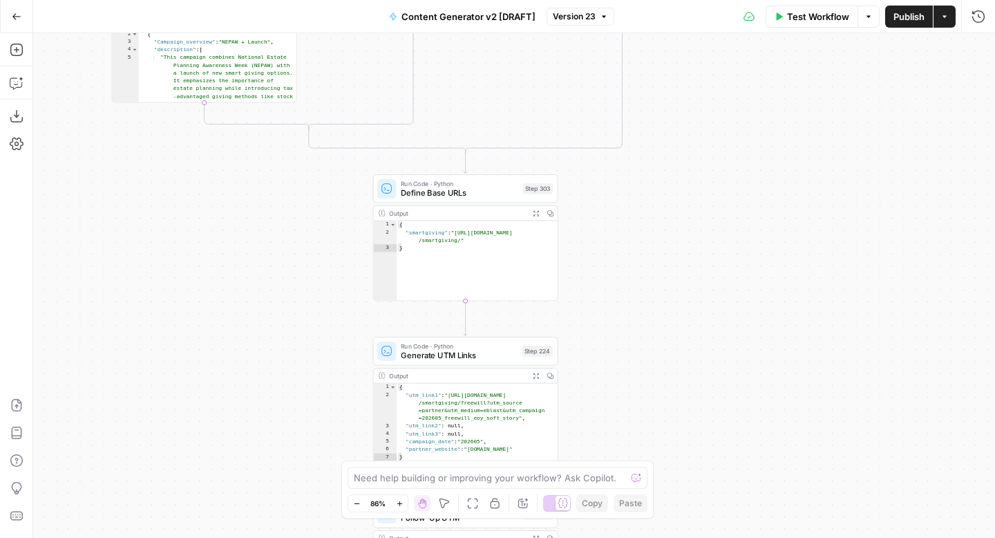
drag, startPoint x: 842, startPoint y: 158, endPoint x: 744, endPoint y: 385, distance: 247.0
click at [744, 385] on div "true false true false true false true false true false true false Workflow Set …" at bounding box center [514, 285] width 962 height 504
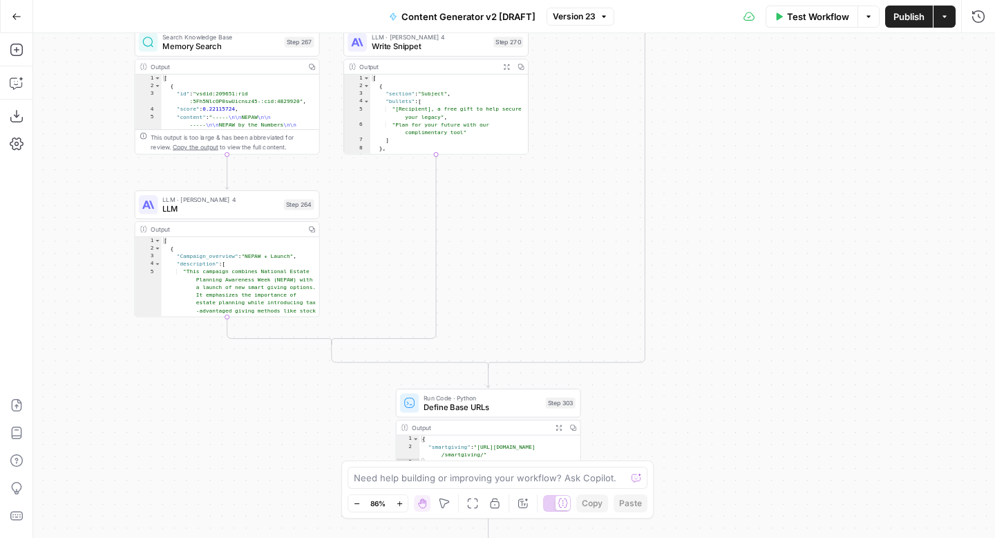
drag, startPoint x: 751, startPoint y: 159, endPoint x: 773, endPoint y: 388, distance: 229.7
click at [776, 388] on div "true false true false true false true false true false true false Workflow Set …" at bounding box center [514, 285] width 962 height 504
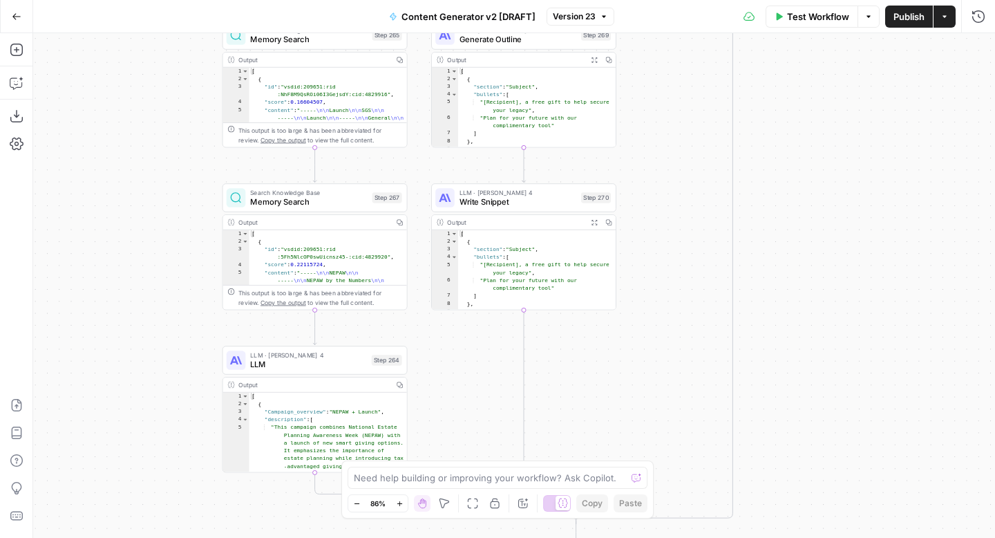
drag, startPoint x: 782, startPoint y: 234, endPoint x: 865, endPoint y: 363, distance: 153.0
click at [865, 363] on div "true false true false true false true false true false true false Workflow Set …" at bounding box center [514, 285] width 962 height 504
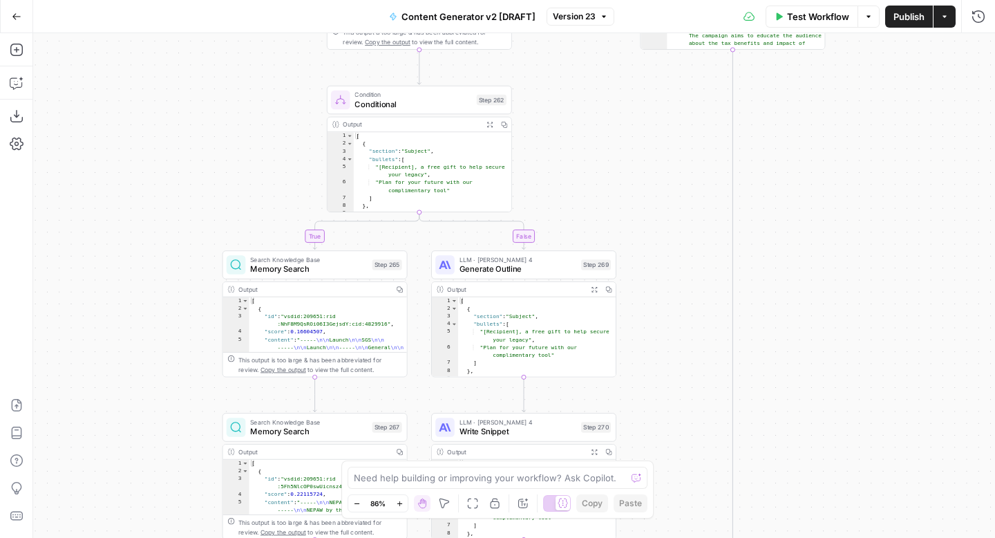
drag, startPoint x: 835, startPoint y: 204, endPoint x: 833, endPoint y: 433, distance: 228.7
click at [833, 433] on div "true false true false true false true false true false true false Workflow Set …" at bounding box center [514, 285] width 962 height 504
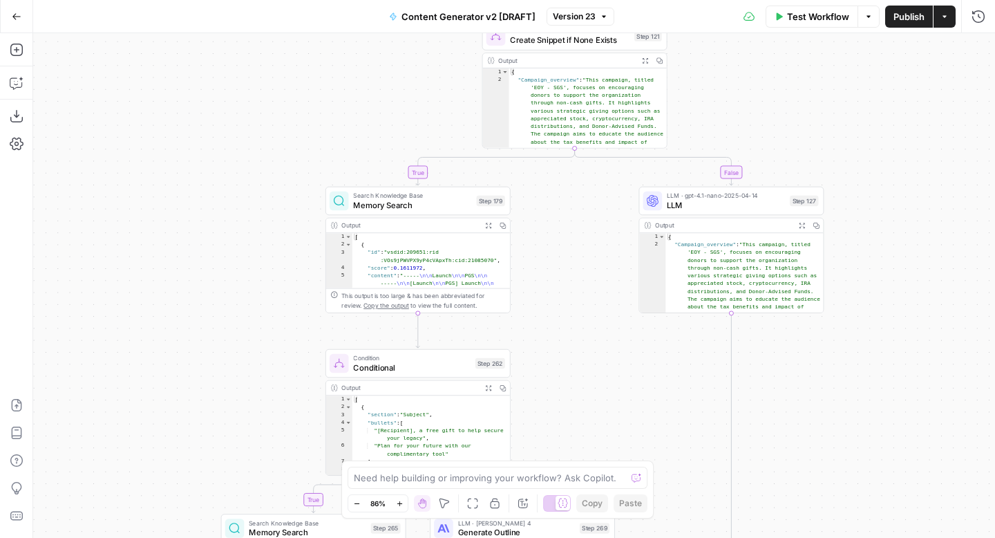
drag, startPoint x: 847, startPoint y: 243, endPoint x: 841, endPoint y: 504, distance: 261.3
click at [844, 504] on div "true false true false true false true false true false true false Workflow Set …" at bounding box center [514, 285] width 962 height 504
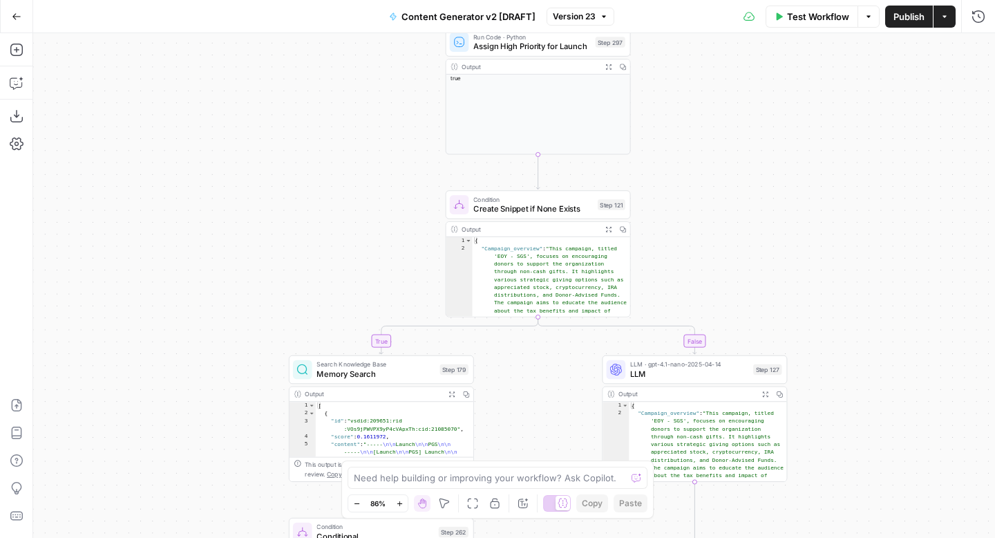
drag, startPoint x: 886, startPoint y: 254, endPoint x: 849, endPoint y: 537, distance: 285.1
click at [849, 537] on div "true false true false true false true false true false true false Workflow Set …" at bounding box center [514, 285] width 962 height 504
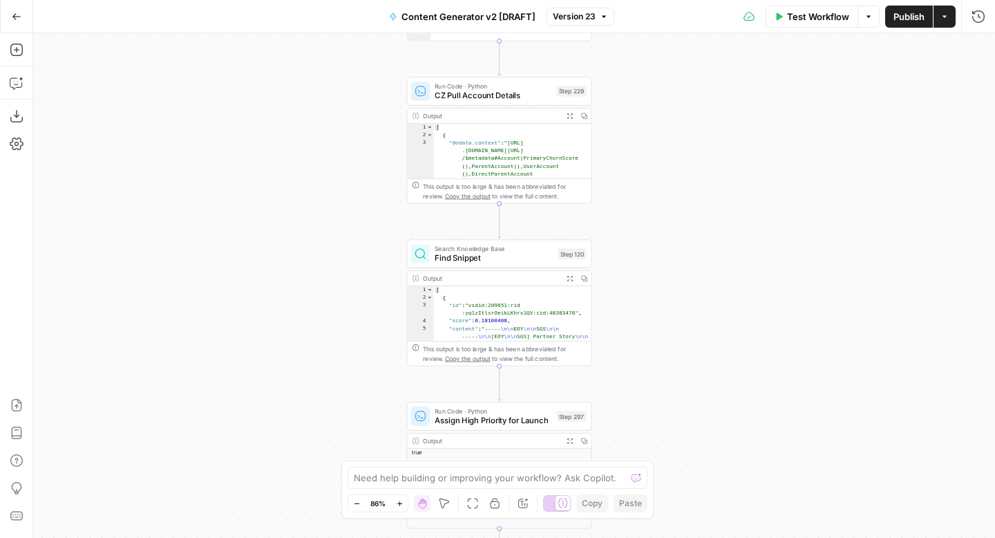
drag, startPoint x: 809, startPoint y: 238, endPoint x: 775, endPoint y: 493, distance: 257.2
click at [775, 493] on div "true false true false true false true false true false true false Workflow Set …" at bounding box center [514, 285] width 962 height 504
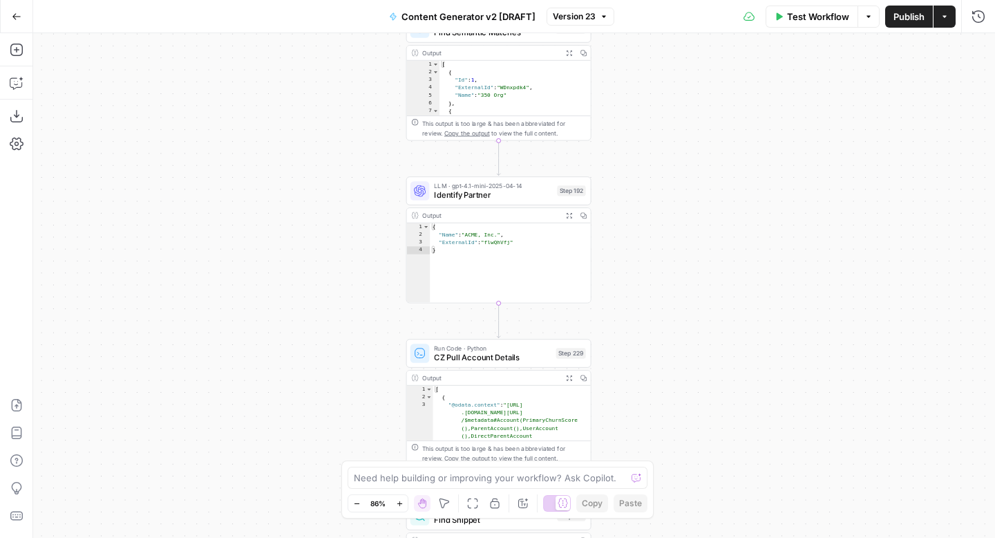
drag, startPoint x: 798, startPoint y: 168, endPoint x: 797, endPoint y: 436, distance: 268.1
click at [797, 436] on div "true false true false true false true false true false true false Workflow Set …" at bounding box center [514, 285] width 962 height 504
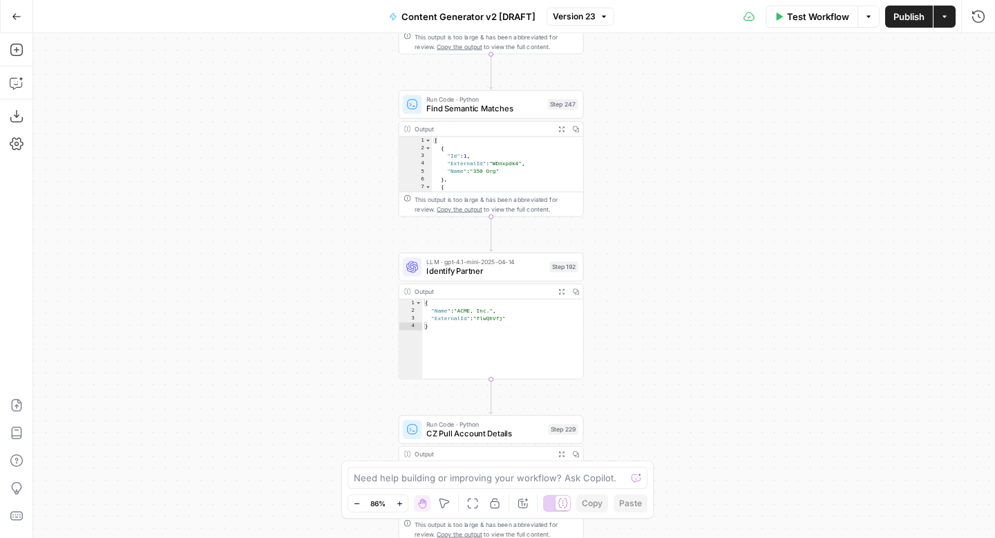
drag, startPoint x: 787, startPoint y: 150, endPoint x: 780, endPoint y: 218, distance: 68.8
click at [780, 218] on div "true false true false true false true false true false true false Workflow Set …" at bounding box center [514, 285] width 962 height 504
click at [15, 14] on icon "button" at bounding box center [16, 16] width 8 height 6
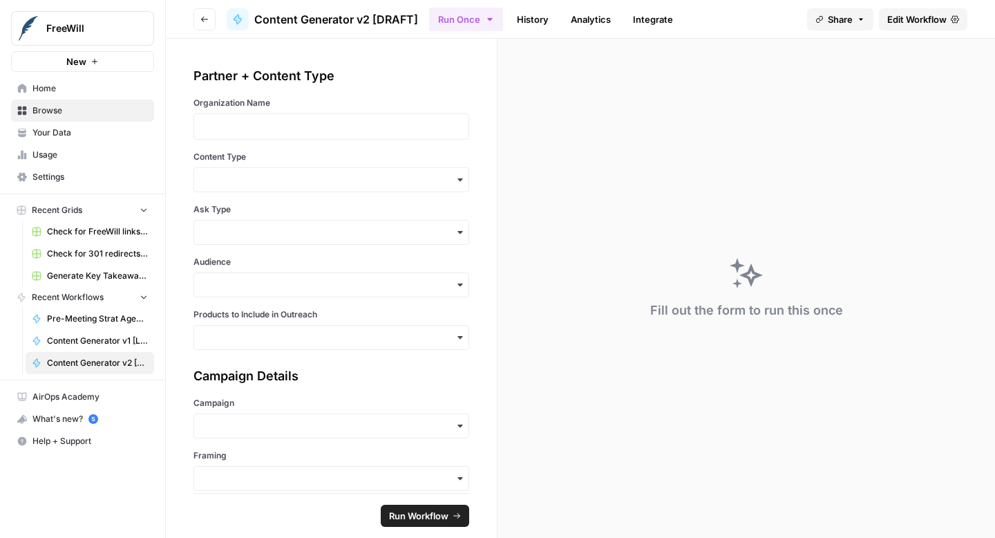
click at [65, 129] on span "Your Data" at bounding box center [89, 132] width 115 height 12
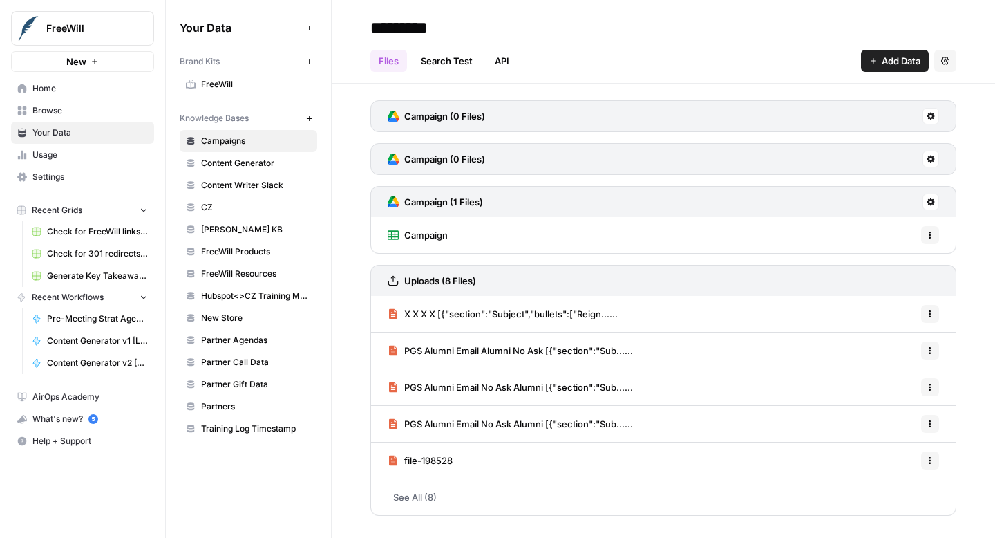
click at [255, 164] on span "Content Generator" at bounding box center [256, 163] width 110 height 12
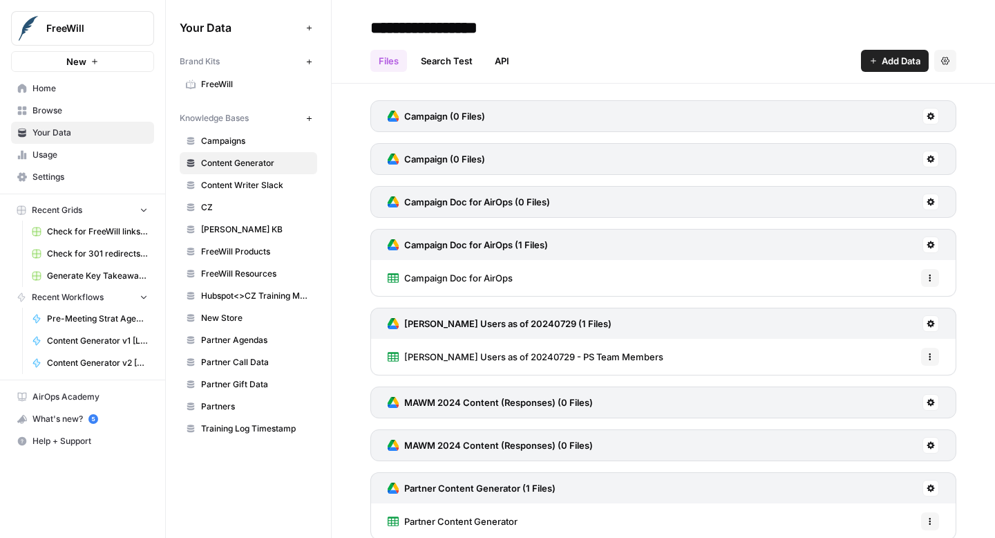
click at [892, 64] on span "Add Data" at bounding box center [901, 61] width 39 height 14
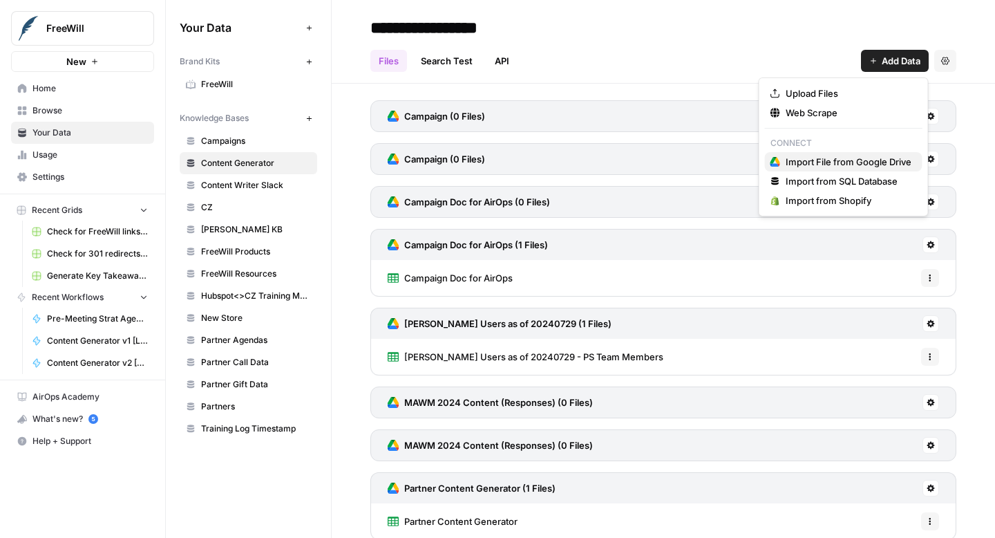
click at [869, 164] on span "Import File from Google Drive" at bounding box center [849, 162] width 126 height 14
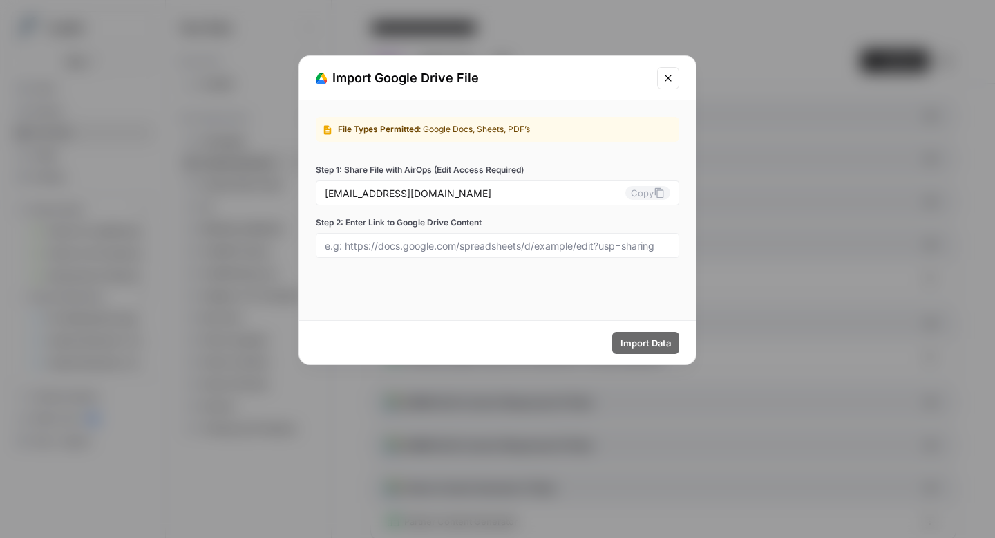
click at [668, 79] on icon "Close modal" at bounding box center [668, 78] width 11 height 11
